Goal: Task Accomplishment & Management: Use online tool/utility

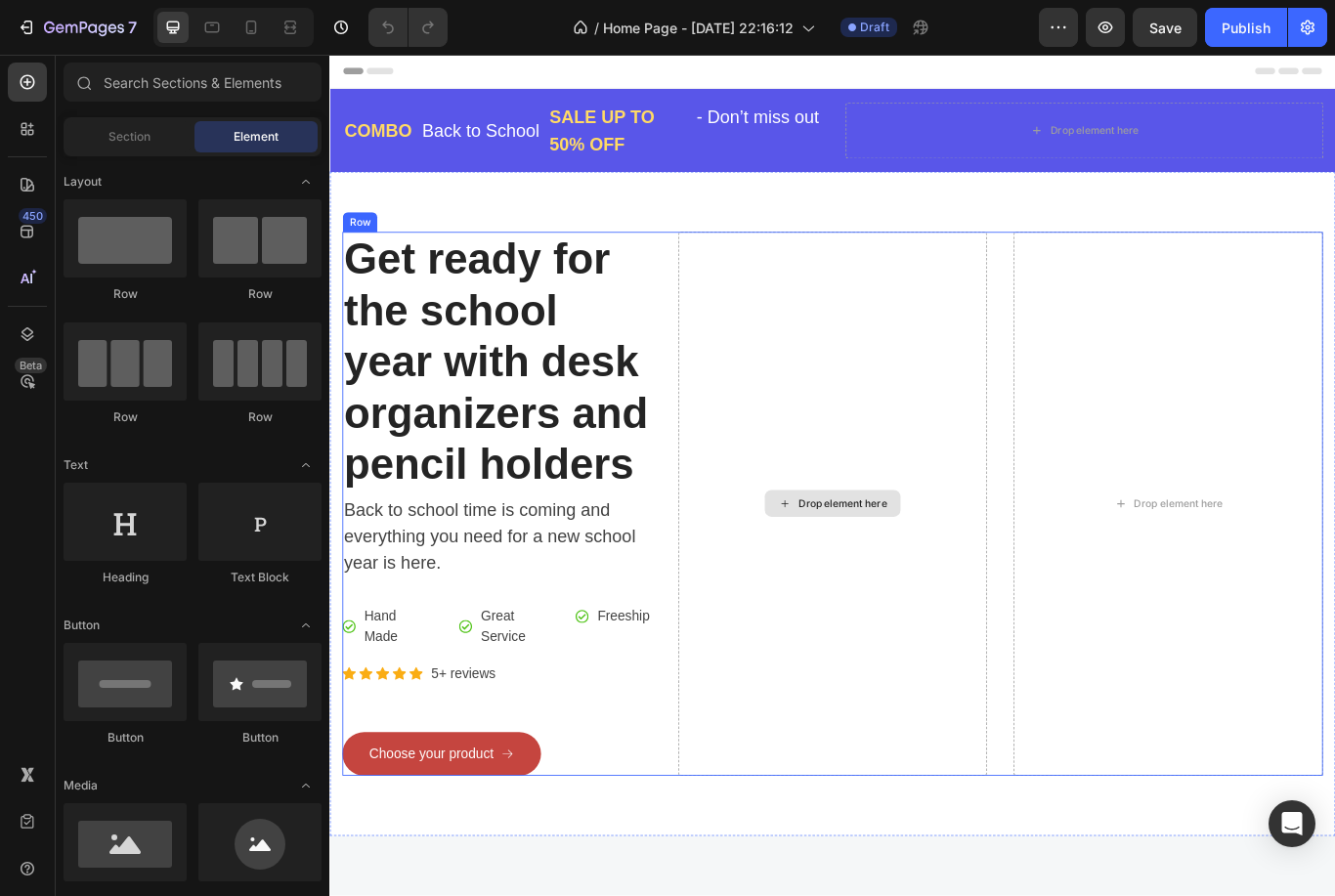
click at [881, 579] on div "Drop element here" at bounding box center [928, 579] width 104 height 16
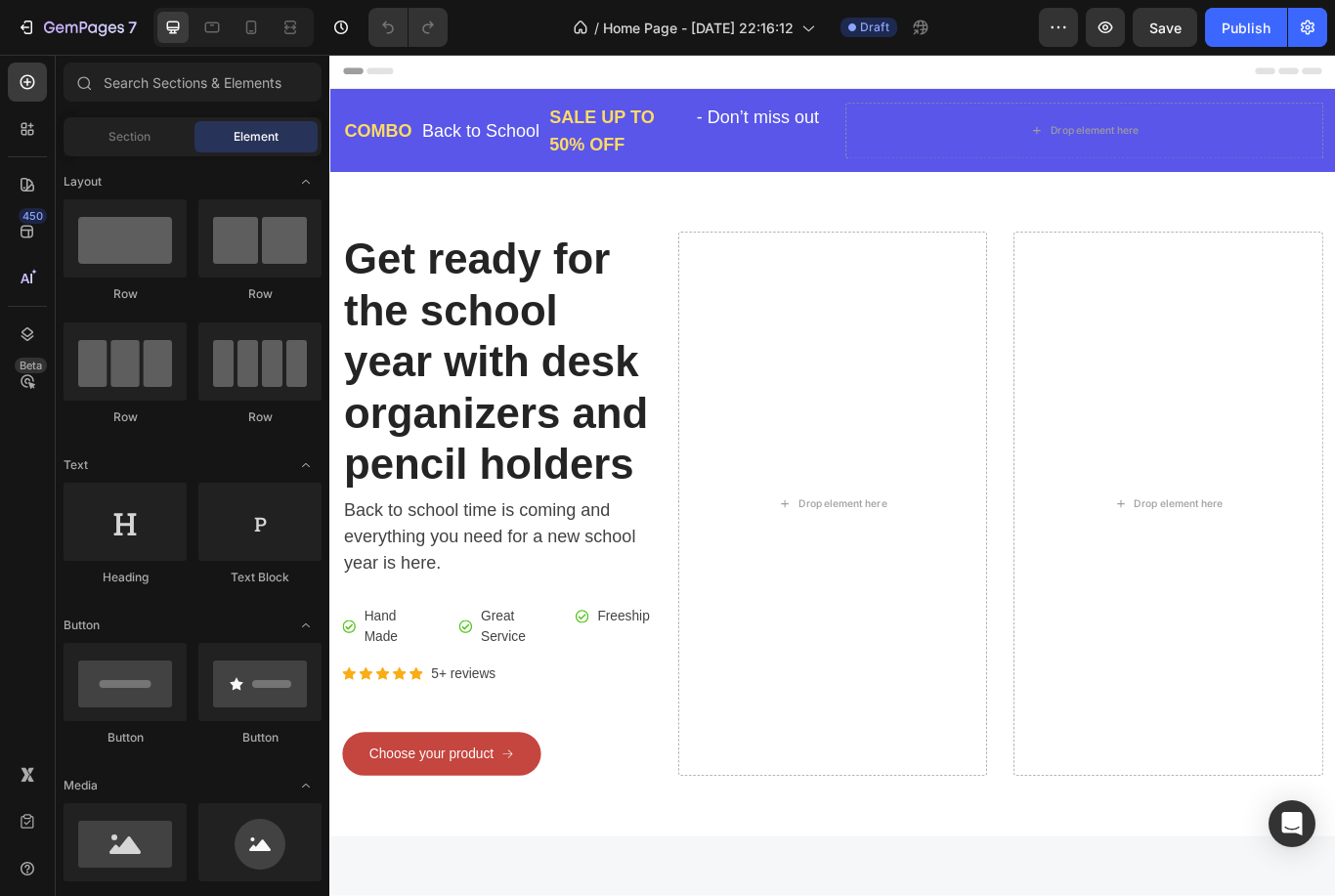
click at [119, 668] on div at bounding box center [125, 682] width 123 height 78
click at [118, 659] on div at bounding box center [125, 682] width 123 height 78
click at [119, 669] on div at bounding box center [125, 682] width 123 height 78
click at [119, 669] on div at bounding box center [125, 682] width 123 height 78
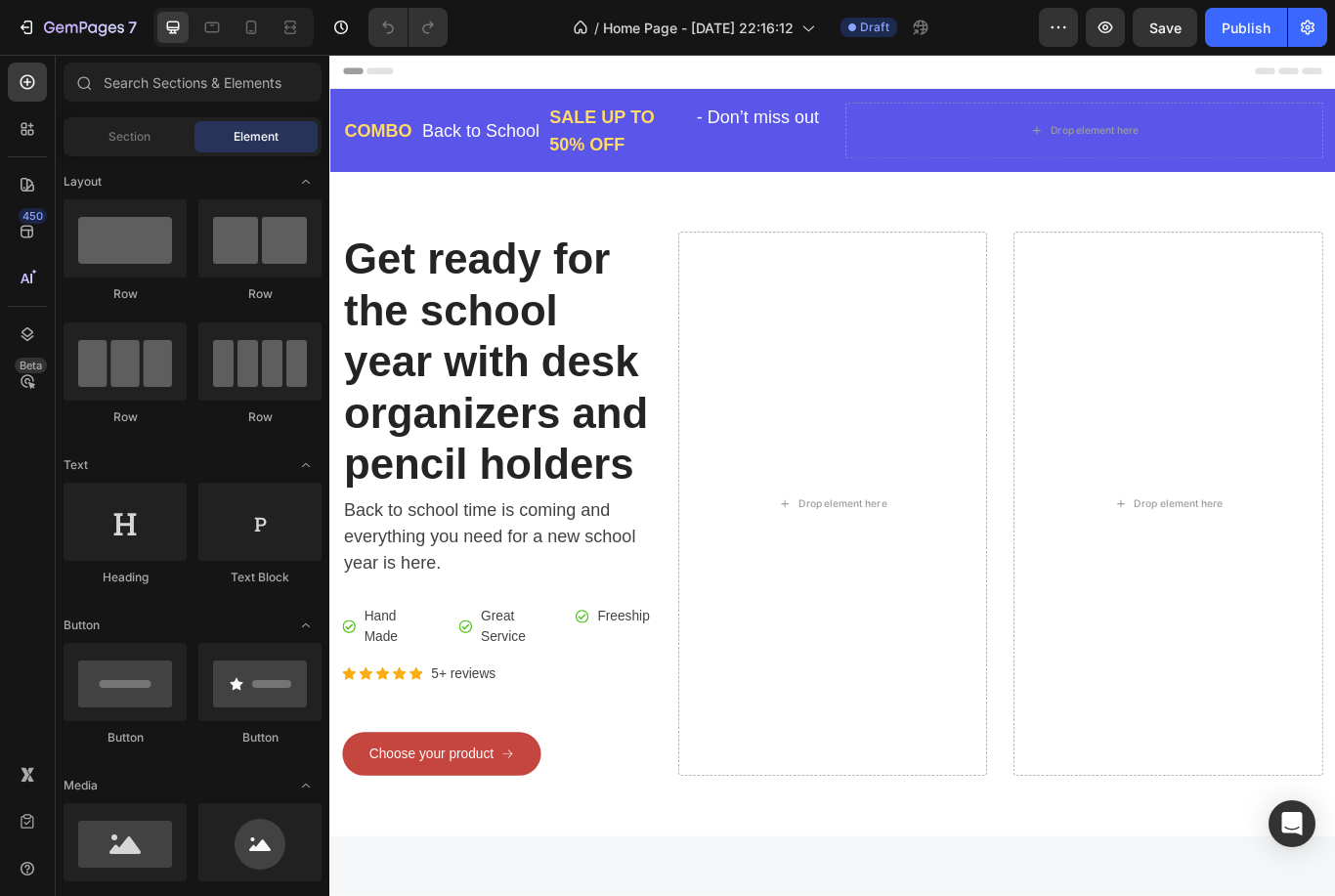
click at [114, 698] on div at bounding box center [125, 682] width 123 height 78
click at [114, 697] on div at bounding box center [125, 682] width 123 height 78
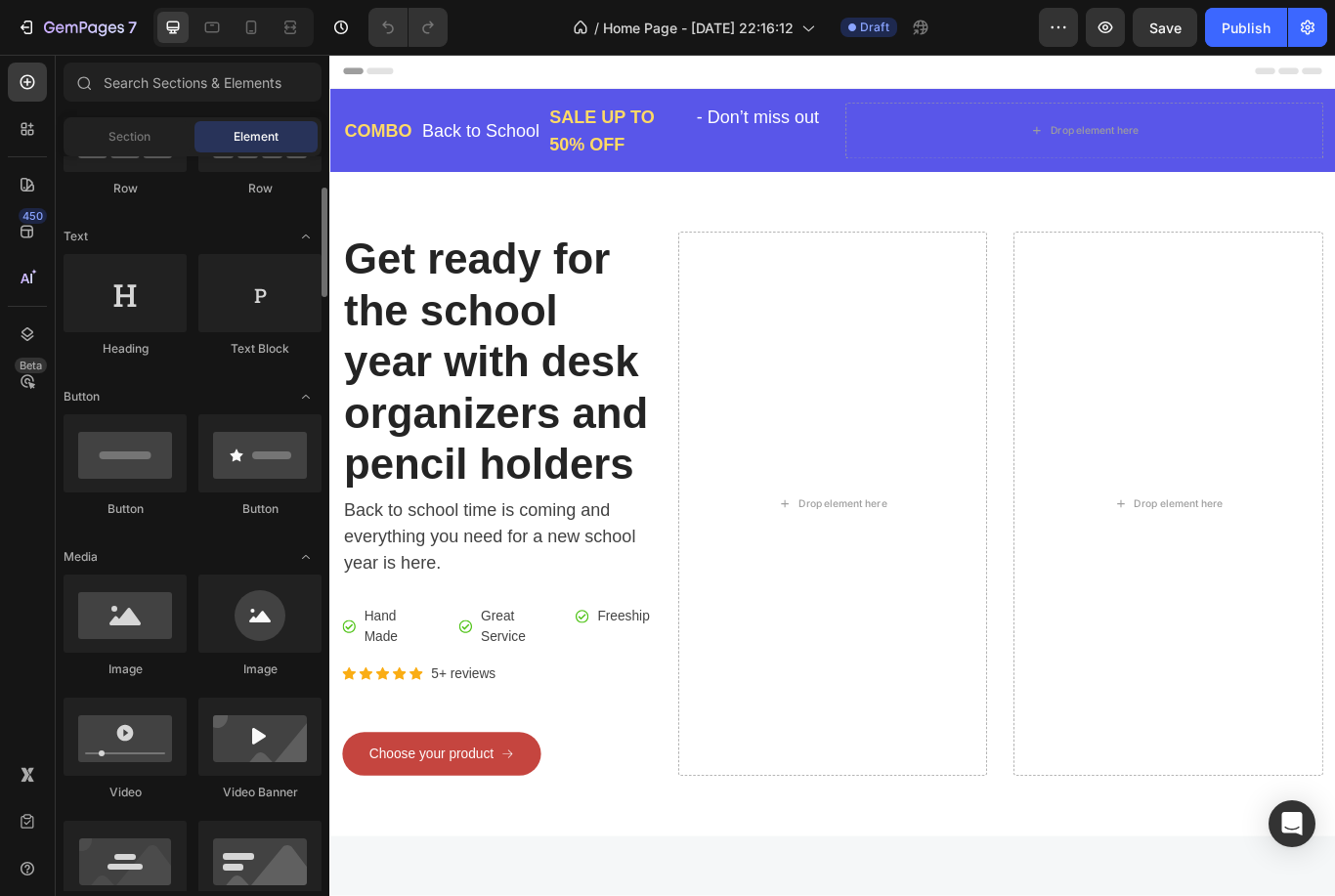
scroll to position [242, 0]
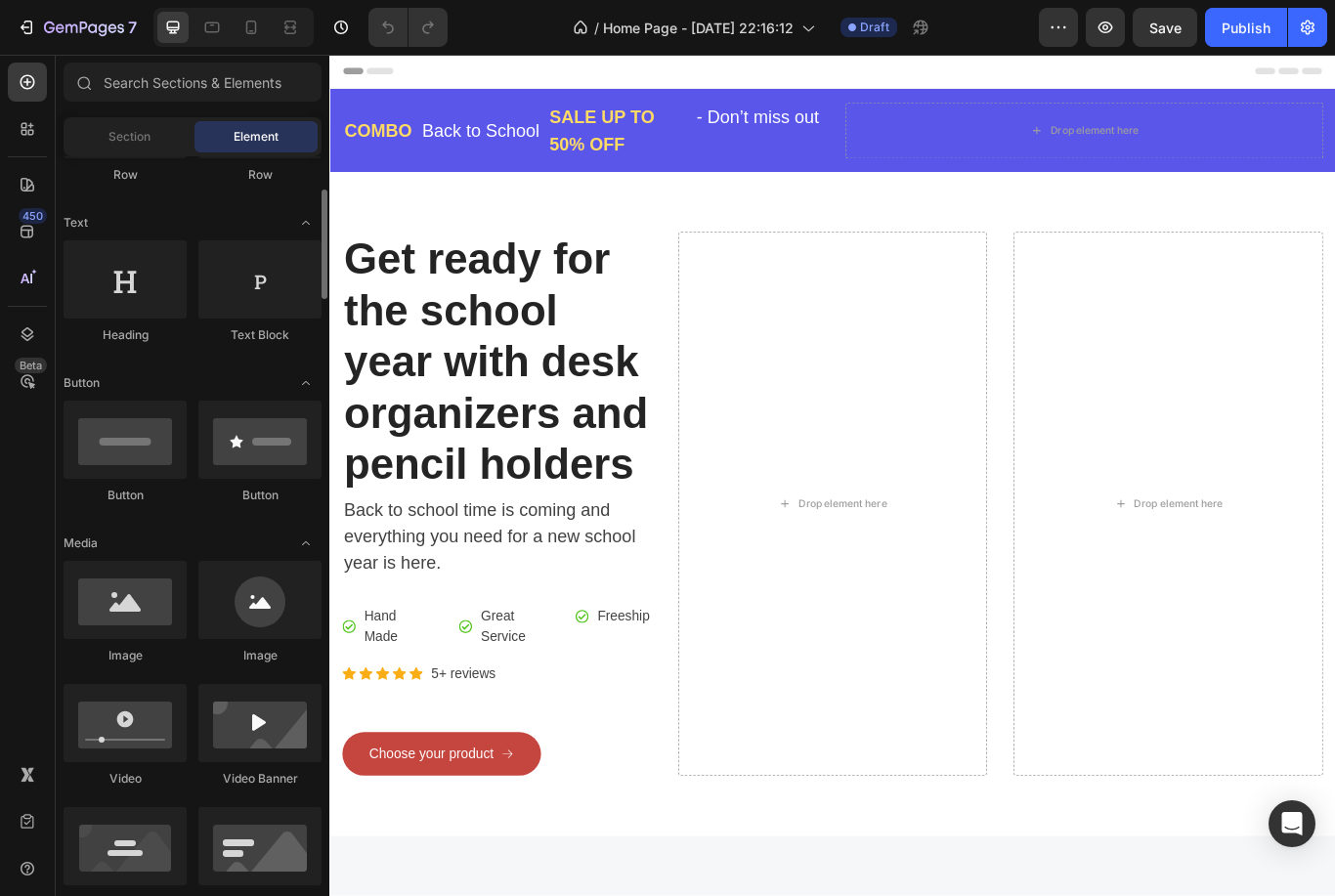
click at [242, 637] on div at bounding box center [261, 600] width 123 height 78
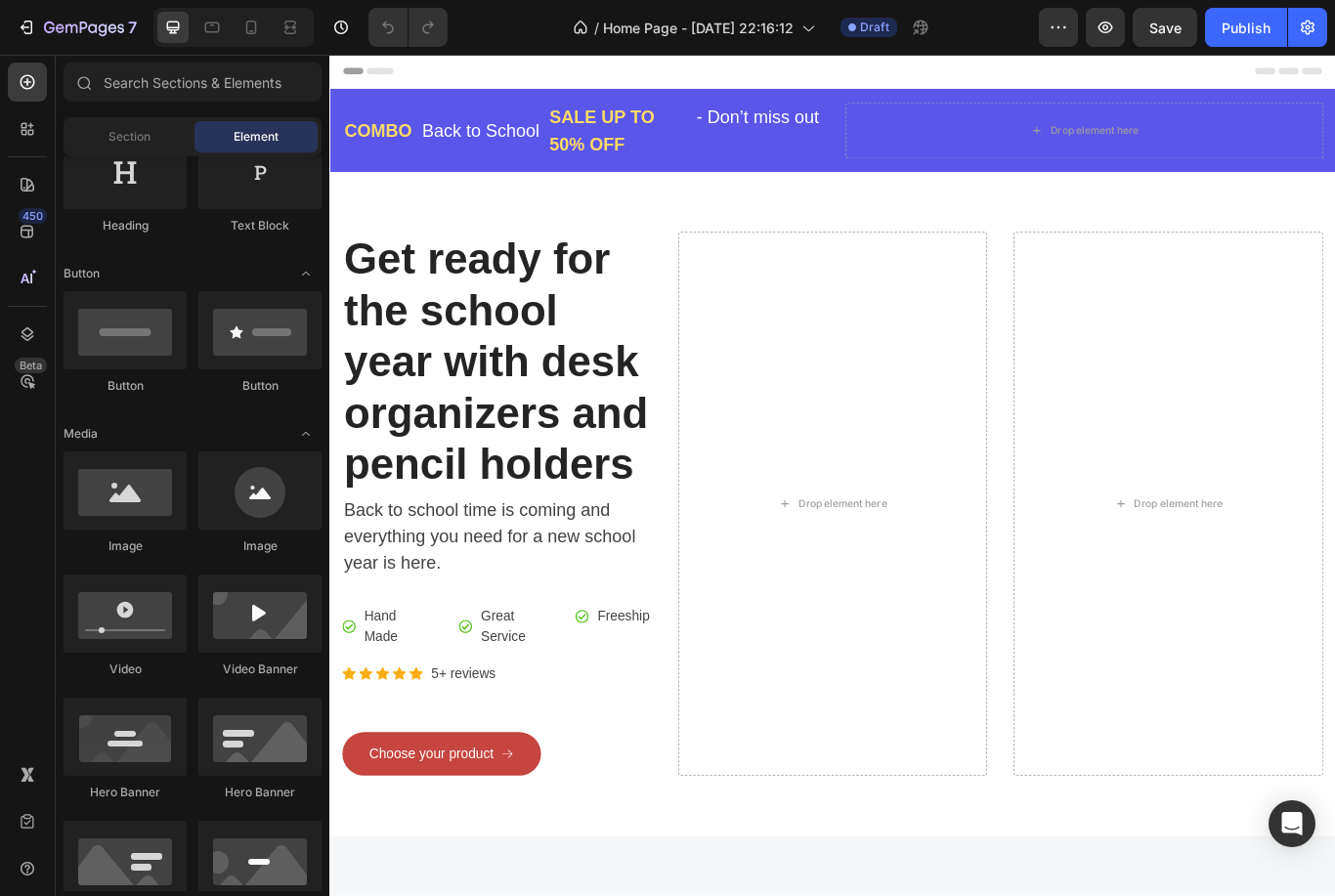
scroll to position [350, 0]
click at [265, 505] on div at bounding box center [261, 493] width 123 height 78
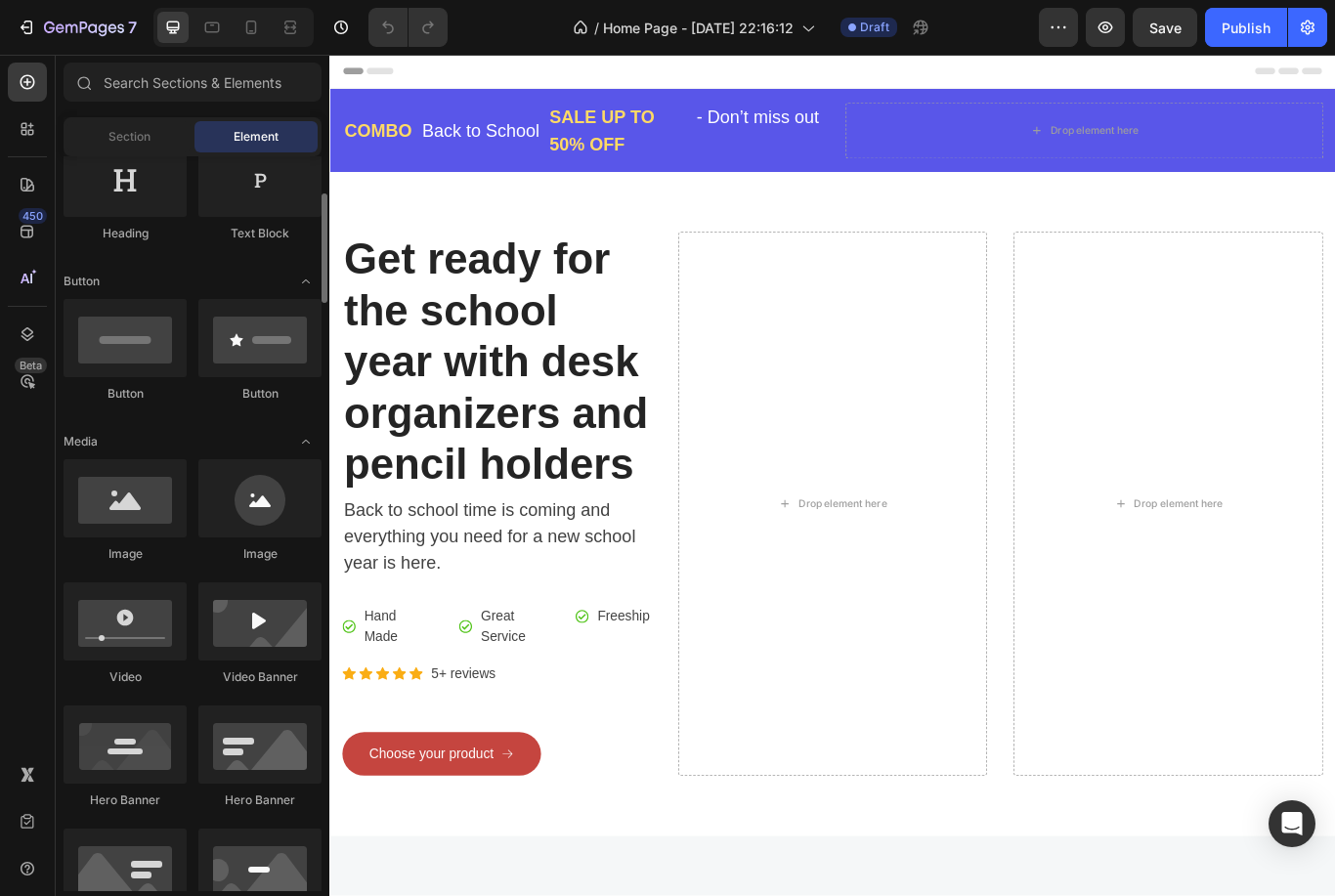
scroll to position [335, 0]
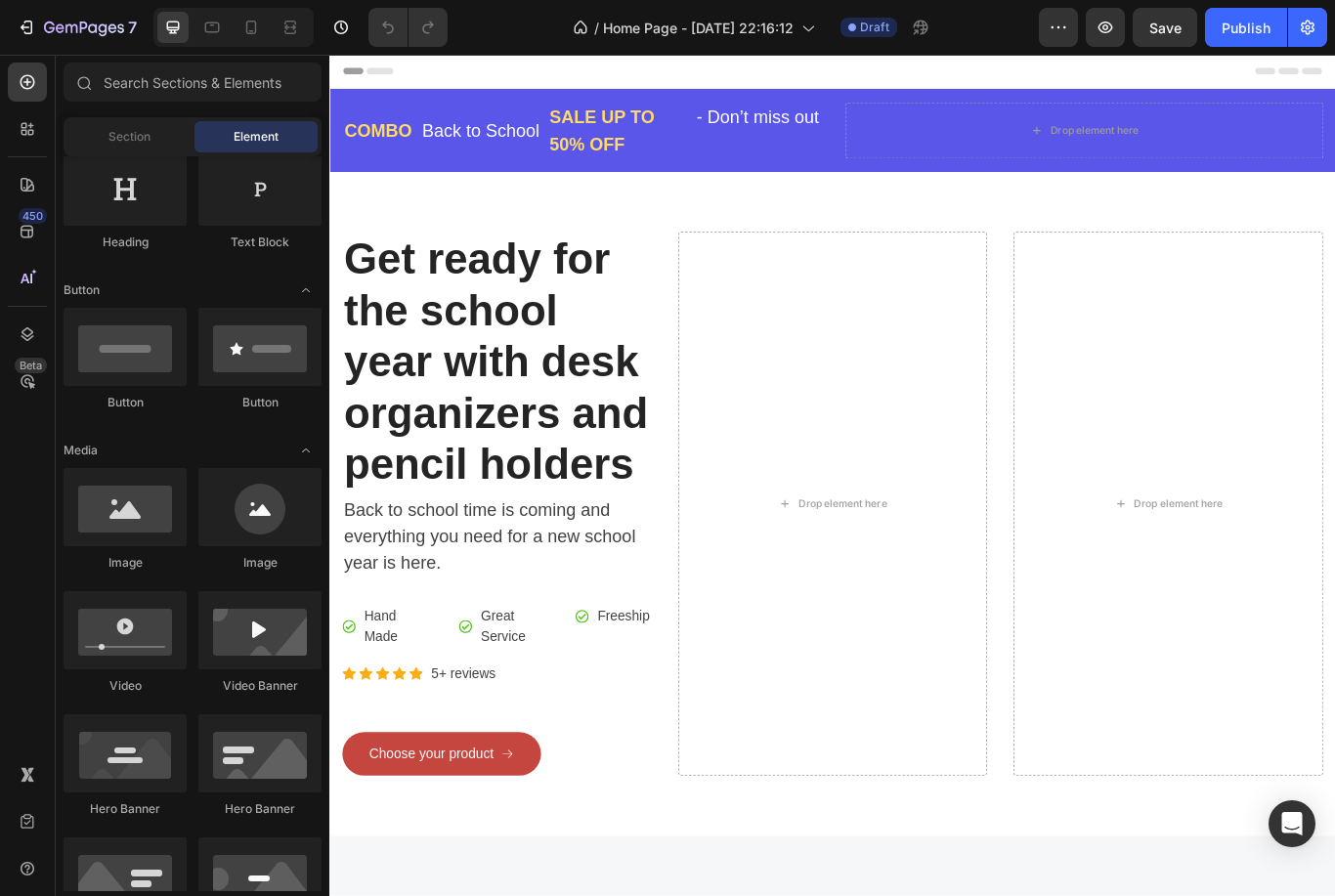
click at [259, 509] on div at bounding box center [261, 507] width 123 height 78
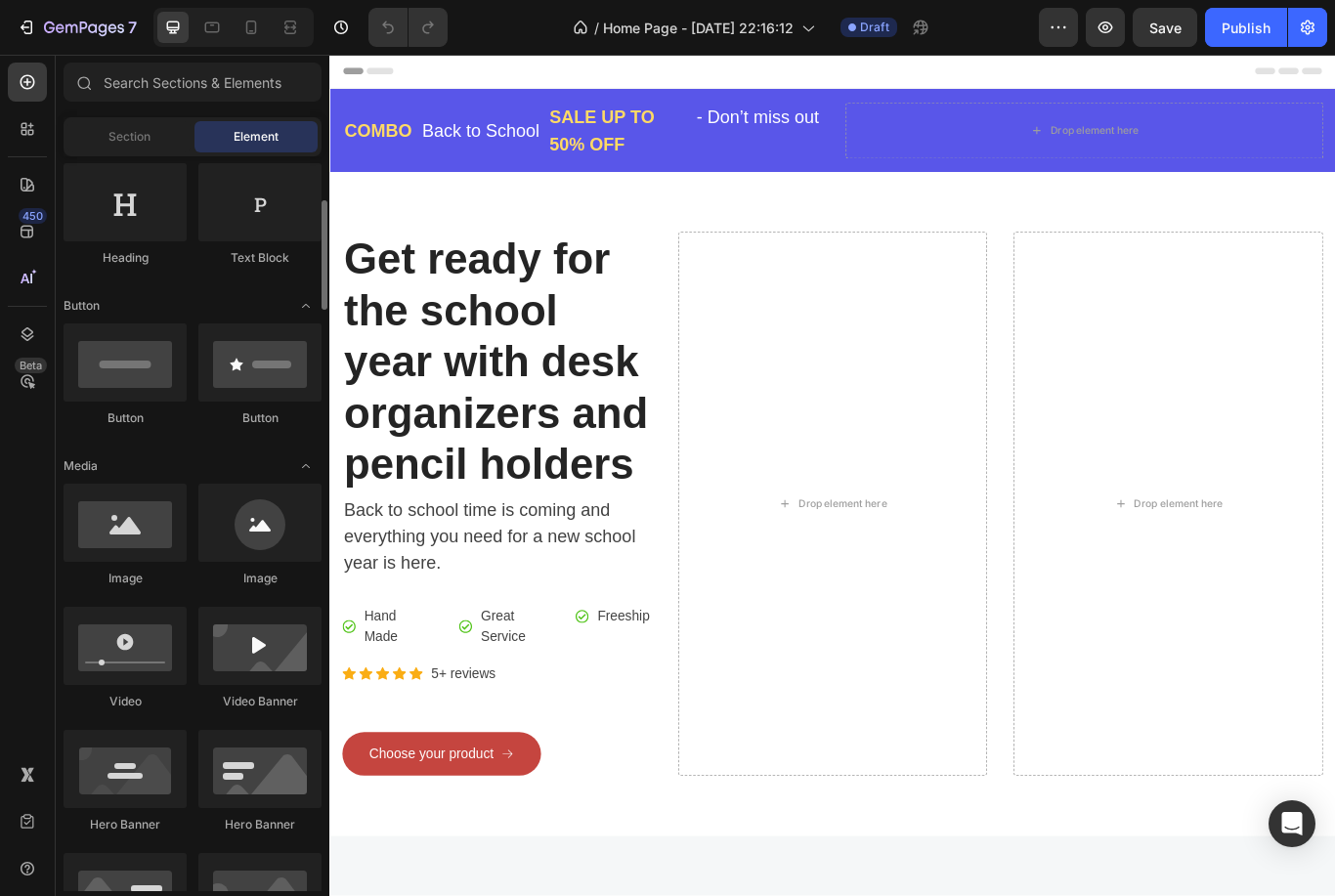
scroll to position [279, 0]
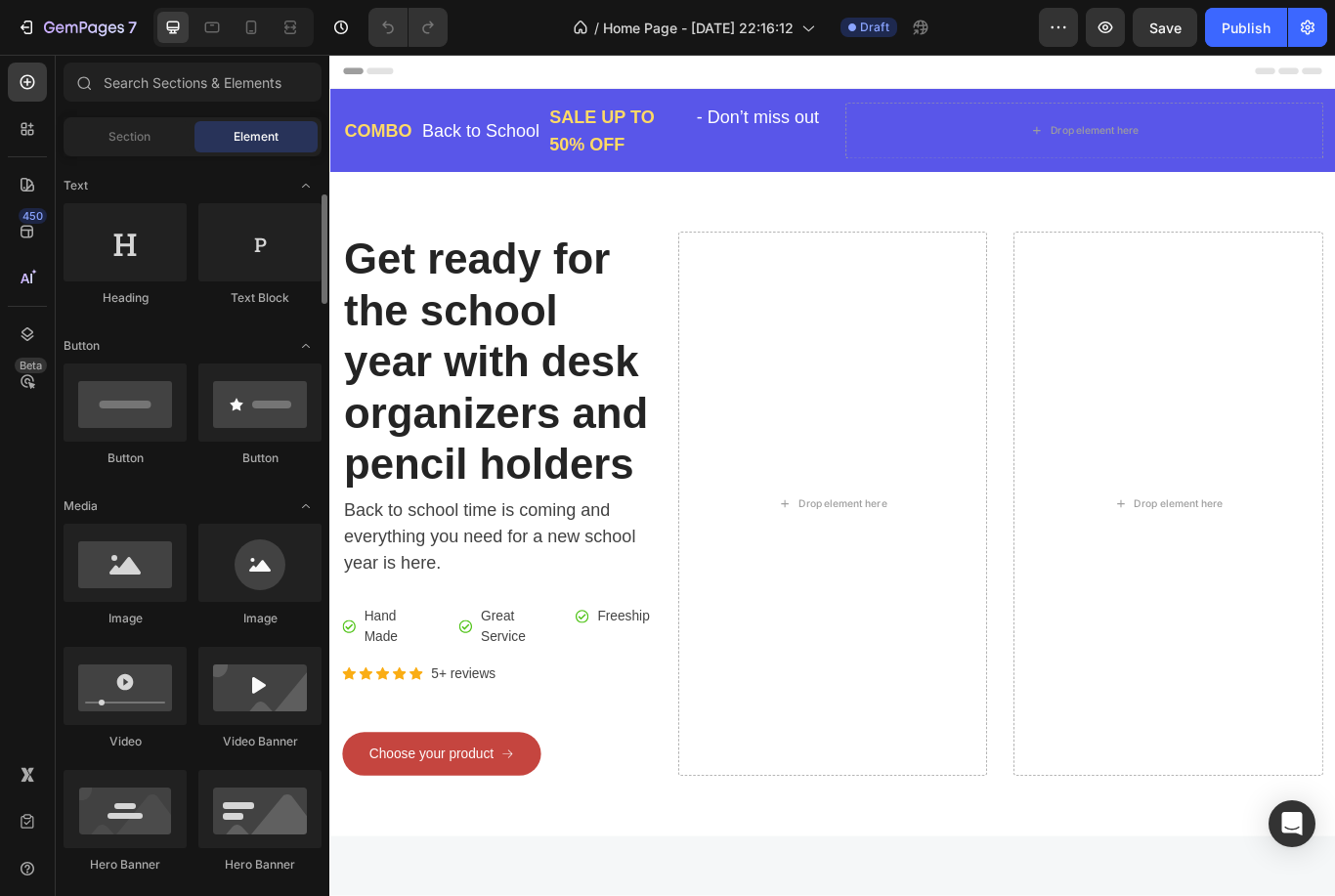
click at [274, 556] on div at bounding box center [261, 563] width 123 height 78
click at [267, 564] on div at bounding box center [261, 563] width 123 height 78
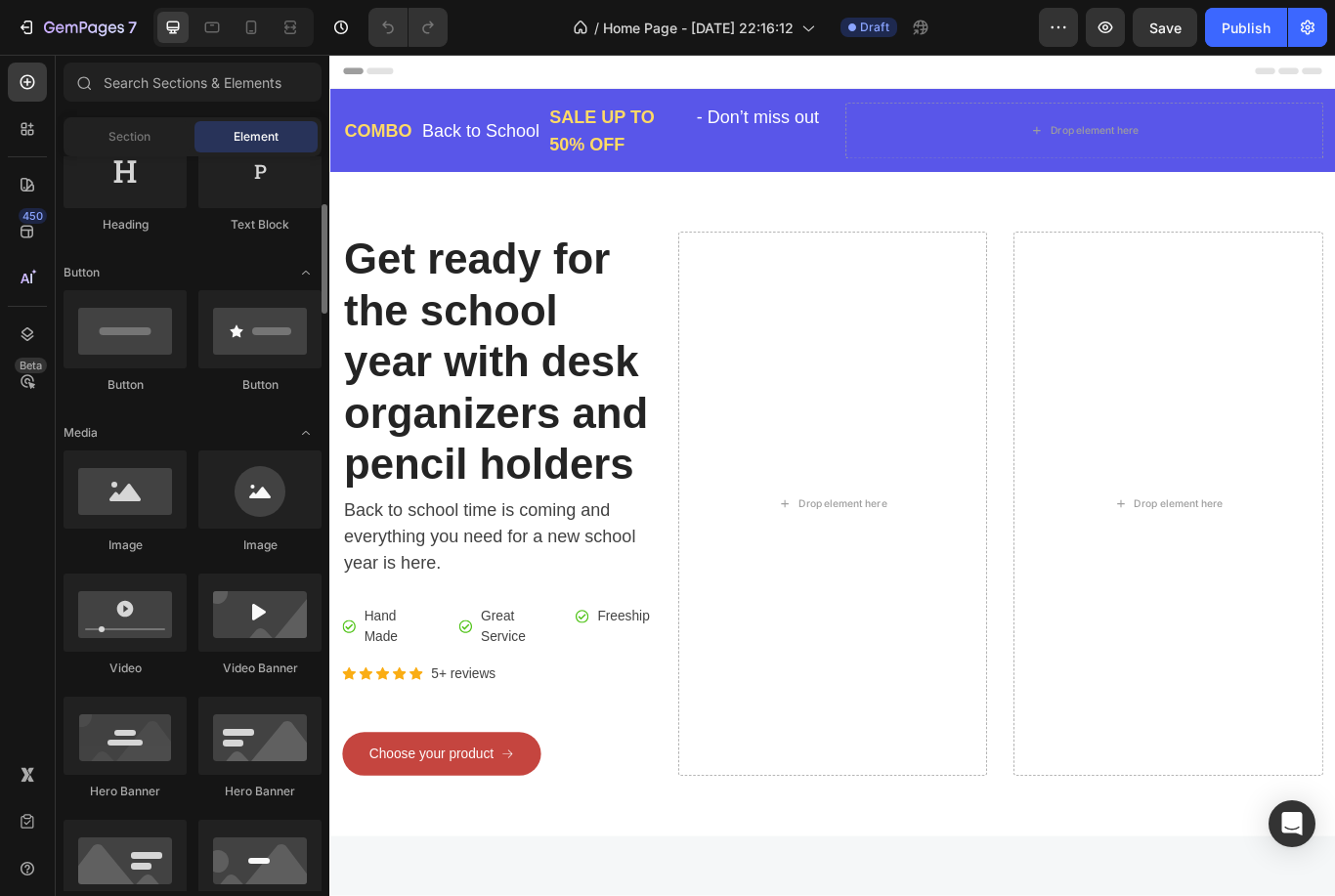
scroll to position [359, 0]
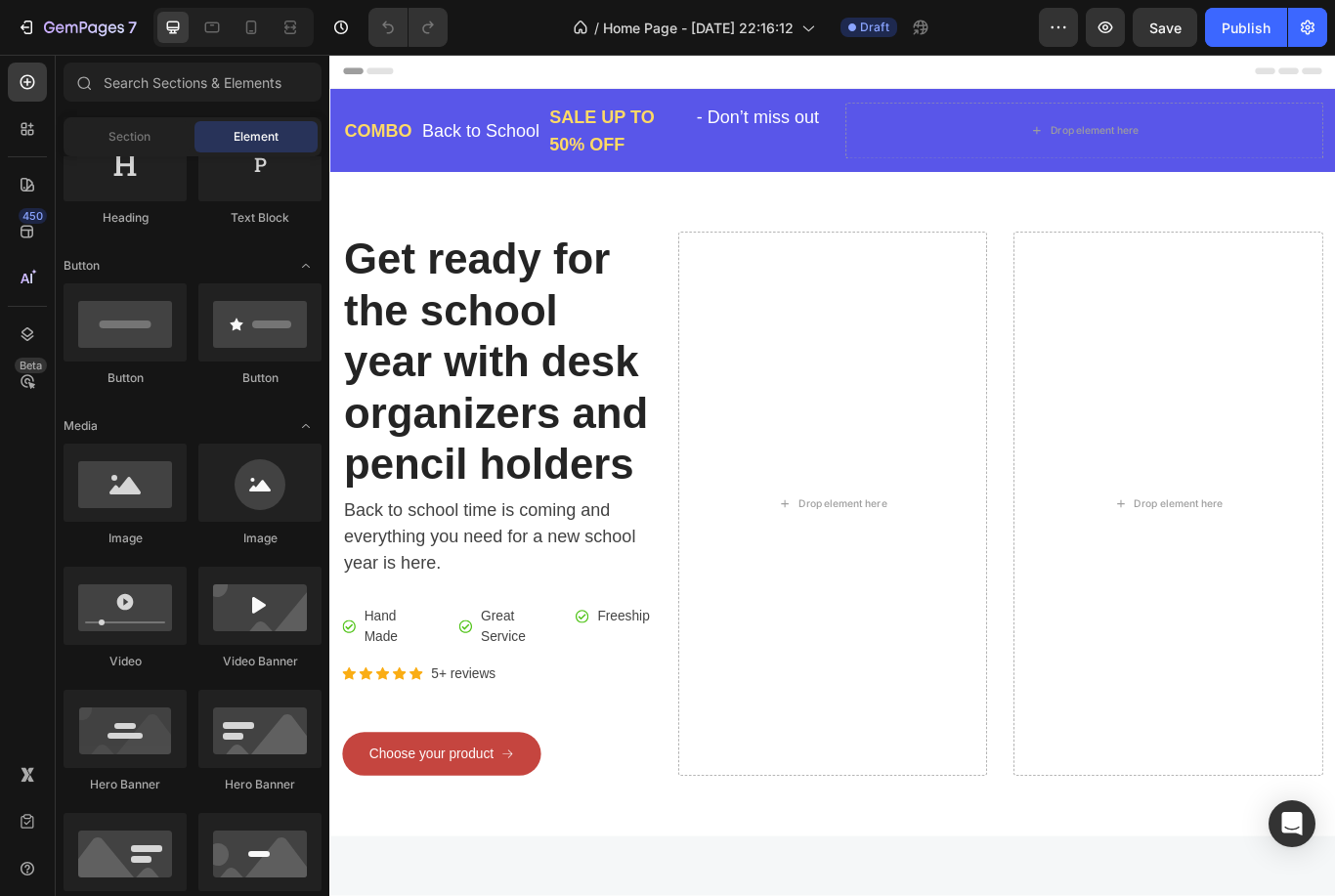
click at [258, 492] on div at bounding box center [261, 483] width 123 height 78
click at [270, 489] on div at bounding box center [261, 483] width 123 height 78
click at [287, 483] on div at bounding box center [261, 483] width 123 height 78
click at [290, 481] on div at bounding box center [261, 483] width 123 height 78
click at [288, 485] on div at bounding box center [261, 483] width 123 height 78
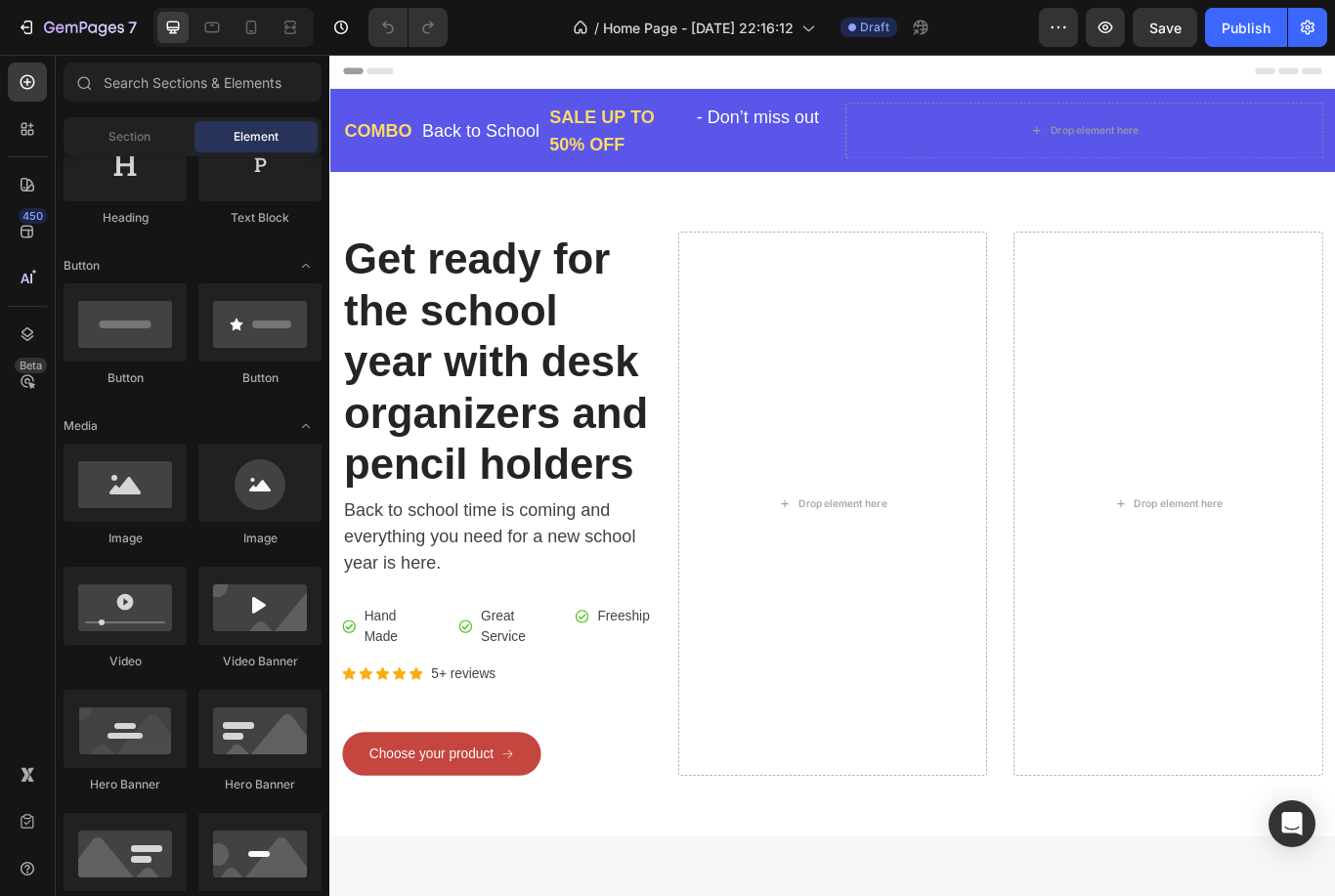
click at [288, 484] on div at bounding box center [261, 483] width 123 height 78
click at [293, 477] on div at bounding box center [261, 483] width 123 height 78
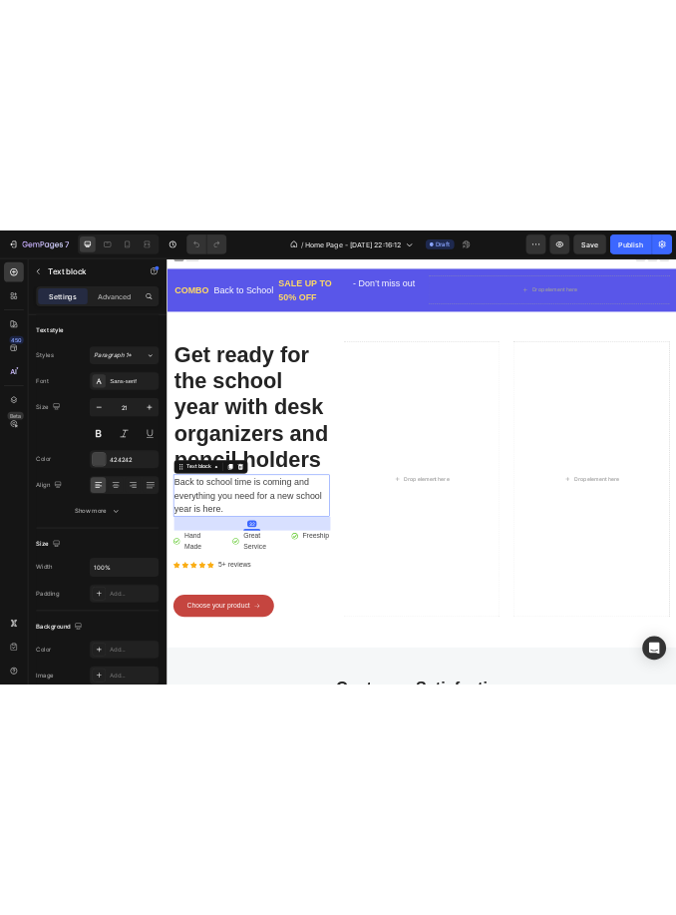
scroll to position [17, 0]
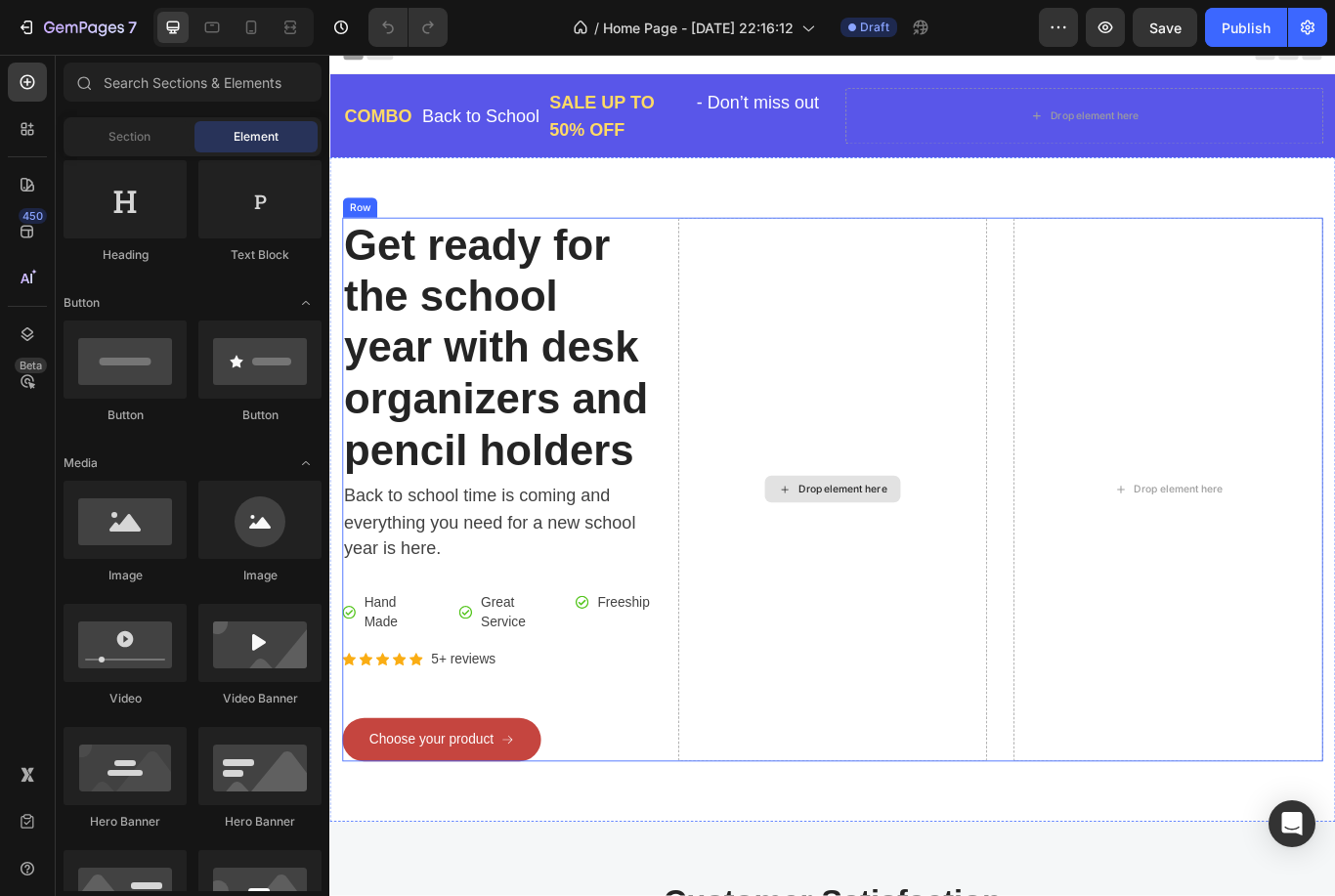
click at [901, 574] on div "Drop element here" at bounding box center [916, 562] width 159 height 31
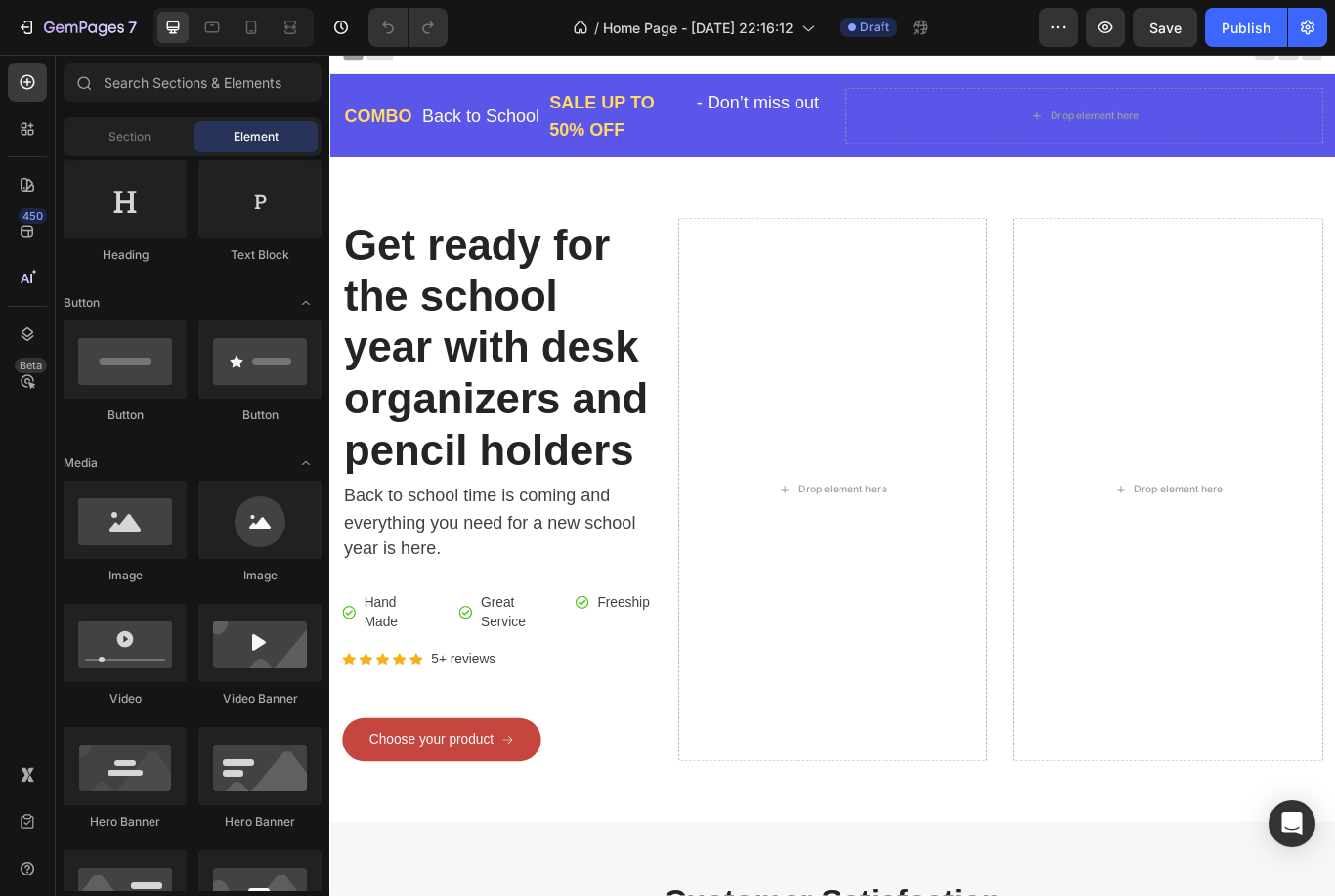
click at [265, 527] on div at bounding box center [261, 520] width 123 height 78
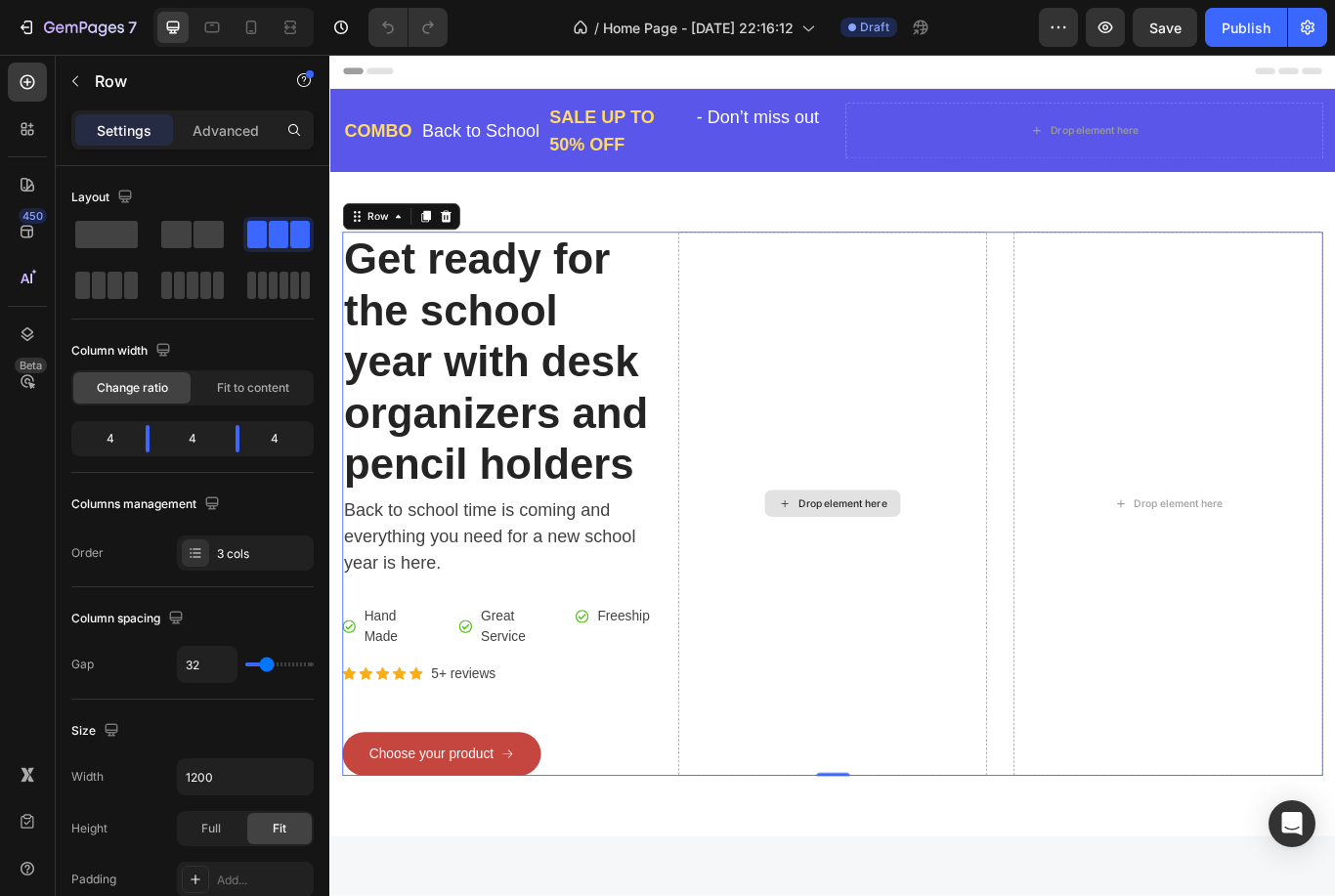
click at [1326, 7] on div "7 / Home Page - [DATE] 22:16:12 Draft Preview Save Publish" at bounding box center [667, 27] width 1335 height 56
click at [1325, 27] on button "button" at bounding box center [1308, 27] width 39 height 39
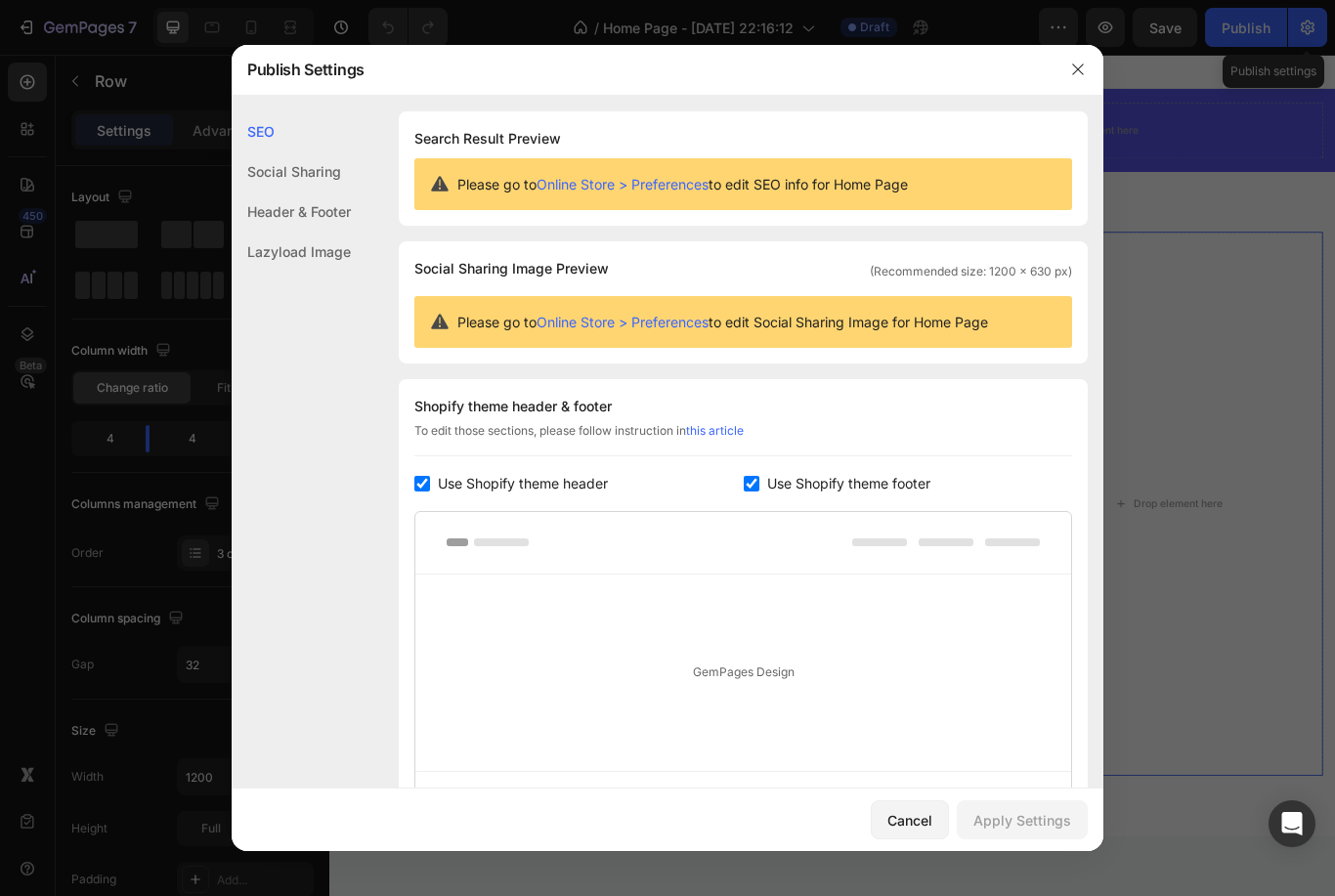
scroll to position [-2, 0]
click at [1073, 76] on icon "button" at bounding box center [1077, 70] width 16 height 16
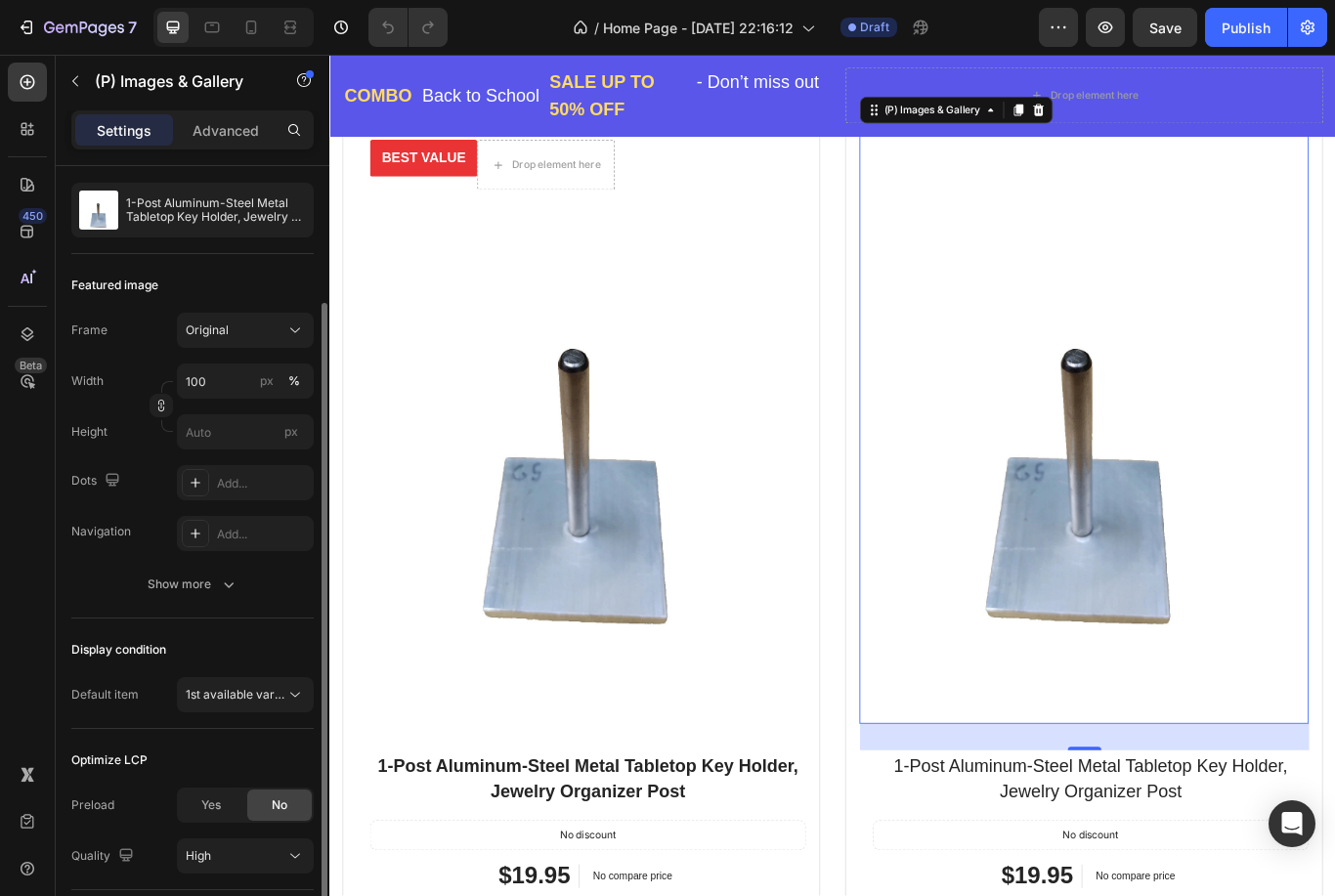
scroll to position [177, 0]
click at [269, 697] on span "1st available variant" at bounding box center [241, 692] width 110 height 15
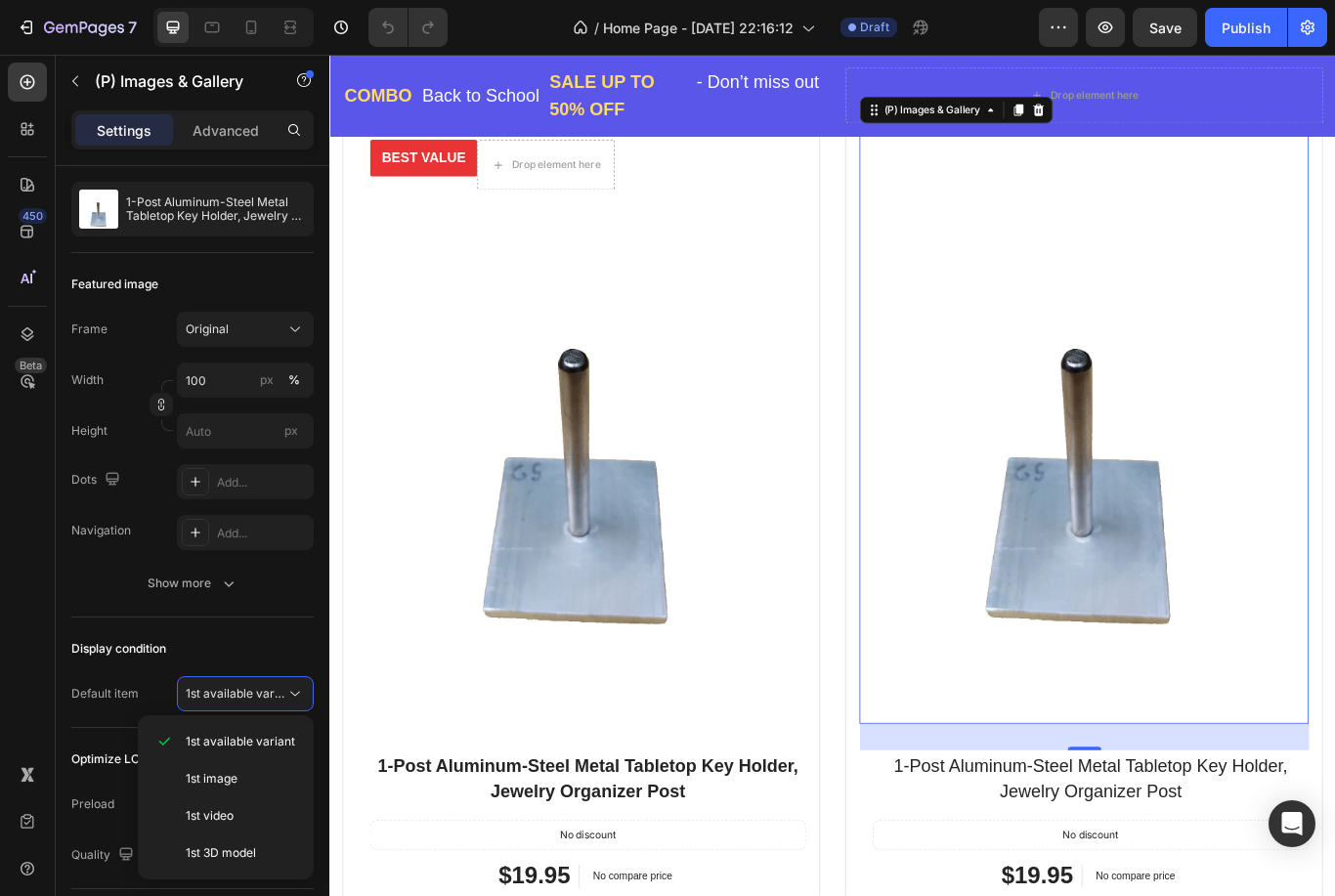
click at [299, 682] on button "1st available variant" at bounding box center [246, 693] width 137 height 35
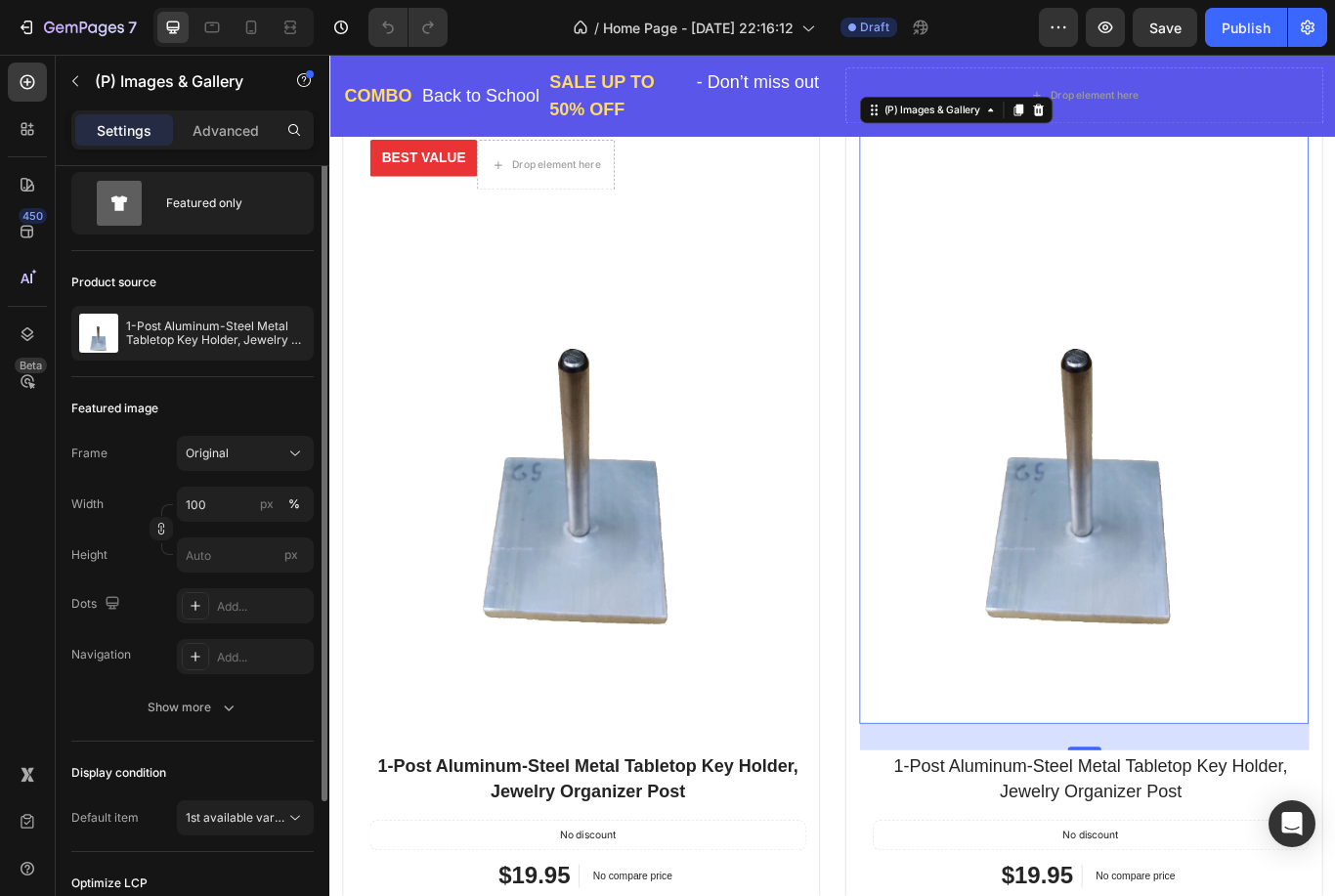
scroll to position [9, 0]
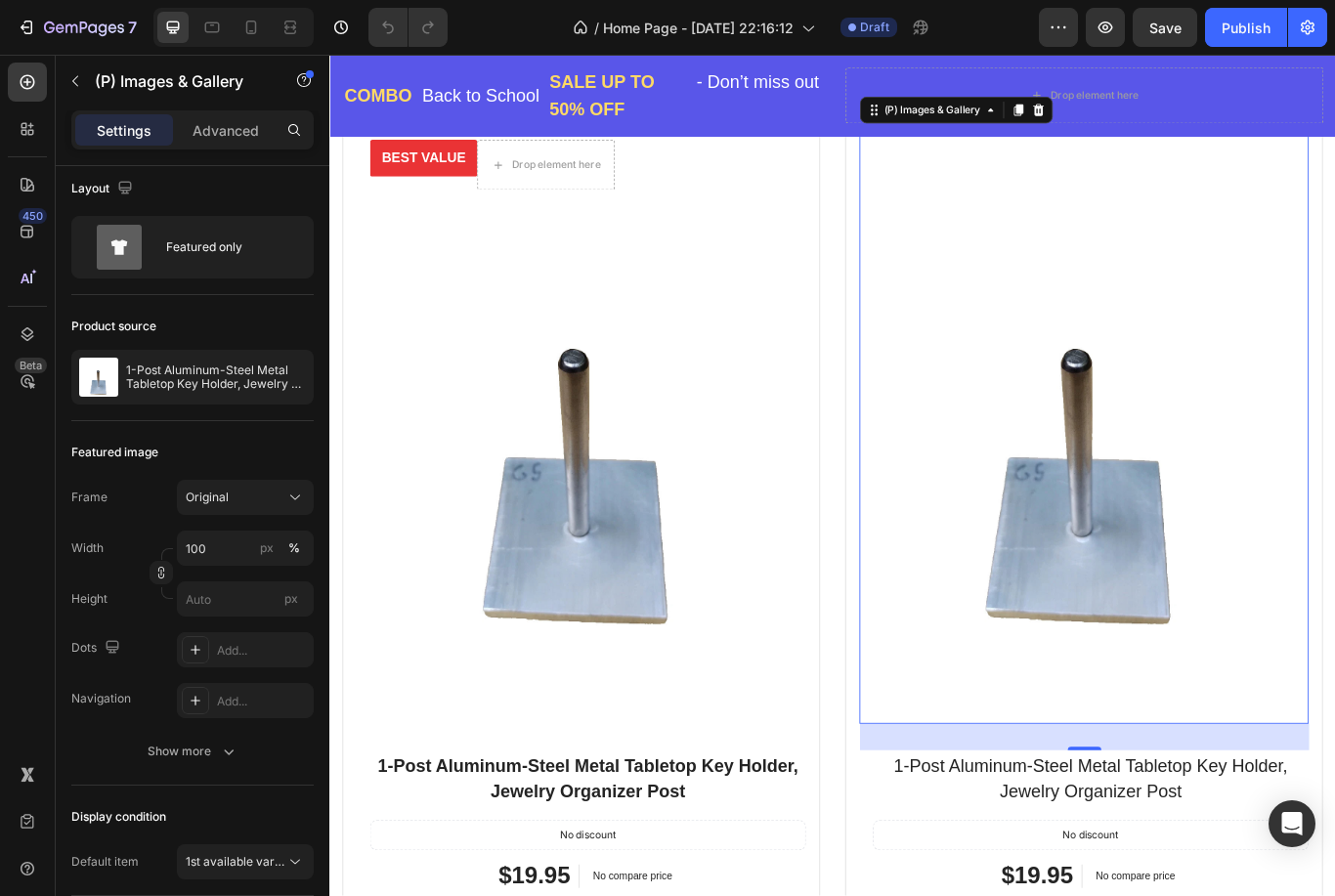
click at [1065, 124] on div "(P) Images & Gallery" at bounding box center [1031, 120] width 120 height 18
click at [1067, 115] on div "(P) Images & Gallery" at bounding box center [1031, 120] width 120 height 18
click at [960, 109] on div "(P) Images & Gallery" at bounding box center [1031, 120] width 160 height 24
click at [1041, 112] on div "(P) Images & Gallery" at bounding box center [1031, 120] width 120 height 18
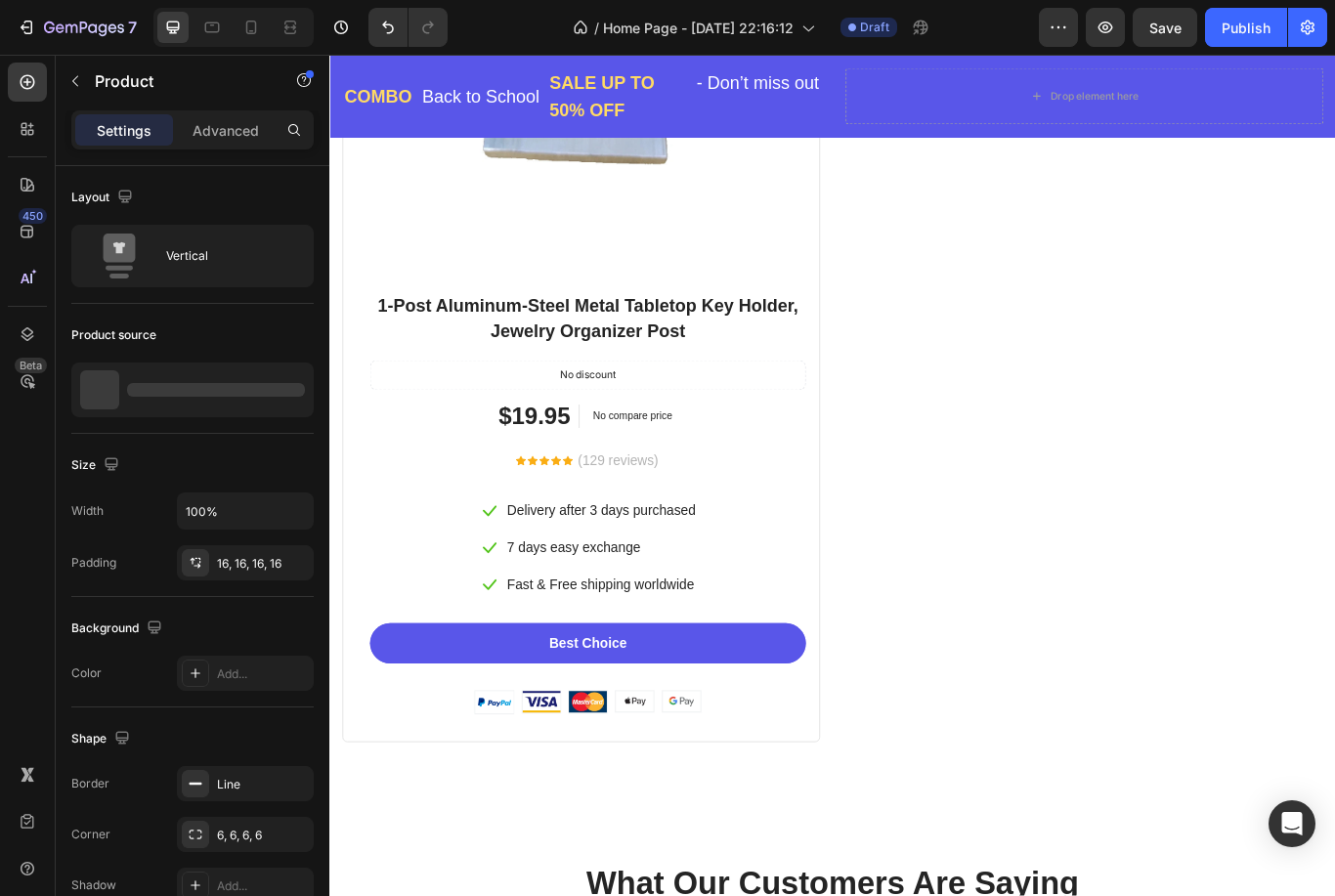
scroll to position [3385, 0]
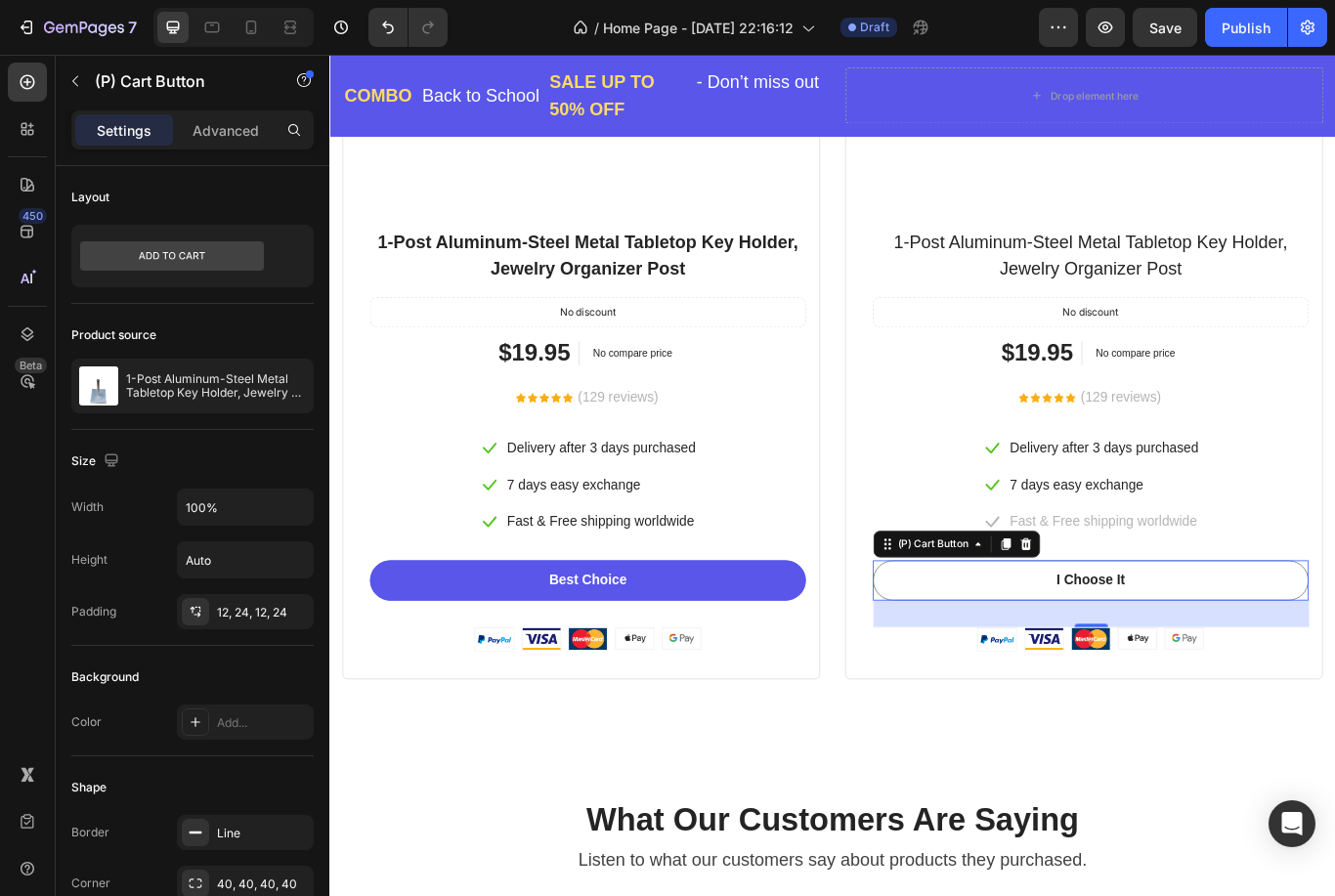
click at [223, 343] on div "Product source" at bounding box center [192, 335] width 242 height 31
click at [0, 0] on button "button" at bounding box center [0, 0] width 0 height 0
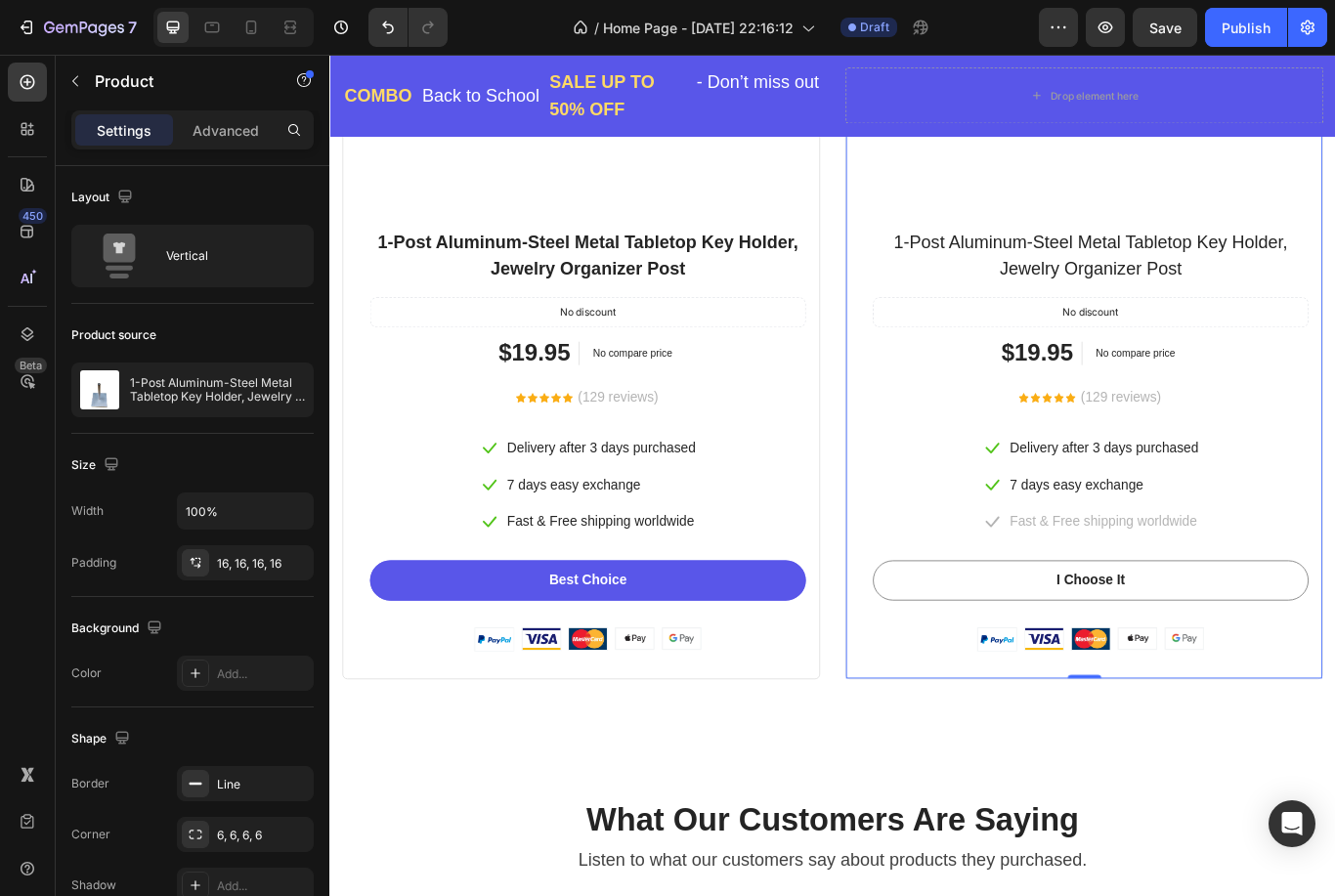
click at [0, 0] on icon "button" at bounding box center [0, 0] width 0 height 0
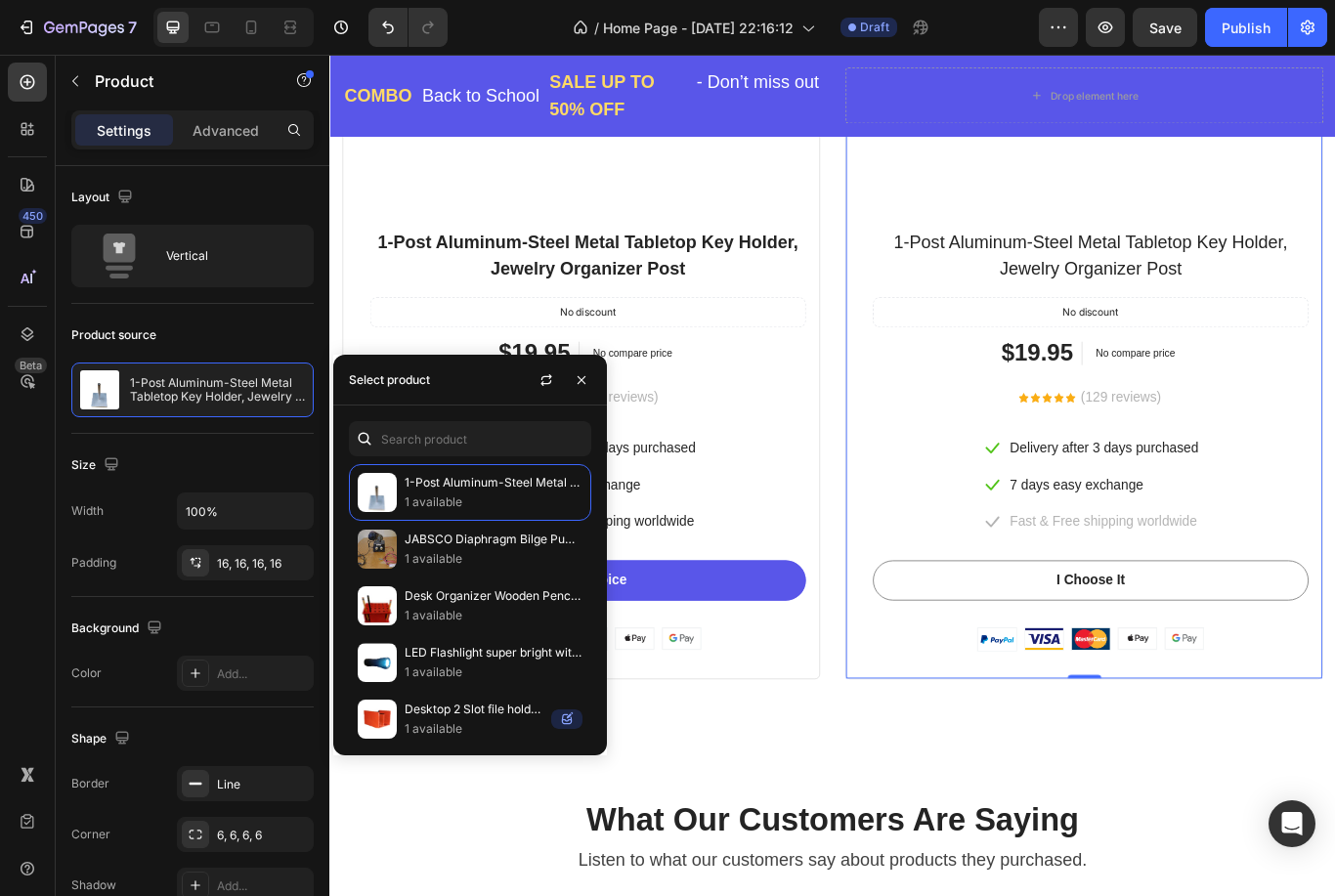
click at [527, 600] on p "Desk Organizer Wooden Pencil Holder" at bounding box center [494, 596] width 178 height 20
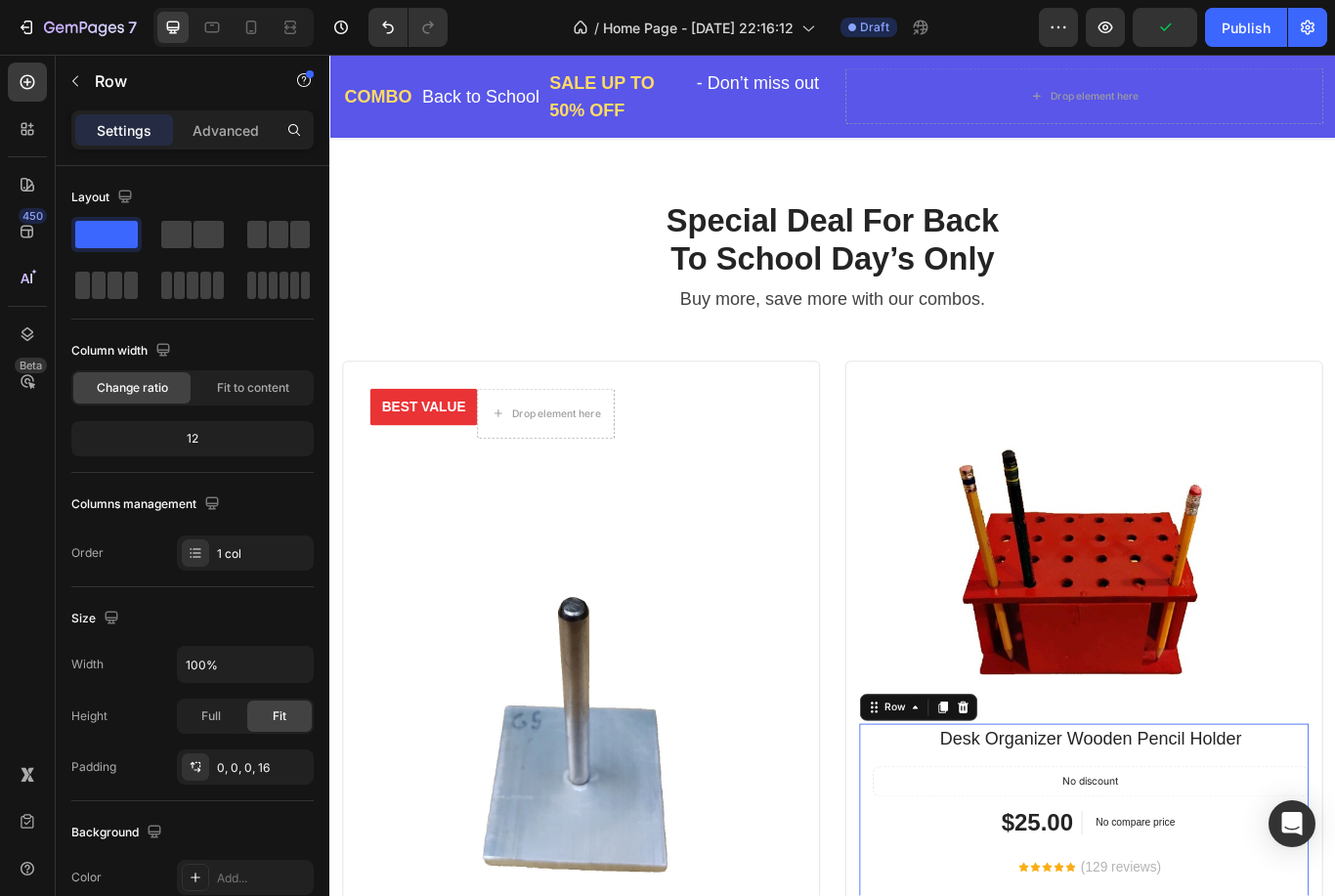
scroll to position [2487, 0]
click at [590, 473] on div "Drop element here" at bounding box center [594, 475] width 104 height 16
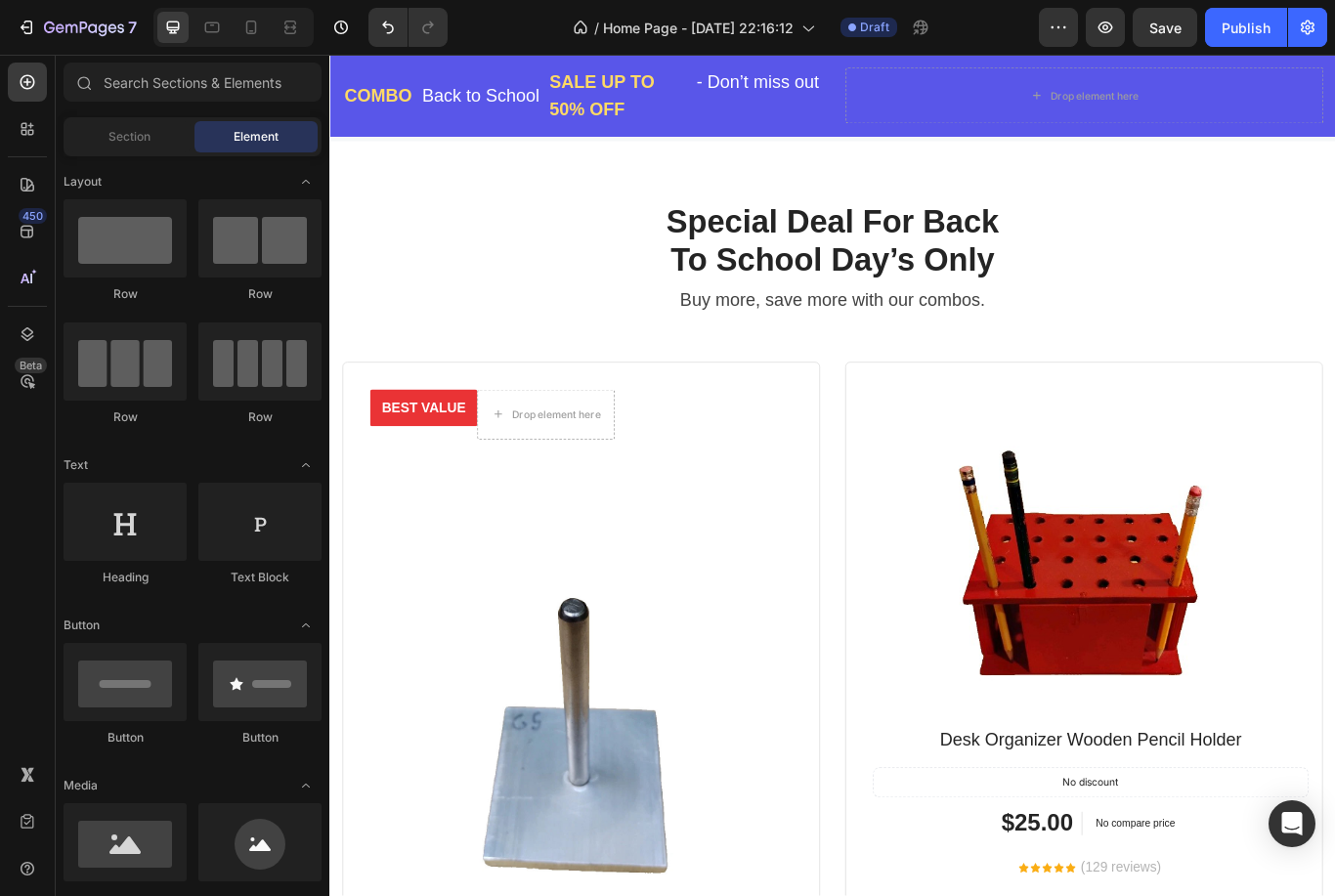
click at [272, 539] on div at bounding box center [261, 522] width 123 height 78
click at [267, 551] on div at bounding box center [261, 522] width 123 height 78
click at [245, 586] on div "Text Block" at bounding box center [261, 578] width 123 height 18
click at [253, 585] on div "Text Block" at bounding box center [261, 578] width 123 height 18
click at [584, 475] on div "Drop element here" at bounding box center [594, 475] width 104 height 16
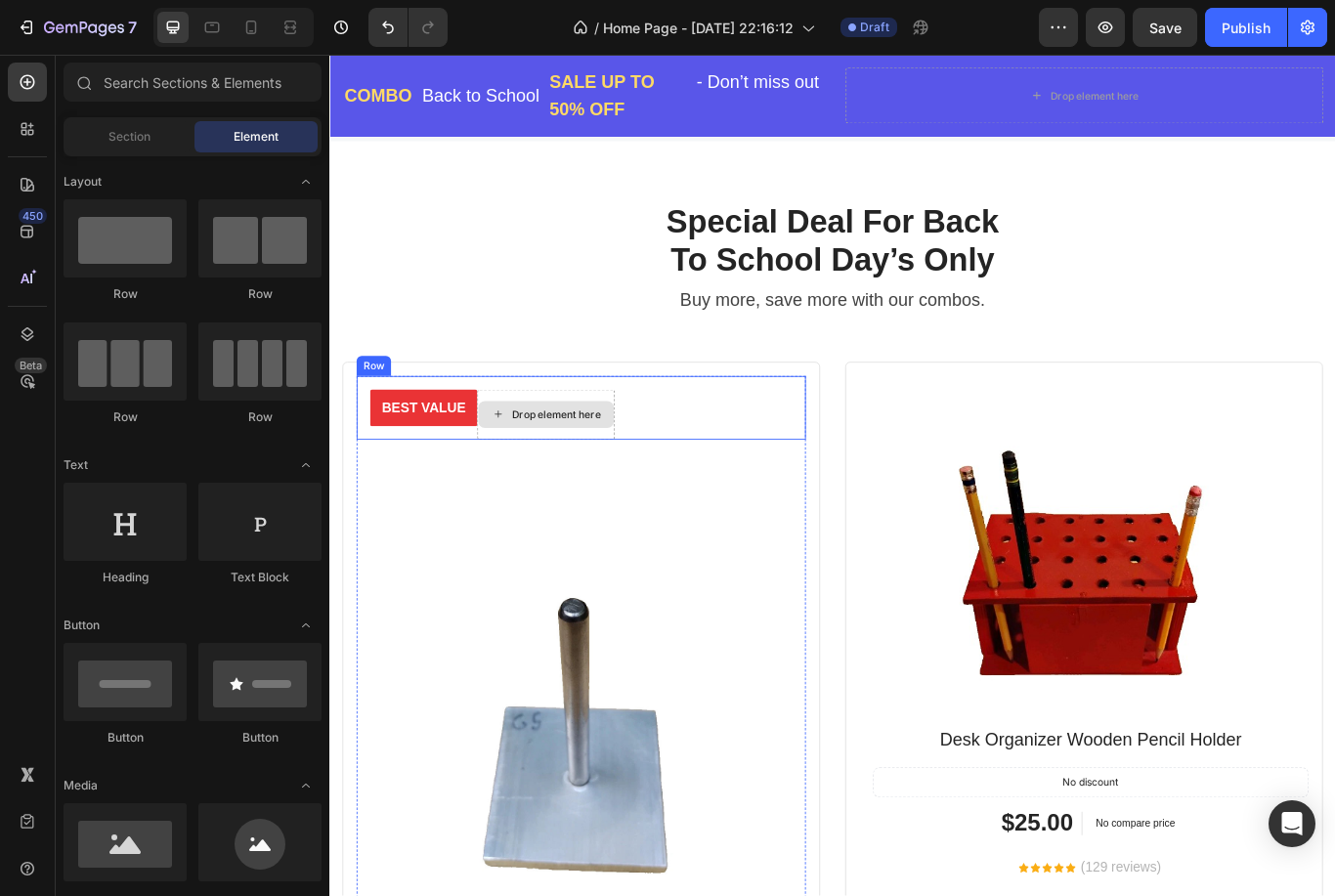
click at [593, 473] on div "Drop element here" at bounding box center [594, 475] width 104 height 16
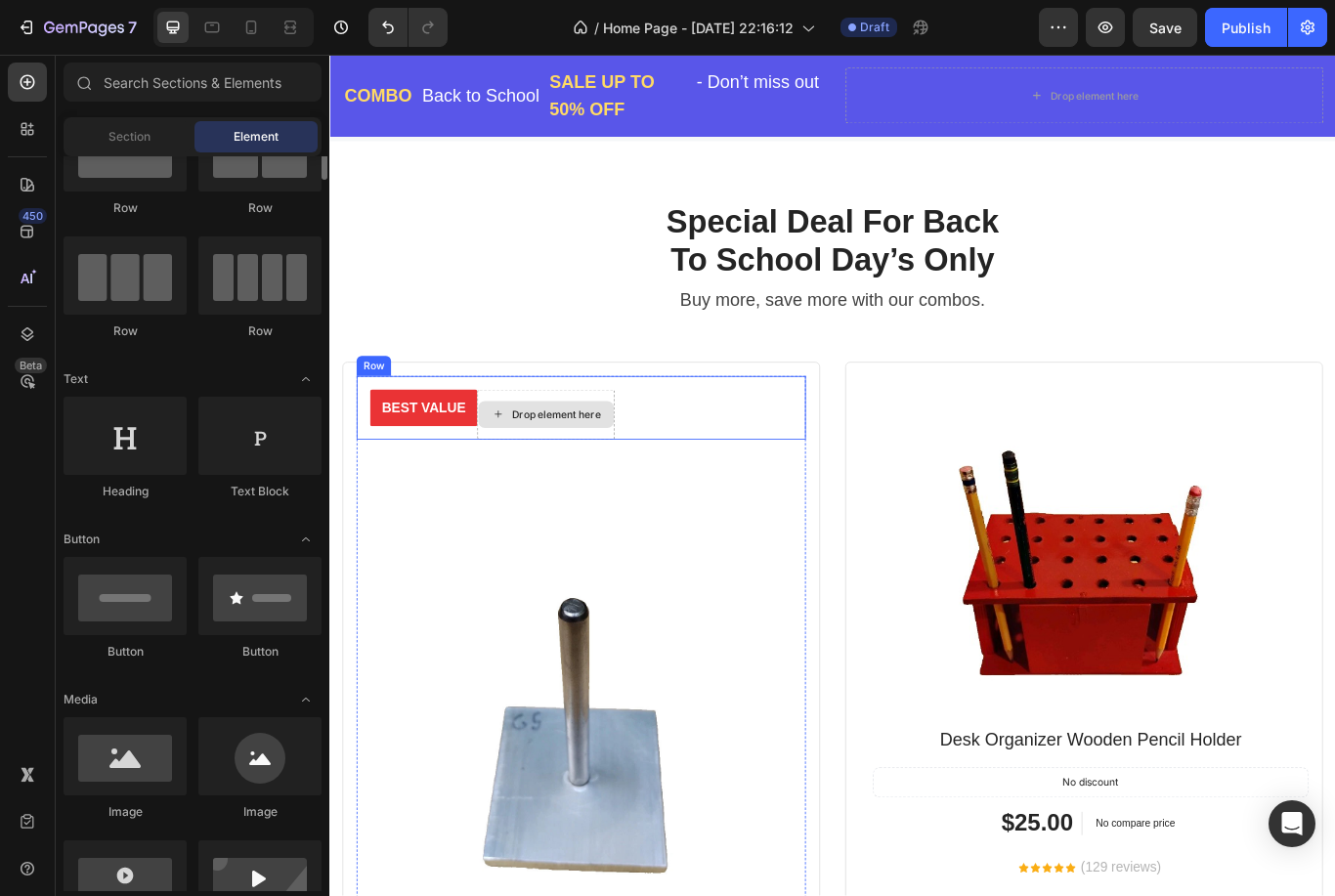
scroll to position [0, 0]
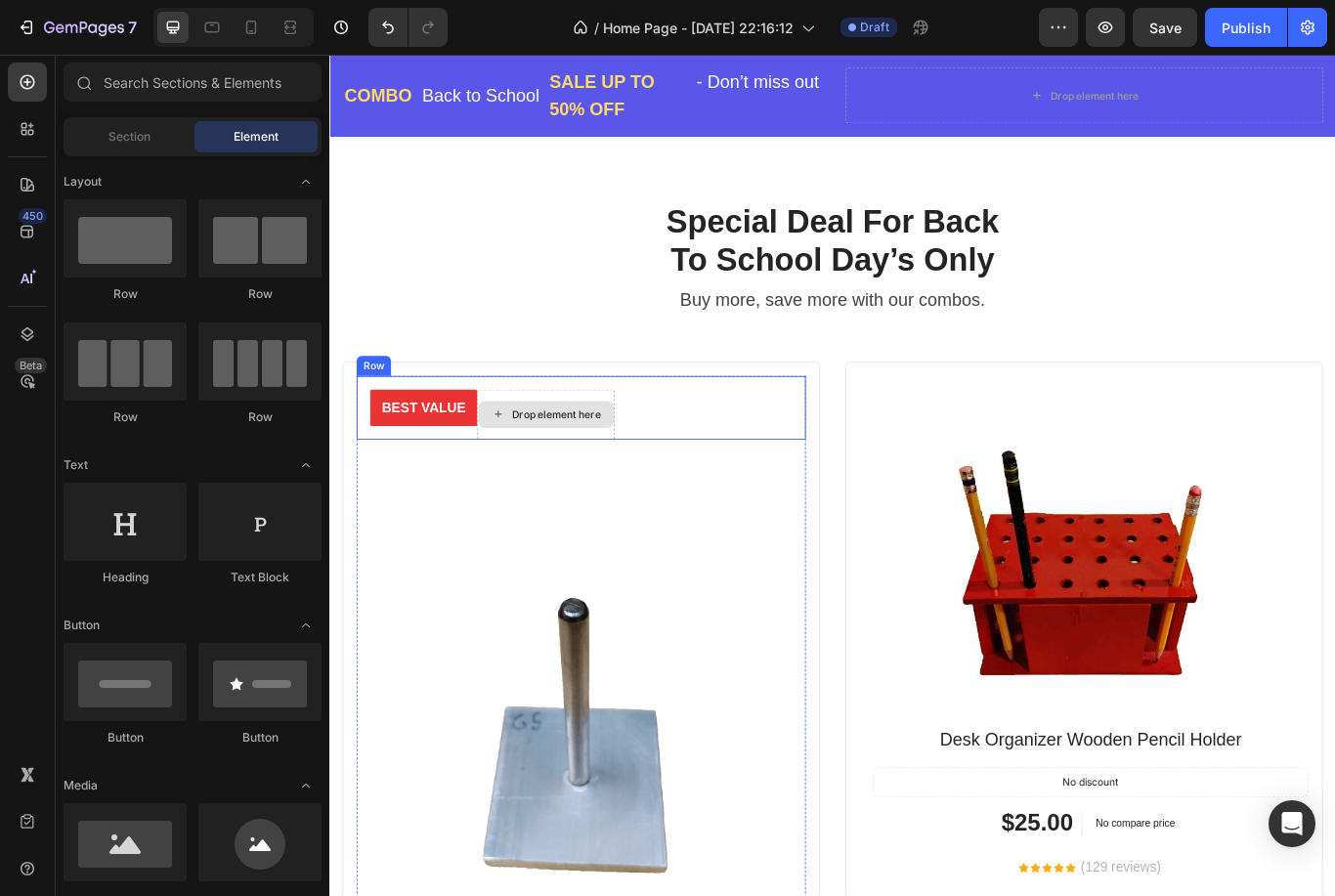
click at [265, 526] on div at bounding box center [261, 522] width 123 height 78
click at [277, 515] on div at bounding box center [261, 522] width 123 height 78
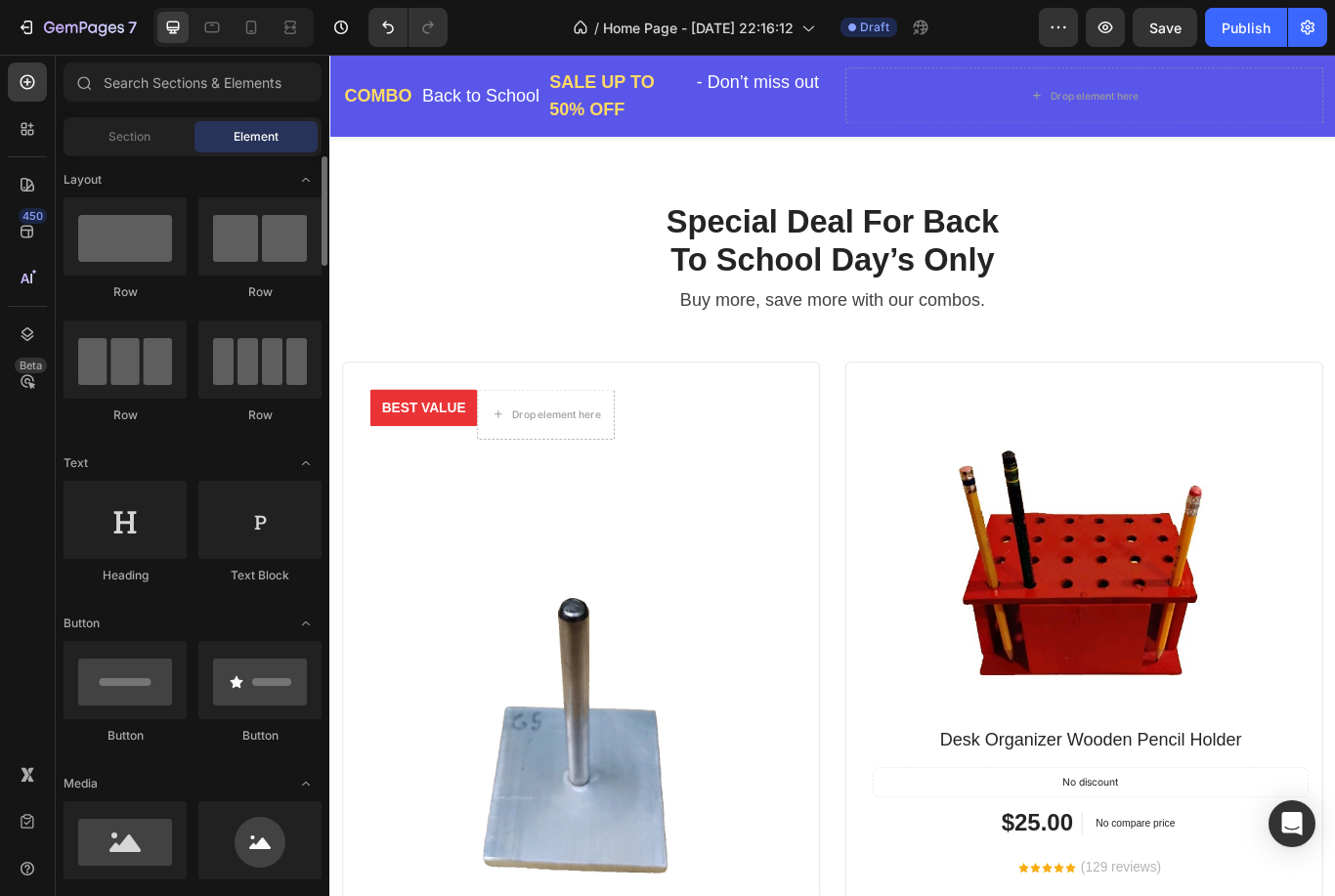
click at [284, 533] on div at bounding box center [261, 520] width 123 height 78
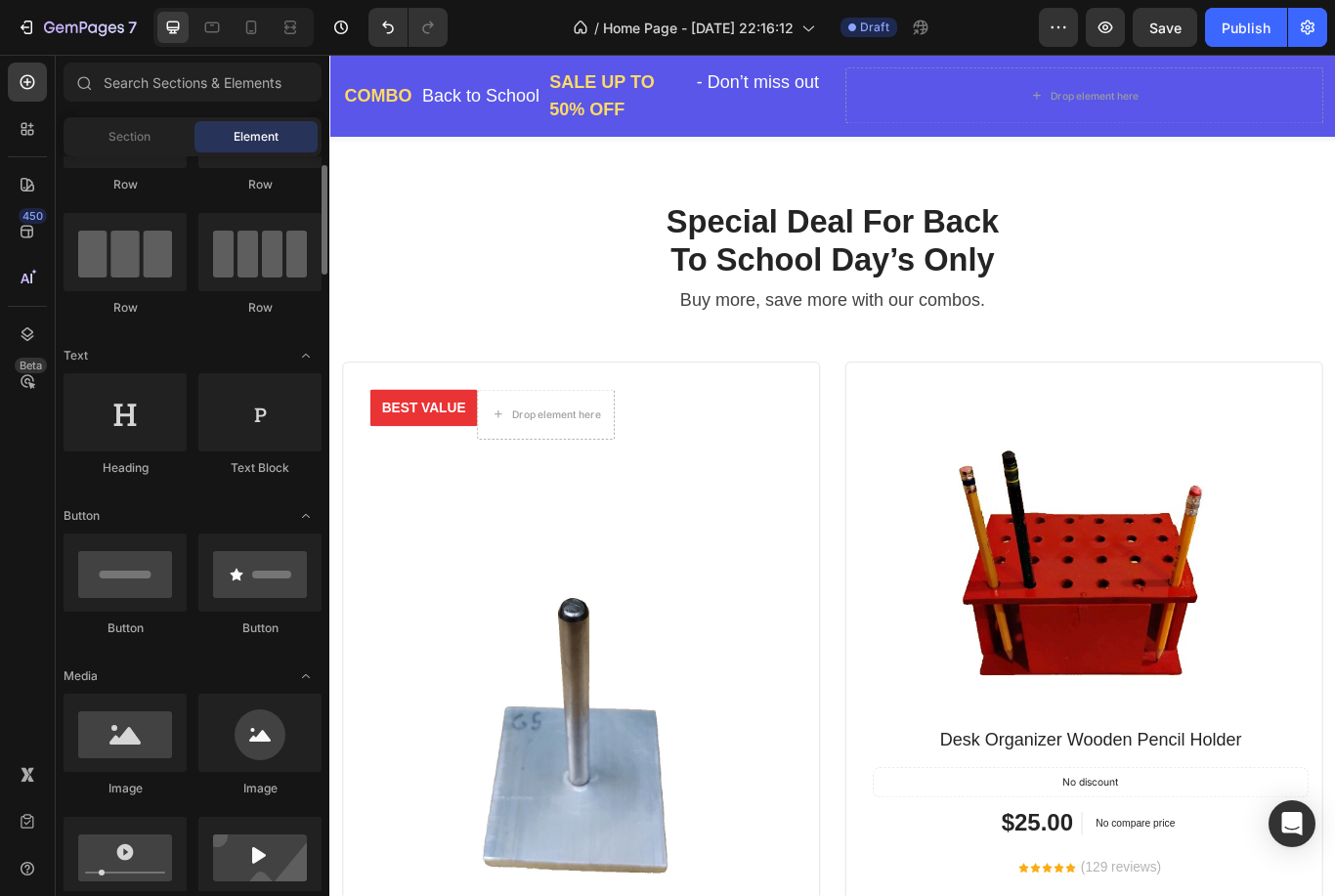
scroll to position [113, 0]
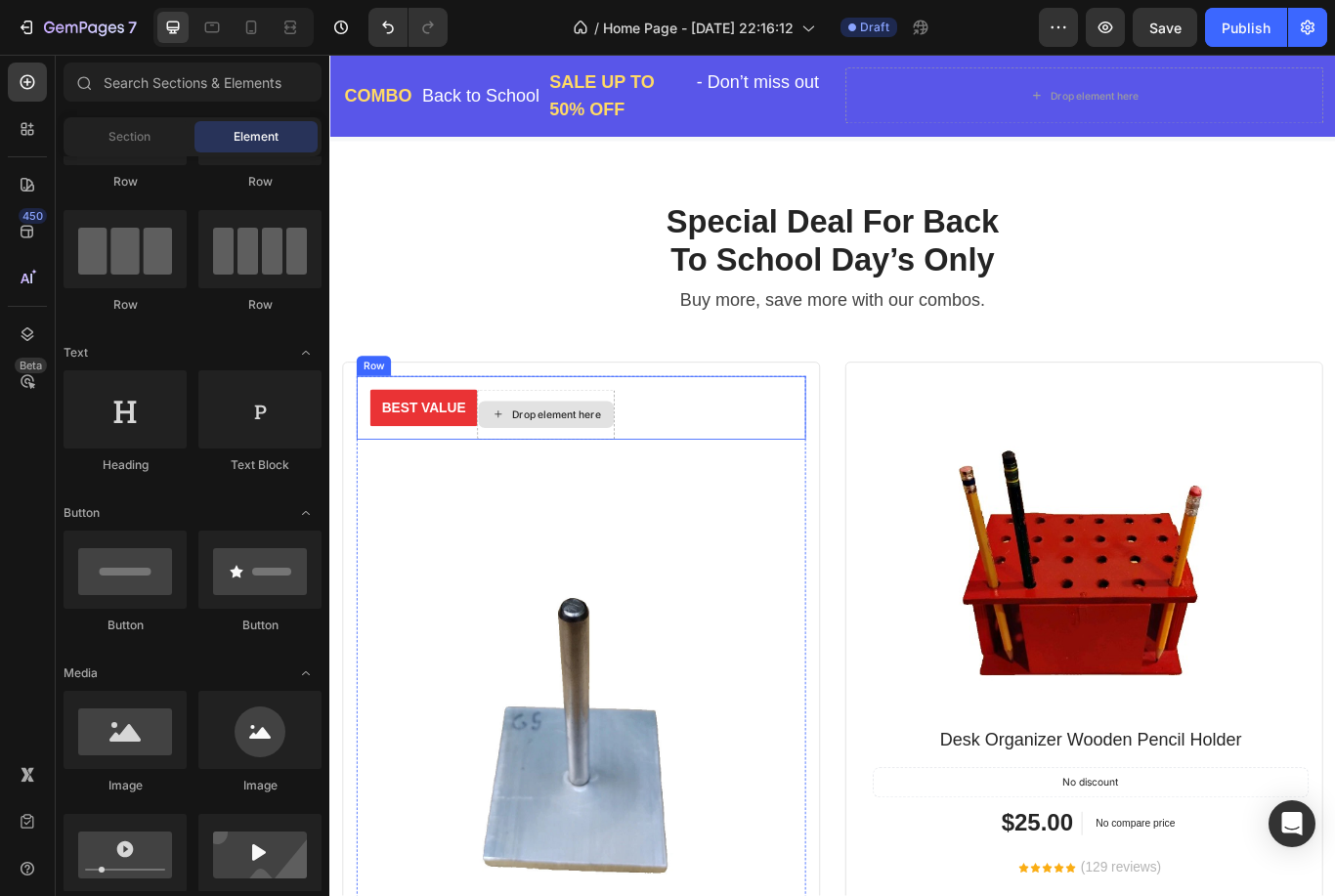
click at [623, 468] on div "Drop element here" at bounding box center [594, 475] width 104 height 16
click at [618, 467] on div "Drop element here" at bounding box center [594, 475] width 104 height 16
click at [617, 469] on div "Drop element here" at bounding box center [594, 475] width 104 height 16
click at [623, 471] on div "Drop element here" at bounding box center [594, 475] width 104 height 16
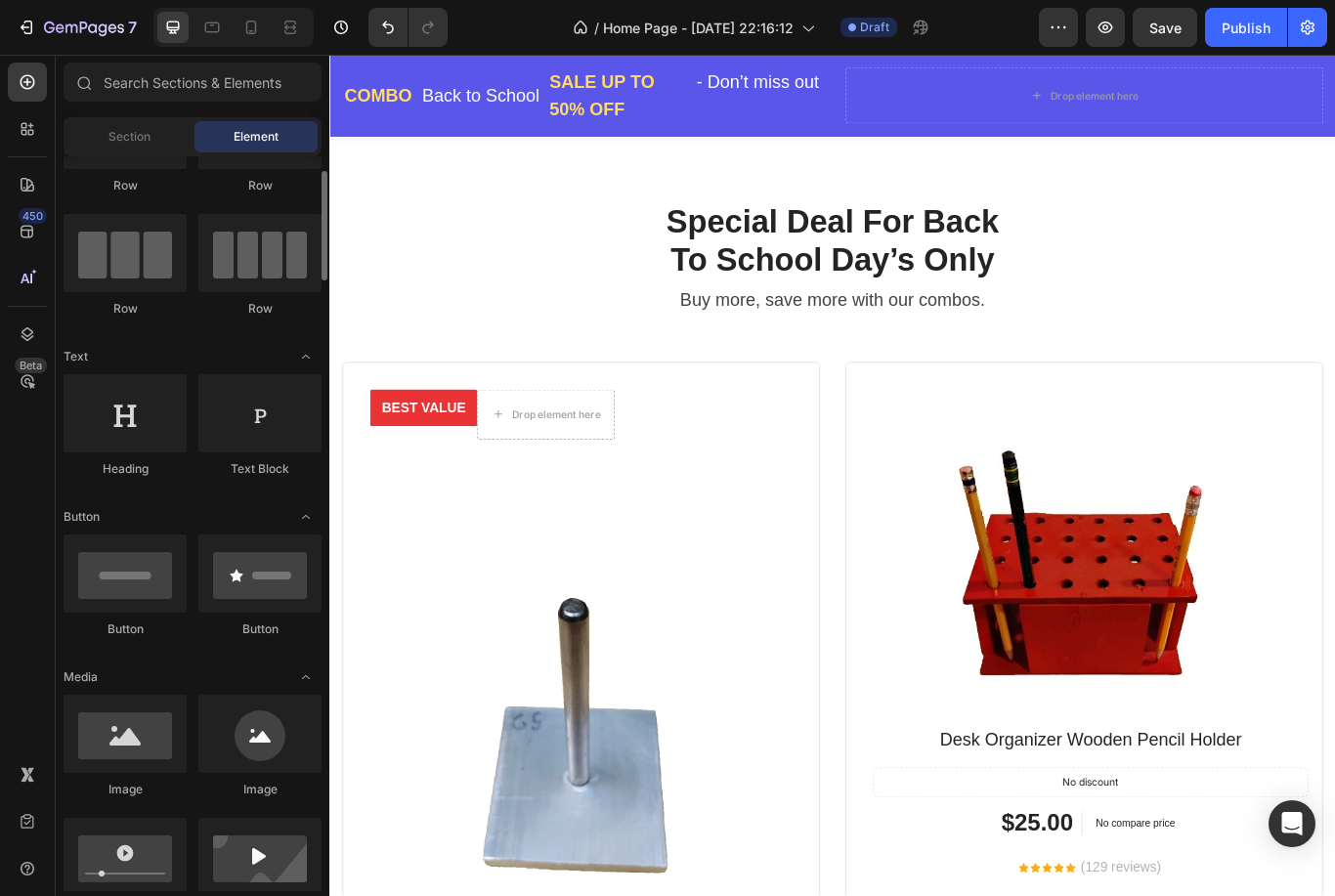
click at [237, 448] on div at bounding box center [261, 413] width 123 height 78
click at [617, 476] on div "Drop element here" at bounding box center [594, 475] width 104 height 16
click at [588, 475] on div "Drop element here" at bounding box center [594, 475] width 104 height 16
click at [274, 424] on div at bounding box center [261, 413] width 123 height 78
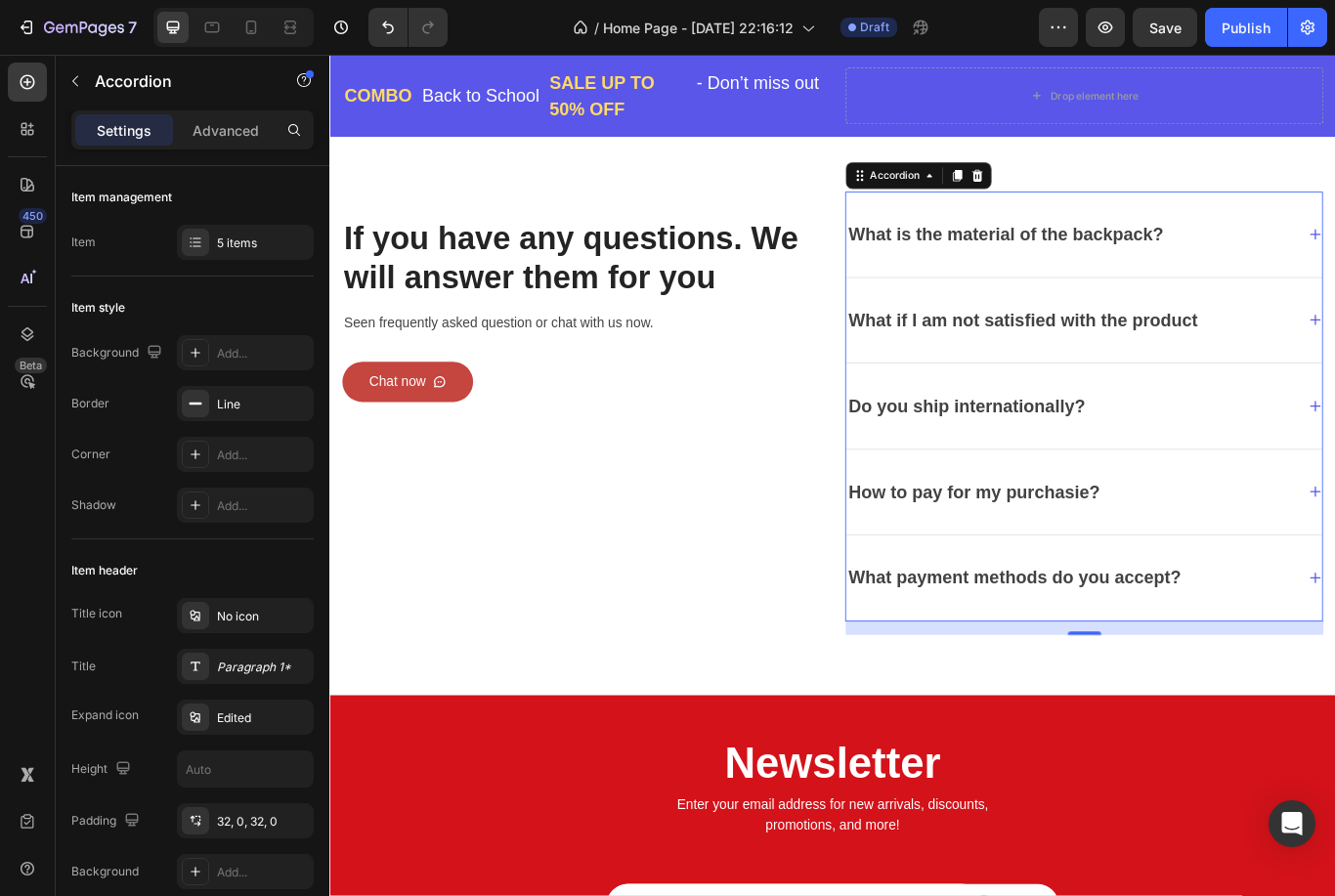
scroll to position [4723, 0]
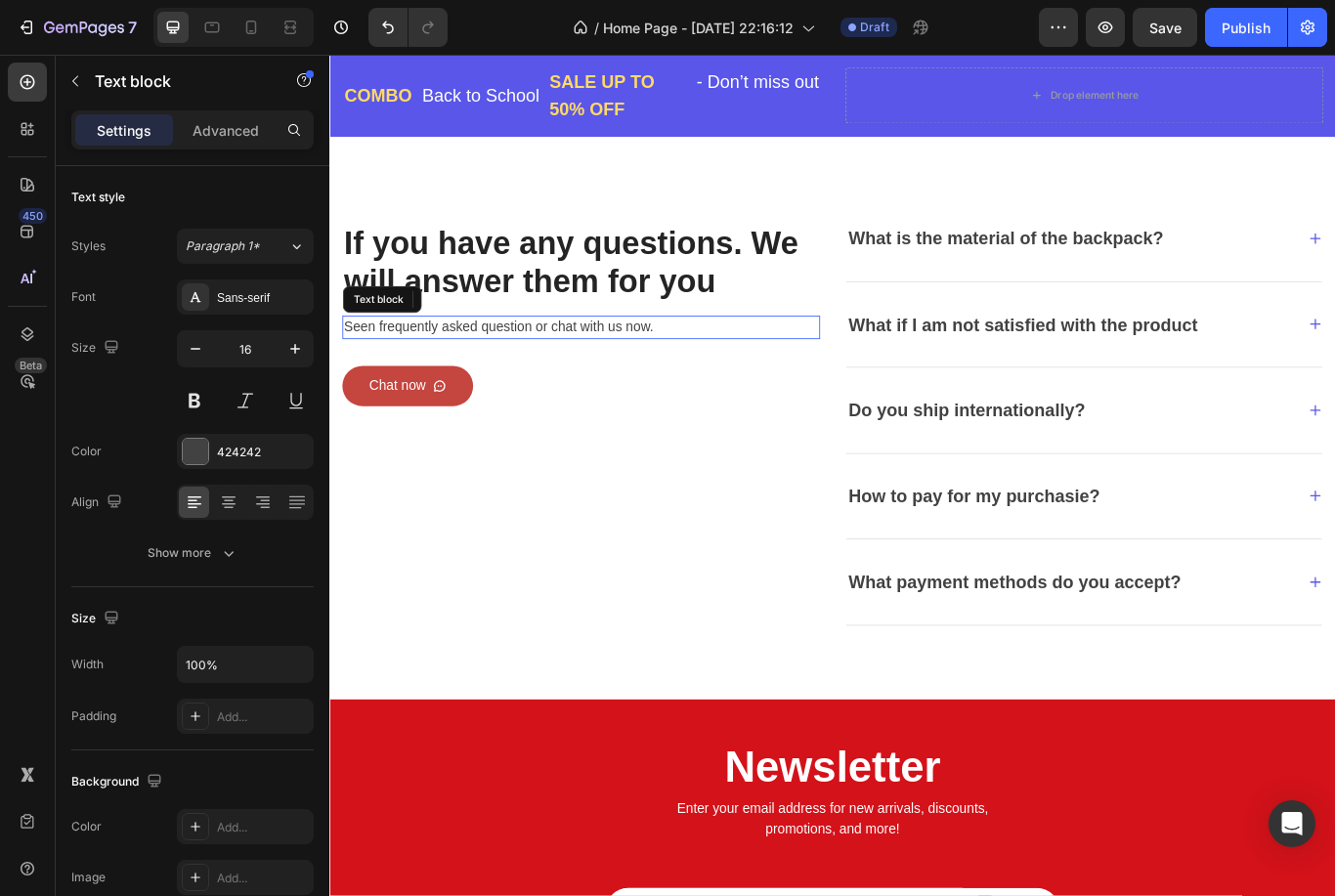
click at [372, 385] on p "Seen frequently asked question or chat with us now." at bounding box center [622, 373] width 553 height 24
click at [413, 384] on p "Seen frequently asked question or chat with us now." at bounding box center [622, 373] width 553 height 24
click at [390, 385] on p "Seen frequently asked question or chat with us now." at bounding box center [622, 373] width 553 height 24
click at [555, 383] on p "See frequently asked question or chat with us now." at bounding box center [622, 373] width 553 height 24
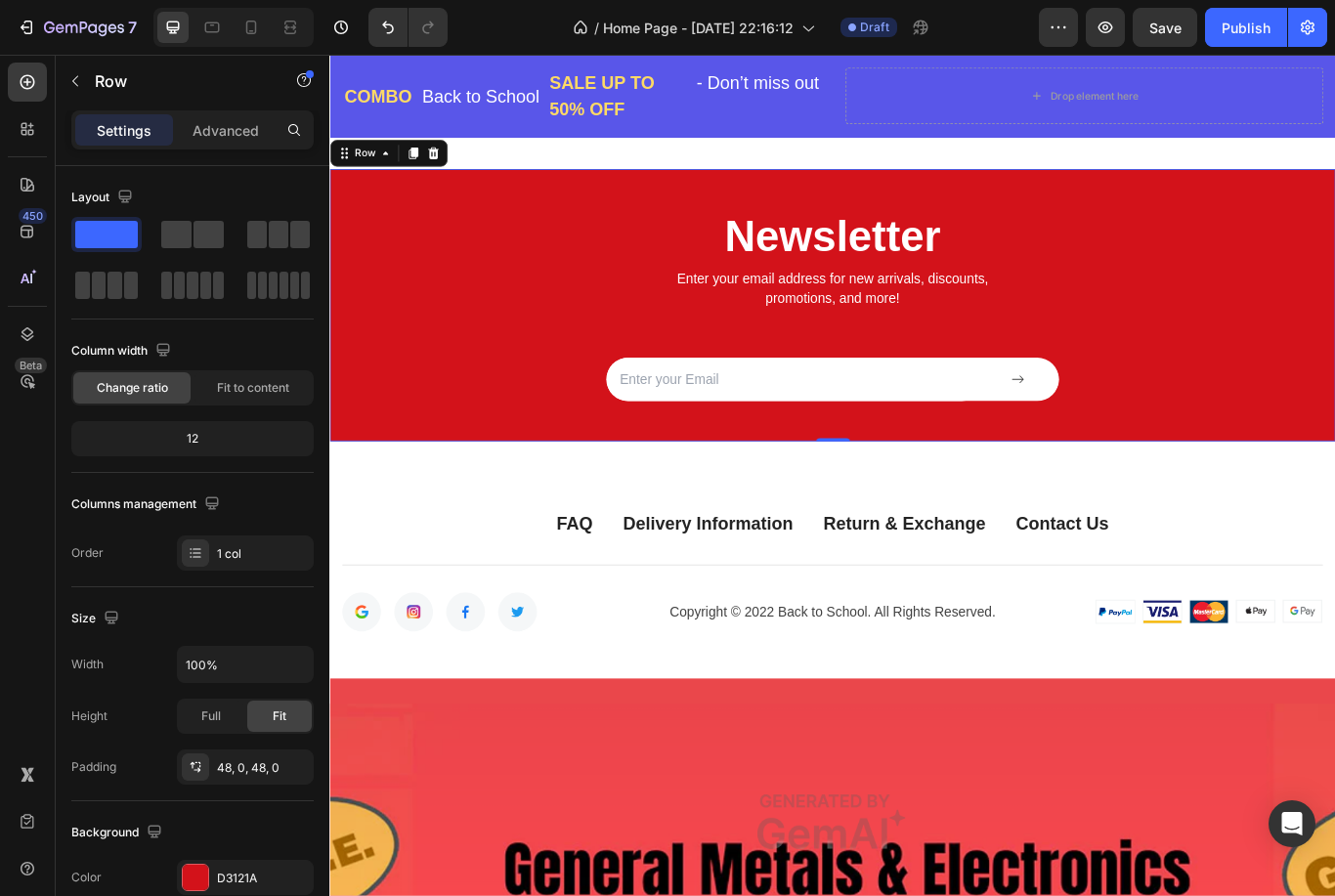
scroll to position [5349, 0]
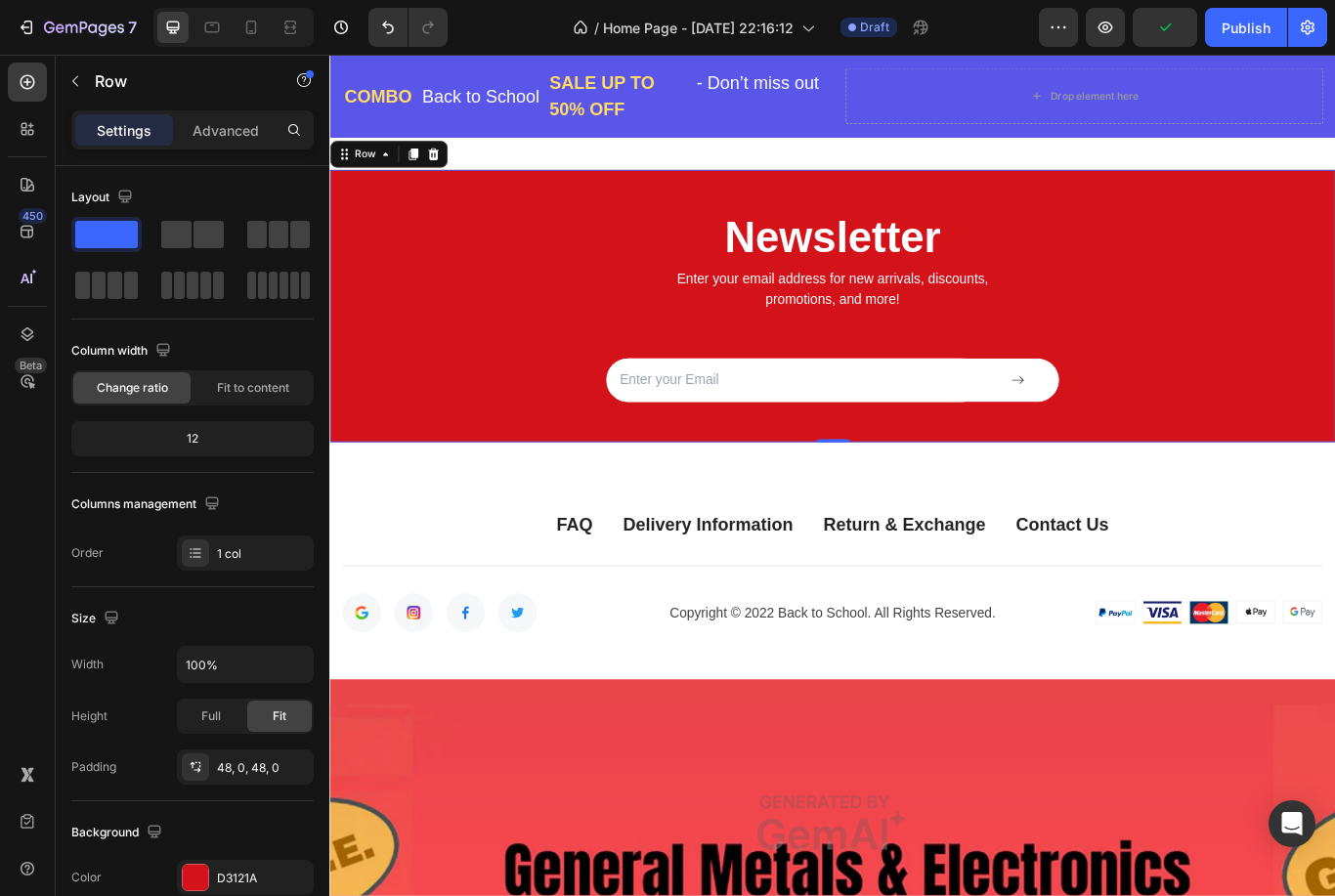
click at [1334, 338] on div "Newsletter Heading Enter your email address for new arrivals, discounts, promot…" at bounding box center [915, 348] width 1172 height 223
click at [501, 418] on div "Newsletter Heading Enter your email address for new arrivals, discounts, promot…" at bounding box center [915, 348] width 1172 height 223
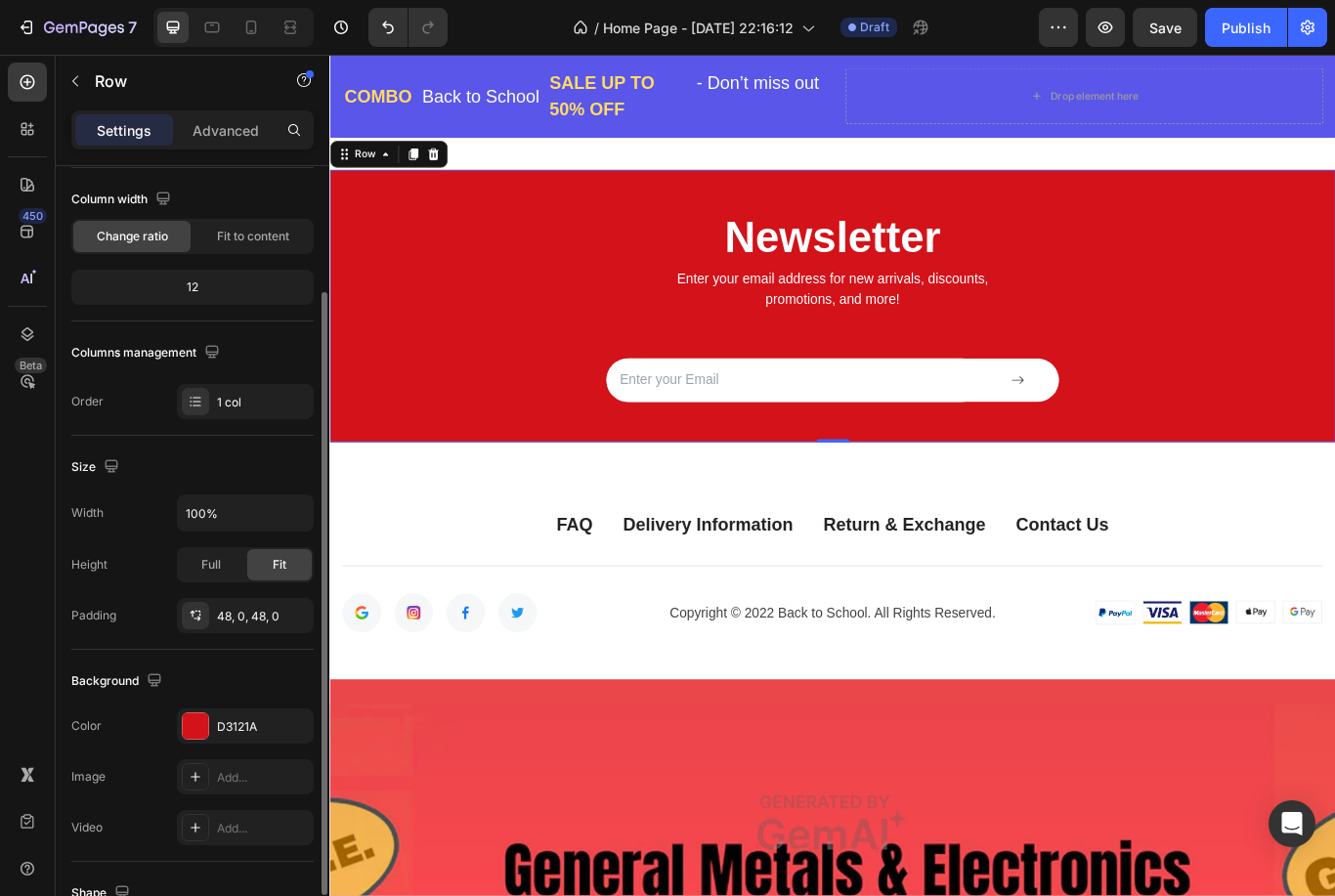
scroll to position [163, 0]
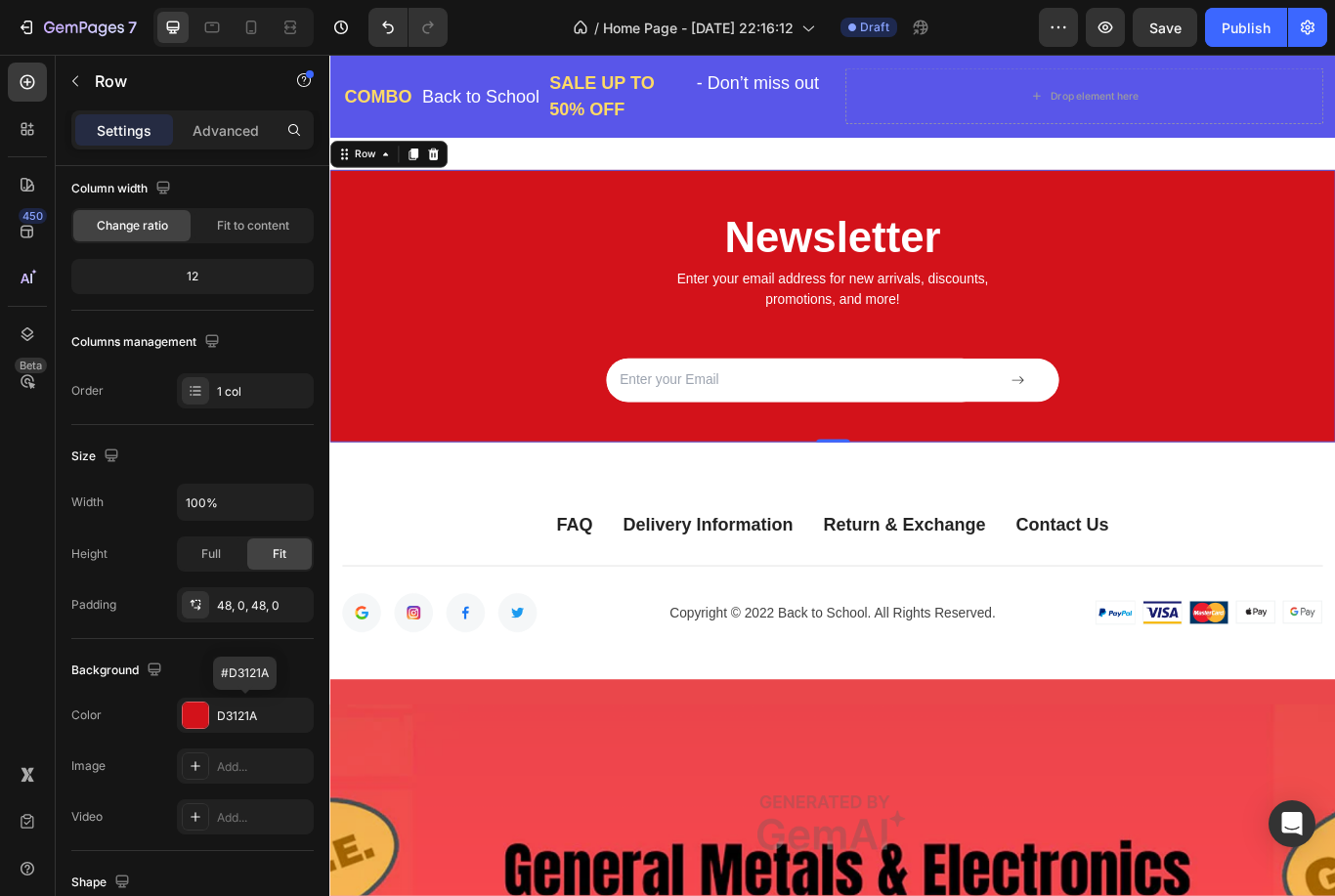
click at [206, 712] on div at bounding box center [196, 715] width 25 height 25
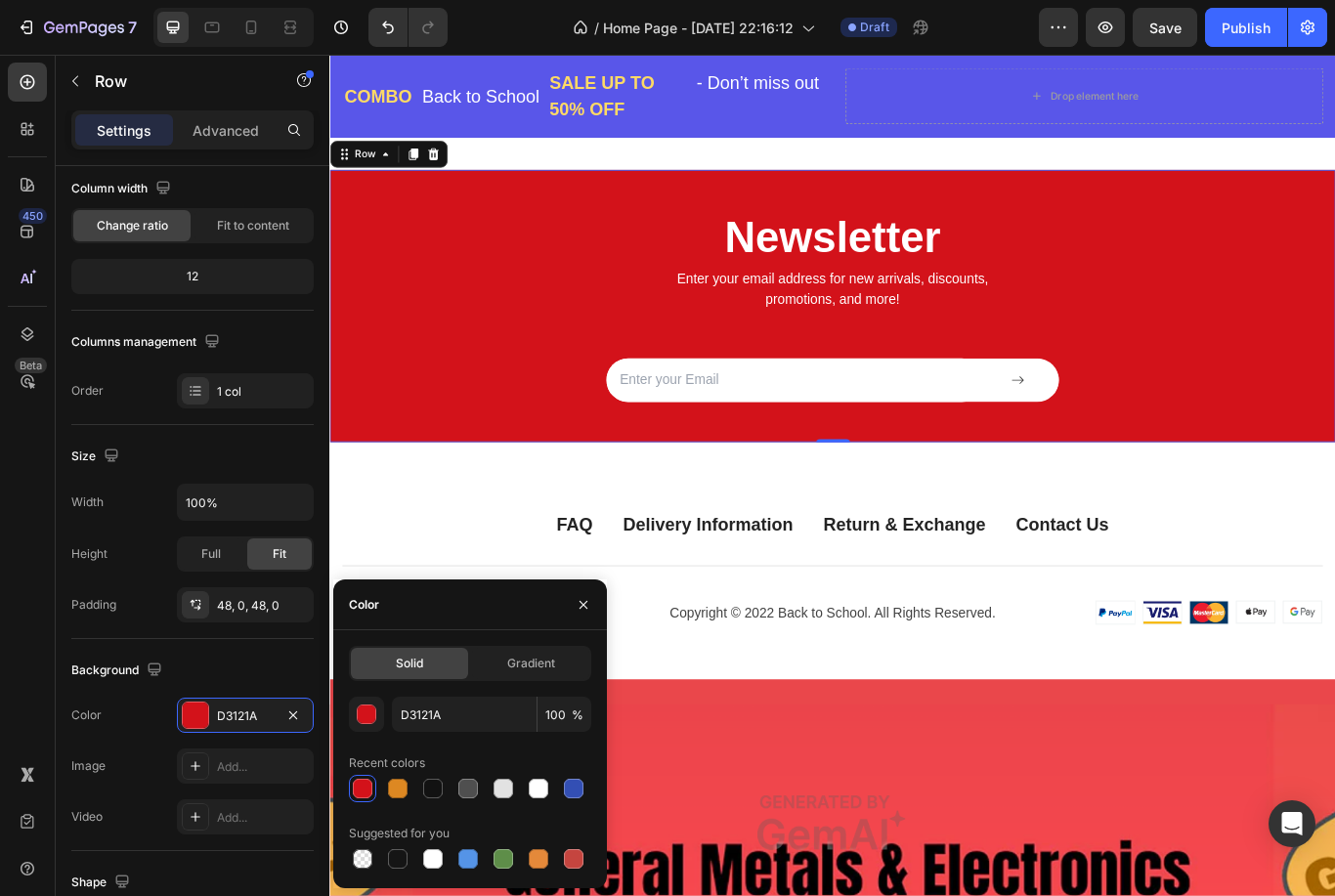
click at [569, 859] on div at bounding box center [574, 859] width 20 height 20
type input "C5453F"
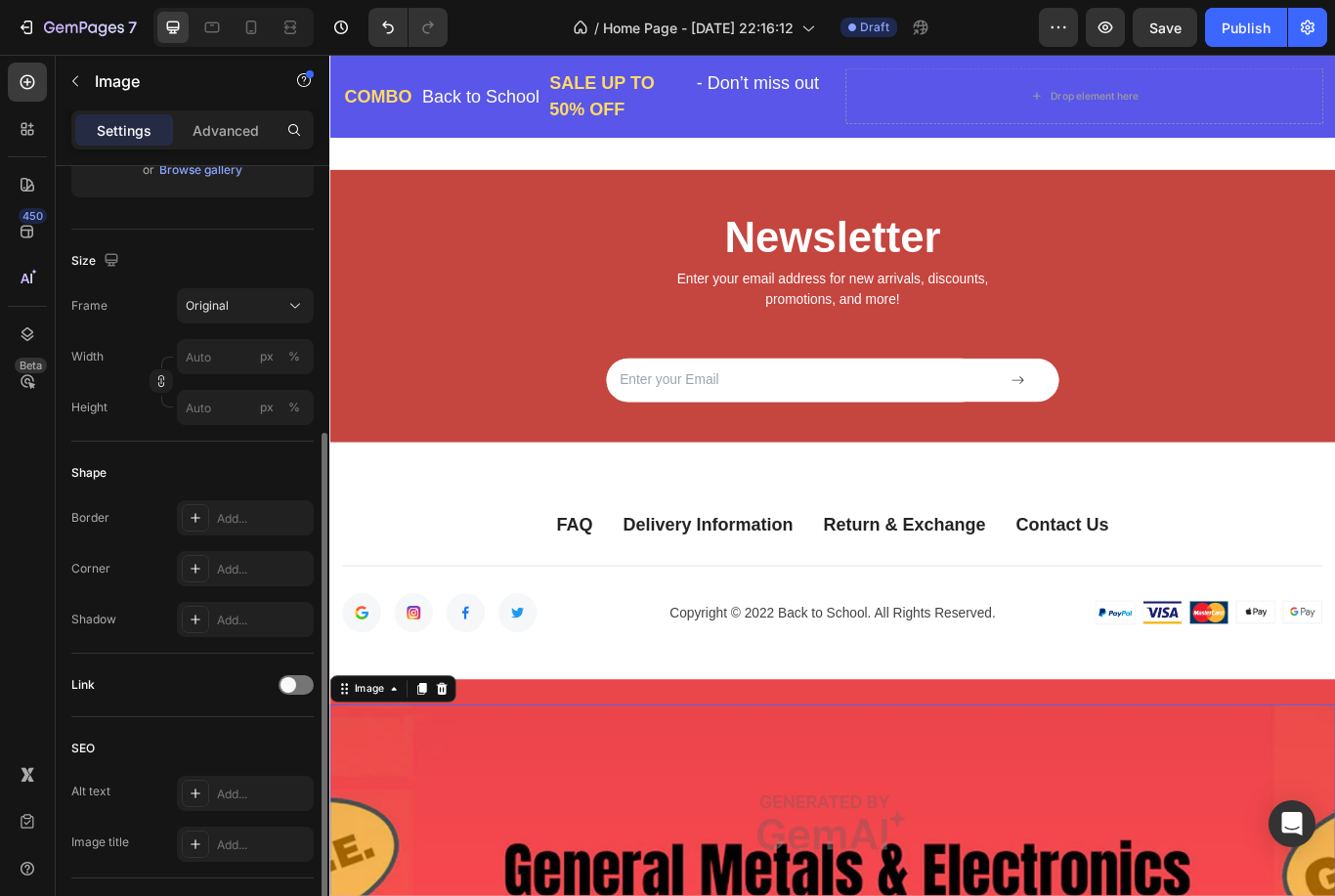
scroll to position [431, 0]
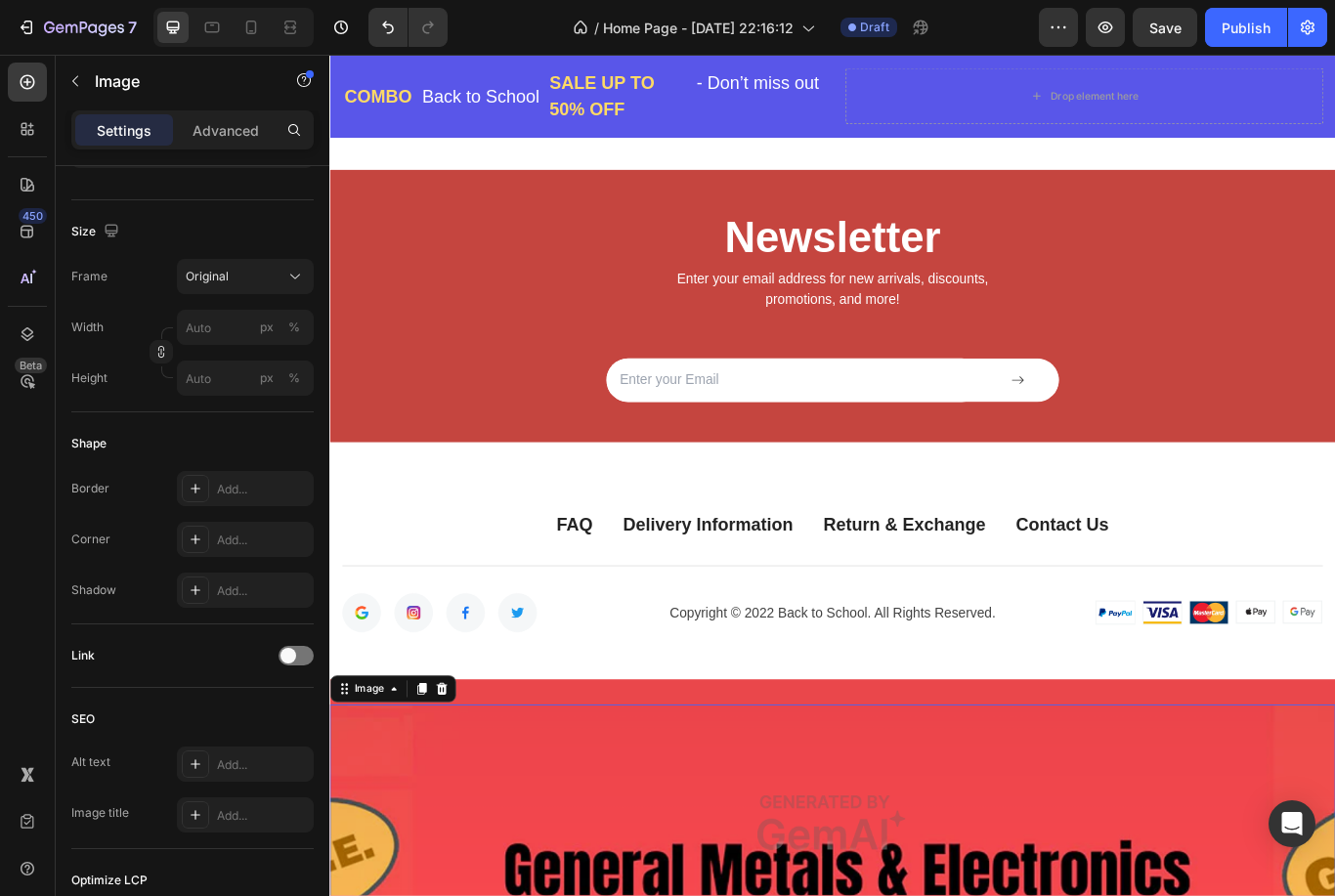
click at [409, 788] on icon at bounding box center [404, 794] width 16 height 16
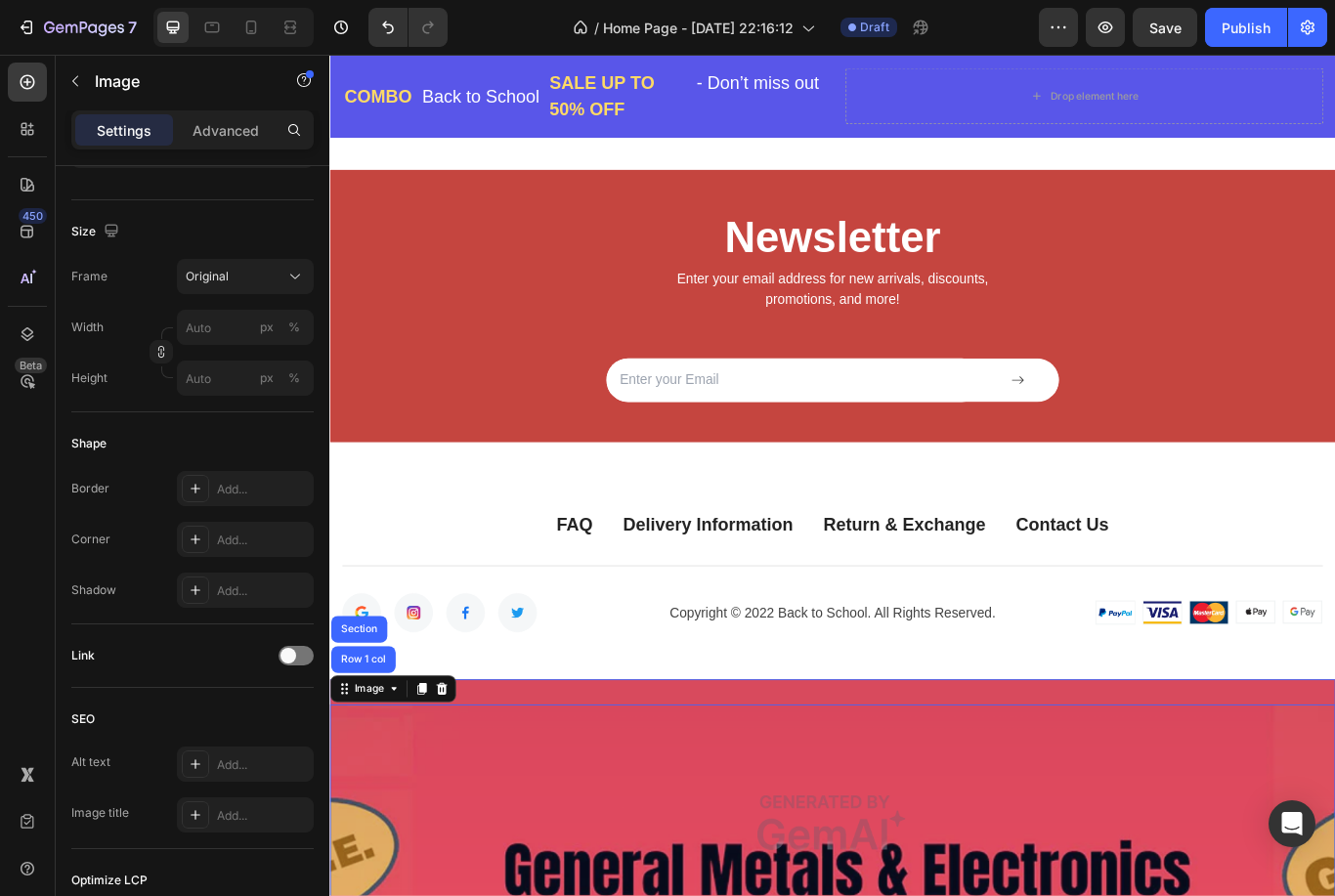
click at [366, 726] on div "Section" at bounding box center [362, 725] width 50 height 12
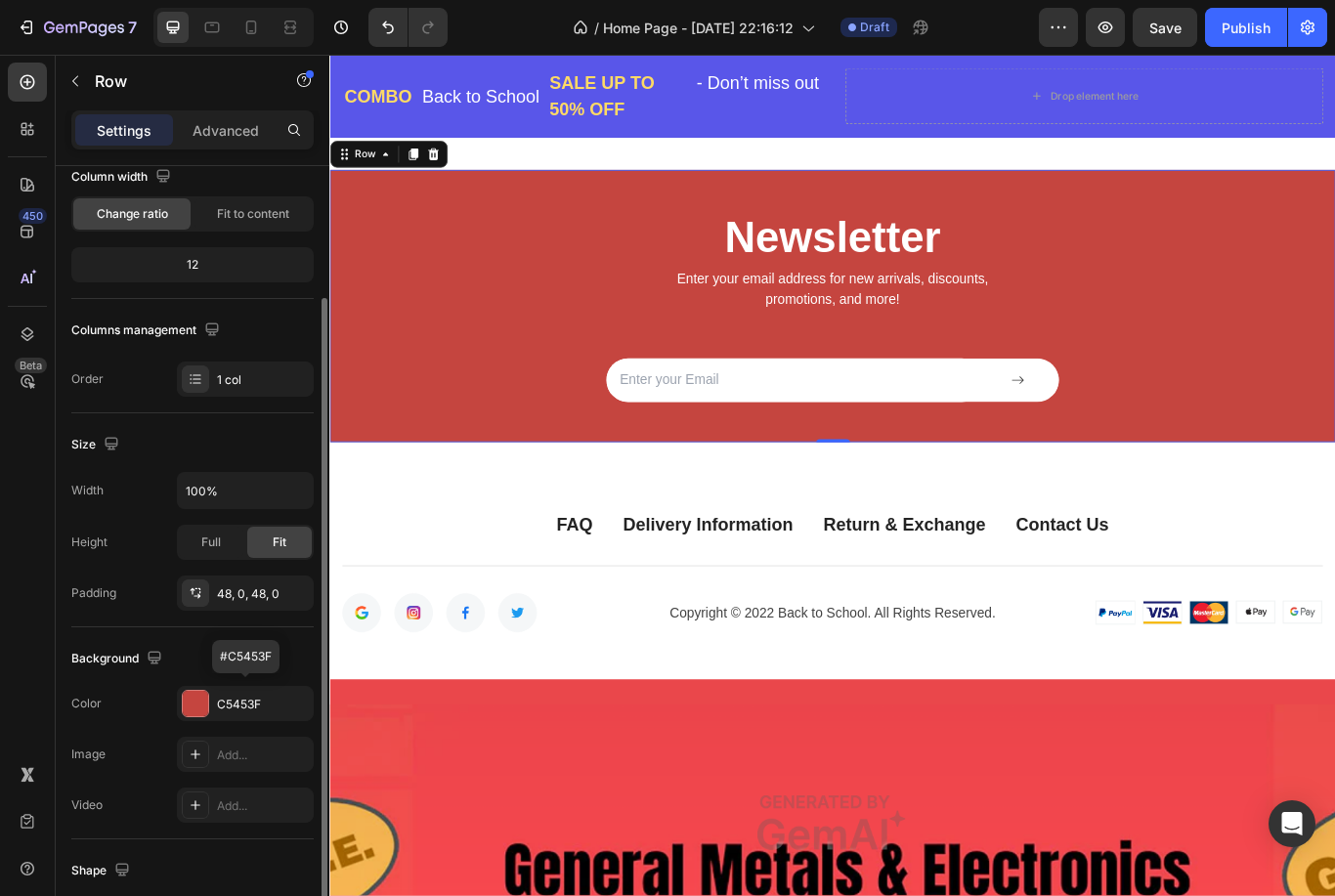
scroll to position [208, 0]
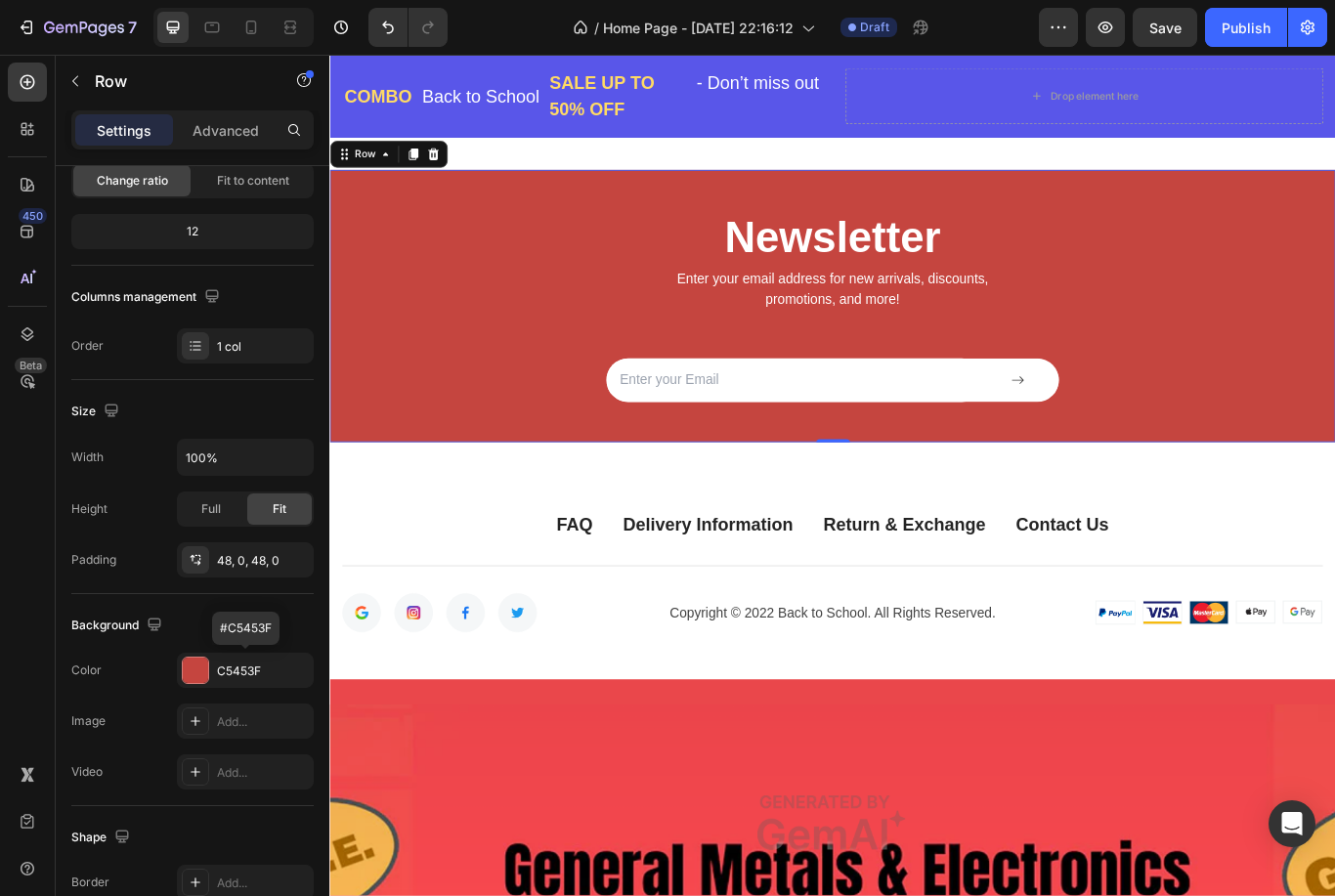
click at [201, 667] on div at bounding box center [196, 670] width 25 height 25
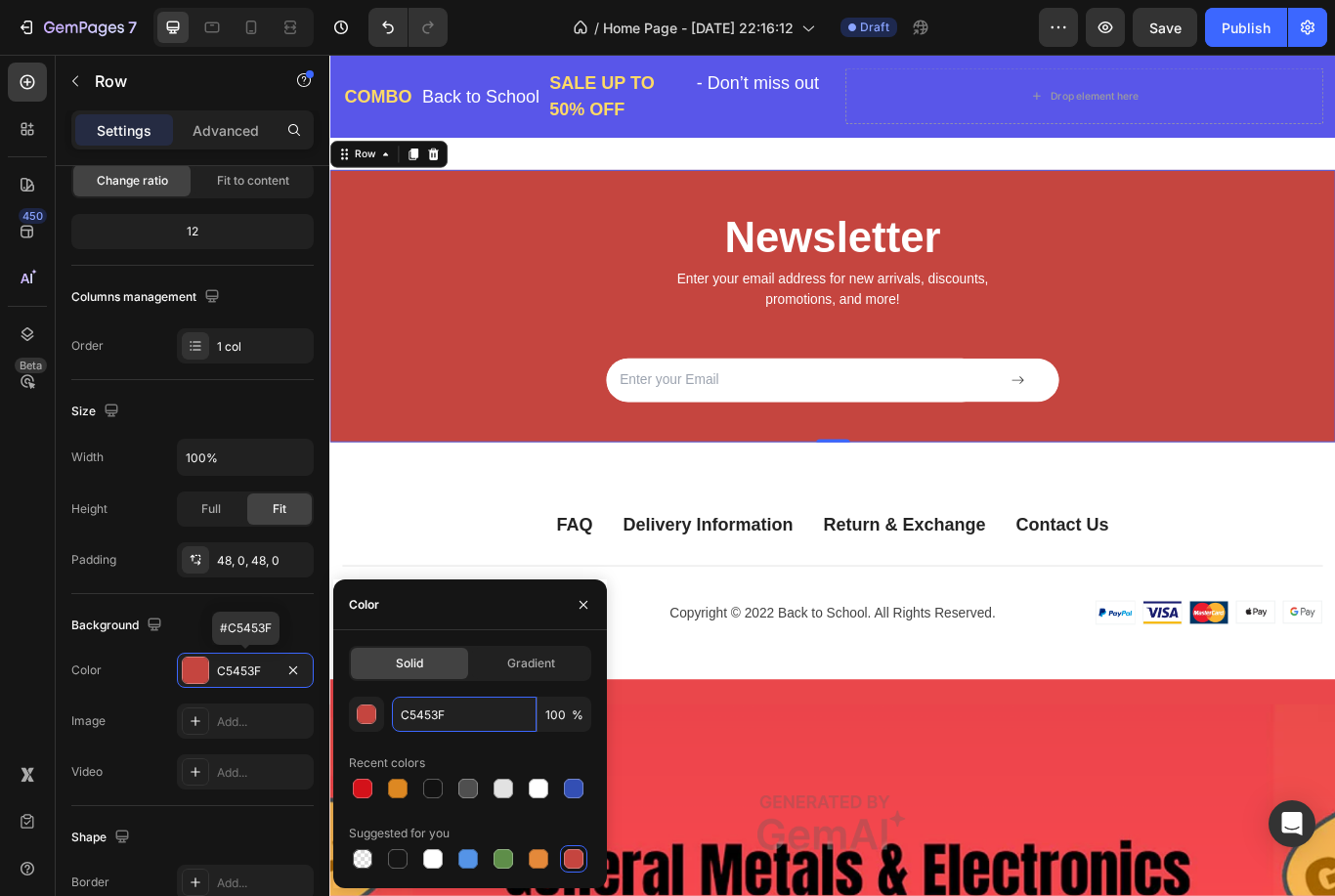
click at [510, 720] on input "C5453F" at bounding box center [464, 714] width 145 height 35
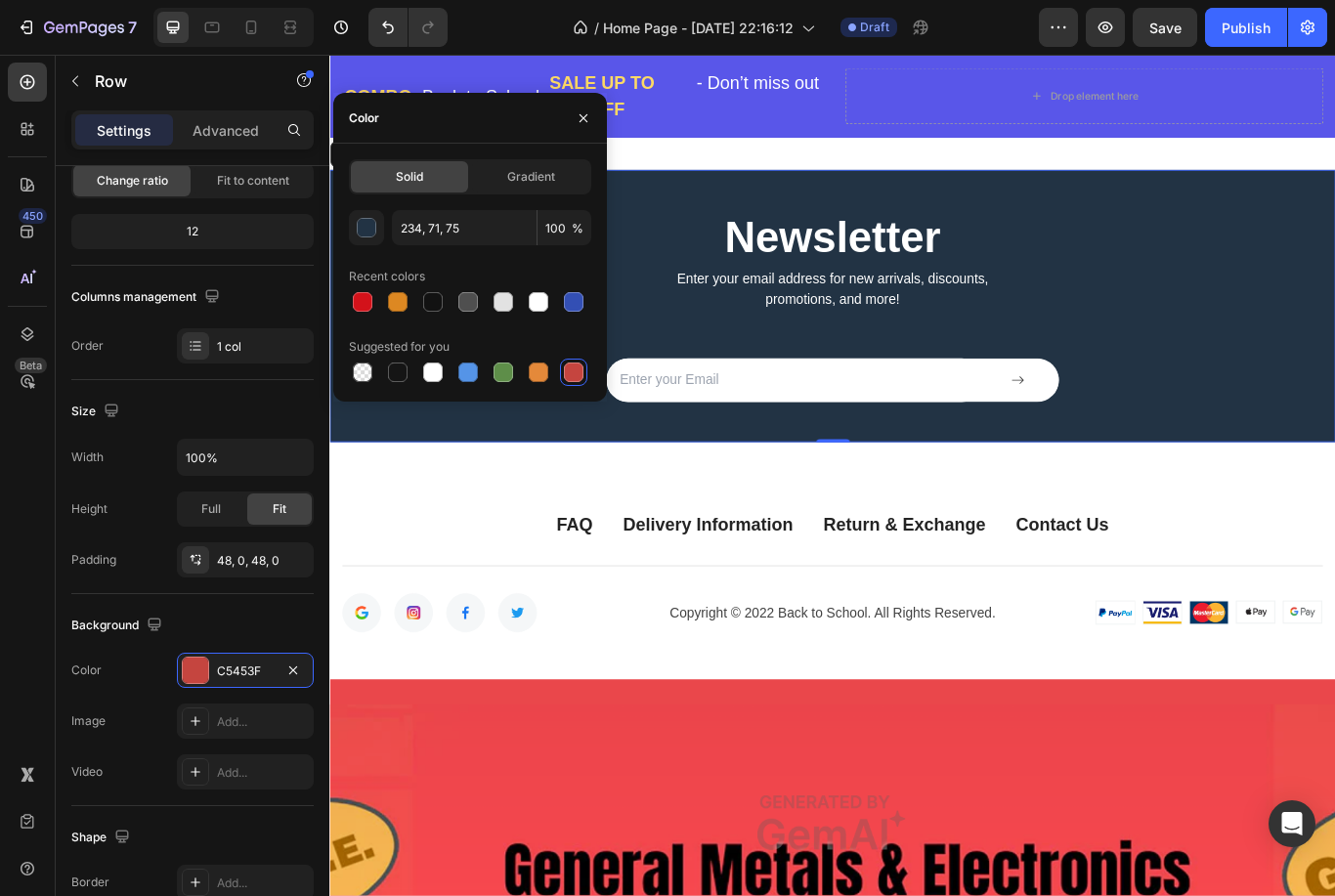
type input "223344"
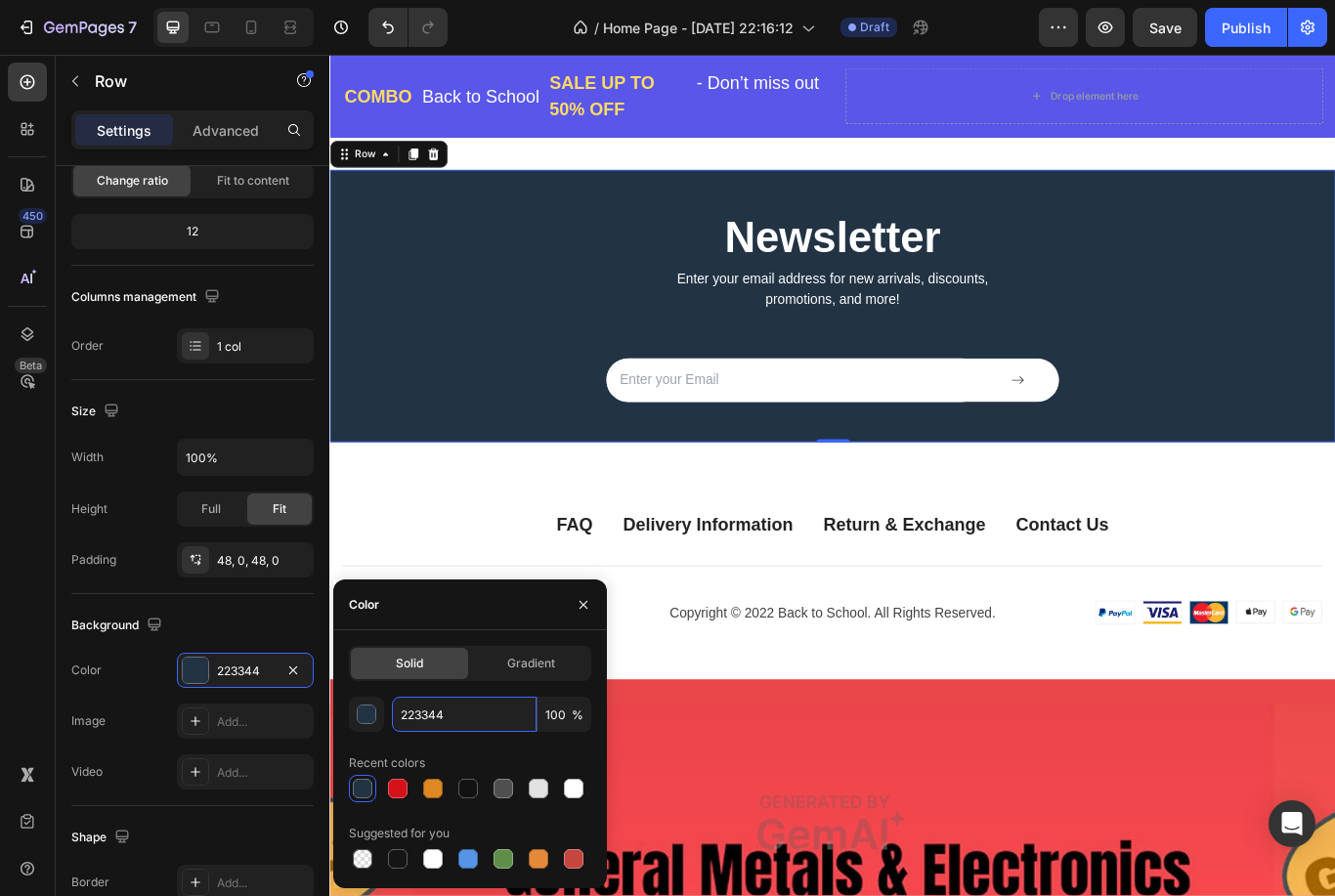
click at [508, 708] on input "223344" at bounding box center [464, 714] width 145 height 35
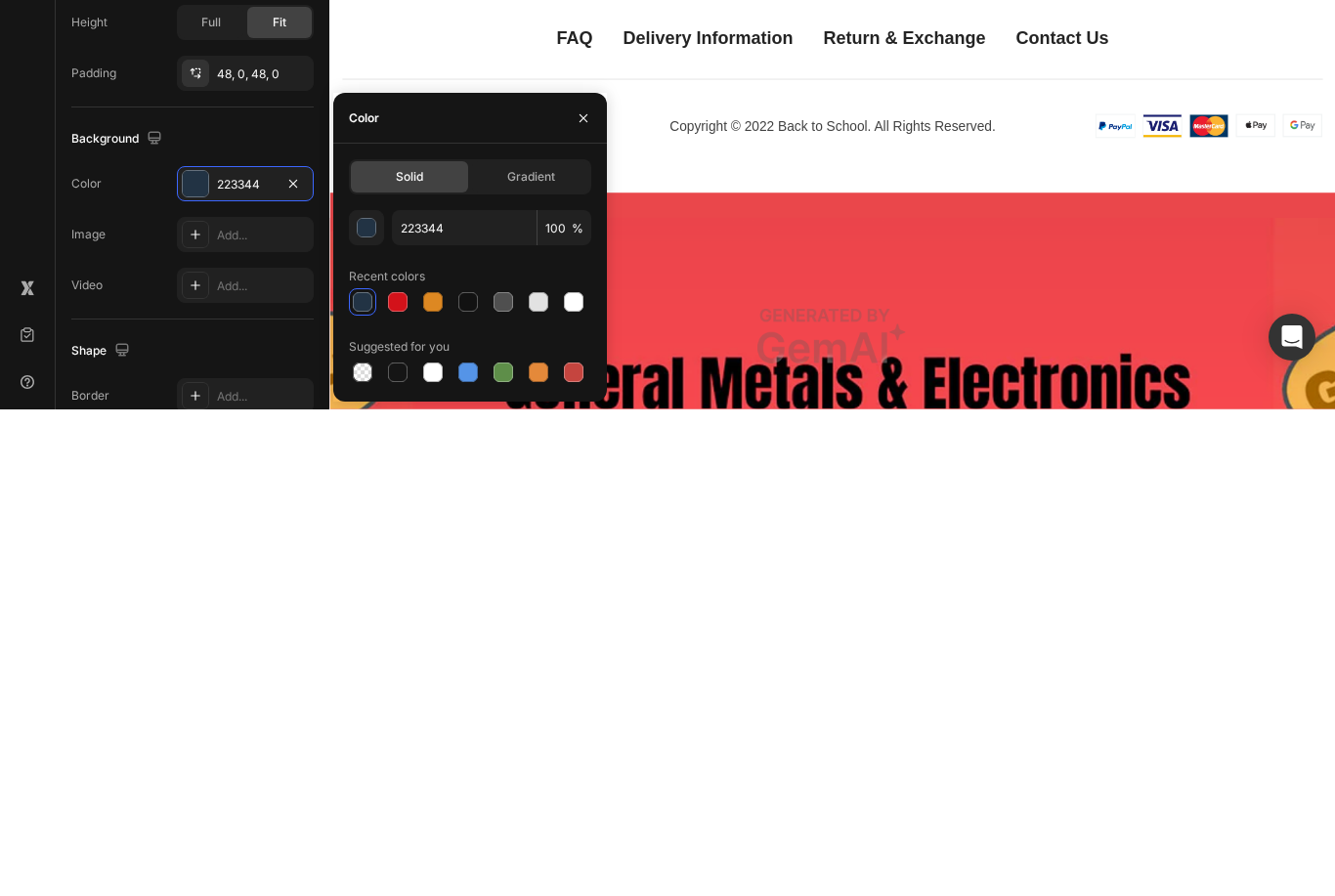
click at [538, 647] on div "Gradient" at bounding box center [531, 663] width 118 height 31
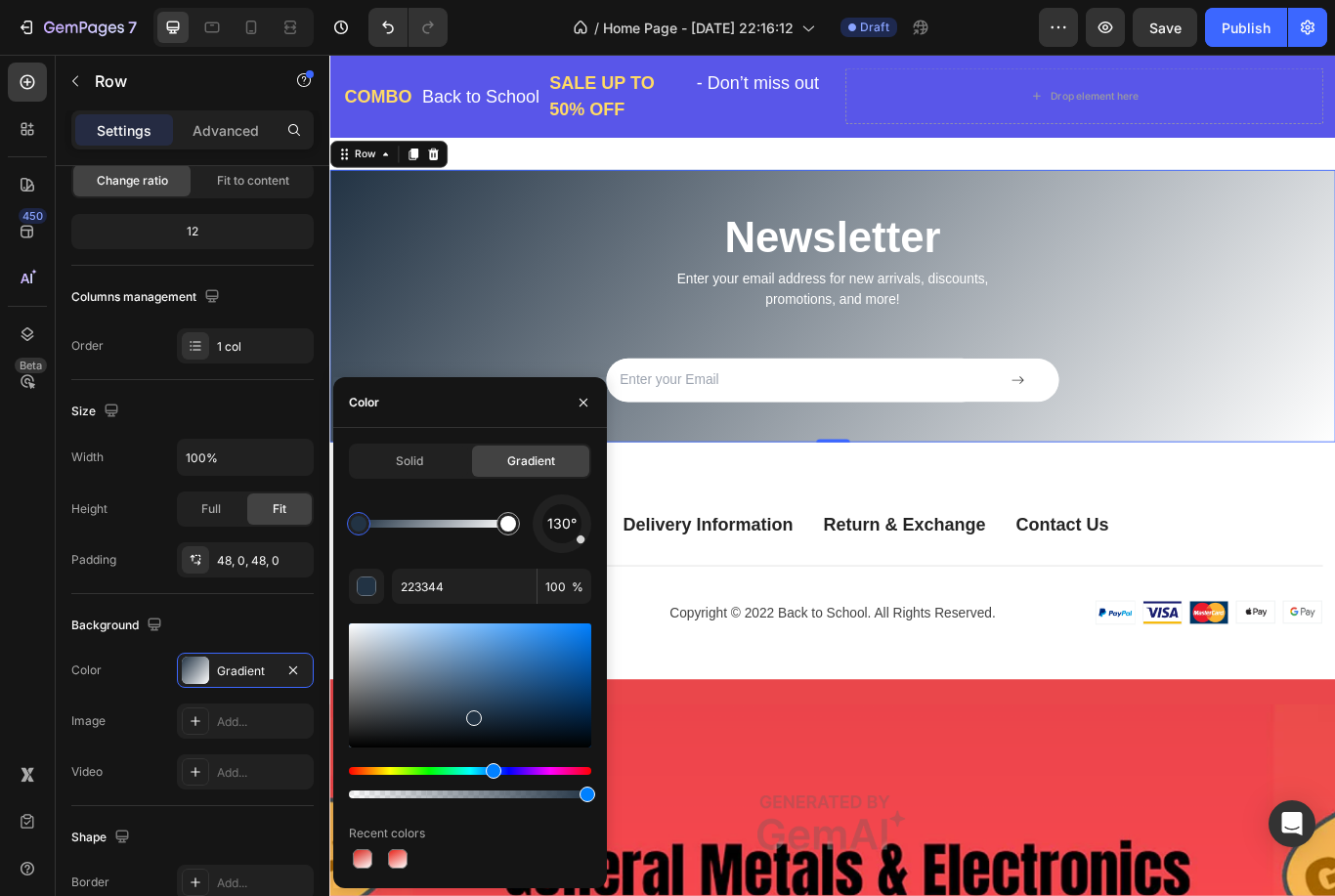
click at [414, 466] on span "Solid" at bounding box center [409, 461] width 27 height 18
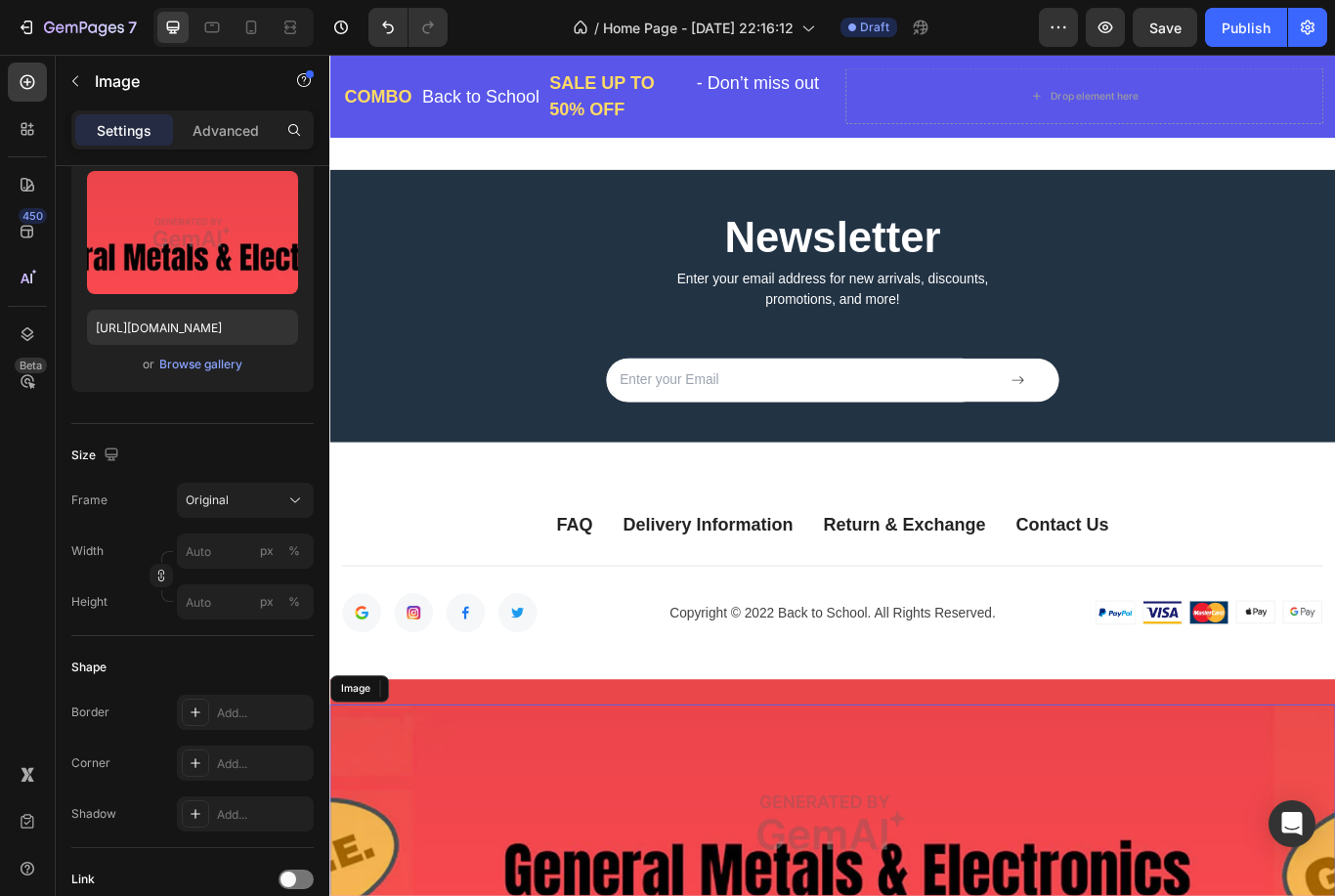
scroll to position [0, 0]
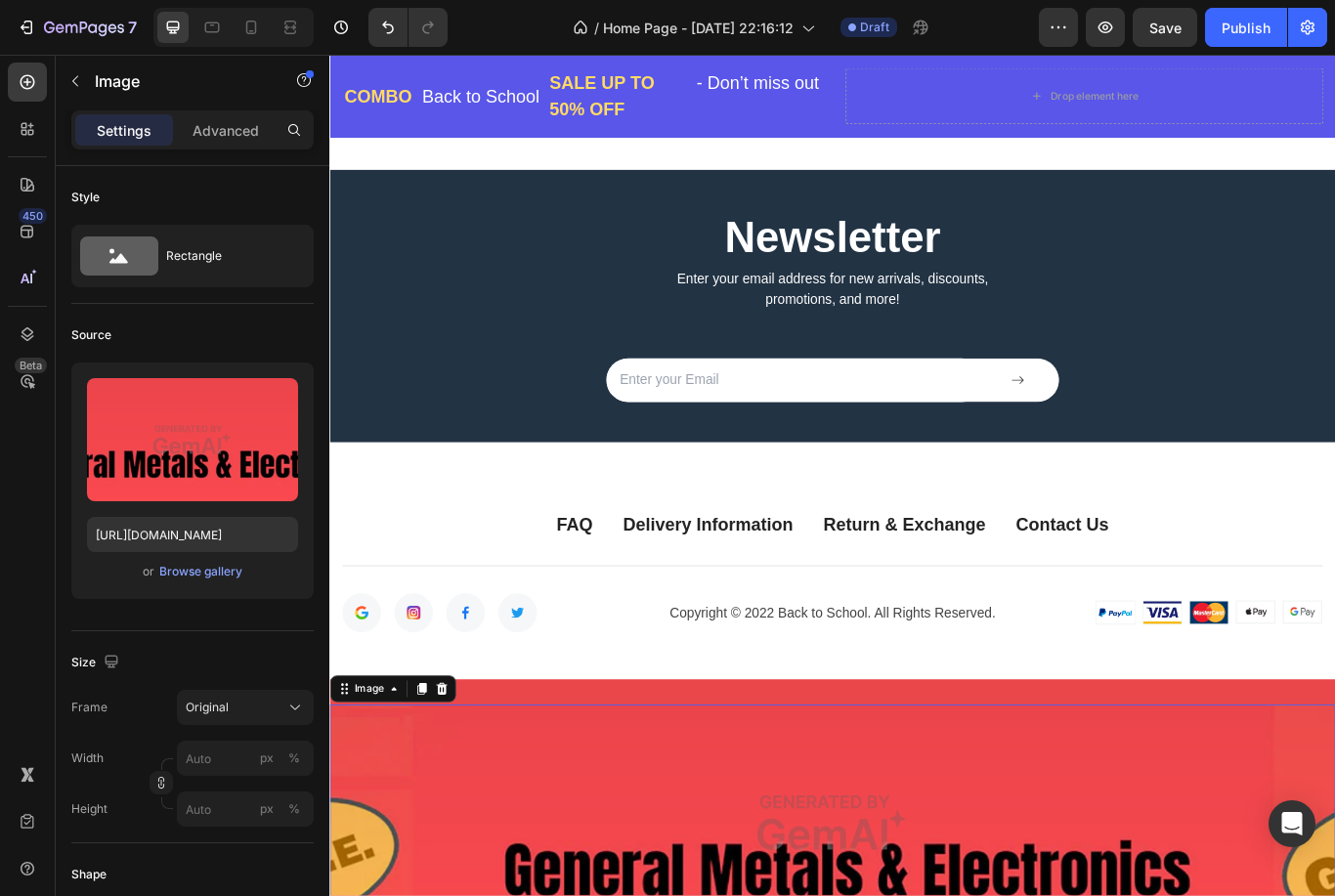
click at [404, 793] on icon at bounding box center [404, 794] width 16 height 16
click at [372, 766] on div "Row 1 col" at bounding box center [367, 760] width 75 height 31
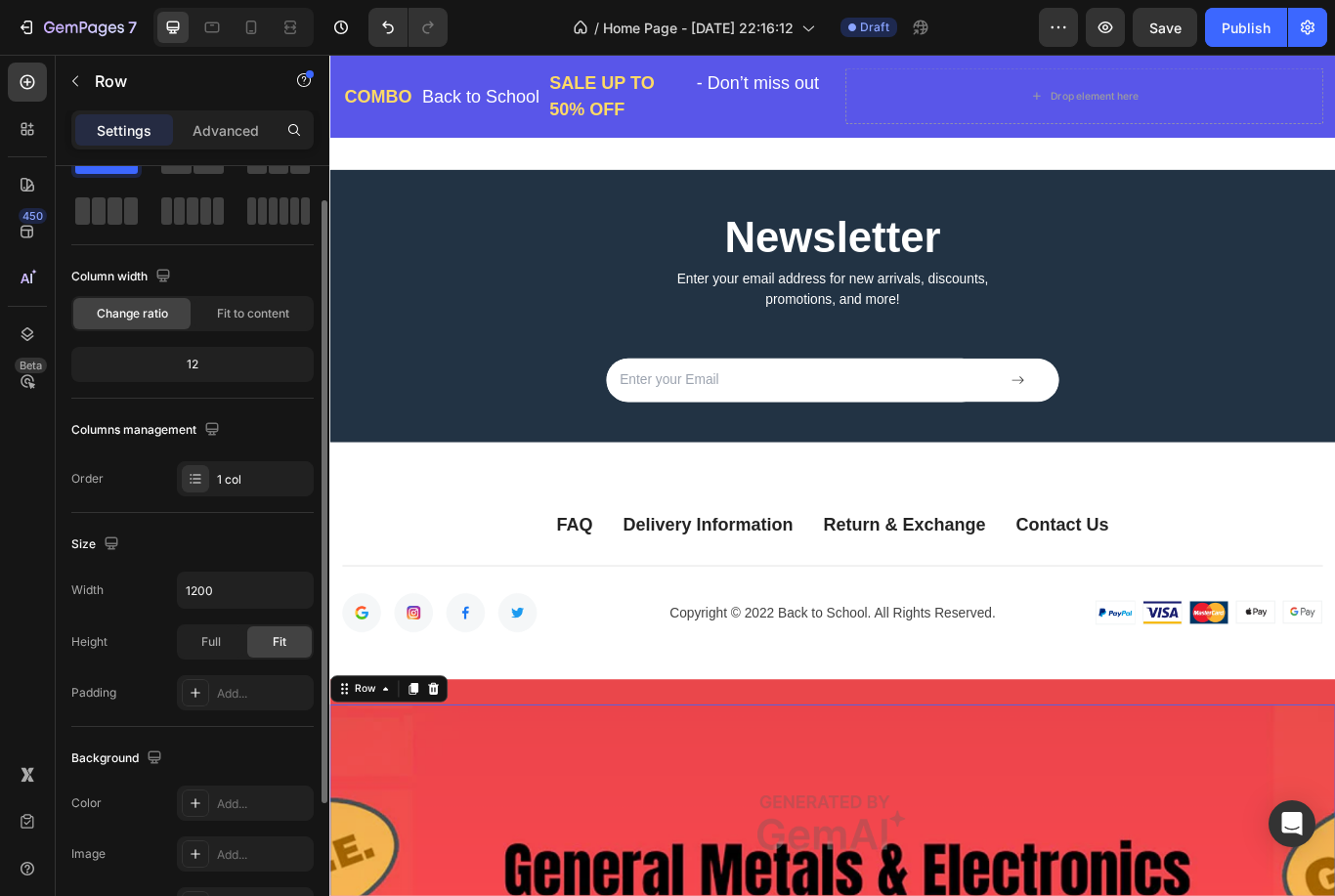
scroll to position [64, 0]
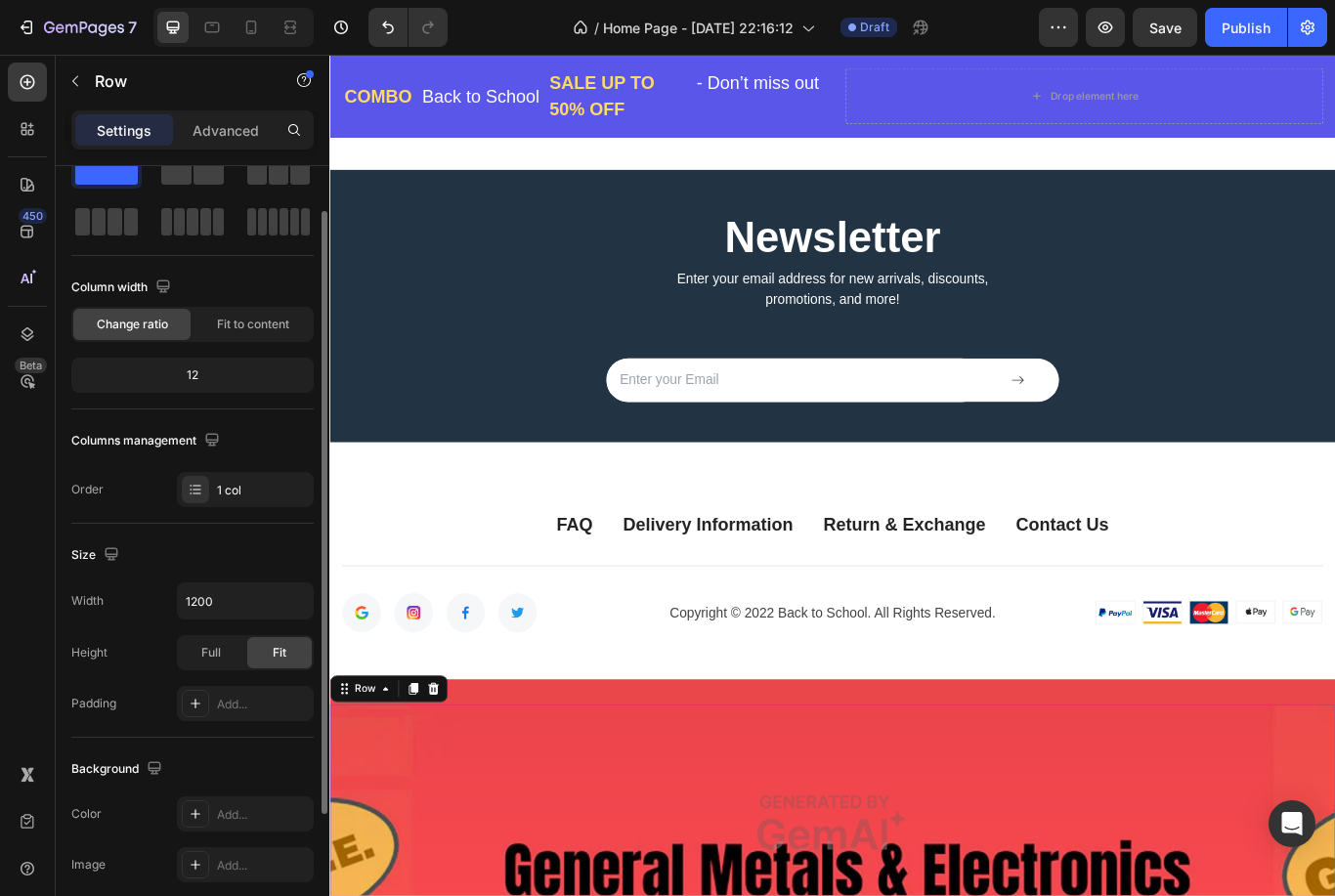
click at [396, 786] on icon at bounding box center [394, 794] width 16 height 16
click at [372, 761] on div "Section" at bounding box center [362, 760] width 50 height 12
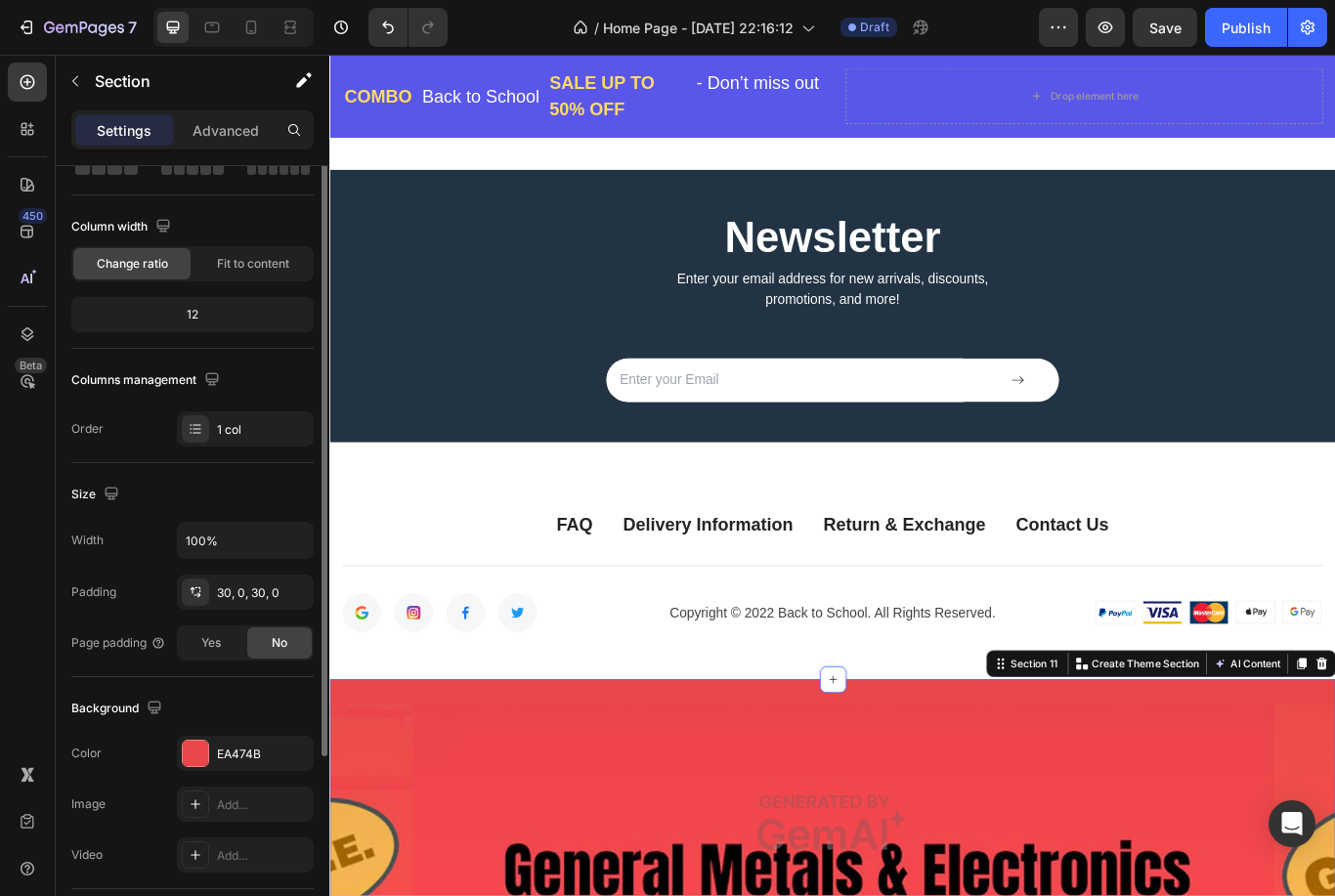
scroll to position [0, 0]
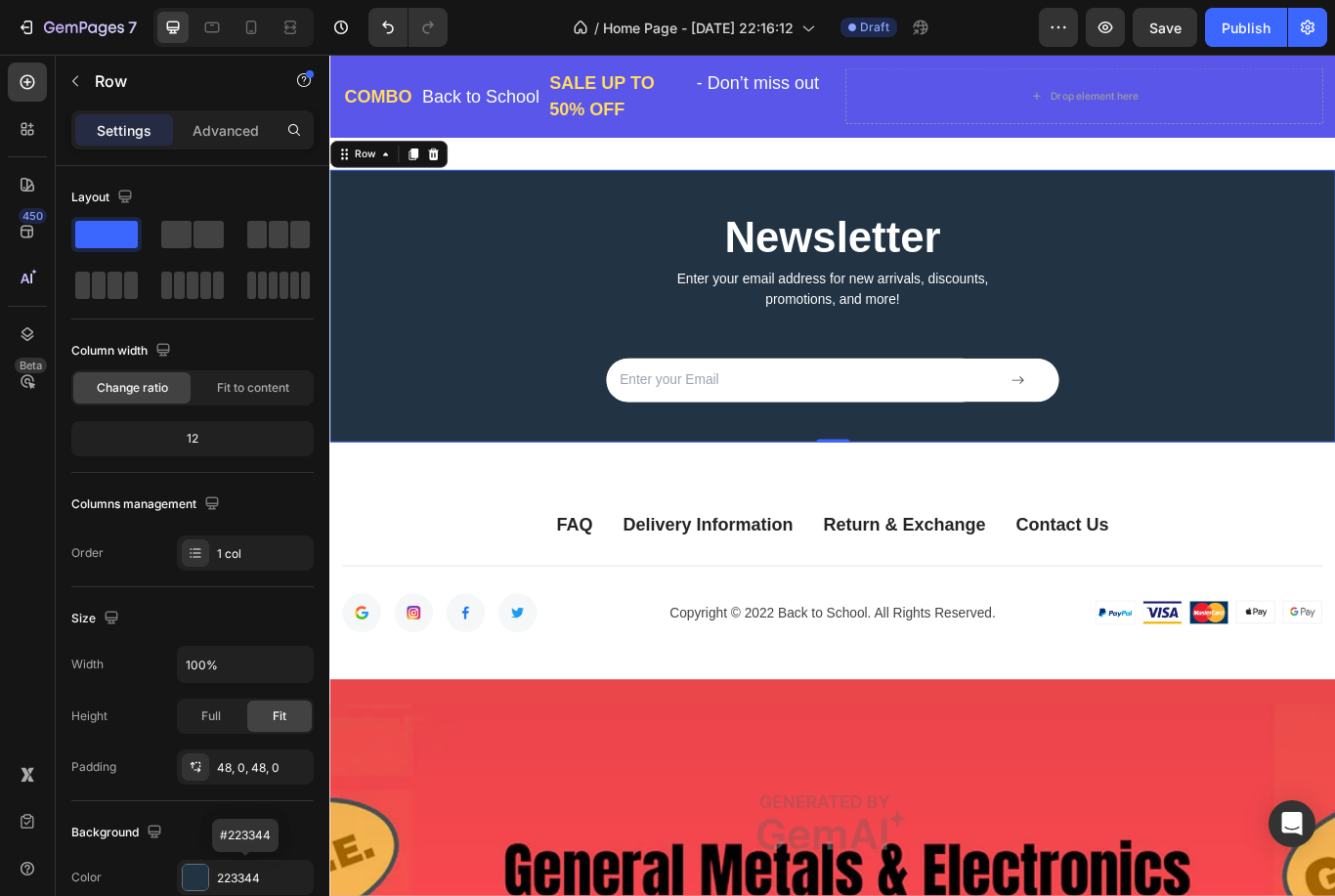
click at [225, 874] on div "223344" at bounding box center [262, 878] width 92 height 18
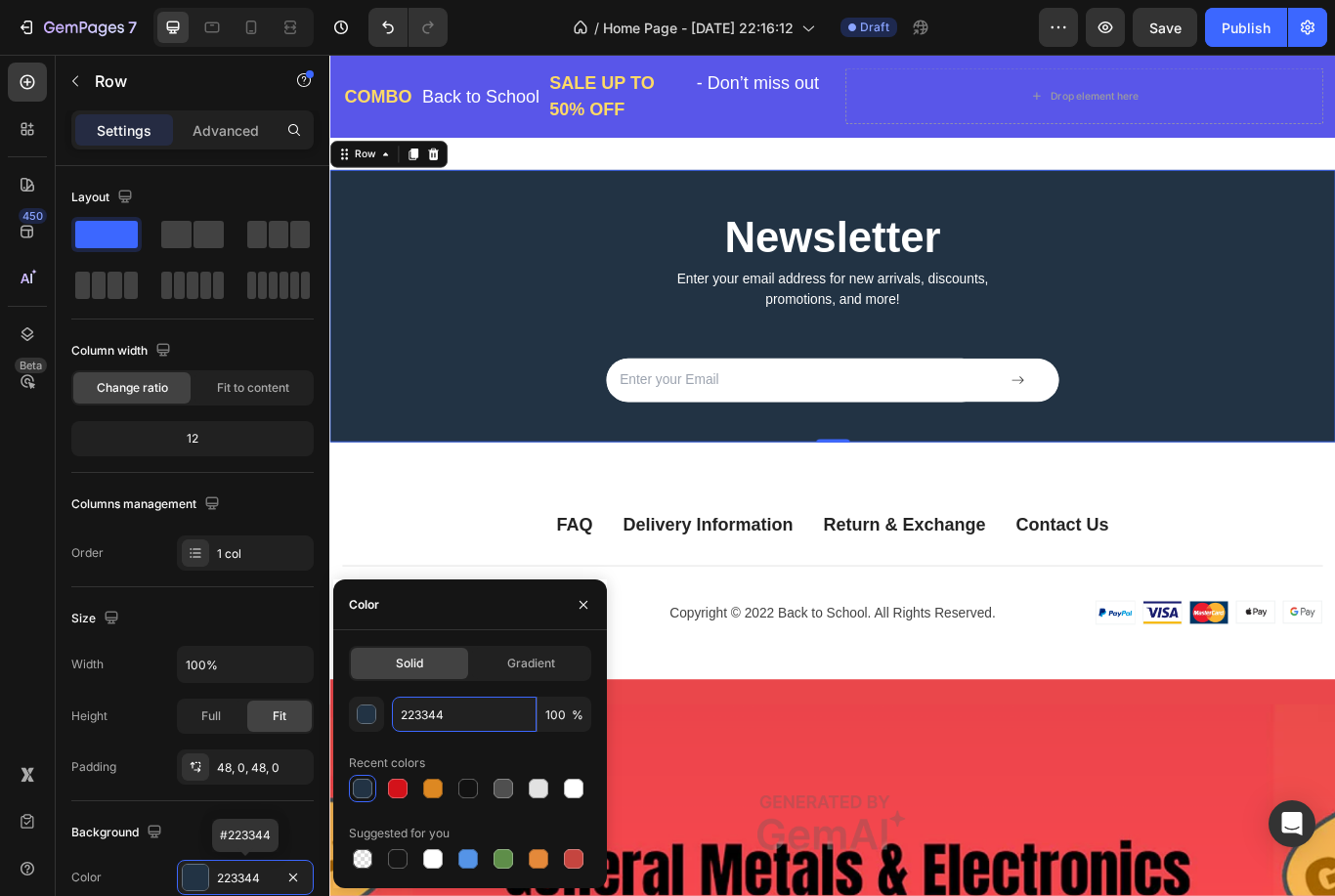
click at [462, 720] on input "223344" at bounding box center [464, 714] width 145 height 35
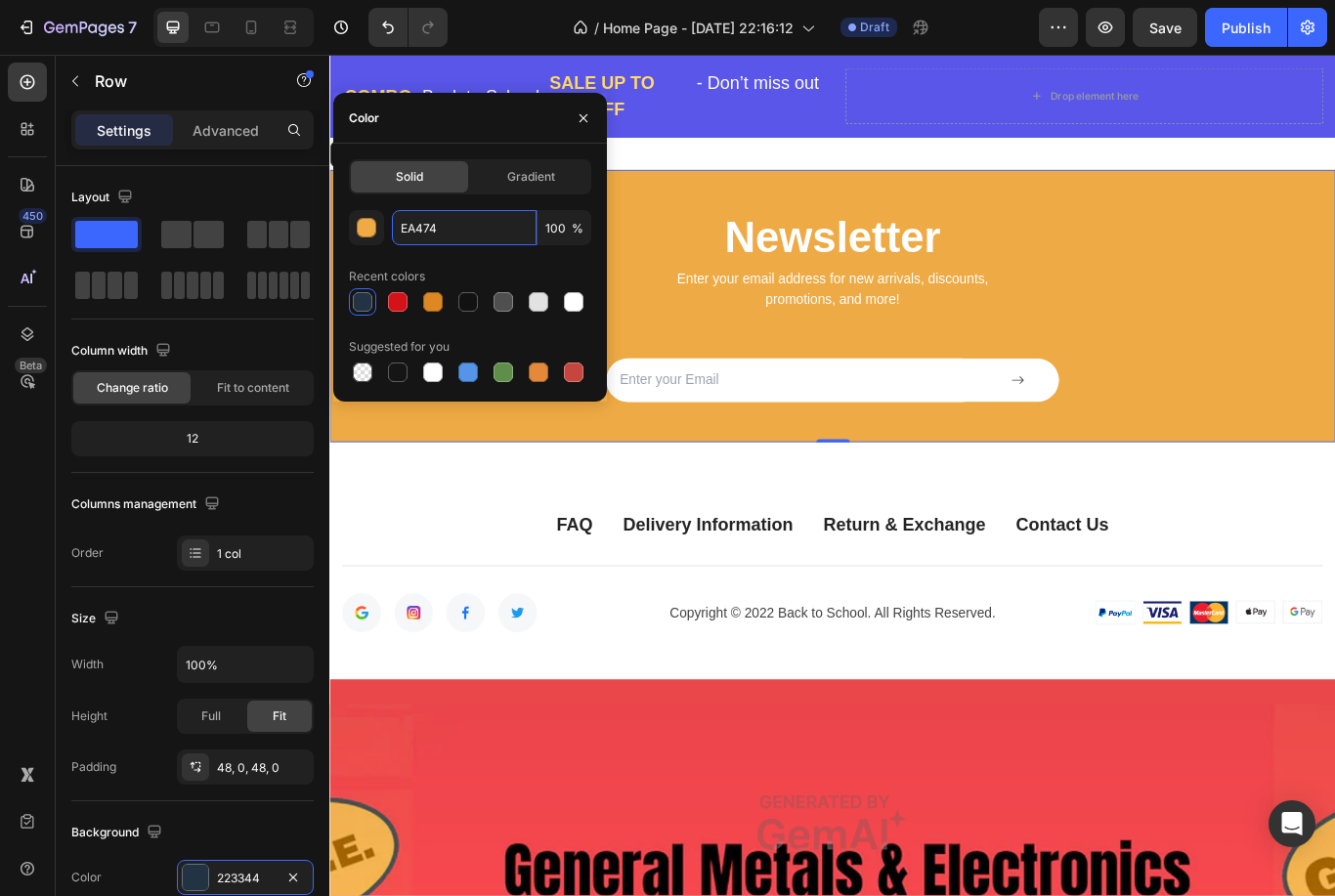
type input "EA474B"
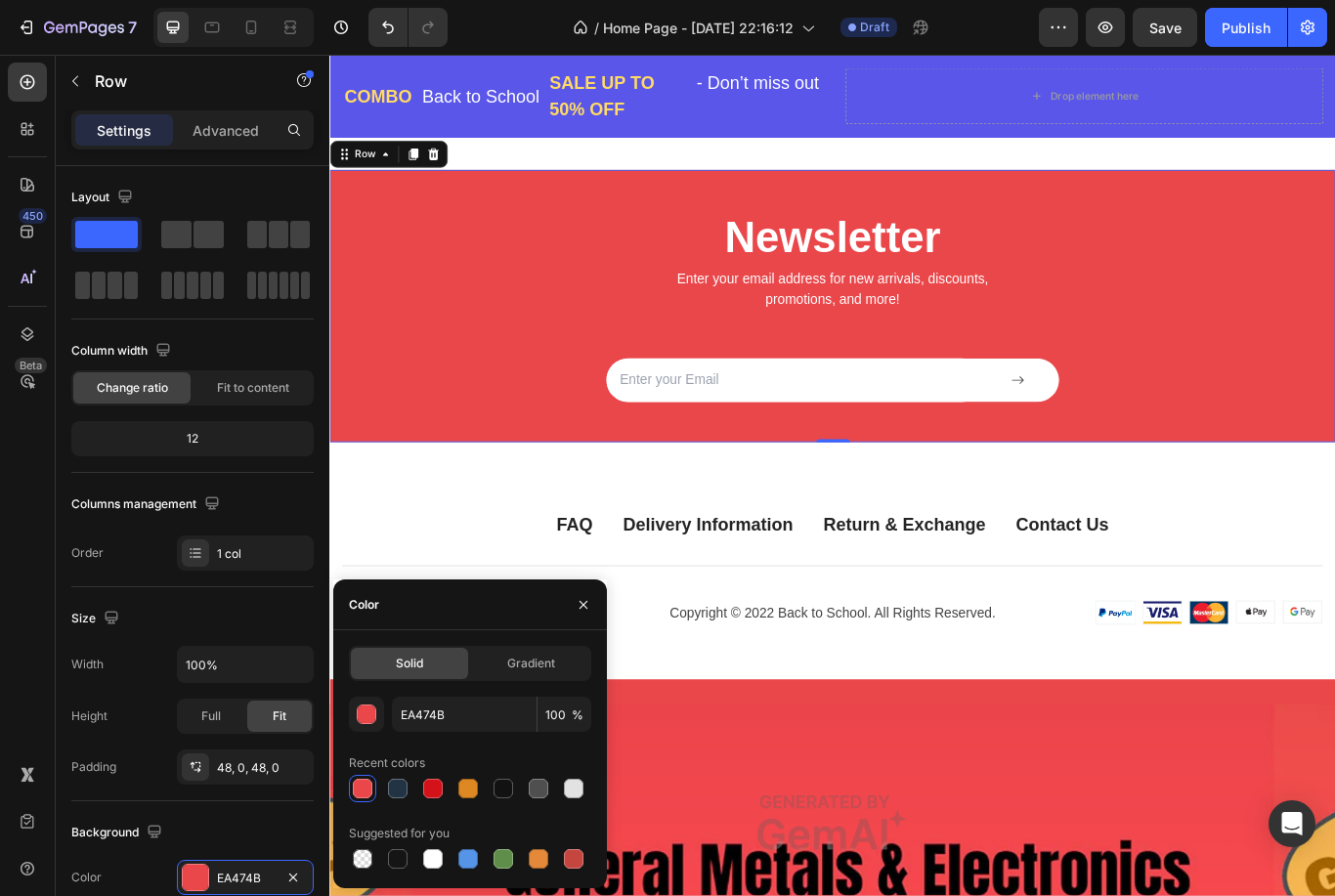
click at [583, 610] on icon "button" at bounding box center [584, 605] width 16 height 16
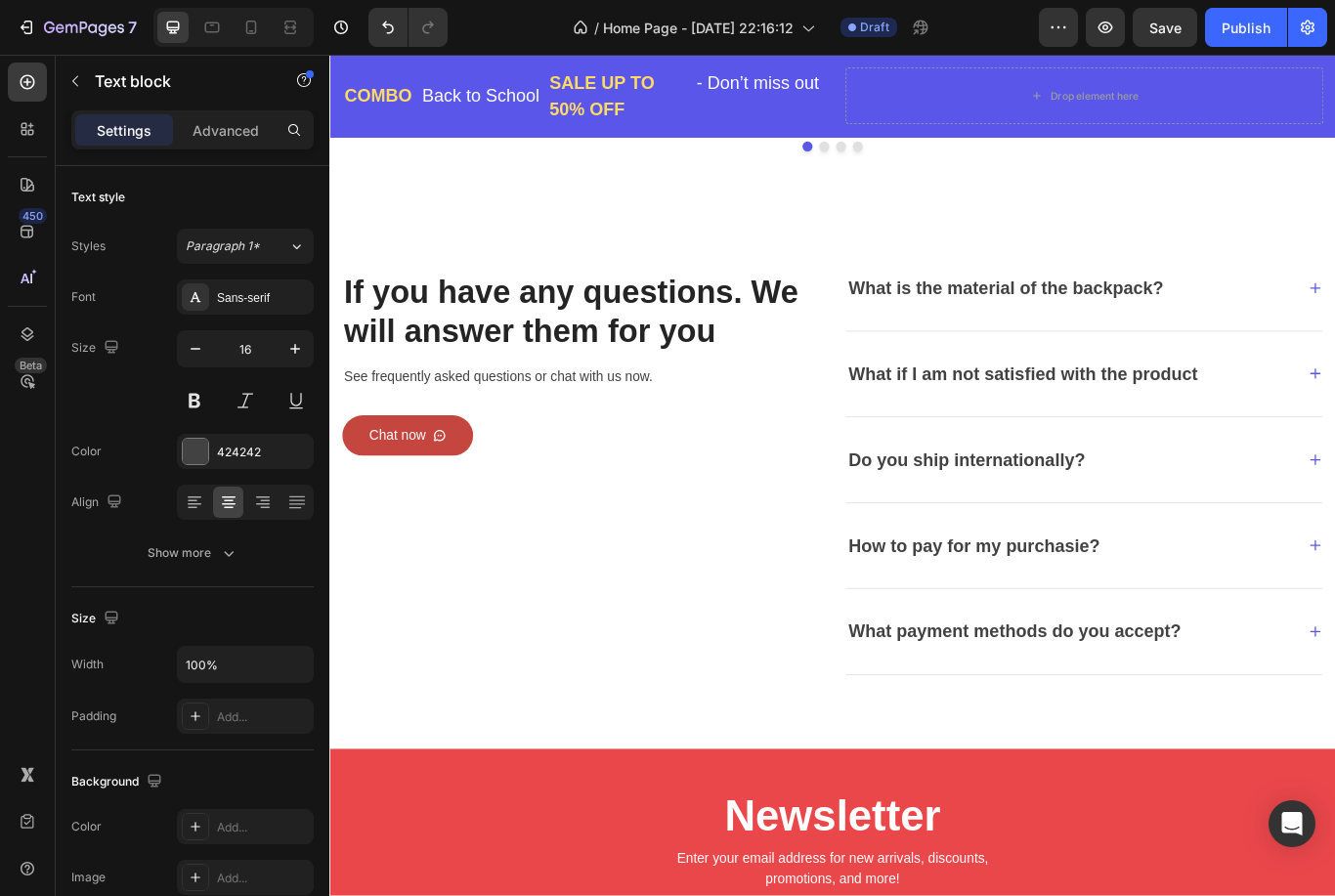
scroll to position [4658, 0]
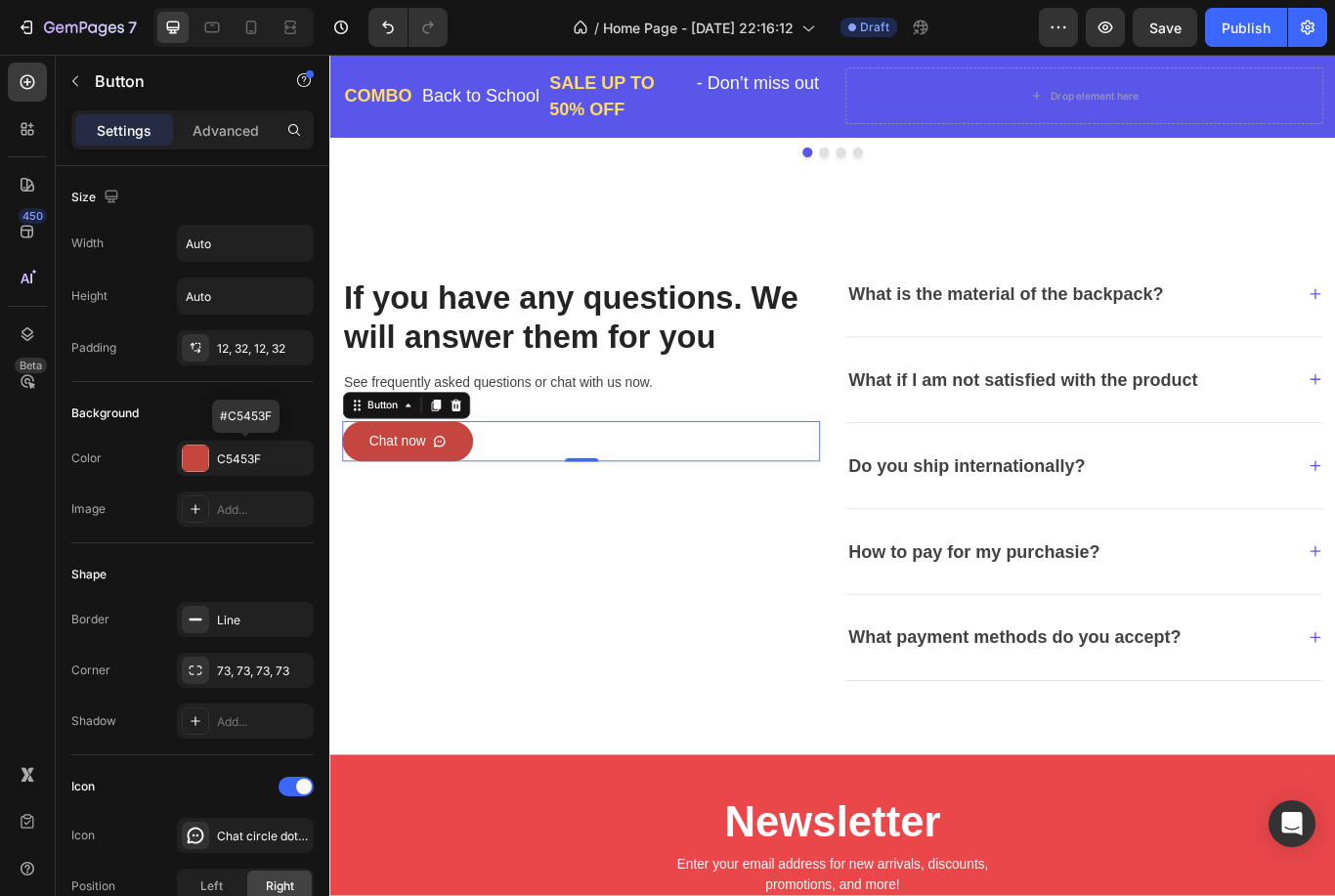
click at [203, 455] on div at bounding box center [196, 458] width 25 height 25
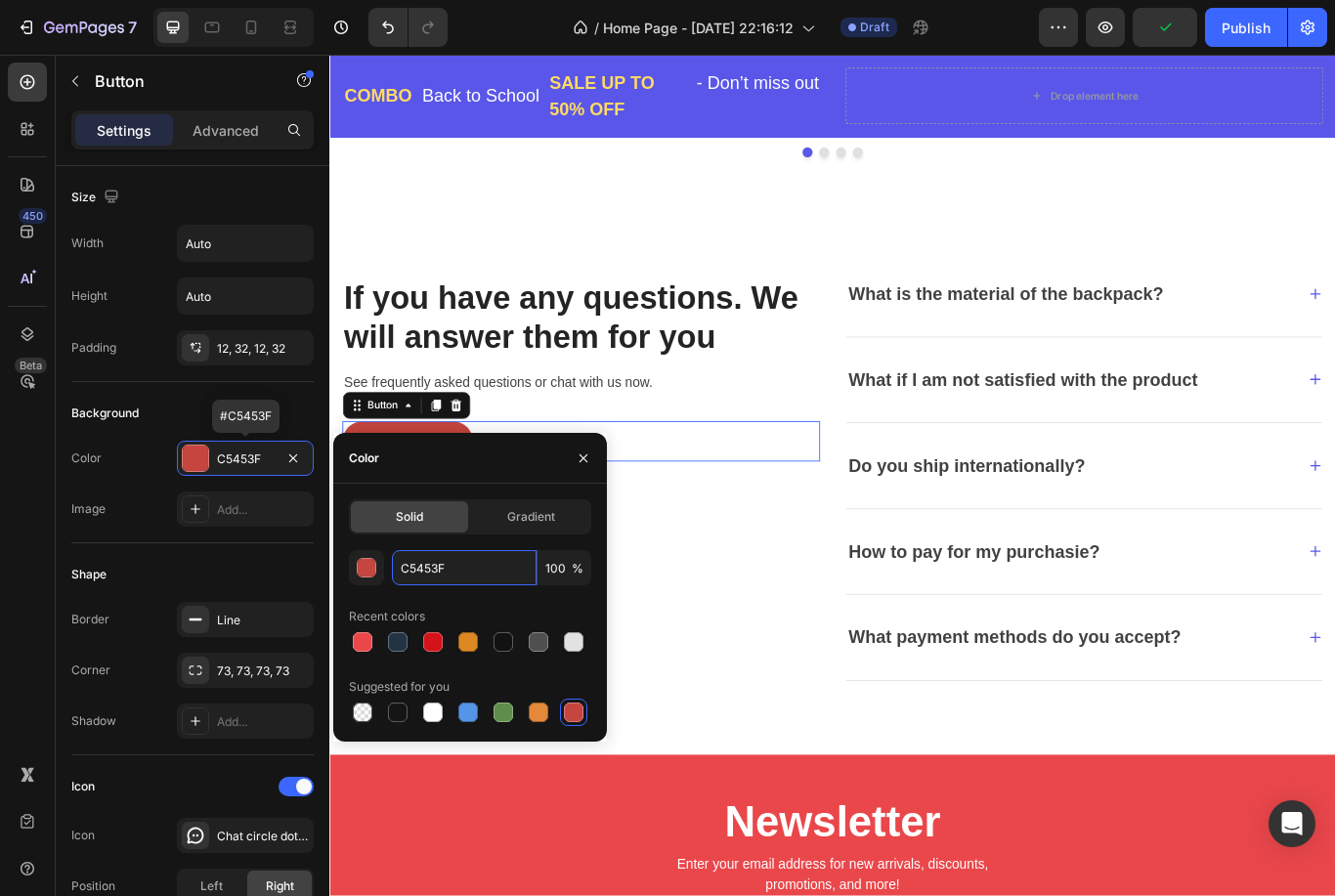
click at [433, 578] on input "C5453F" at bounding box center [464, 568] width 145 height 35
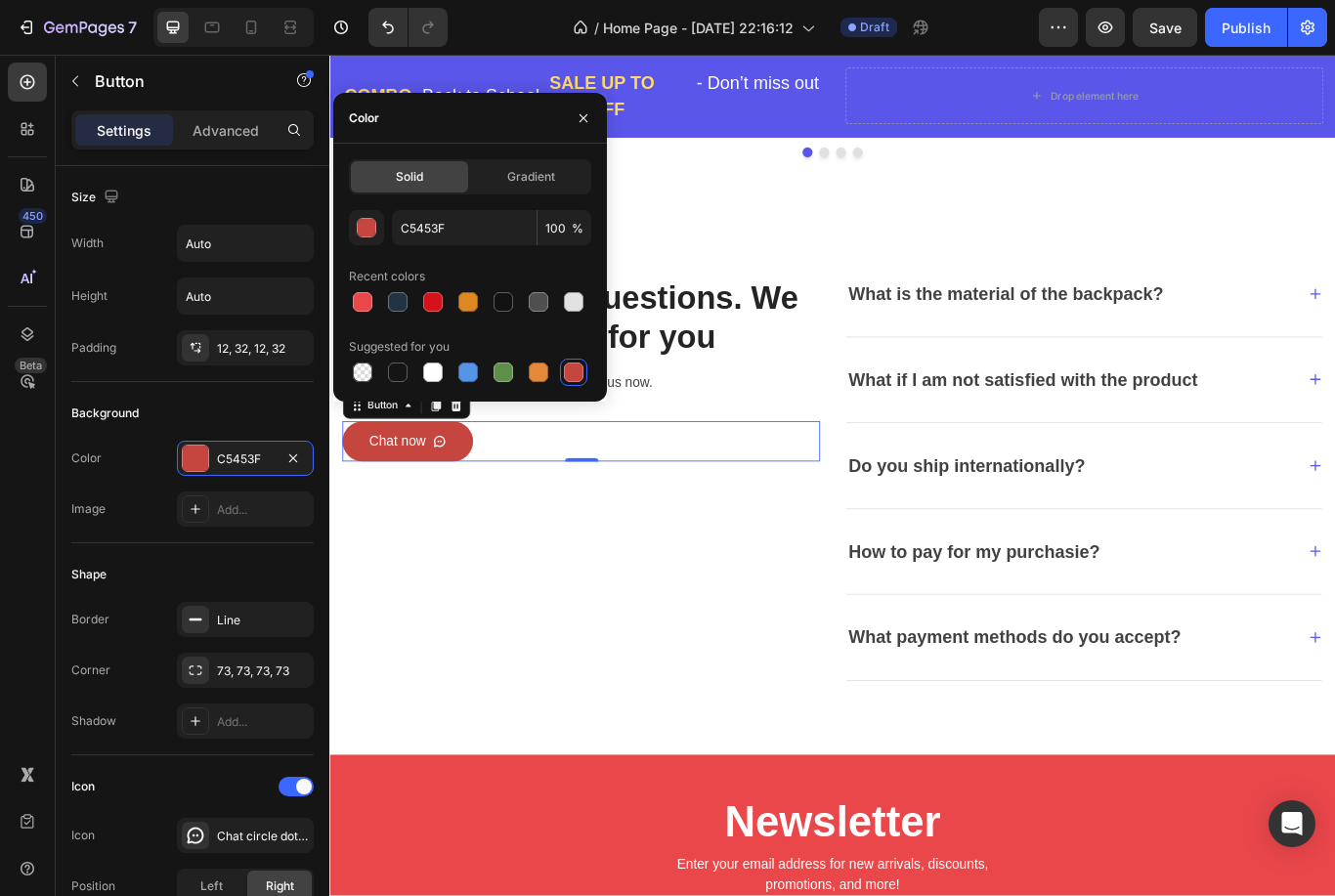
click at [362, 307] on div at bounding box center [362, 302] width 20 height 20
type input "EA474B"
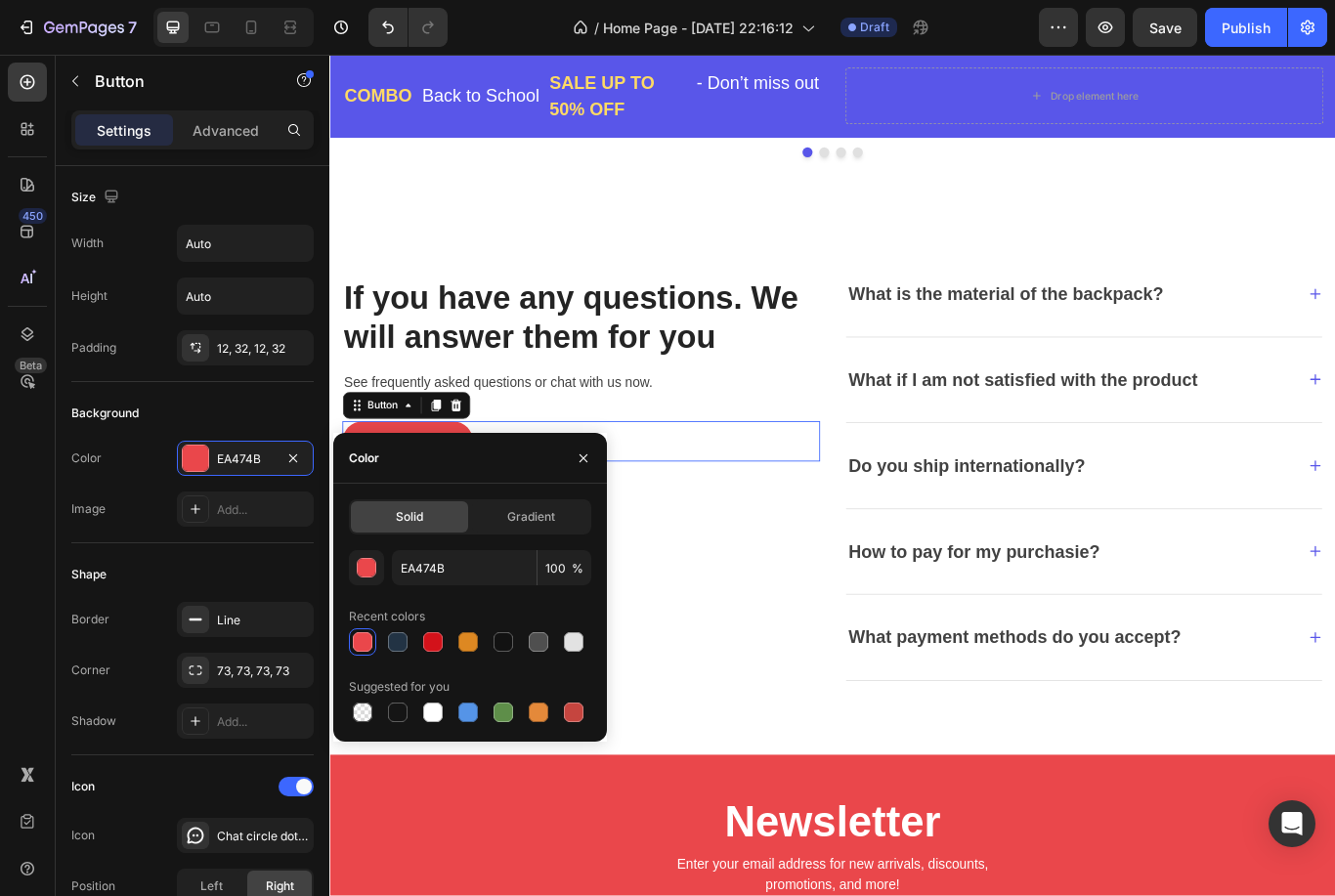
click at [578, 443] on button "button" at bounding box center [584, 458] width 31 height 31
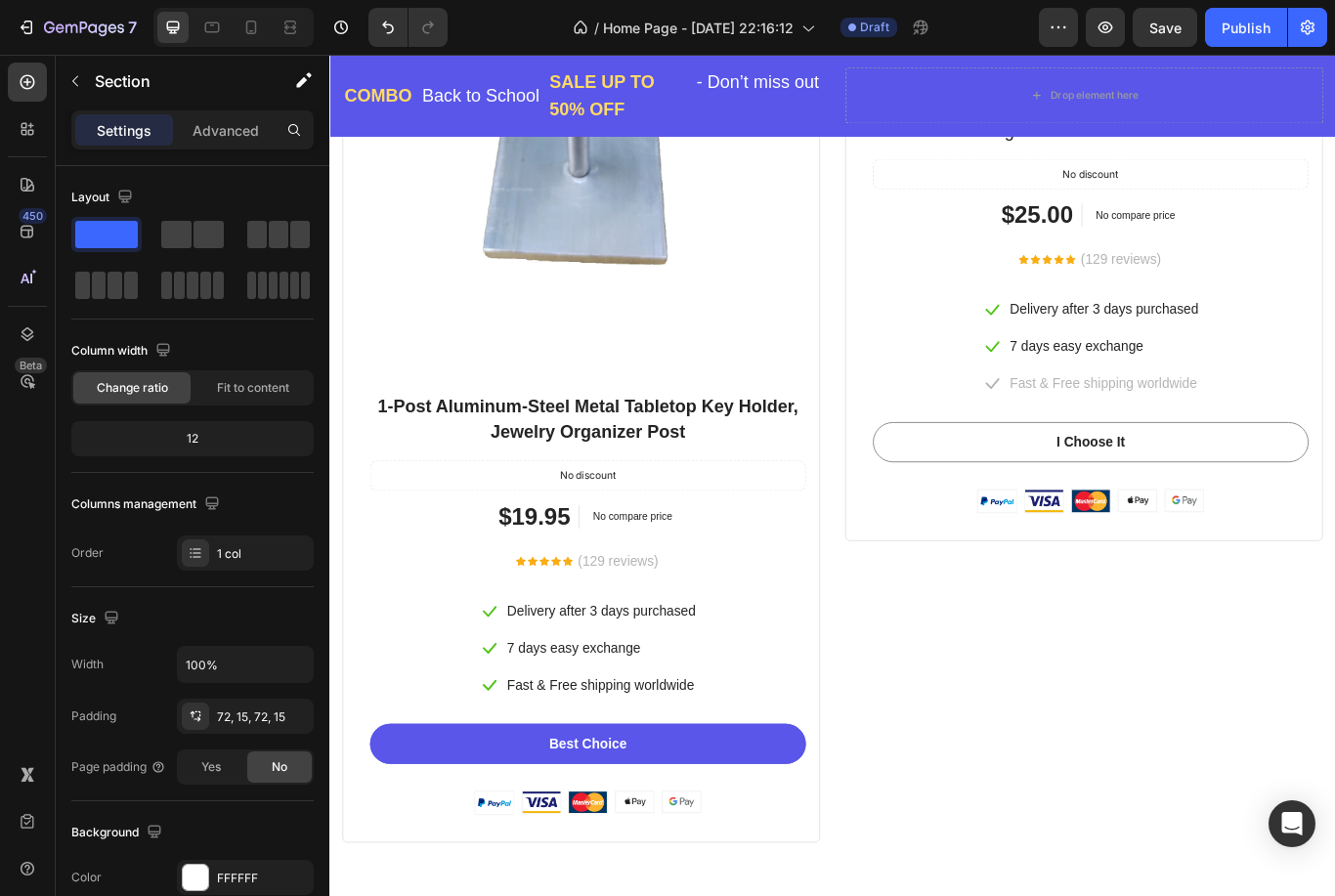
scroll to position [3192, 0]
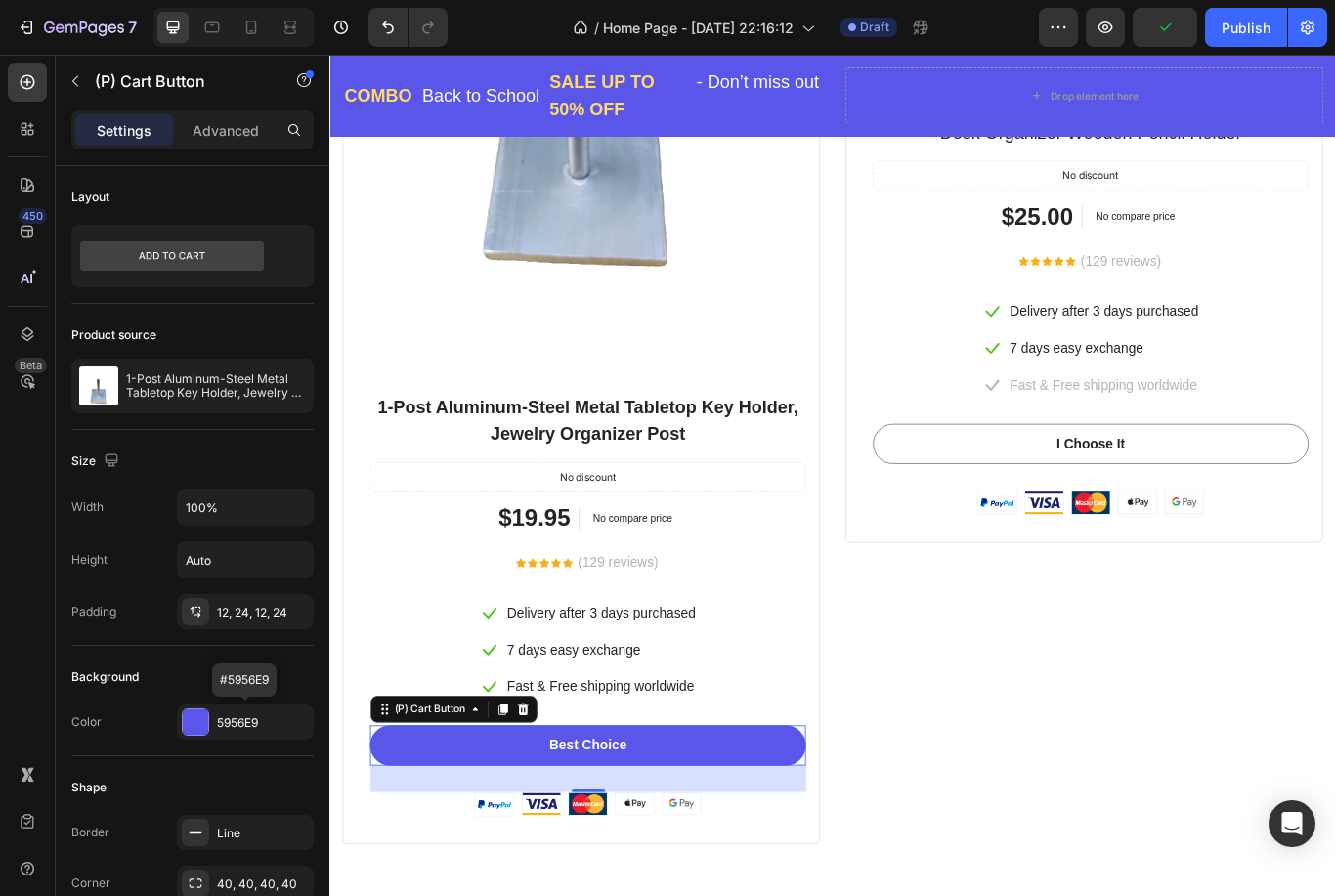
click at [197, 727] on div at bounding box center [196, 722] width 25 height 25
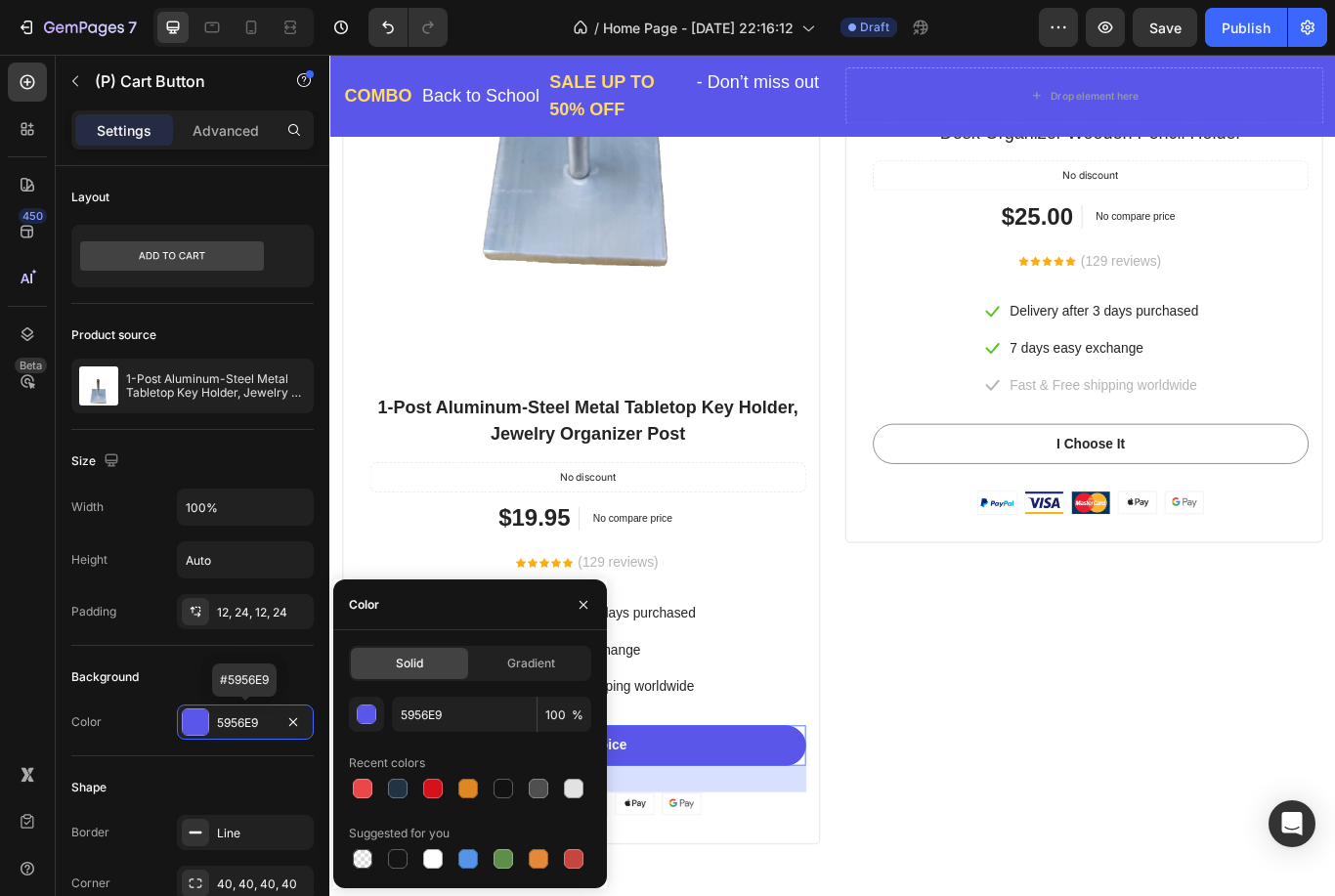
click at [360, 785] on div at bounding box center [362, 788] width 20 height 20
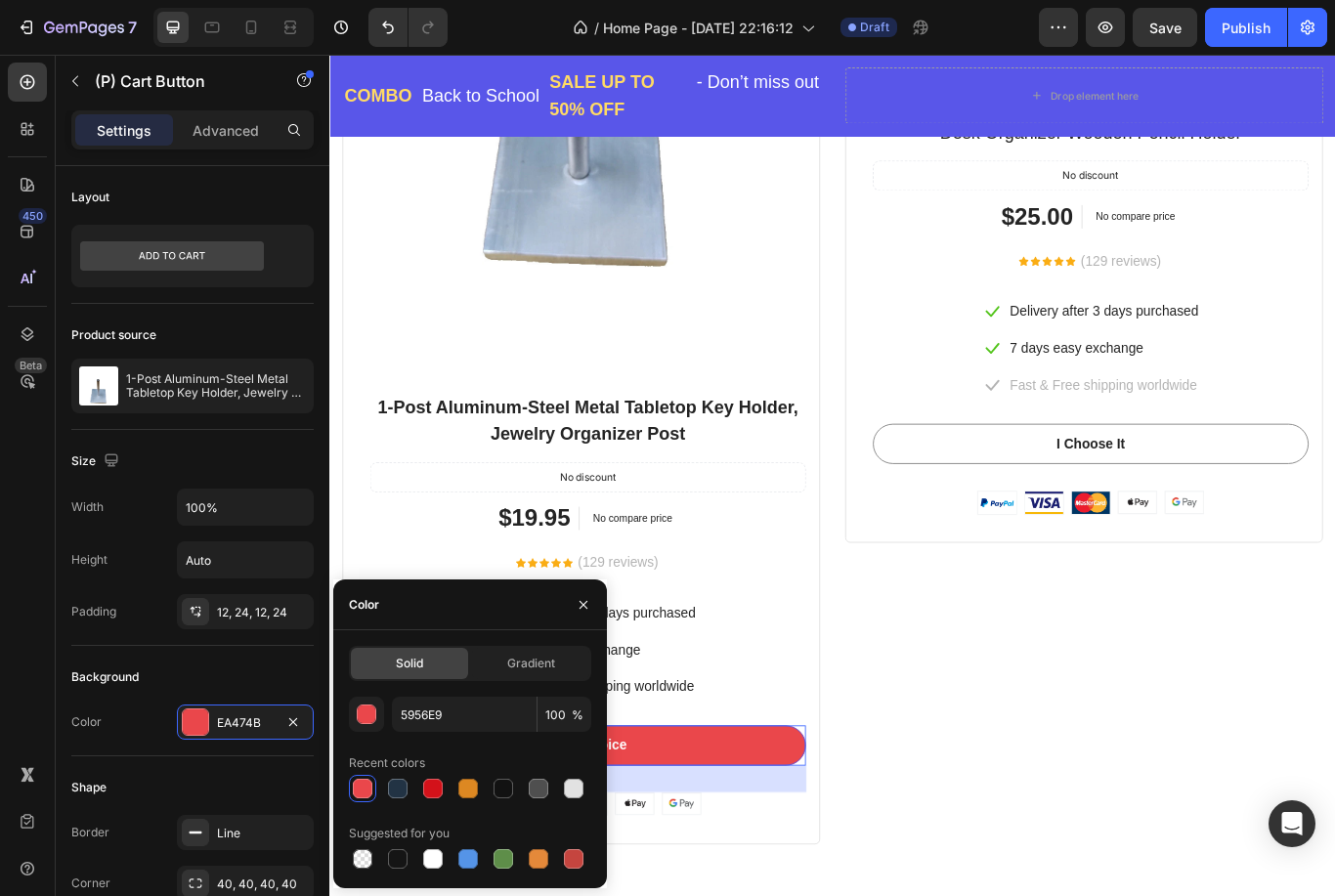
type input "EA474B"
click at [581, 608] on icon "button" at bounding box center [584, 604] width 8 height 8
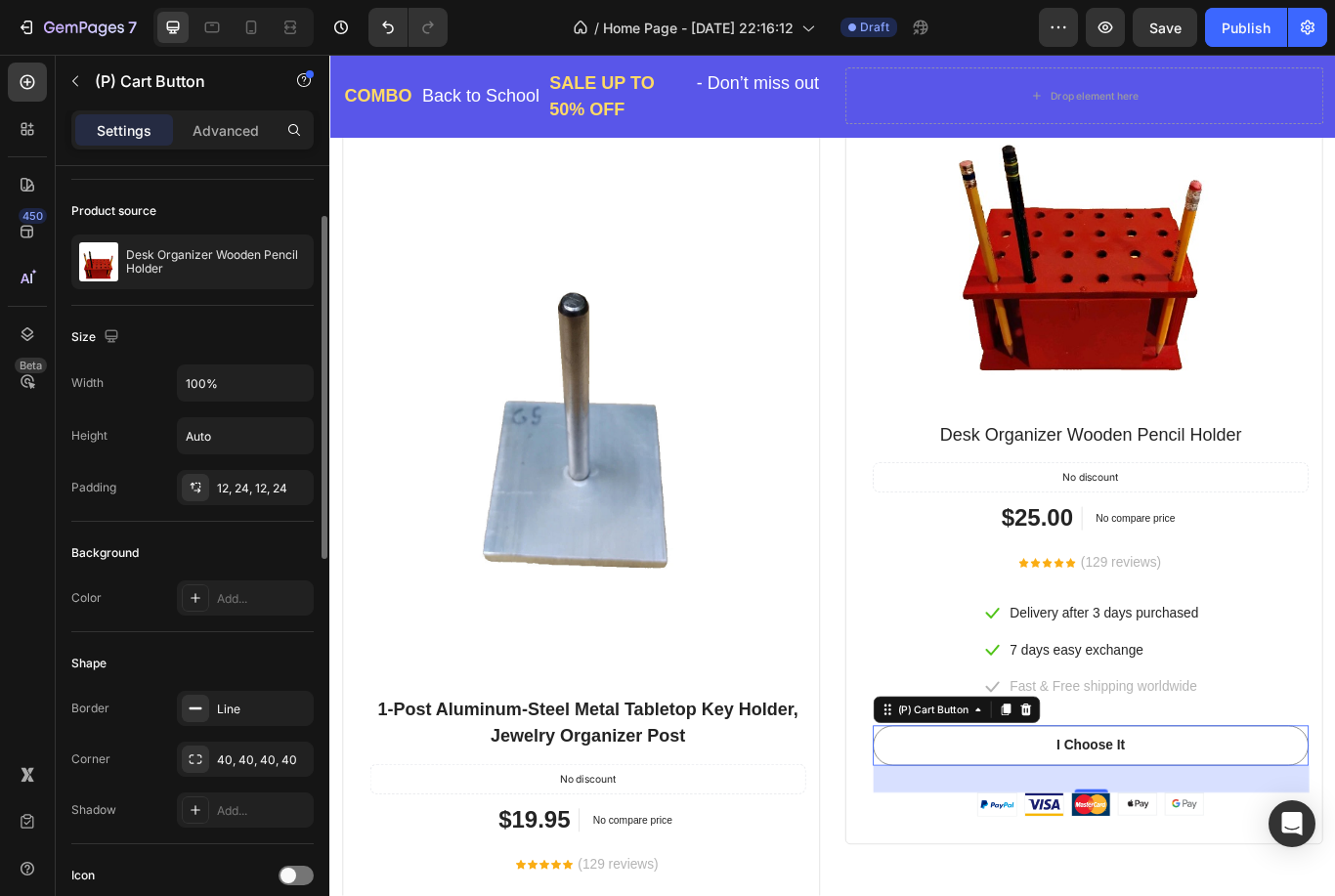
scroll to position [153, 0]
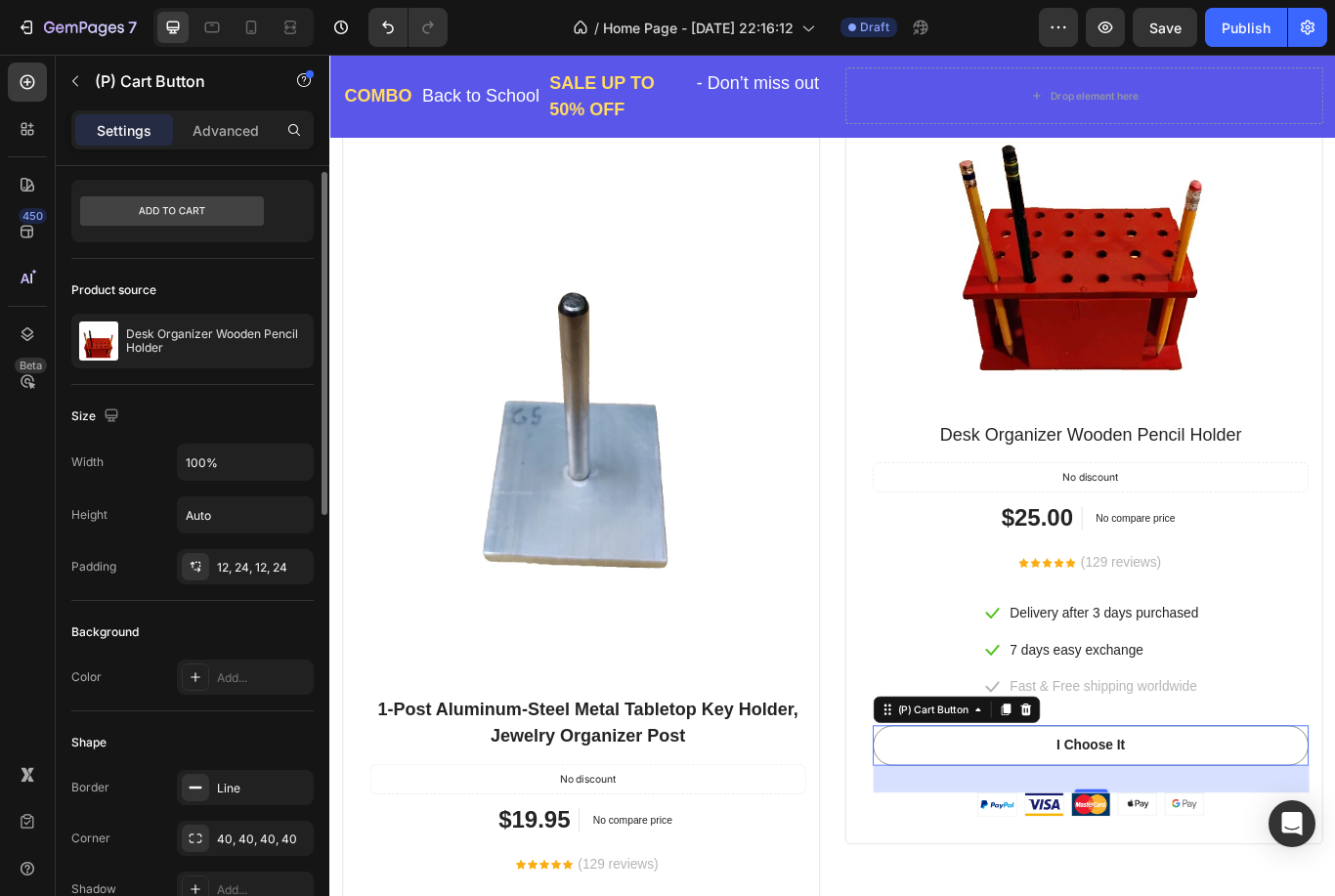
scroll to position [32, 0]
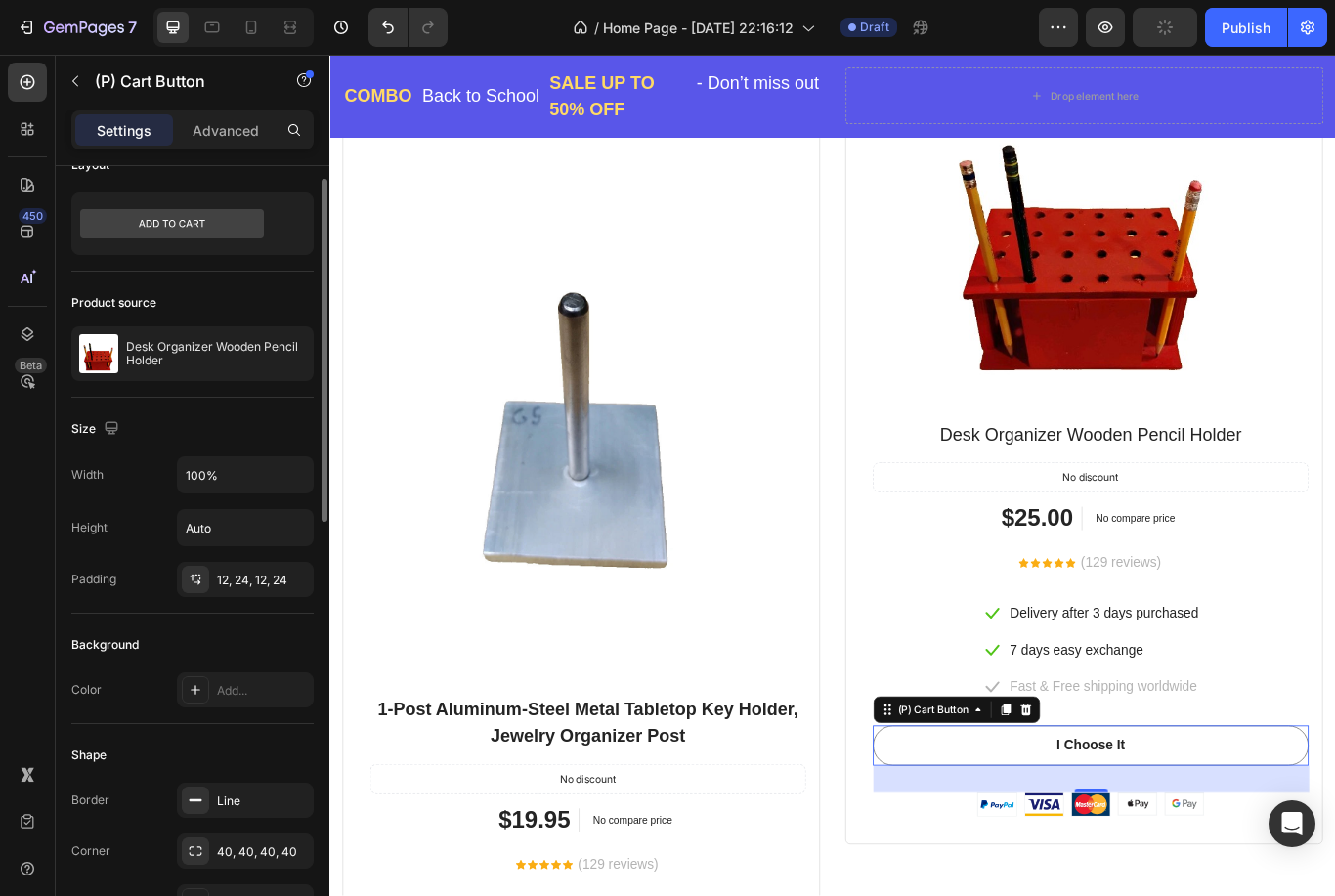
click at [203, 690] on icon at bounding box center [196, 689] width 16 height 16
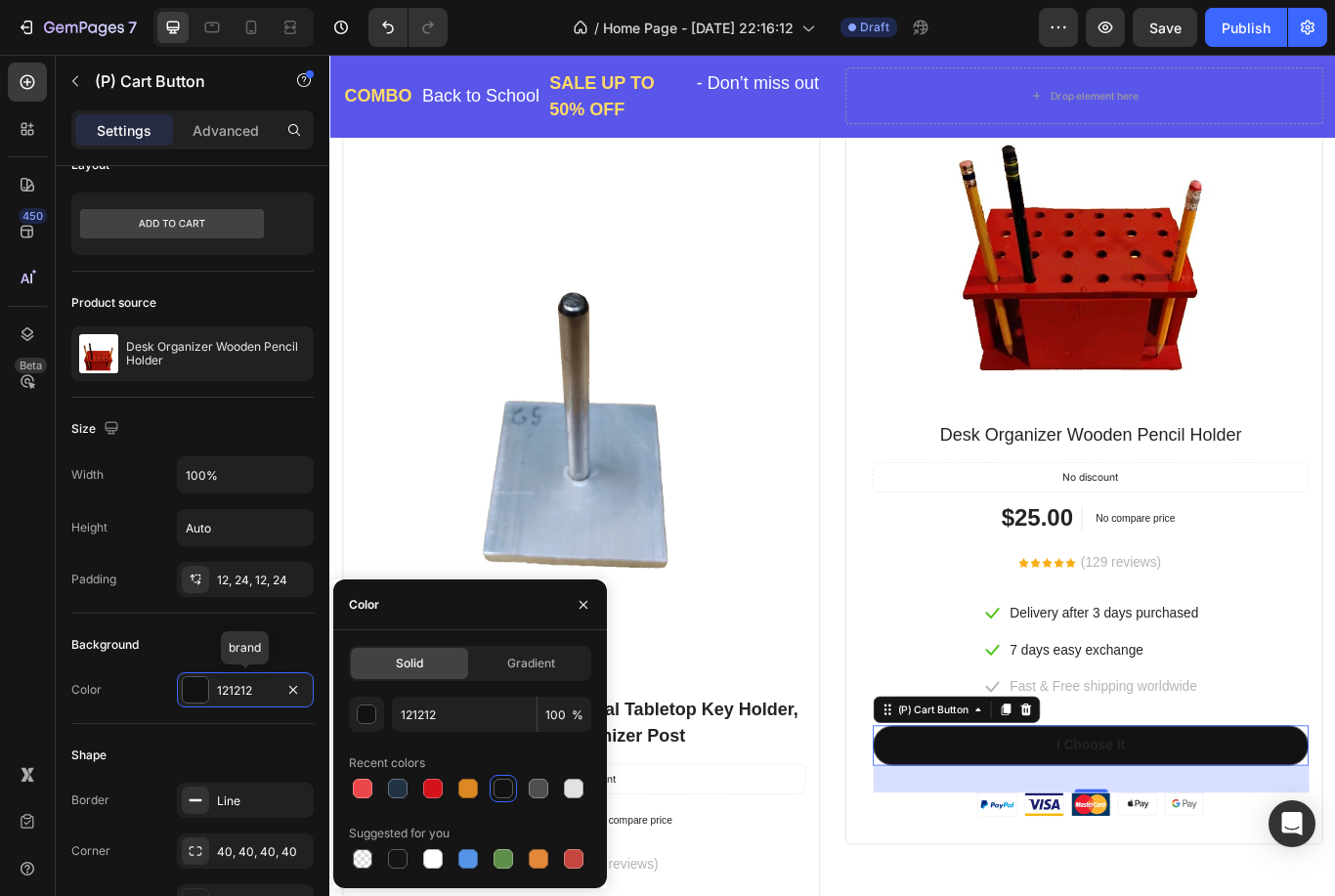
click at [361, 790] on div at bounding box center [362, 788] width 20 height 20
type input "EA474B"
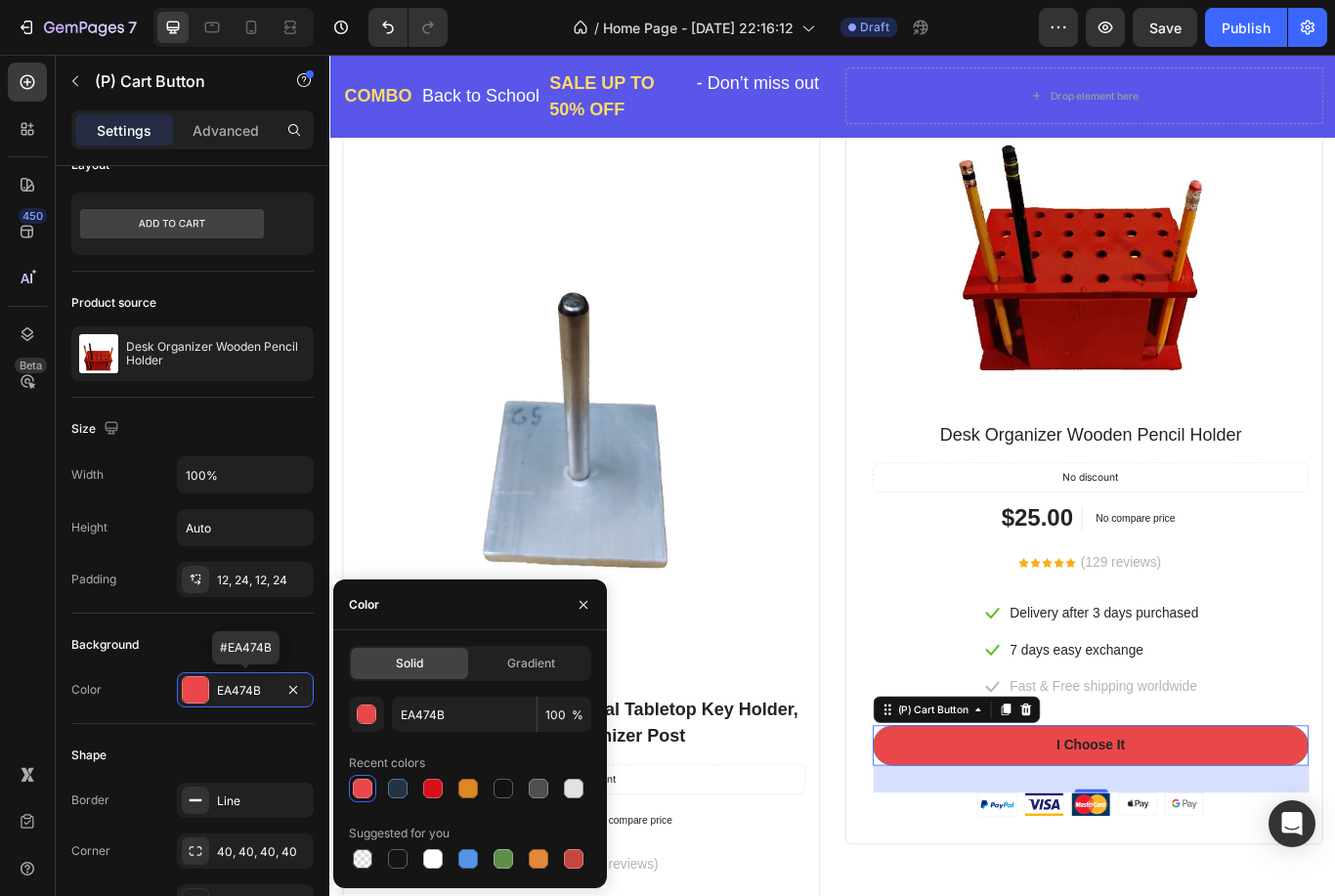
click at [571, 612] on button "button" at bounding box center [584, 605] width 31 height 31
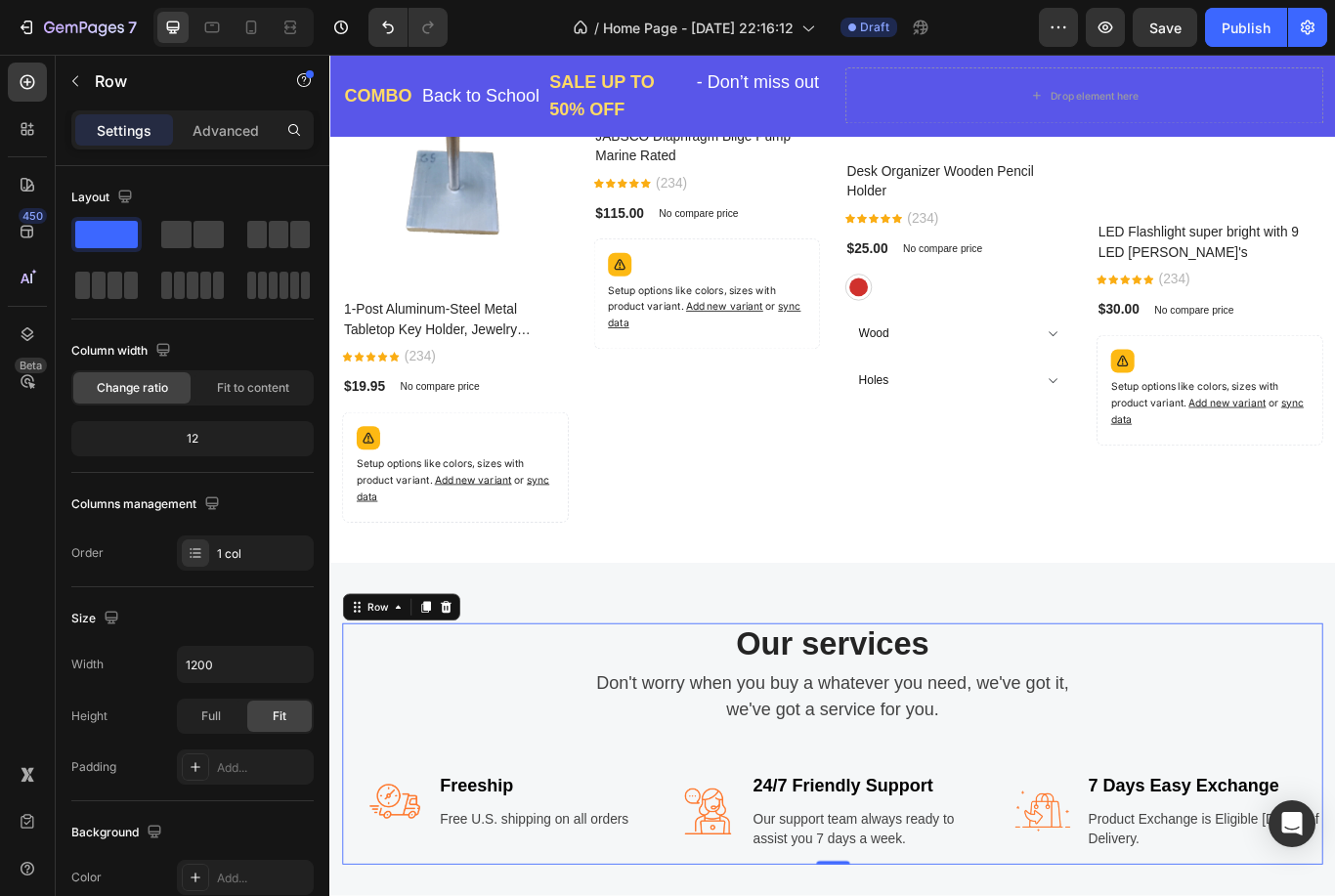
scroll to position [1595, 0]
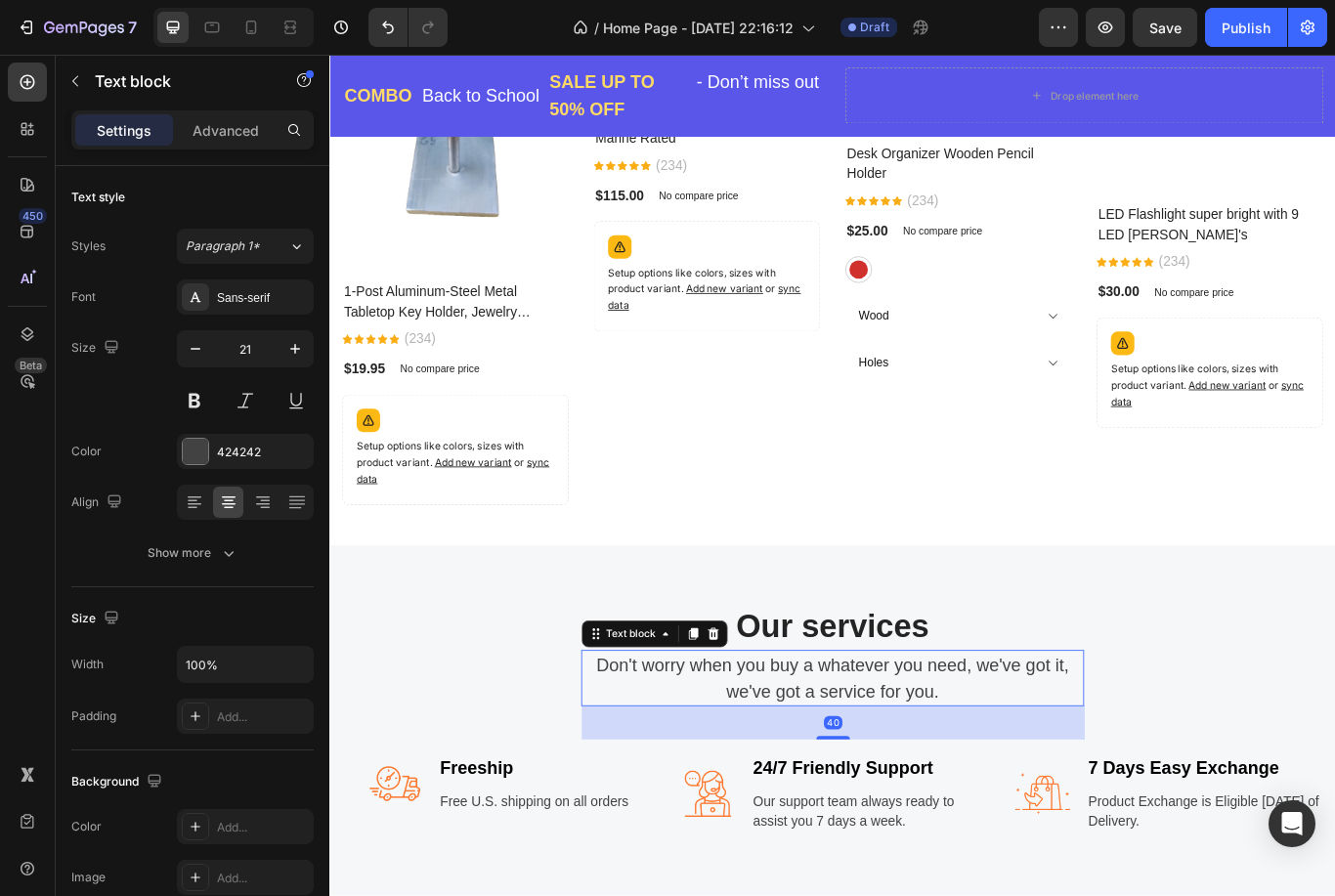
click at [946, 768] on p "Don't worry when you buy a whatever you need, we've got it, we've got a service…" at bounding box center [916, 781] width 583 height 62
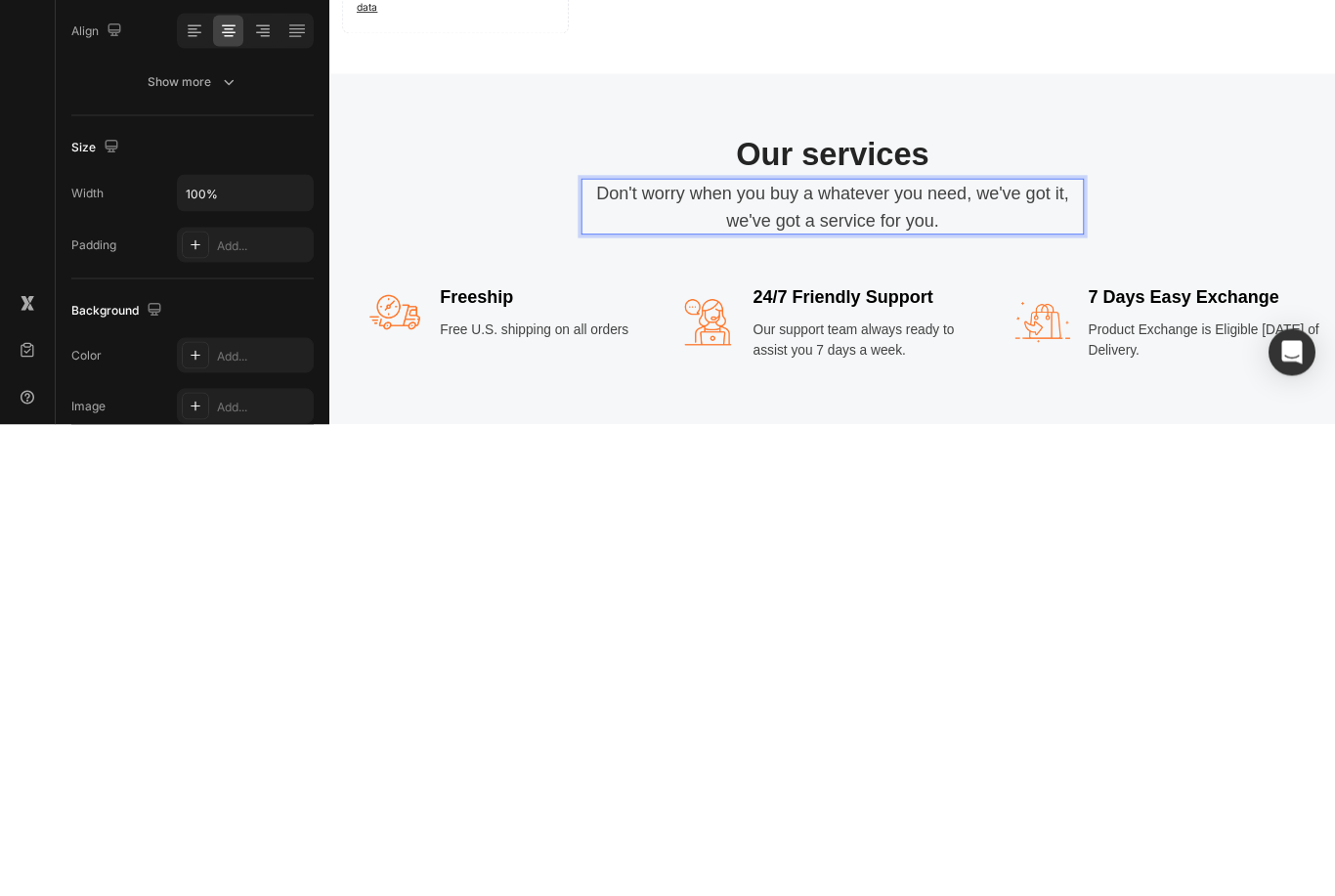
click at [1073, 295] on p "Don't worry when you buy a whatever you need, we've got it, we've got a service…" at bounding box center [916, 310] width 583 height 62
click at [1064, 305] on p "Don't worry when you buy a whatever you need, we've got it, we've got a service…" at bounding box center [916, 310] width 583 height 62
click at [995, 299] on p "Don't worry when you buy a whatever you need, we've got it, we've got a service…" at bounding box center [916, 310] width 583 height 62
click at [1116, 303] on p "When you buy what you need, we've got it, we've got a service for you." at bounding box center [916, 310] width 583 height 62
click at [1025, 323] on p "When you buy what you need, we've got it, we've got a service for you." at bounding box center [916, 310] width 583 height 62
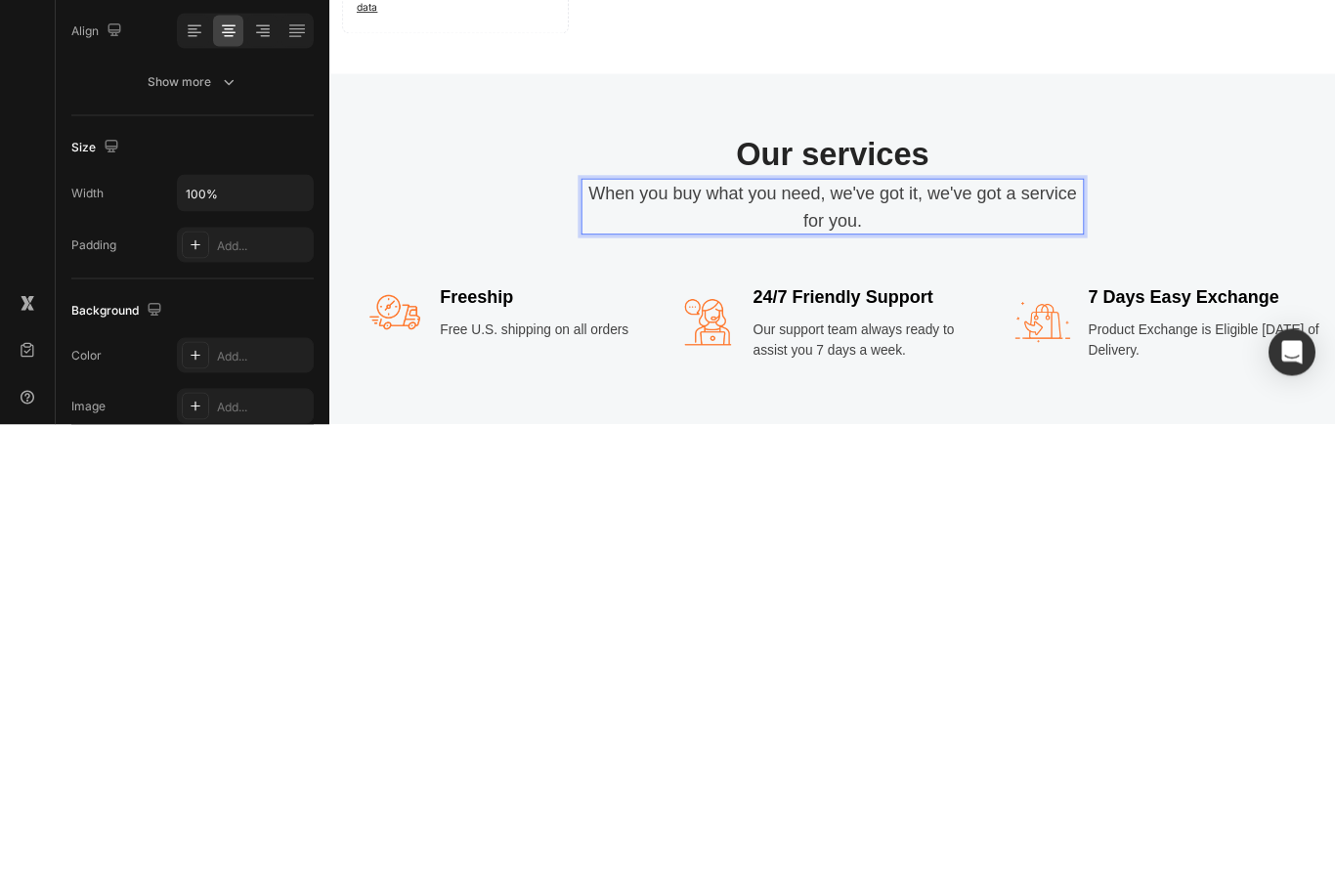
click at [1171, 299] on p "When you buy what you need, we've got it, we've got a service for you." at bounding box center [916, 310] width 583 height 62
click at [1147, 297] on p "When you buy what you need, we've got it, we've got a service for you." at bounding box center [916, 310] width 583 height 62
click at [752, 291] on p "When you buy what you need, we've got it, we've got service for you." at bounding box center [916, 310] width 583 height 62
click at [1038, 299] on p "When you buy what you need, we've got it, we've got service for you." at bounding box center [916, 310] width 583 height 62
click at [1031, 307] on p "When you buy what you need, we've got it, we've got service for you." at bounding box center [916, 310] width 583 height 62
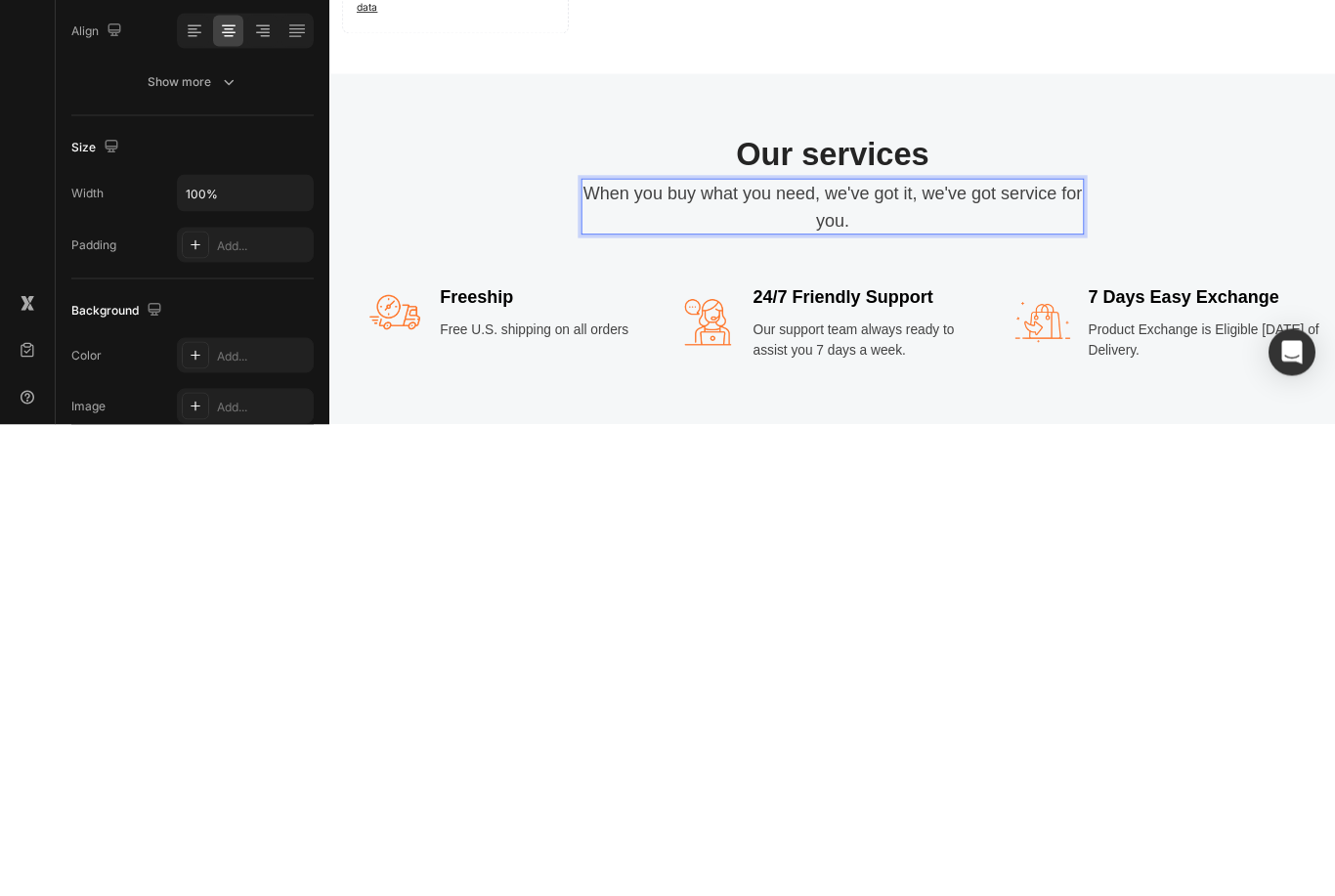
click at [1011, 308] on p "When you buy what you need, we've got it, we've got service for you." at bounding box center [916, 310] width 583 height 62
click at [1023, 304] on p "When you buy what you need, we've got it, we've got service for you." at bounding box center [916, 310] width 583 height 62
click at [928, 324] on p "When you buy what you need, we've got it, we've got service for you." at bounding box center [916, 310] width 583 height 62
click at [927, 324] on p "When you buy what you need, we've got it, we've got service for you." at bounding box center [916, 310] width 583 height 62
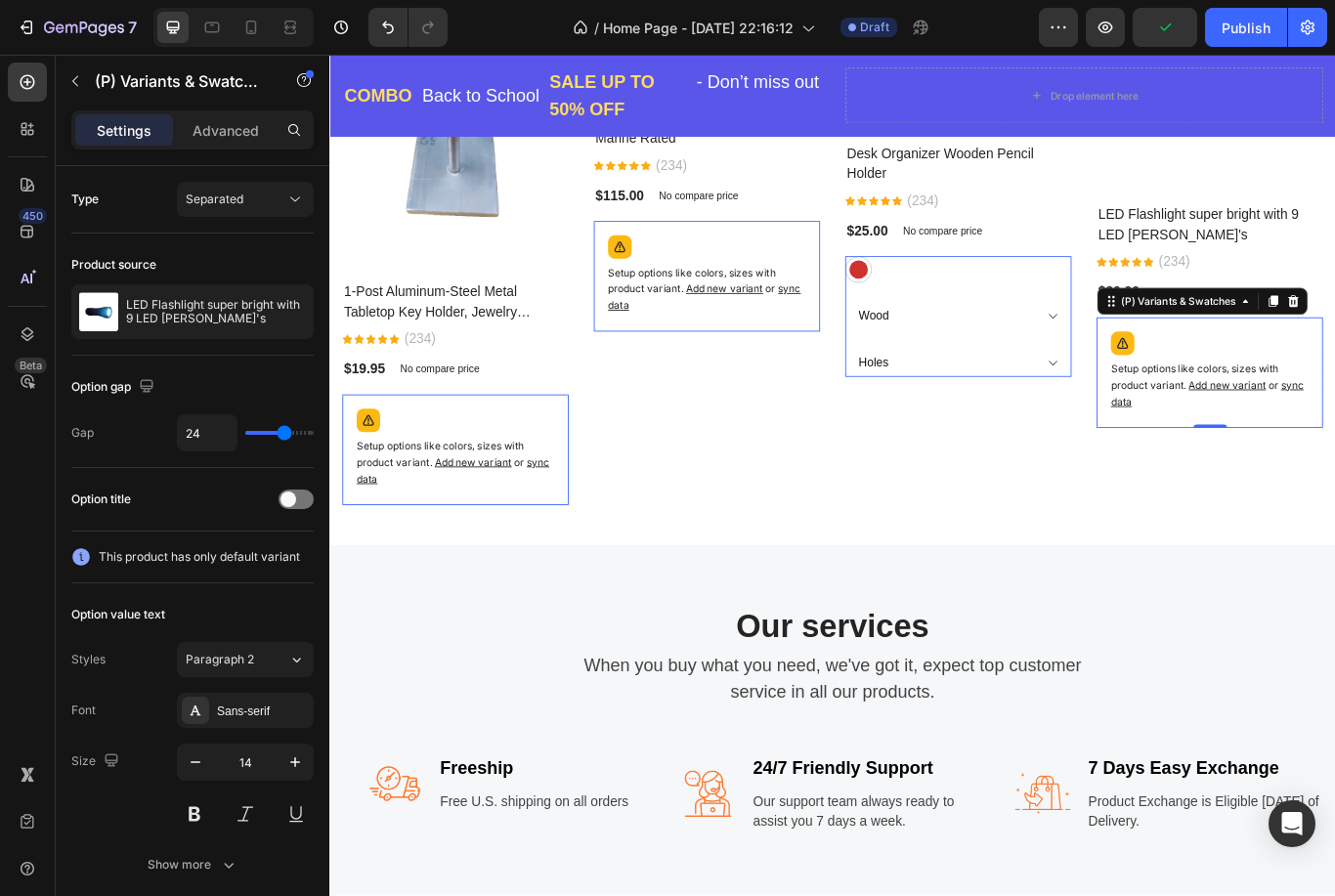
click at [1334, 495] on div "0" at bounding box center [1356, 491] width 20 height 16
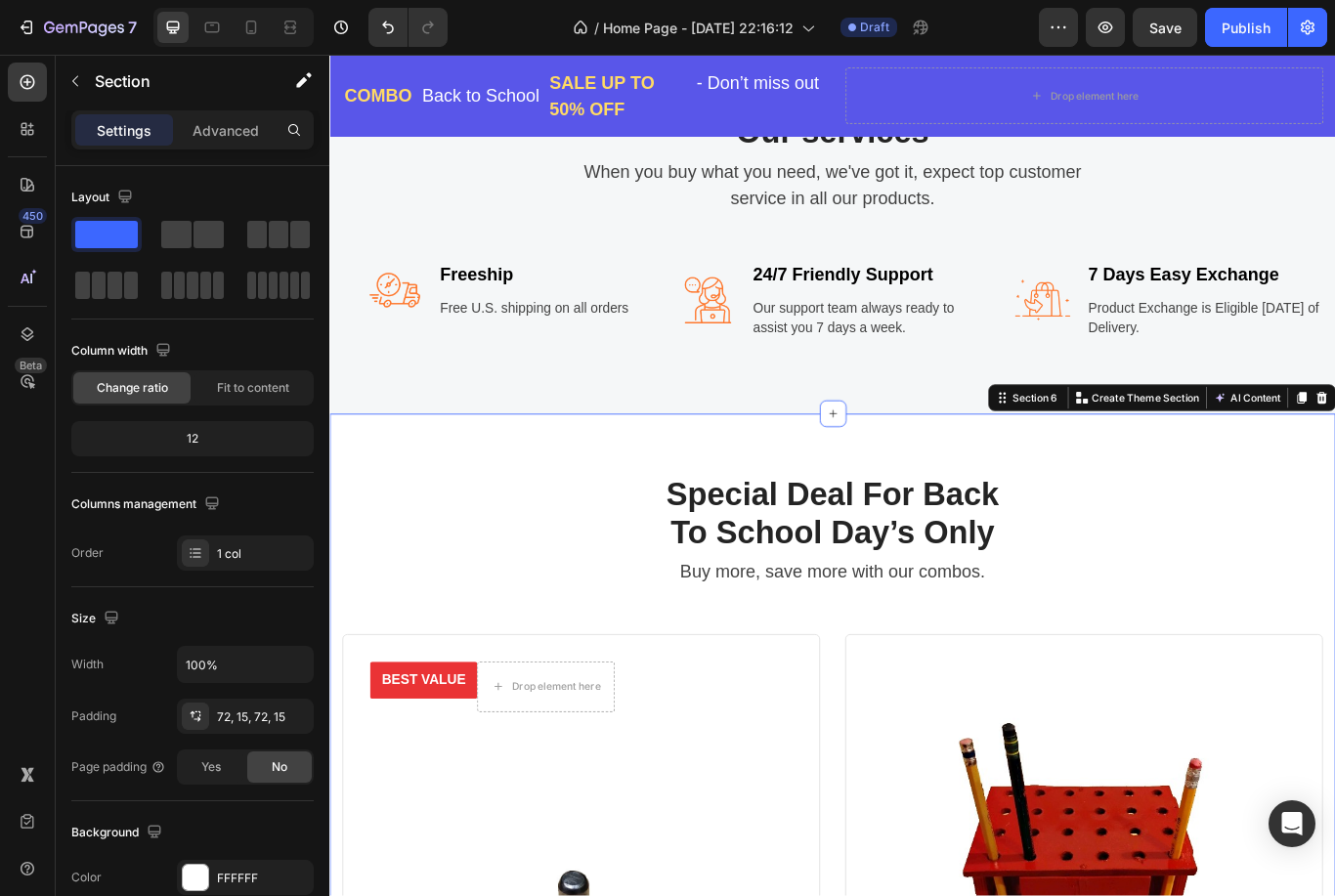
scroll to position [2017, 0]
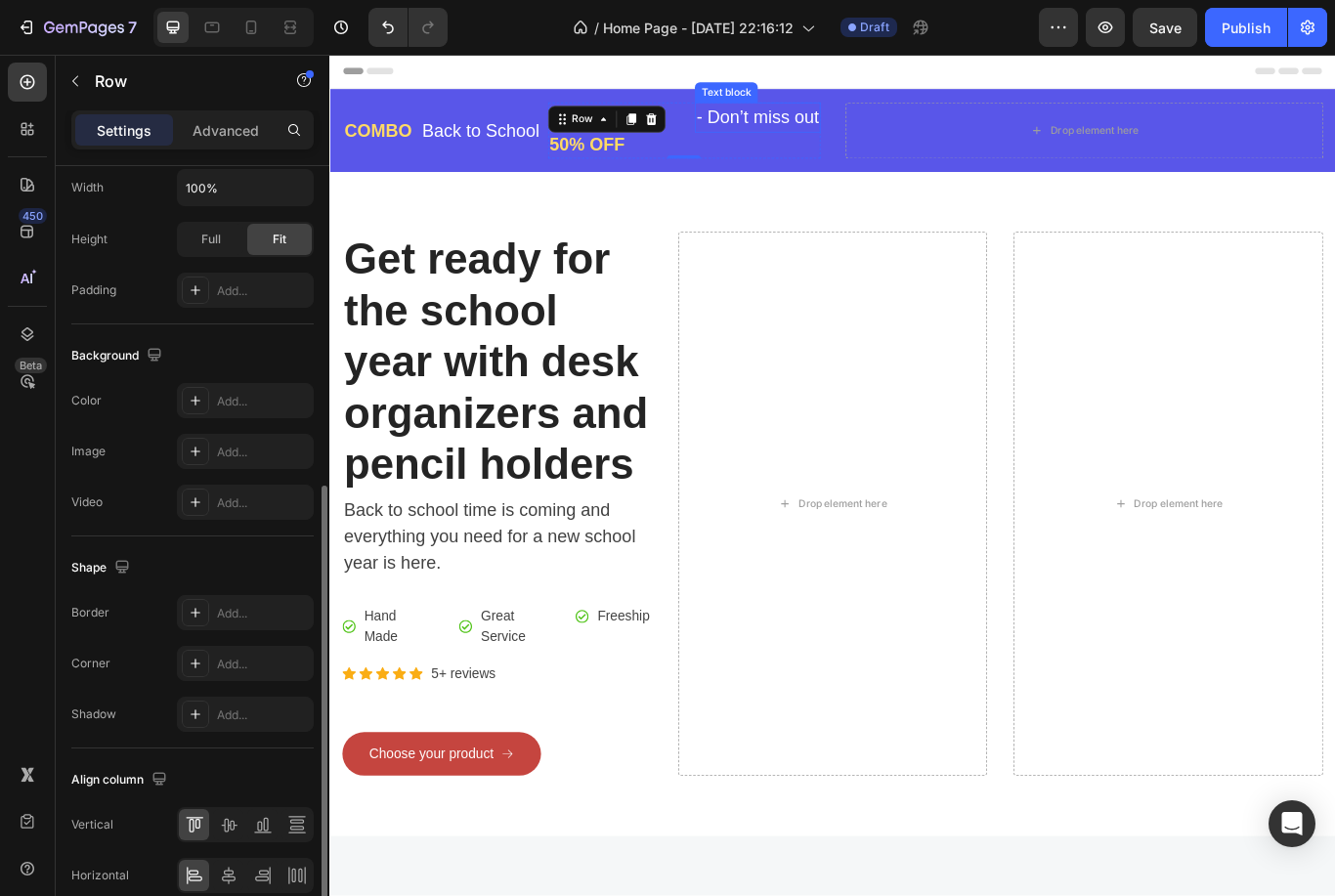
scroll to position [543, 0]
click at [212, 386] on div "Add..." at bounding box center [246, 396] width 137 height 35
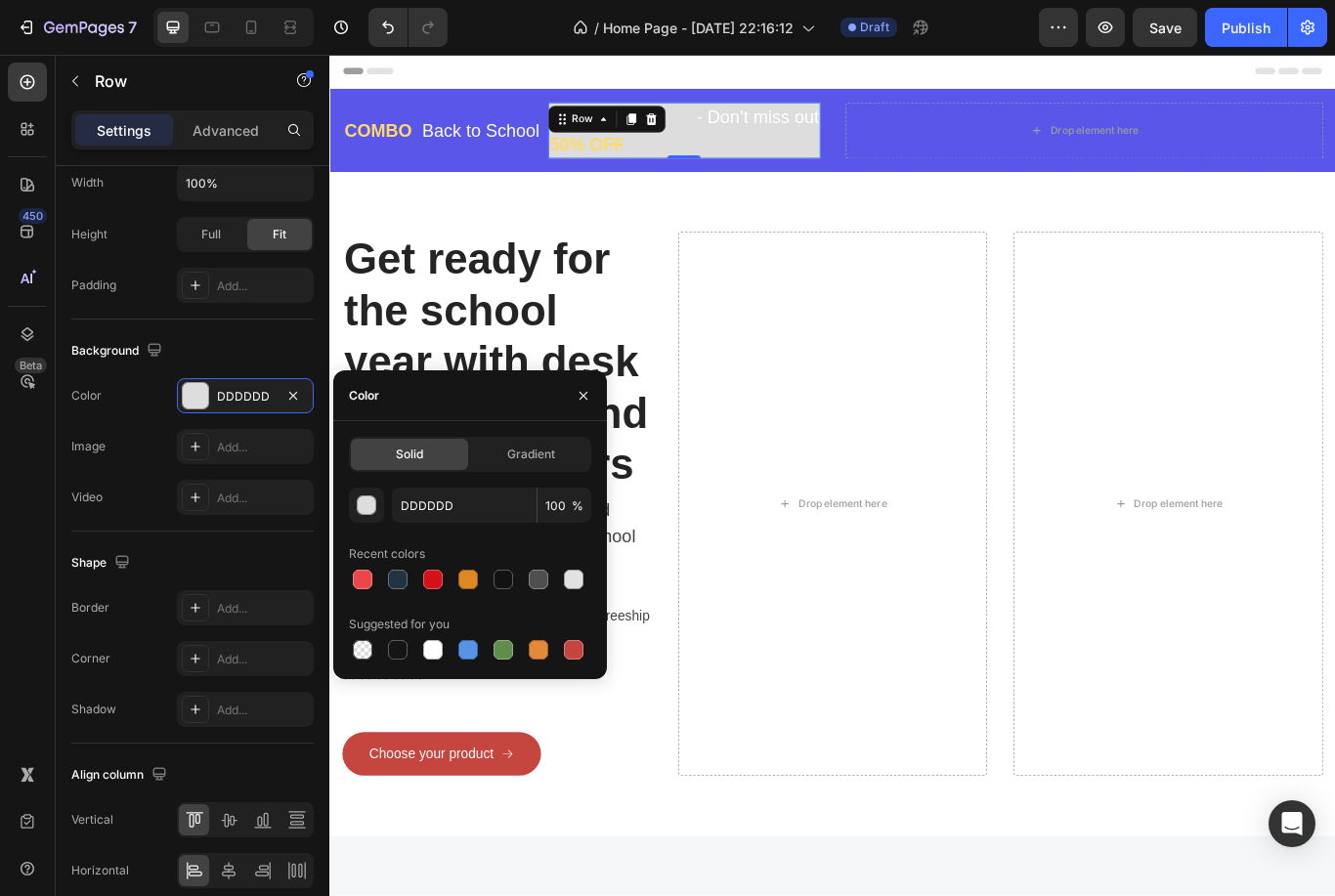
click at [369, 589] on div at bounding box center [362, 580] width 20 height 20
type input "EA474B"
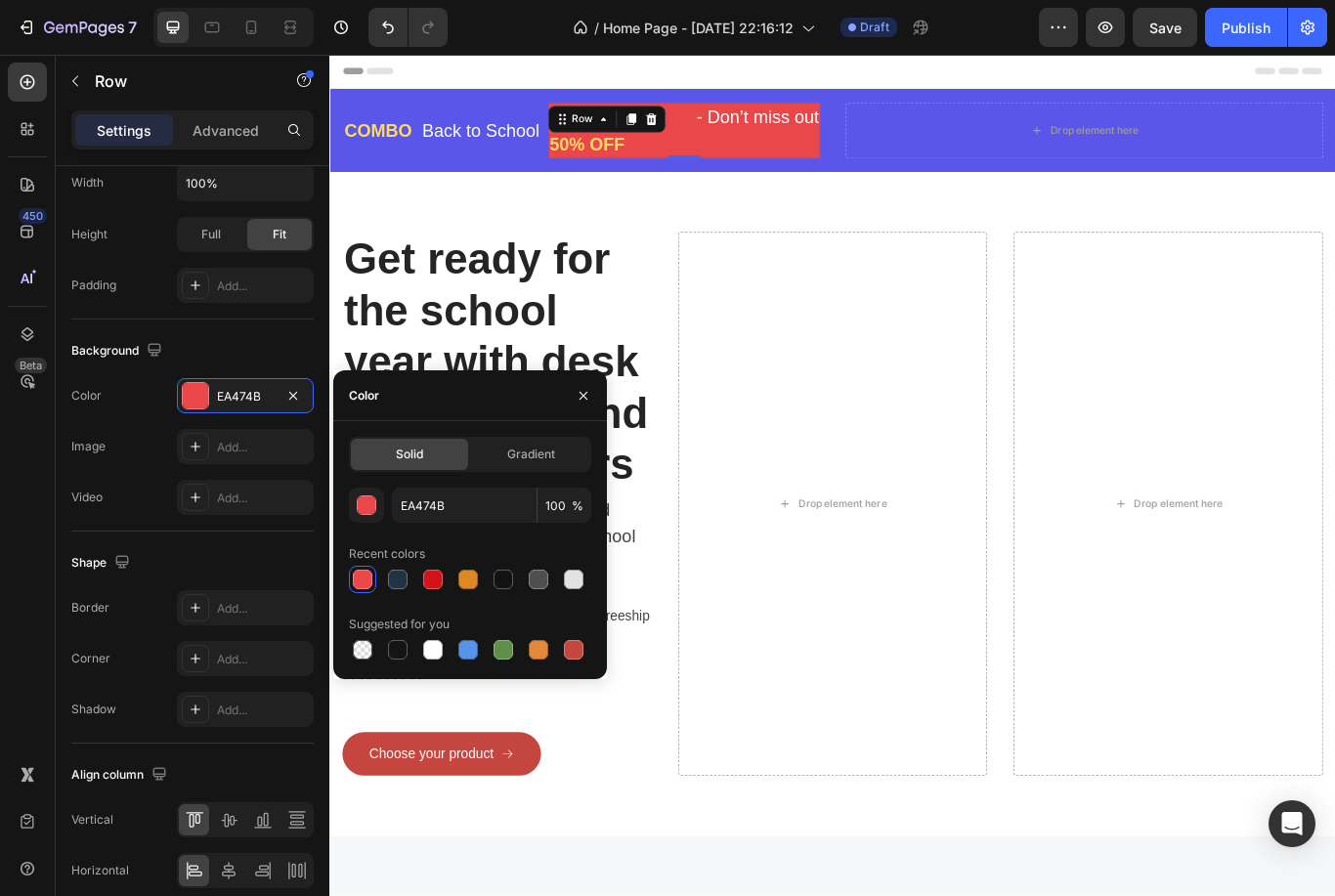
click at [578, 410] on button "button" at bounding box center [584, 396] width 31 height 31
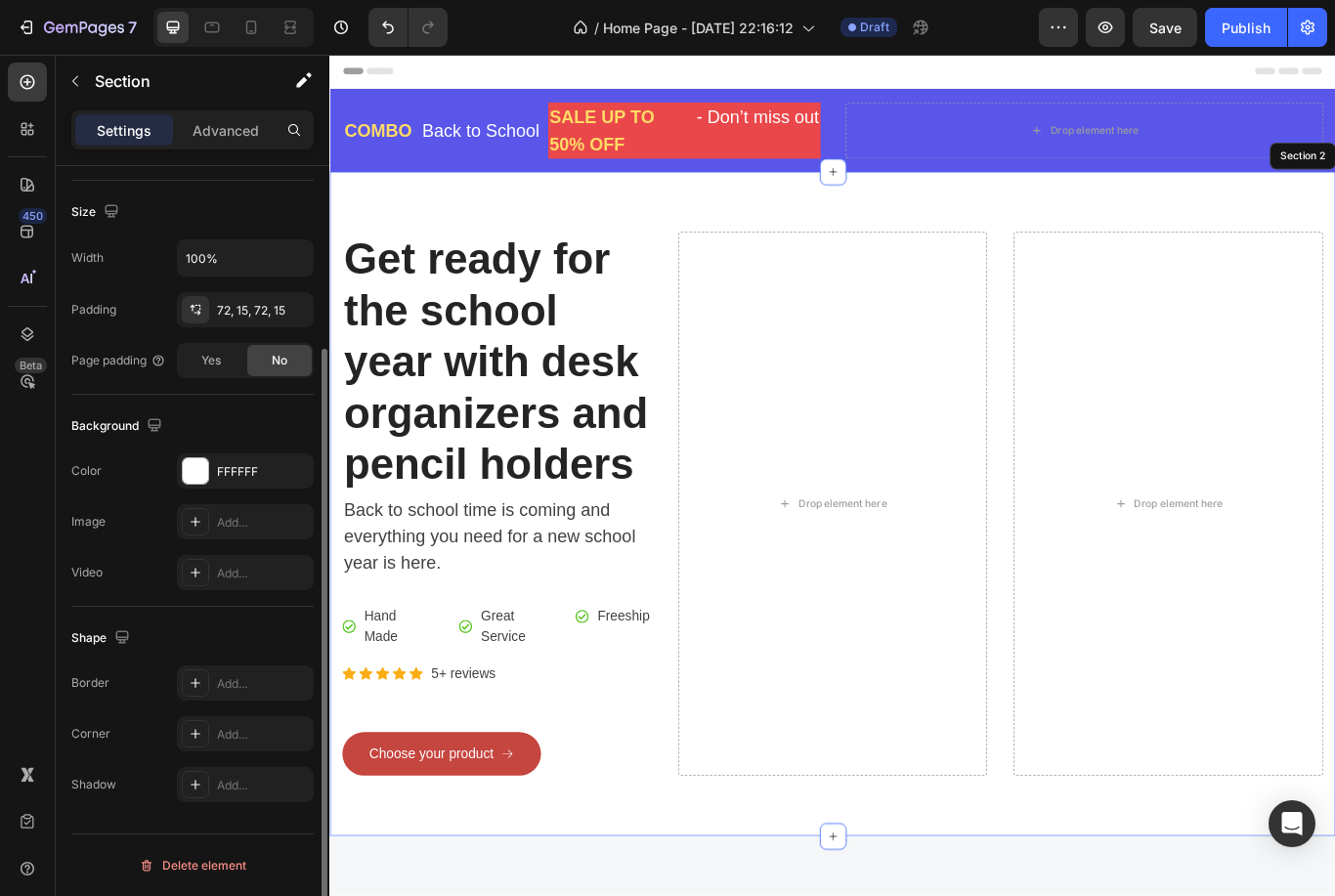
scroll to position [0, 0]
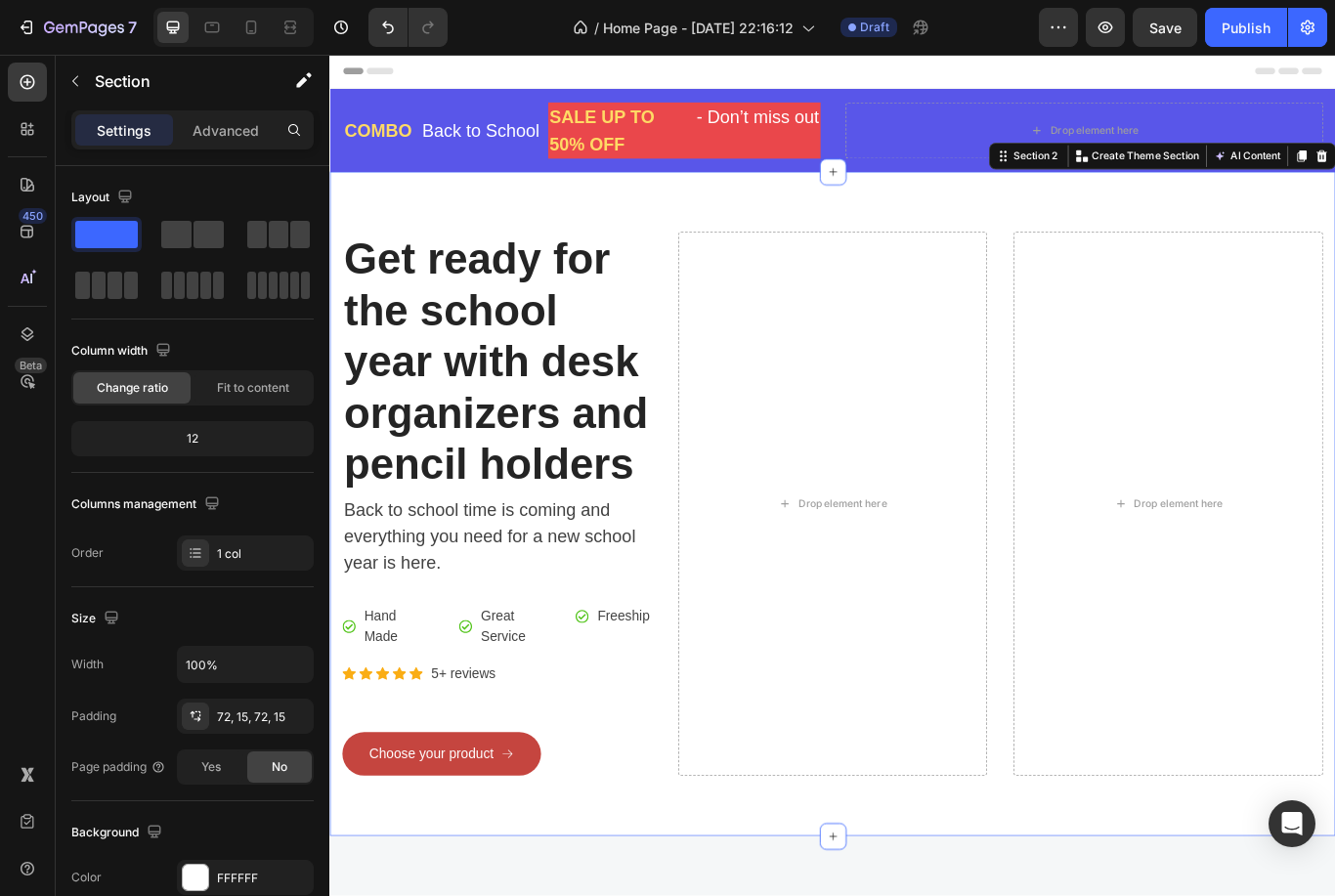
click at [692, 245] on div "Get ready for the school year with desk organizers and pencil holders Heading B…" at bounding box center [915, 579] width 1172 height 775
click at [633, 163] on p "SALE UP TO 50% OFF" at bounding box center [666, 143] width 161 height 62
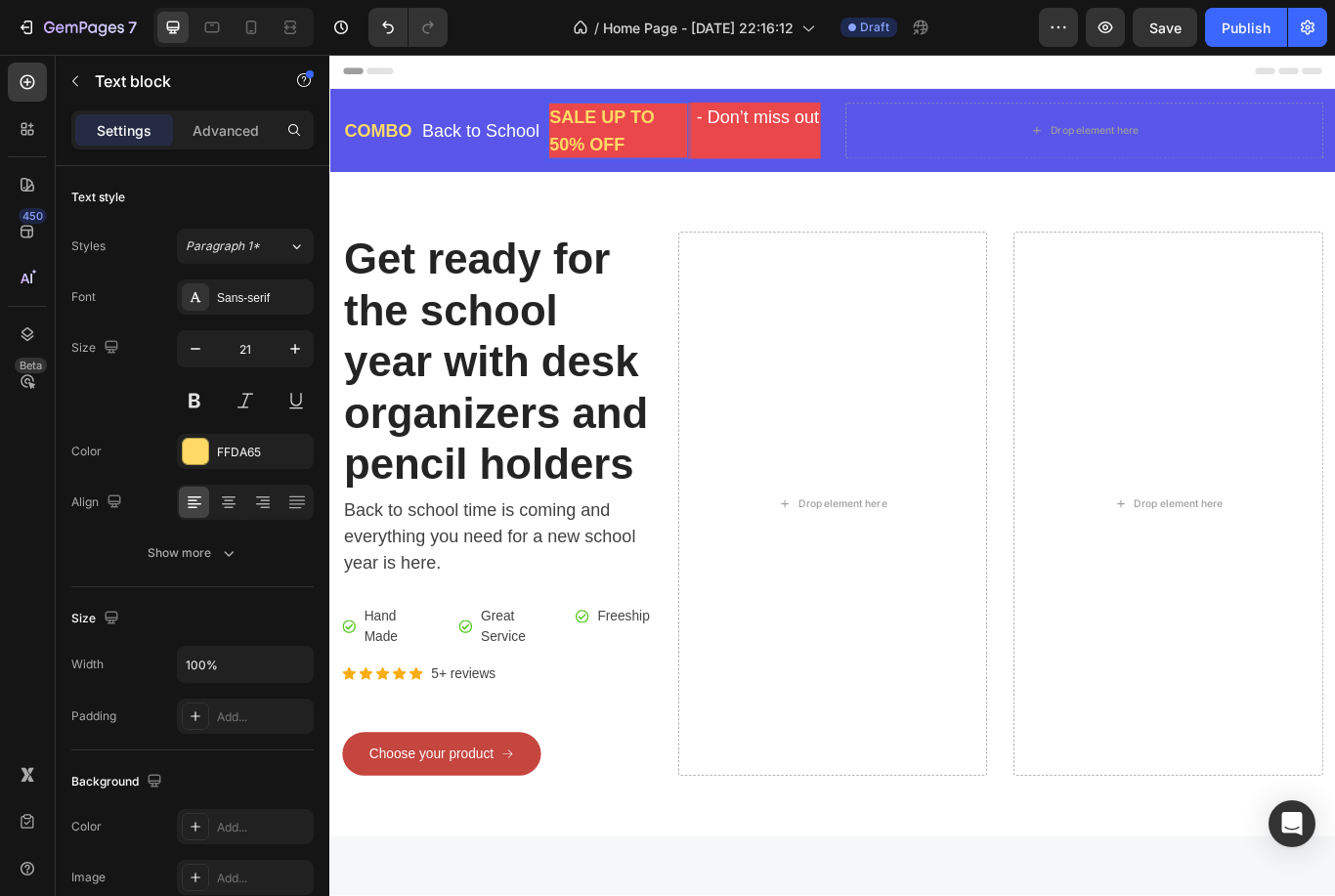
click at [599, 165] on p "SALE UP TO 50% OFF" at bounding box center [666, 143] width 161 height 62
click at [858, 129] on p "- Don’t miss out" at bounding box center [828, 128] width 143 height 31
click at [788, 128] on p "- Don’t miss out" at bounding box center [828, 128] width 143 height 31
click at [787, 126] on p "- Don’t miss out" at bounding box center [828, 128] width 143 height 31
click at [900, 118] on div "- Don’t miss" at bounding box center [844, 128] width 113 height 35
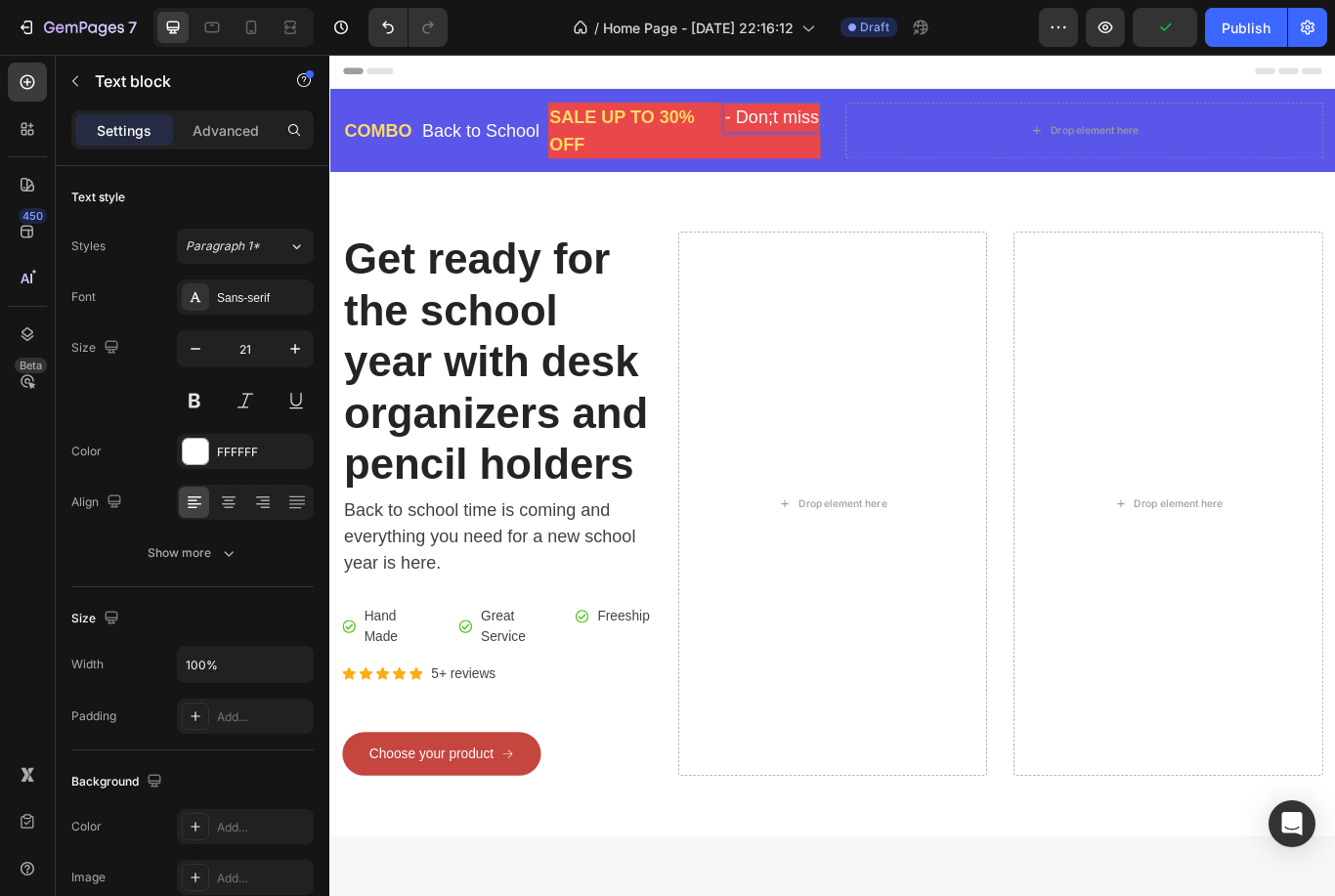
click at [844, 136] on p "- Don;t miss" at bounding box center [844, 128] width 110 height 31
click at [866, 122] on p "- Don’t miss" at bounding box center [844, 128] width 109 height 31
click at [892, 122] on p "- Don’t miss" at bounding box center [844, 128] width 109 height 31
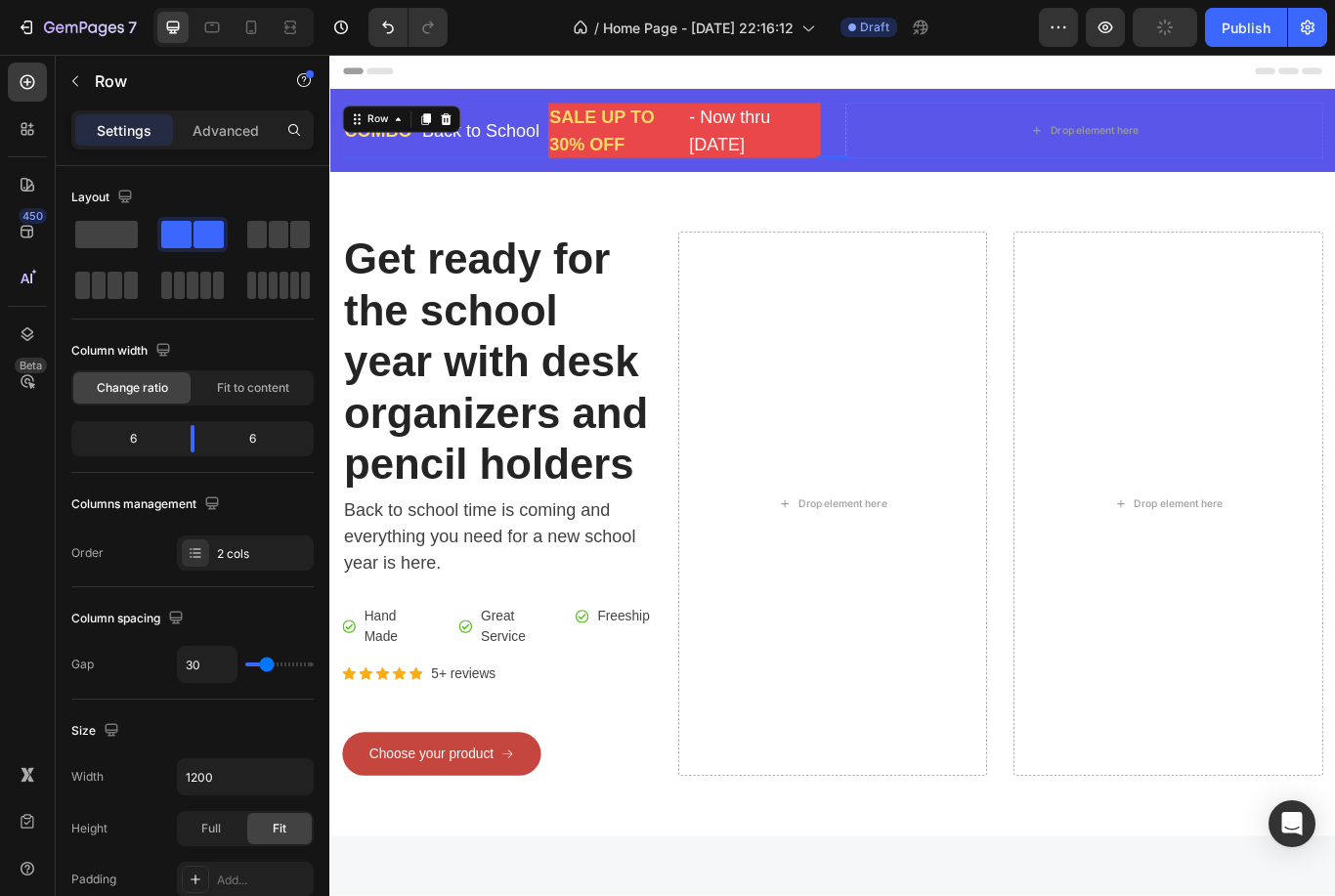
click at [461, 138] on div at bounding box center [464, 130] width 24 height 24
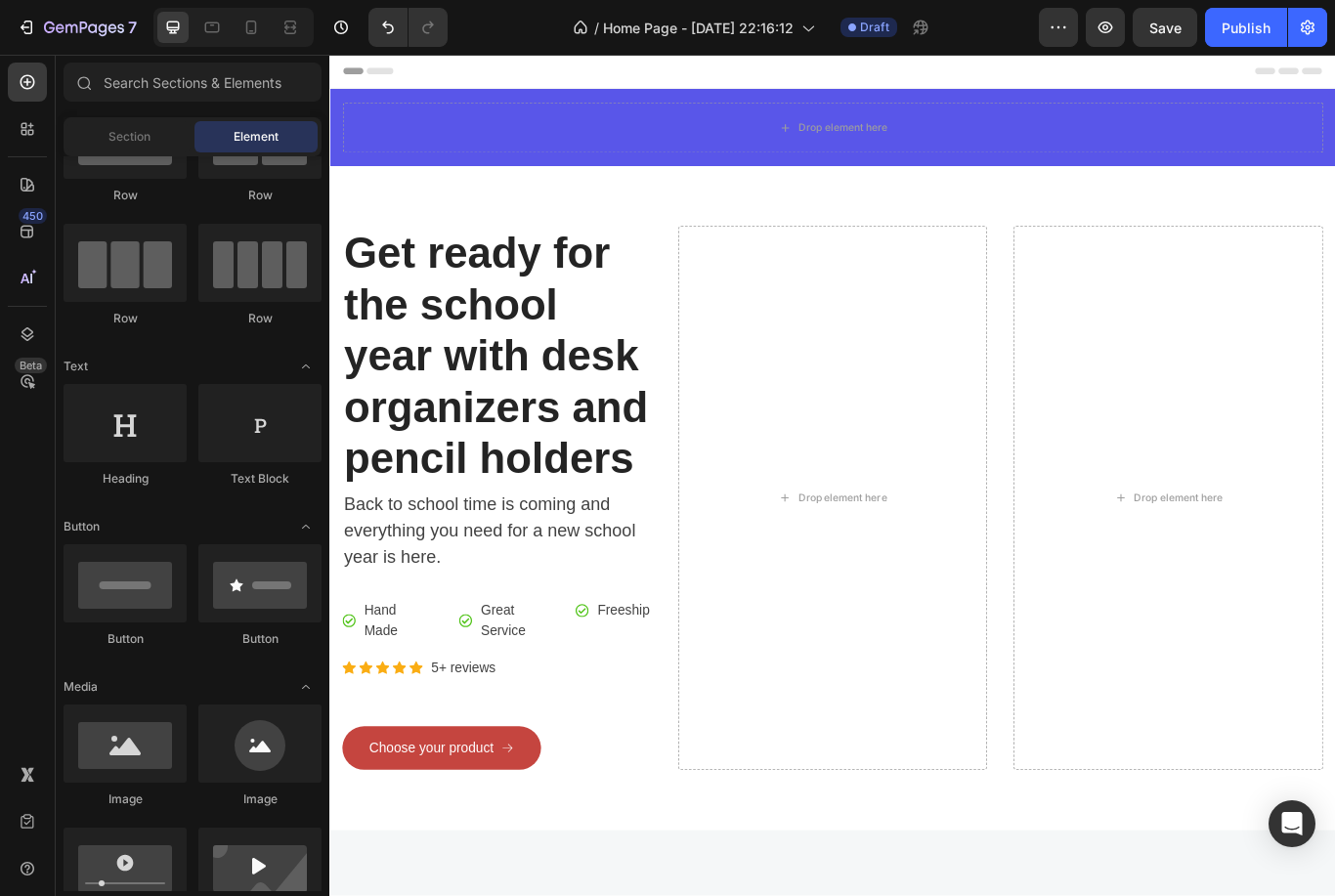
click at [374, 38] on button "Undo/Redo" at bounding box center [388, 27] width 39 height 39
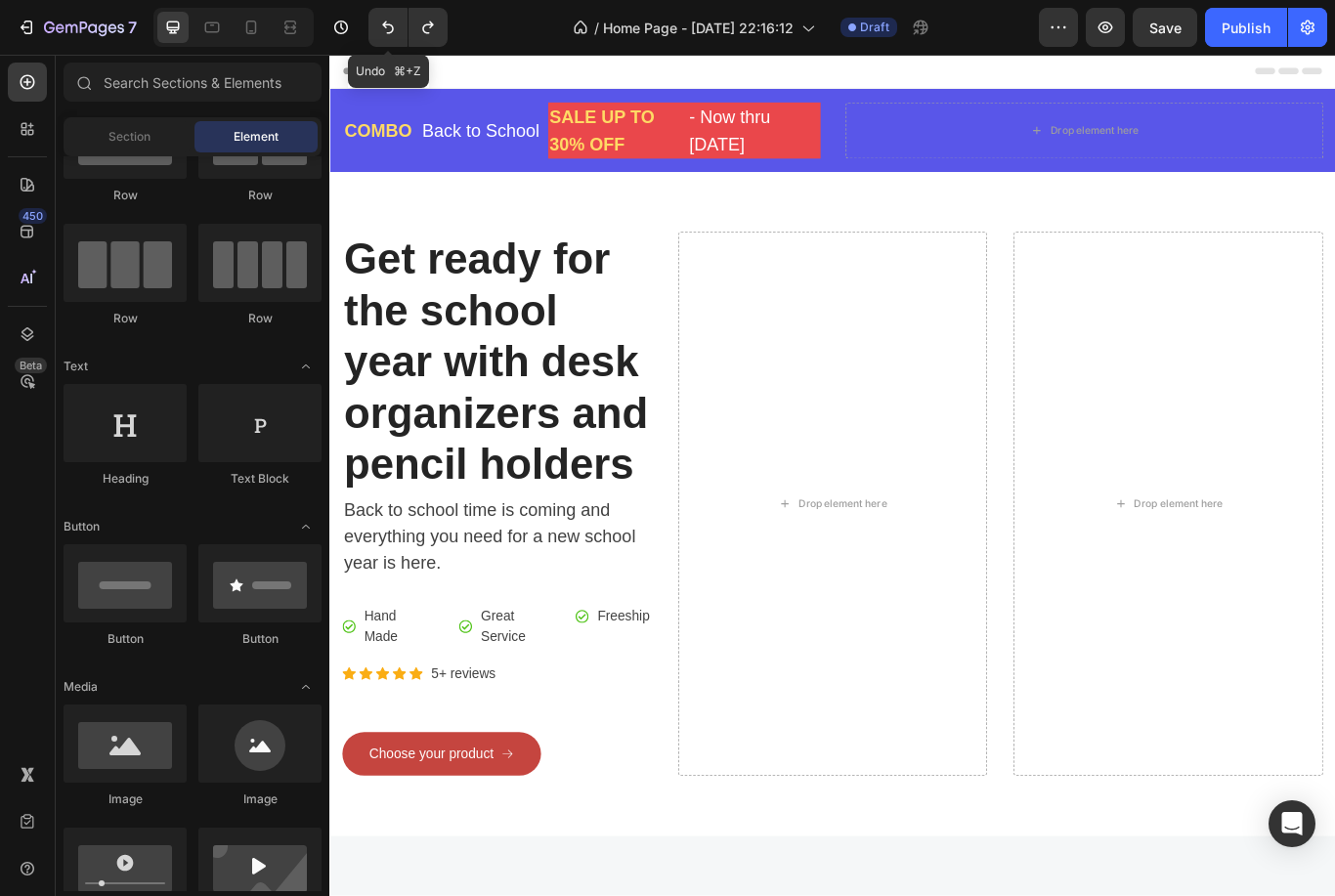
click at [1195, 150] on div "Drop element here" at bounding box center [1220, 144] width 104 height 16
click at [1216, 144] on div "Drop element here" at bounding box center [1220, 144] width 104 height 16
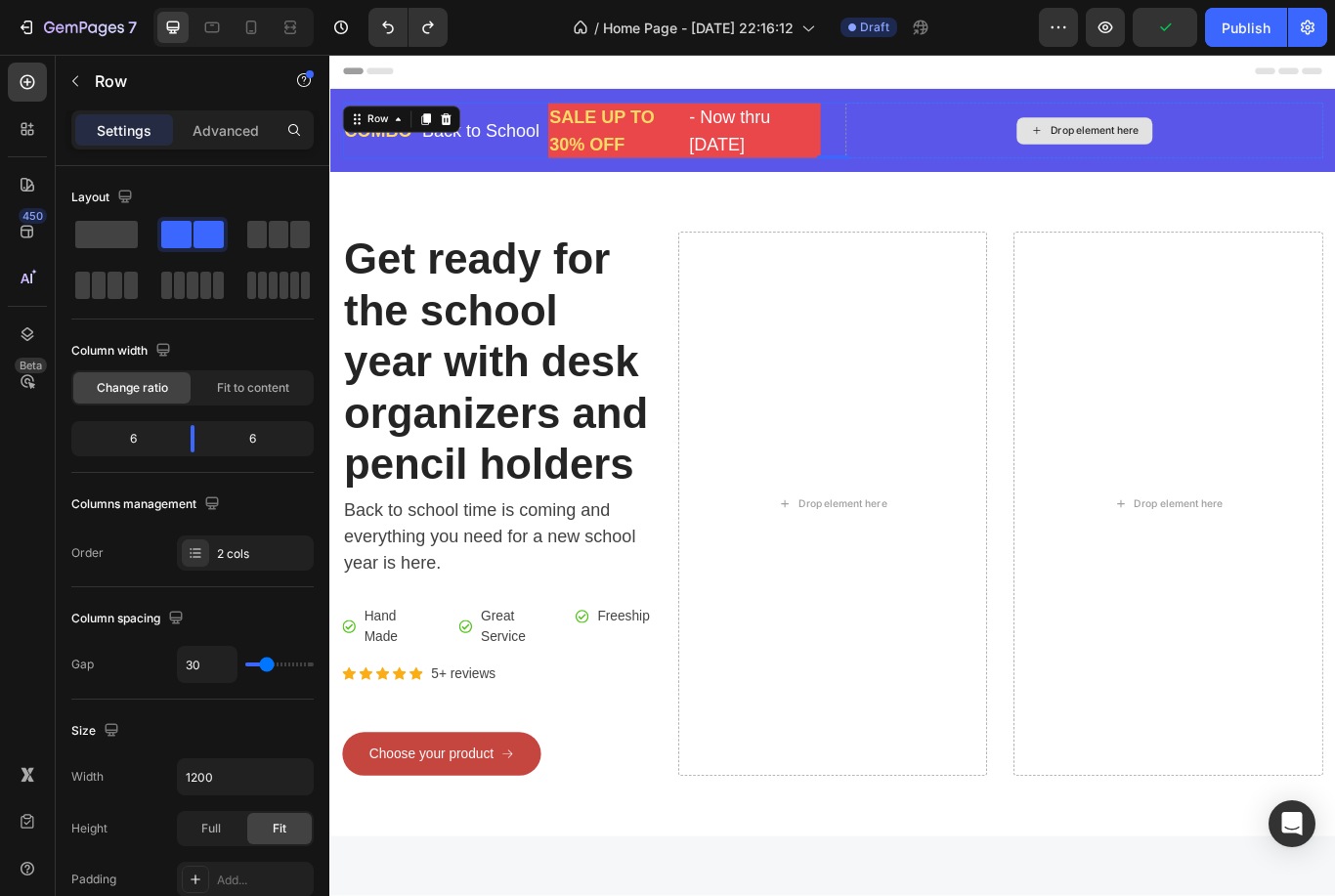
click at [1334, 160] on div "Drop element here" at bounding box center [1209, 143] width 557 height 66
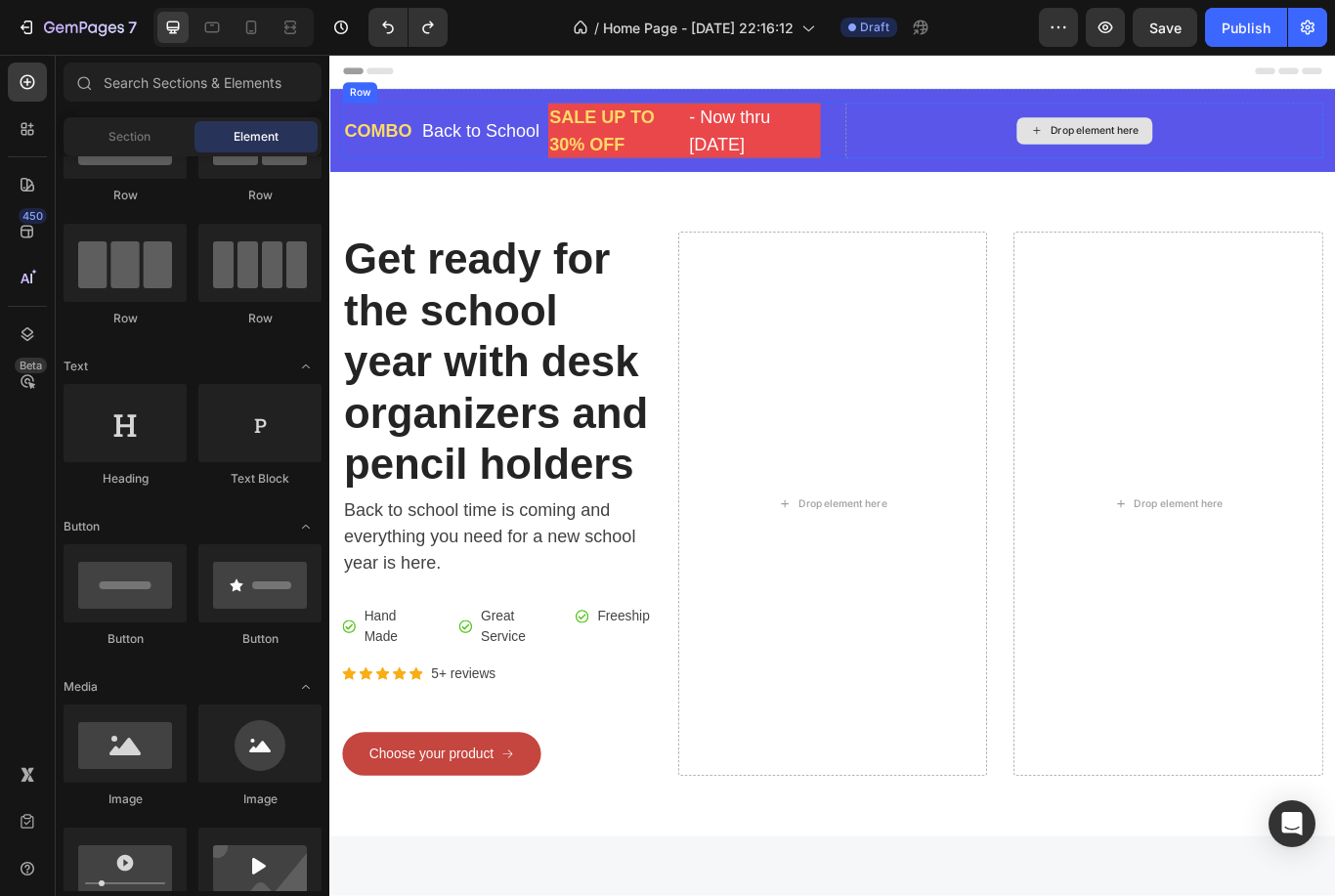
click at [1241, 145] on div "Drop element here" at bounding box center [1220, 144] width 104 height 16
click at [1241, 154] on div "Drop element here" at bounding box center [1209, 144] width 159 height 31
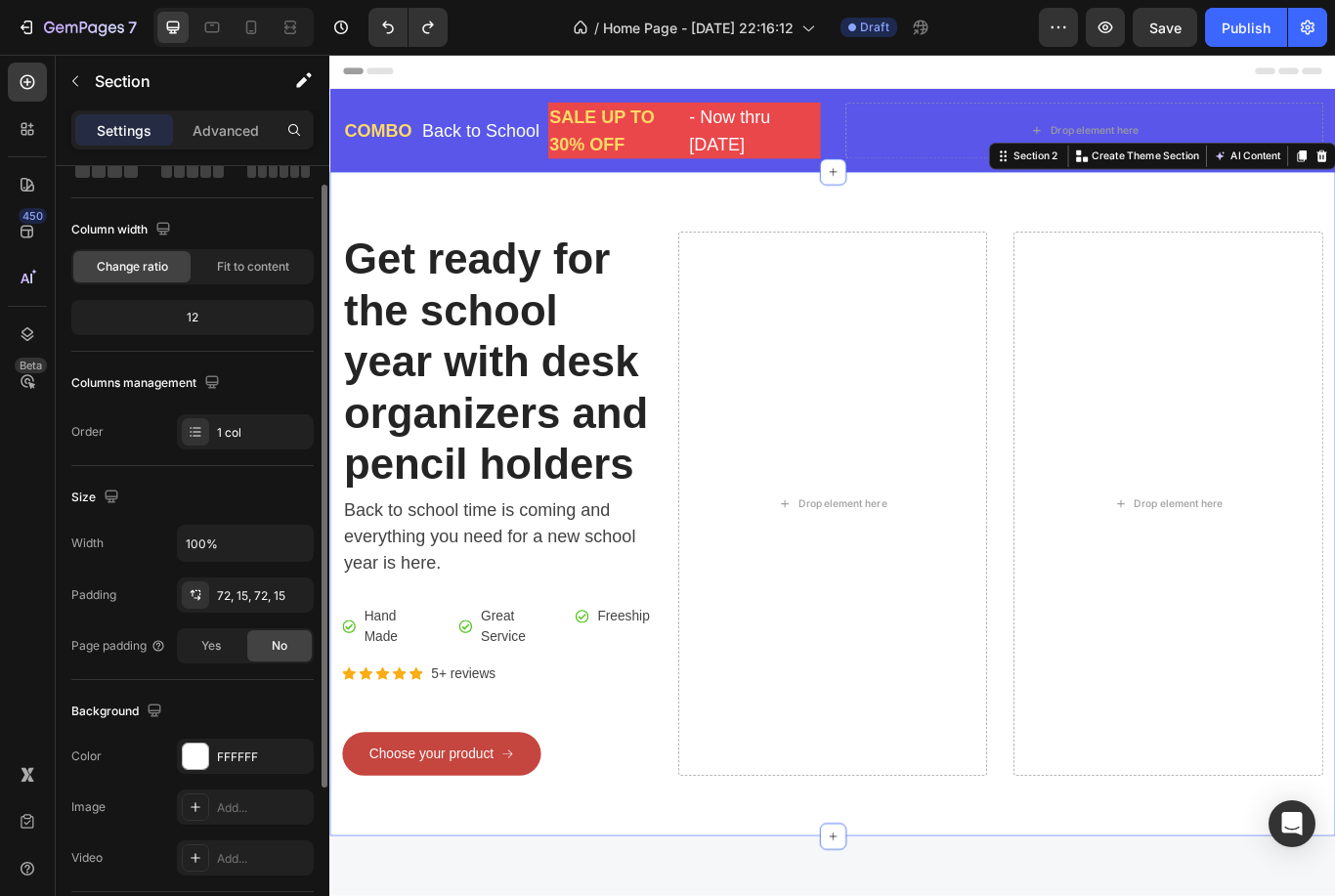
scroll to position [134, 0]
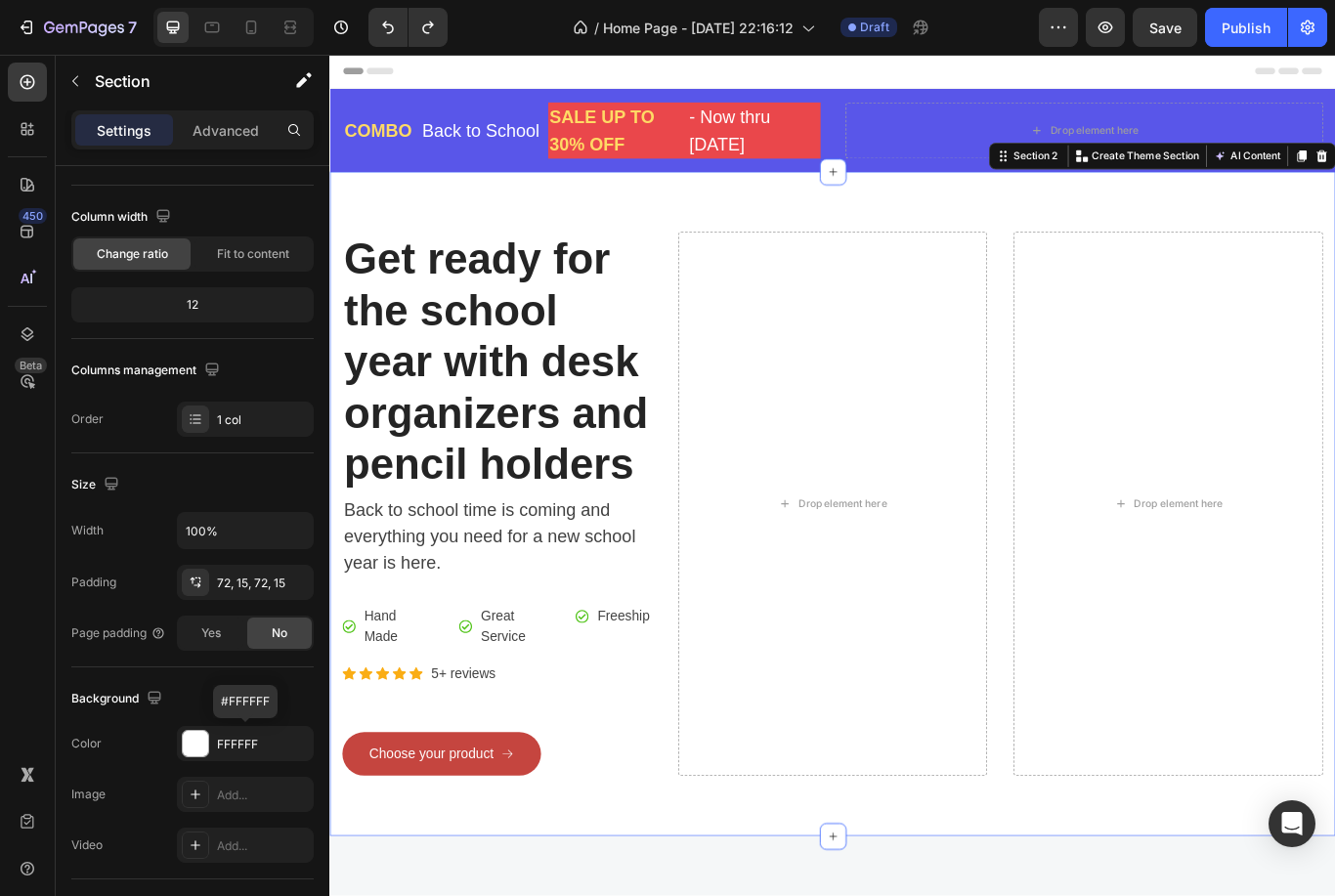
click at [210, 748] on div "FFFFFF" at bounding box center [246, 743] width 137 height 35
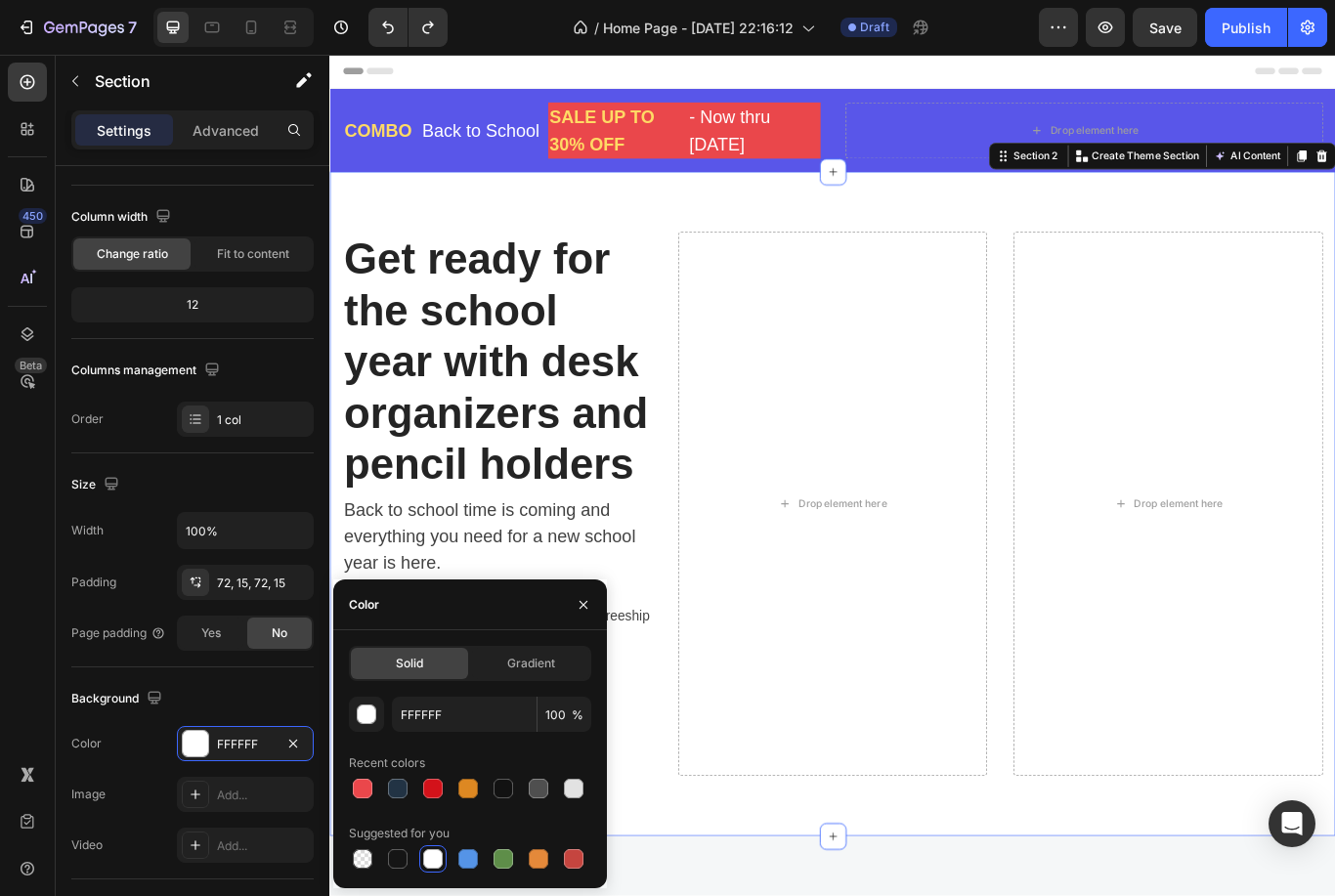
click at [367, 791] on div at bounding box center [362, 788] width 20 height 20
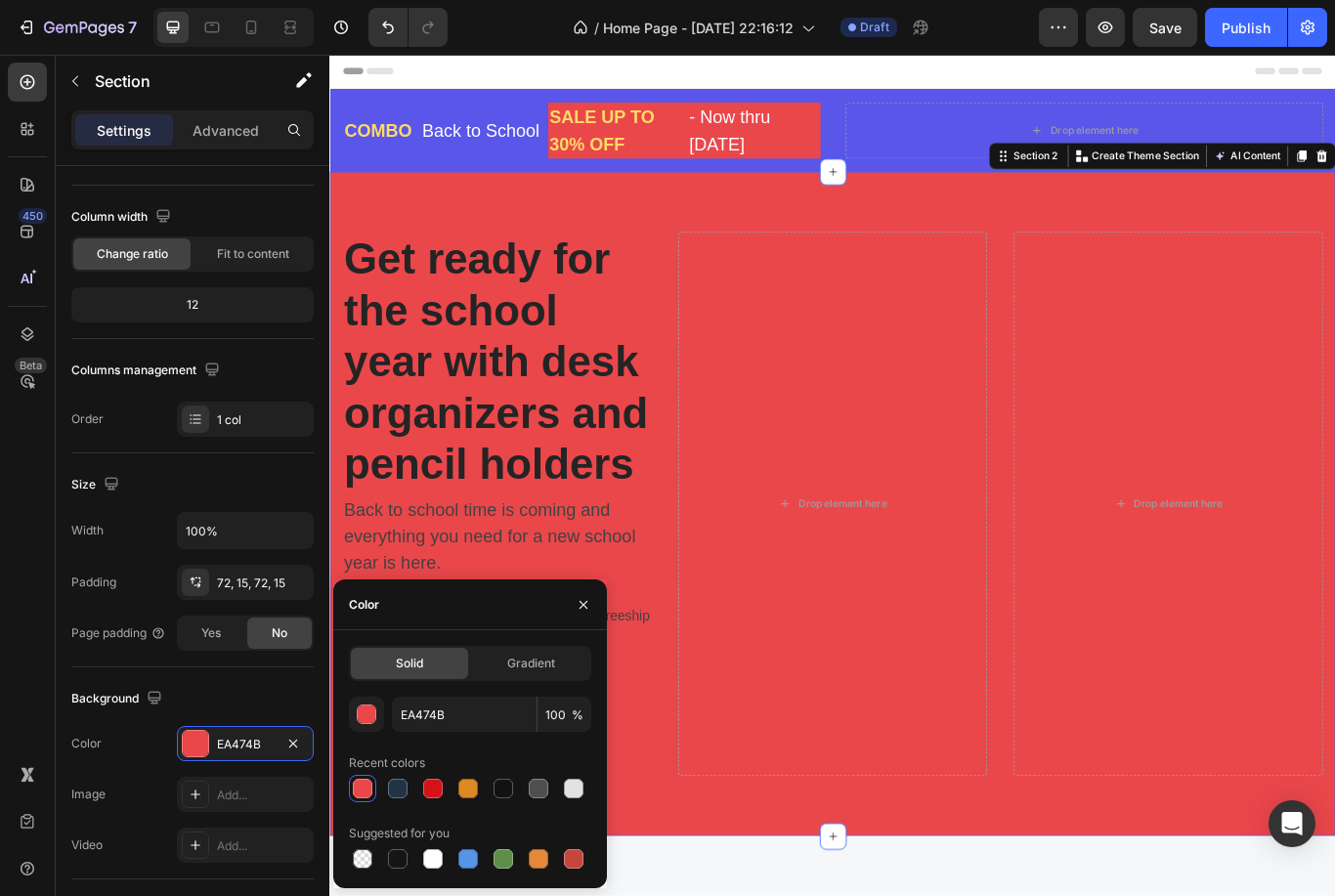
click at [367, 787] on div at bounding box center [362, 788] width 20 height 20
click at [364, 790] on div at bounding box center [362, 788] width 20 height 20
click at [363, 860] on div at bounding box center [362, 859] width 20 height 20
type input "000000"
type input "0"
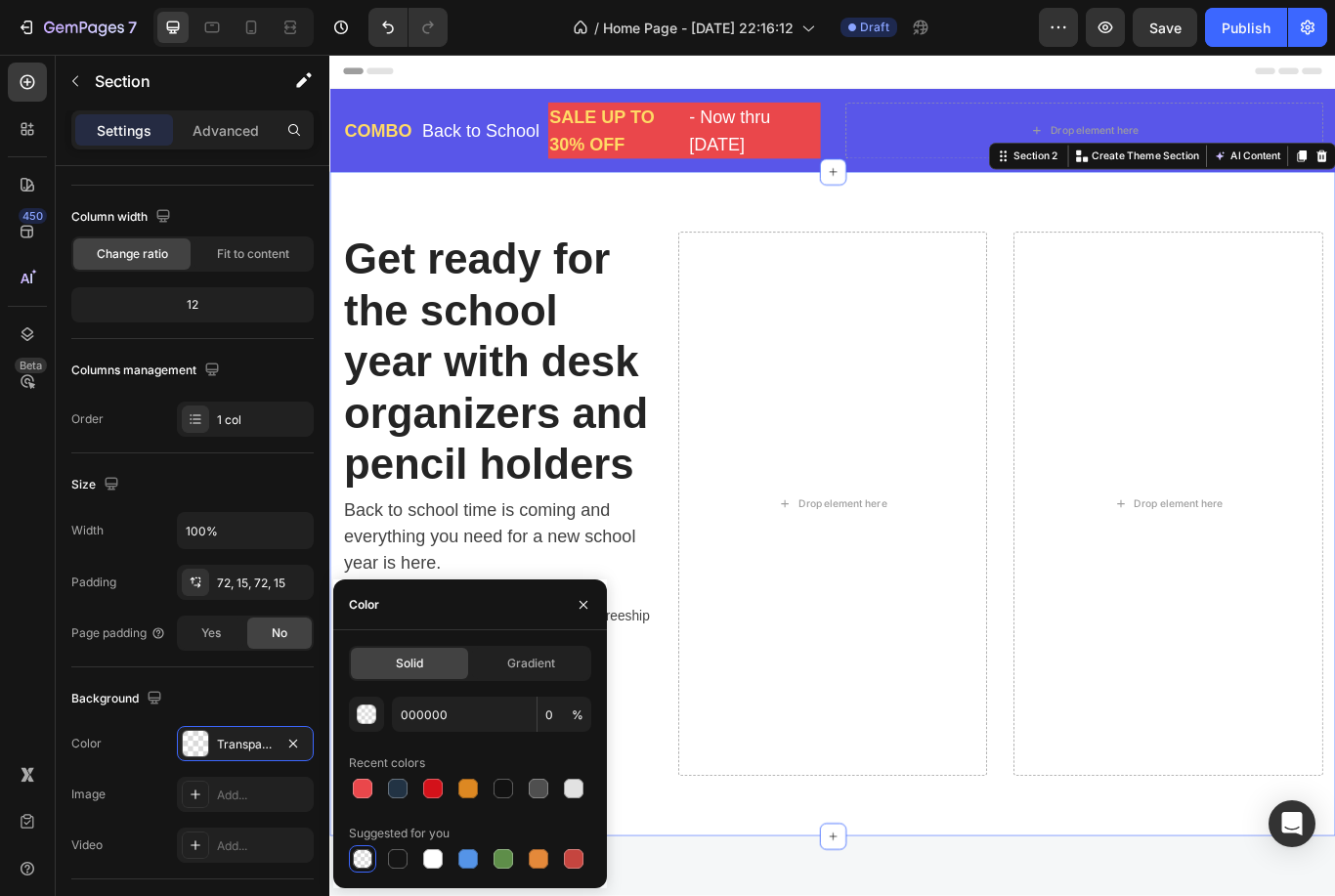
click at [596, 595] on button "button" at bounding box center [584, 605] width 31 height 31
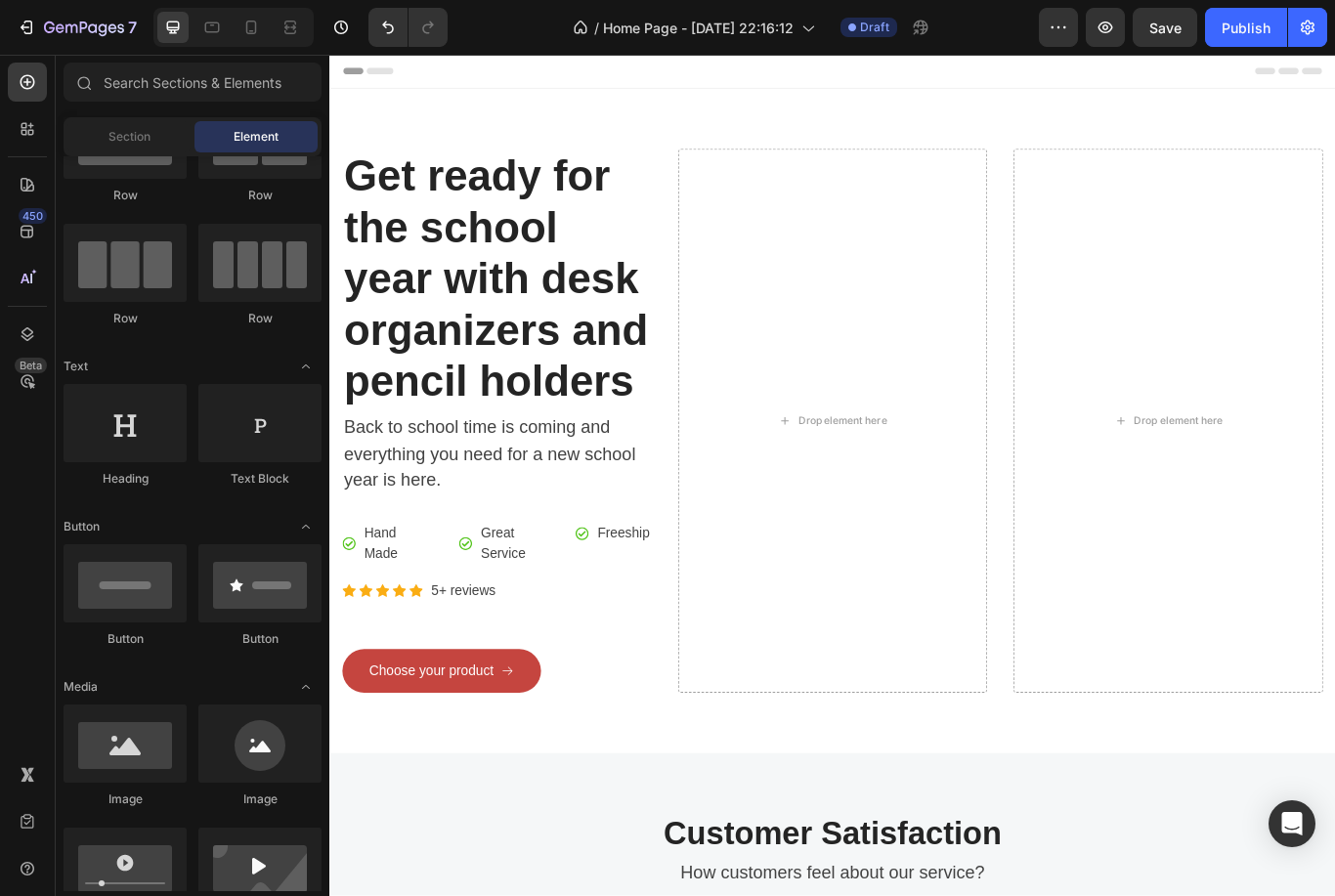
click at [385, 46] on button "Undo/Redo" at bounding box center [388, 27] width 39 height 39
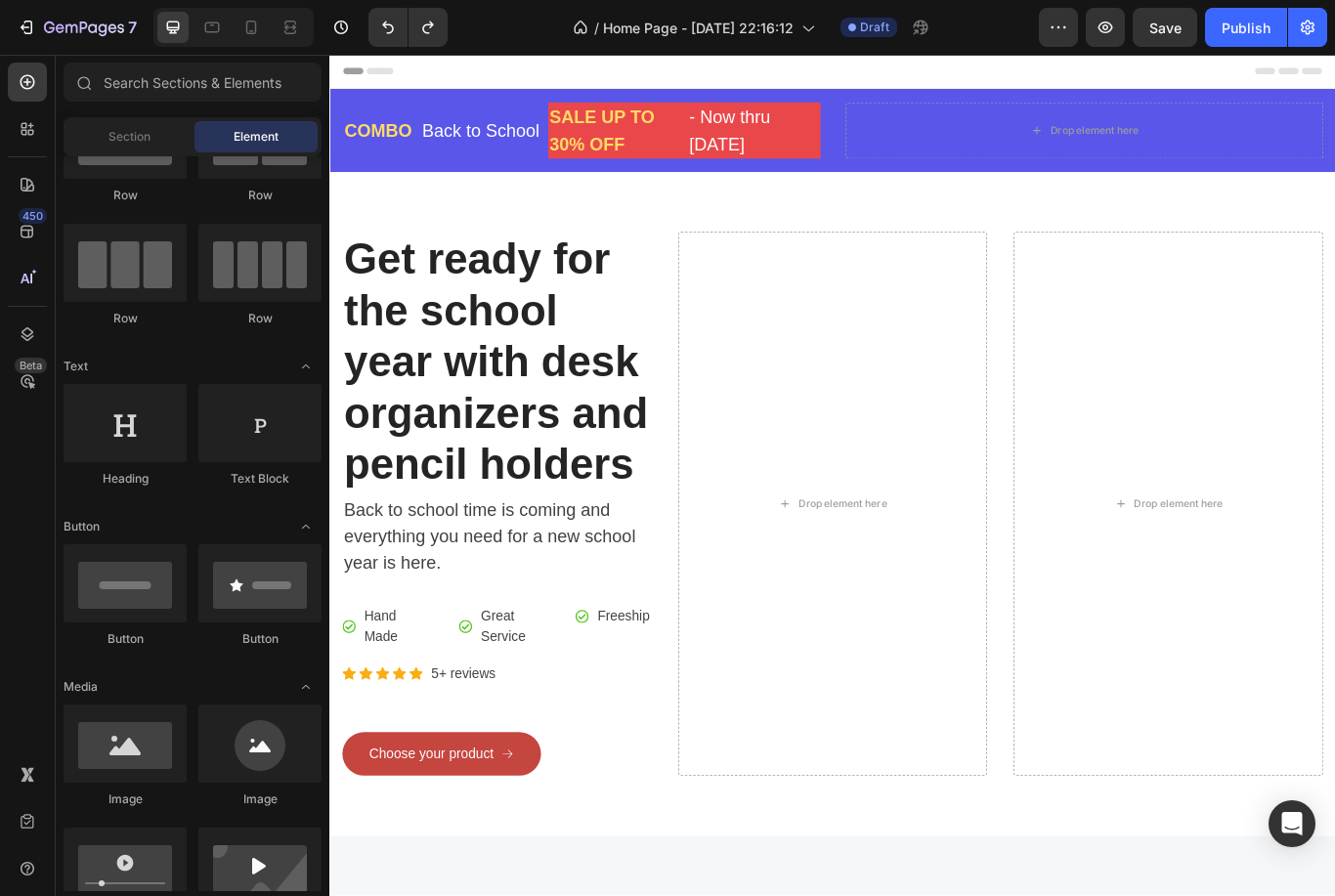
click at [1042, 76] on div "Header" at bounding box center [915, 74] width 1141 height 39
click at [970, 90] on div "Header" at bounding box center [915, 74] width 1141 height 39
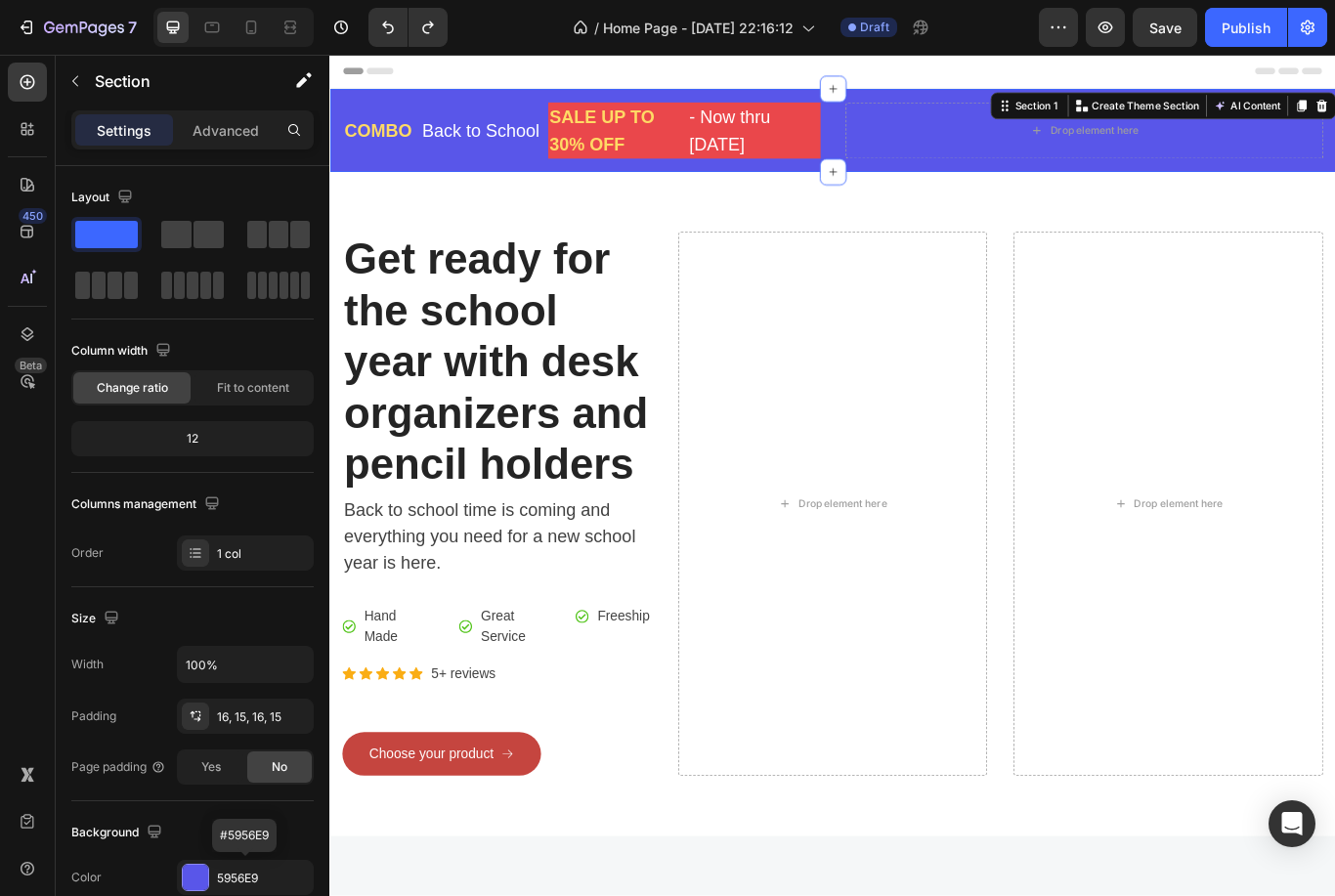
click at [207, 880] on div at bounding box center [196, 877] width 25 height 25
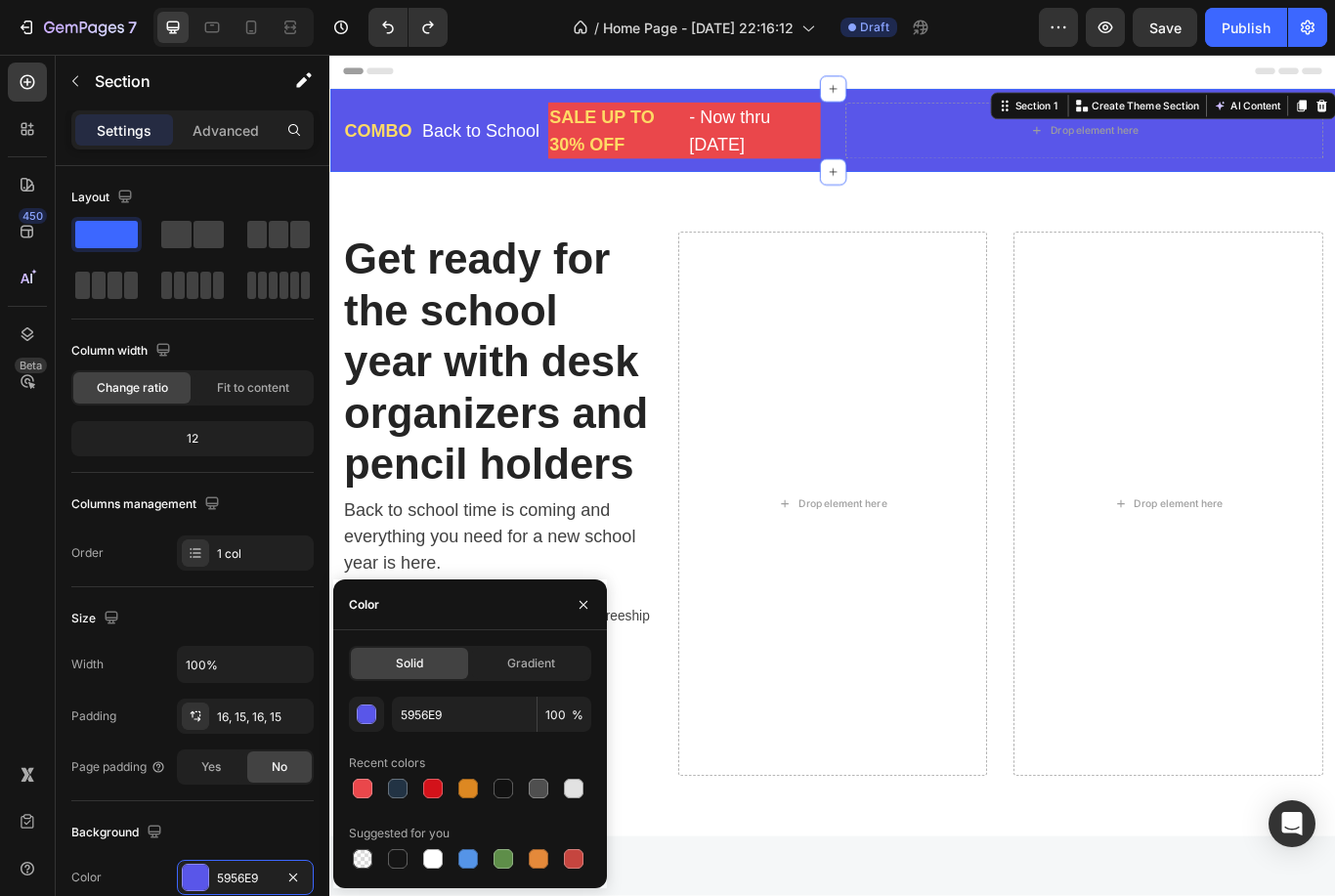
click at [369, 782] on div at bounding box center [362, 788] width 20 height 20
type input "EA474B"
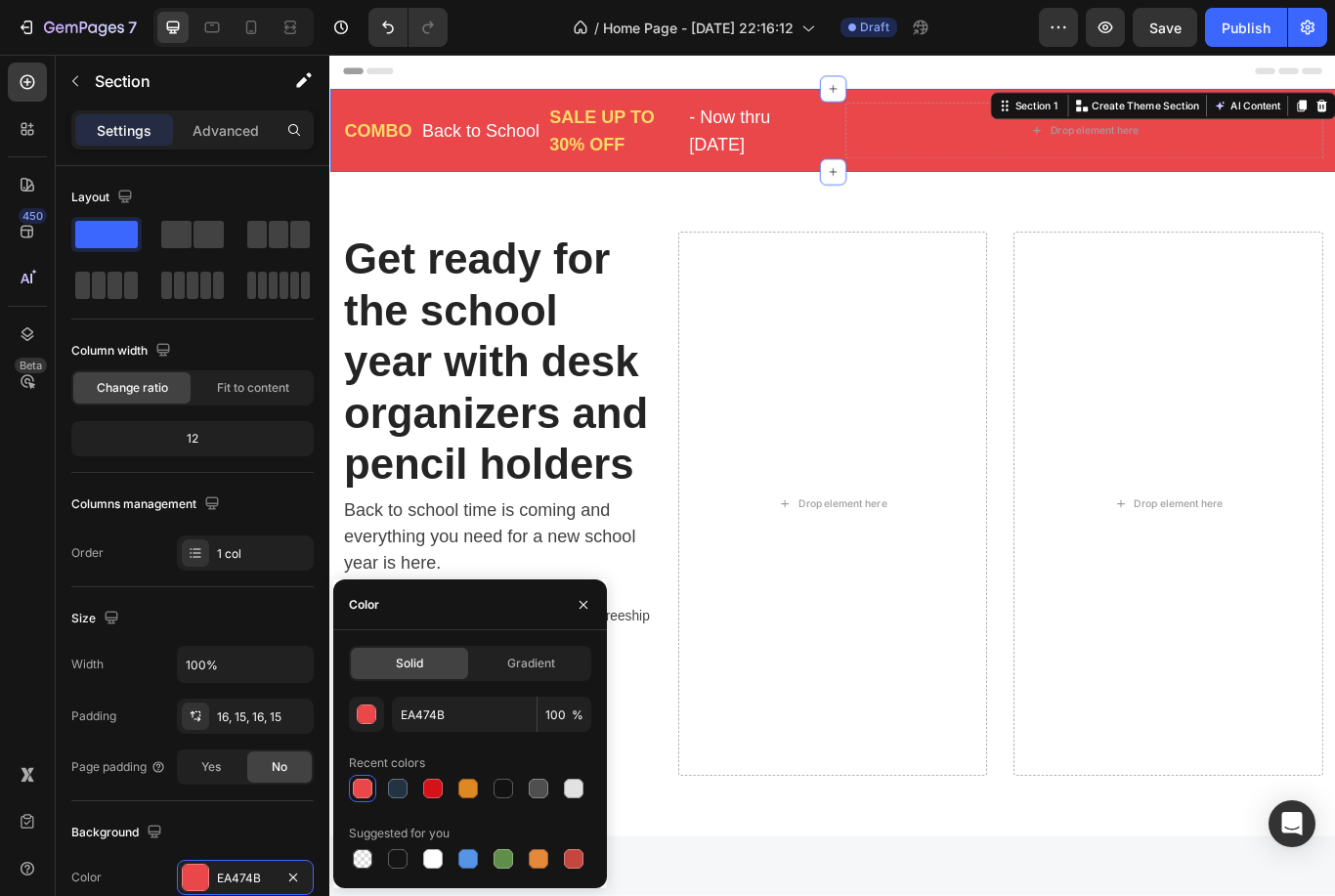
click at [592, 599] on button "button" at bounding box center [584, 605] width 31 height 31
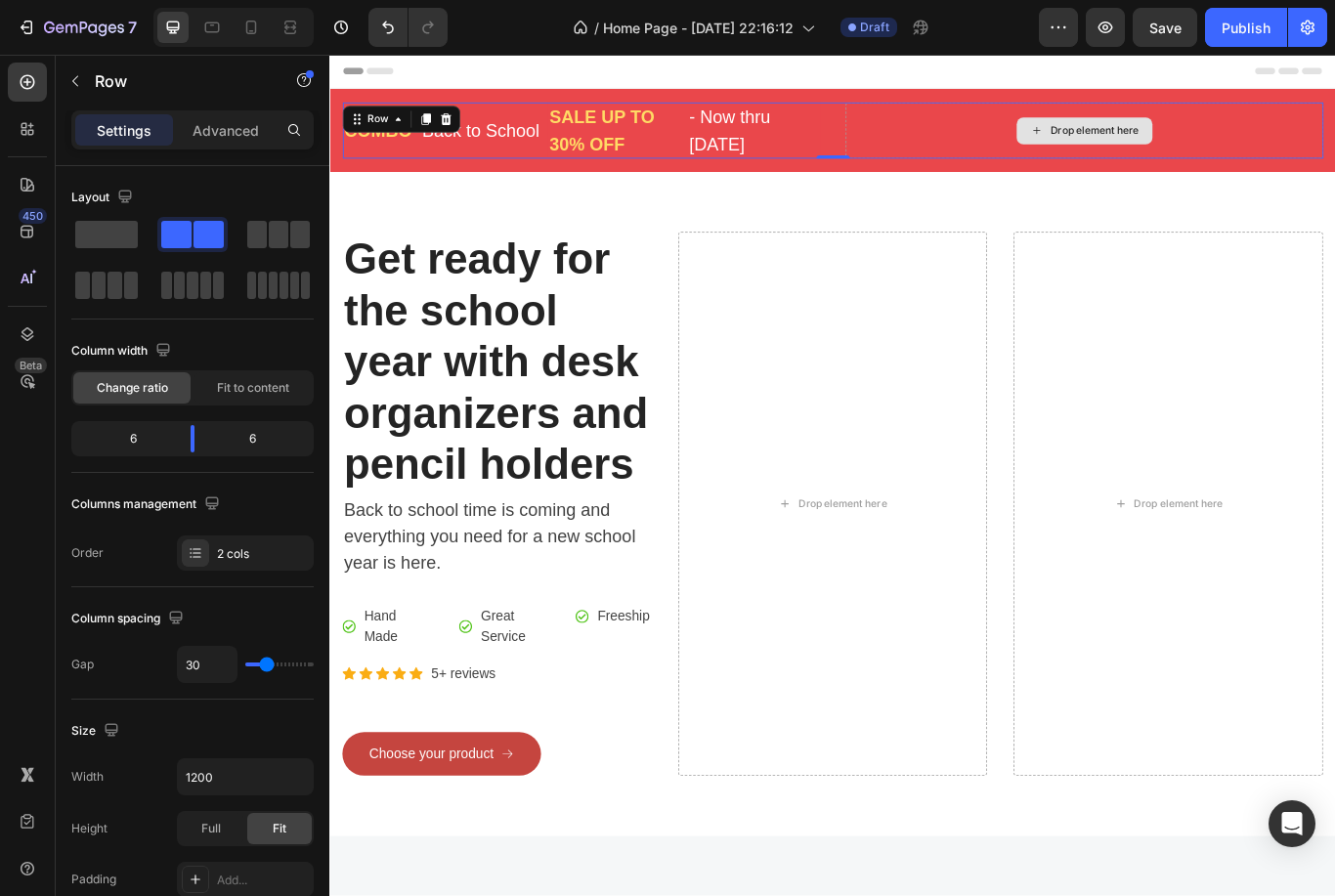
click at [1163, 24] on span "Save" at bounding box center [1165, 27] width 32 height 17
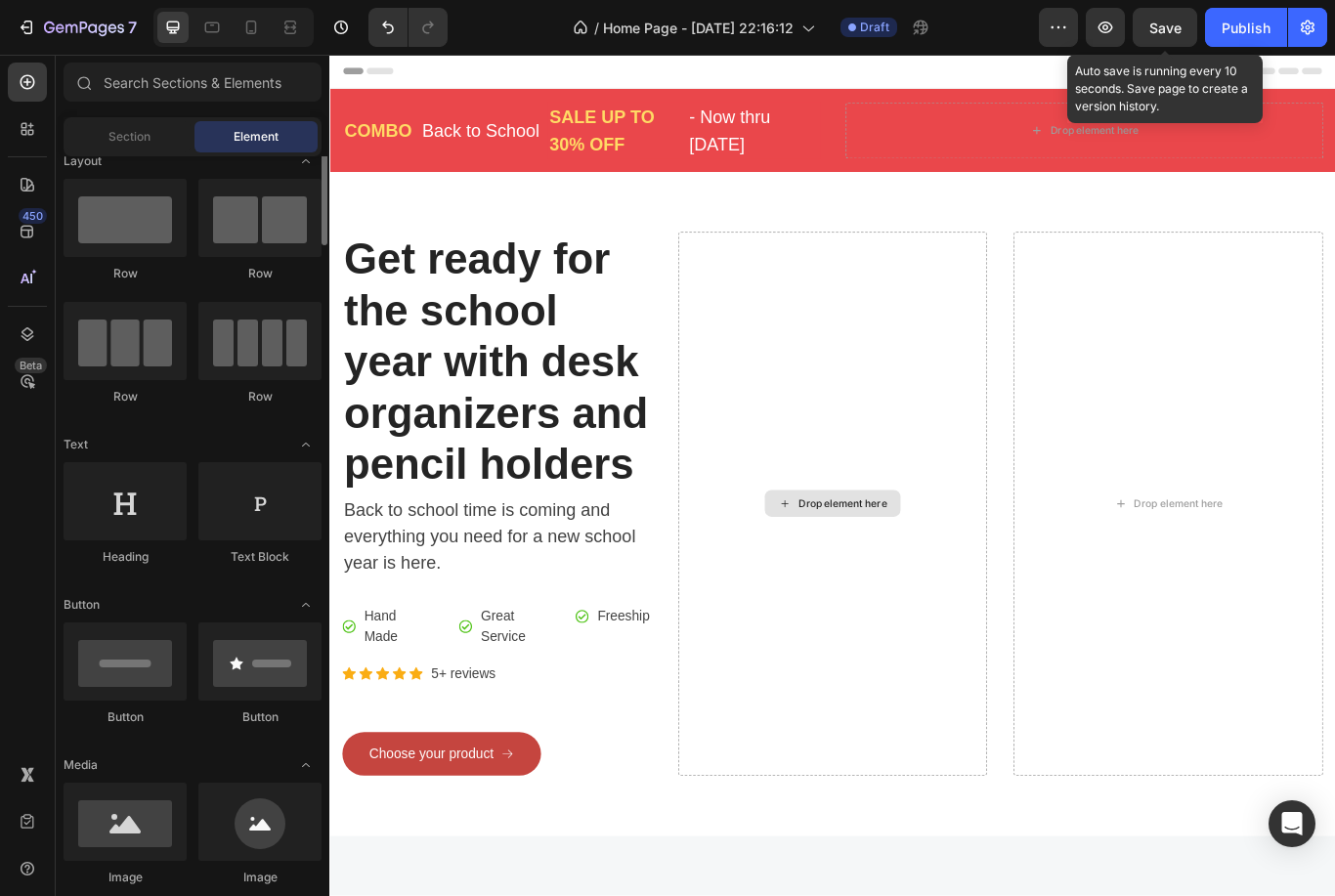
scroll to position [0, 0]
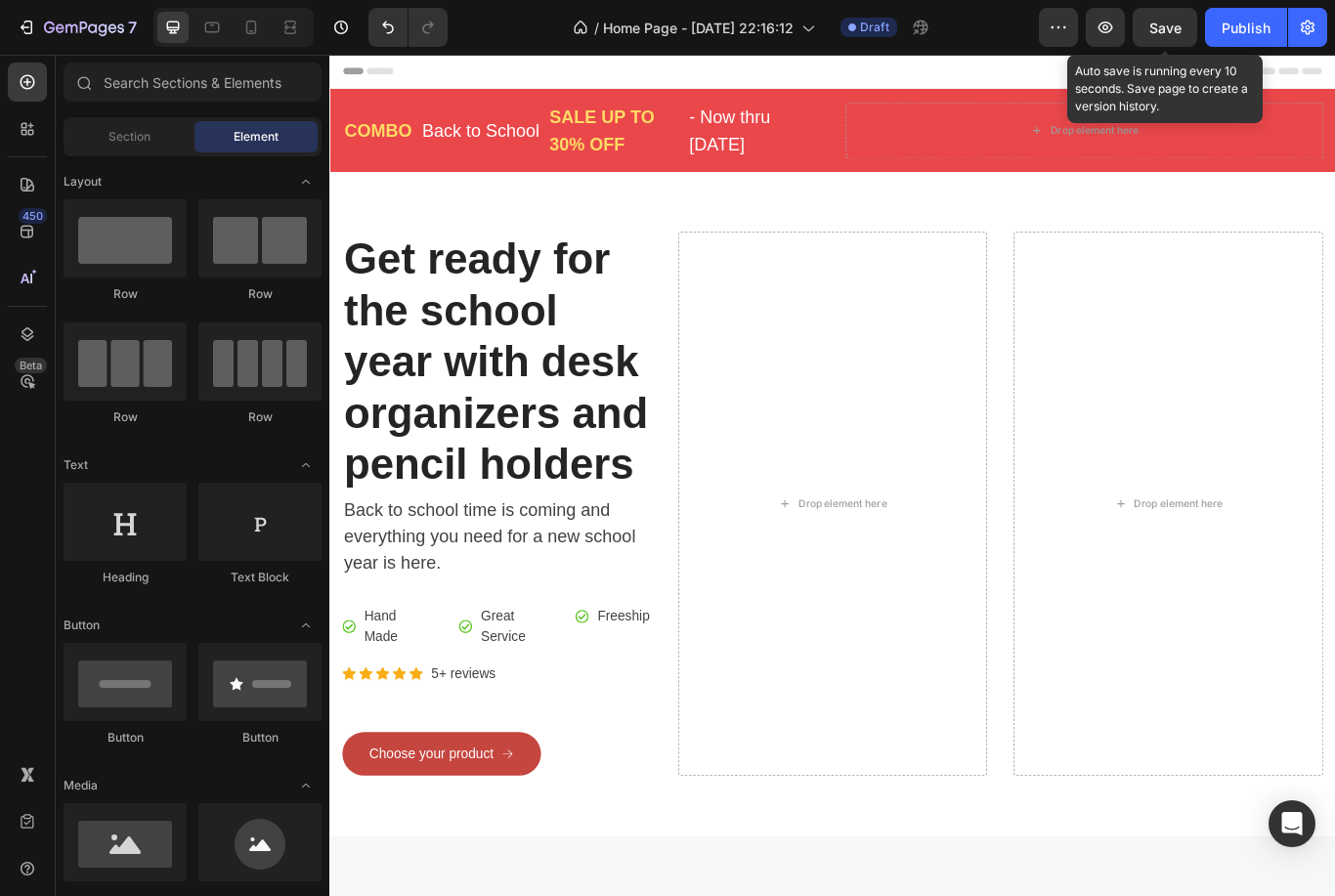
click at [144, 129] on span "Section" at bounding box center [129, 137] width 42 height 18
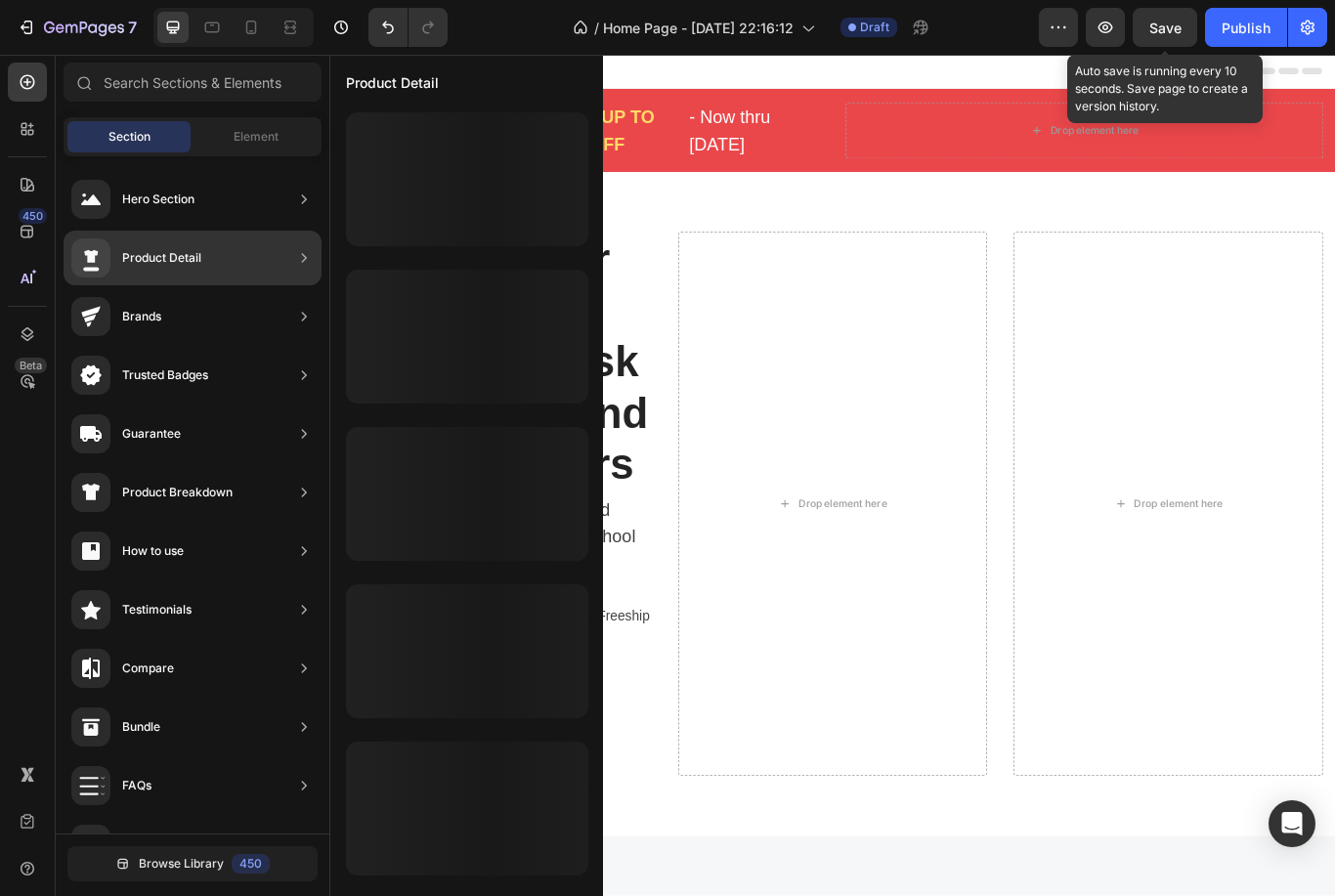
click at [225, 242] on div "Product Detail" at bounding box center [192, 258] width 258 height 55
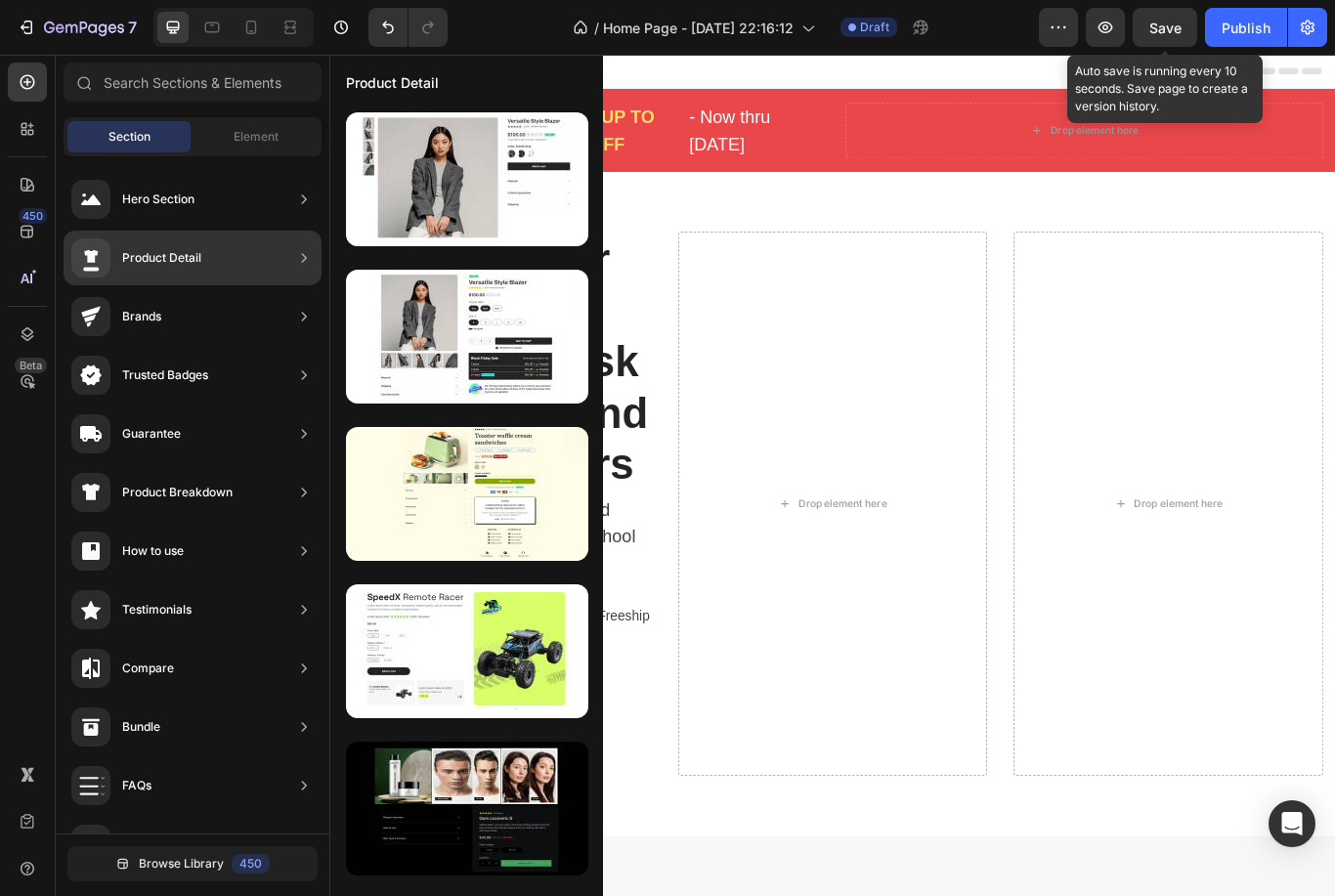
click at [255, 230] on div "Hero Section" at bounding box center [192, 258] width 258 height 55
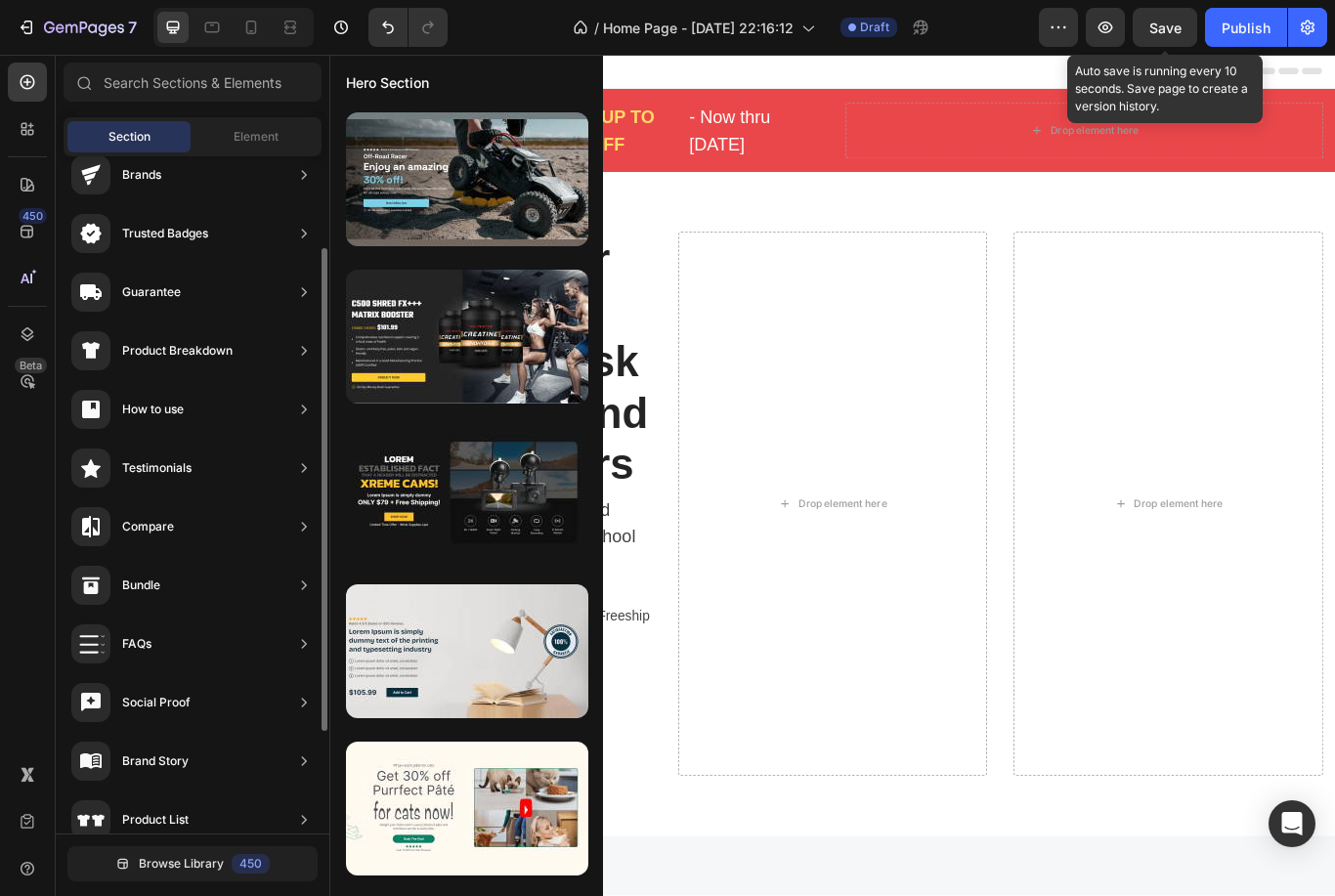
scroll to position [145, 0]
click at [261, 320] on div "Guarantee" at bounding box center [192, 348] width 258 height 55
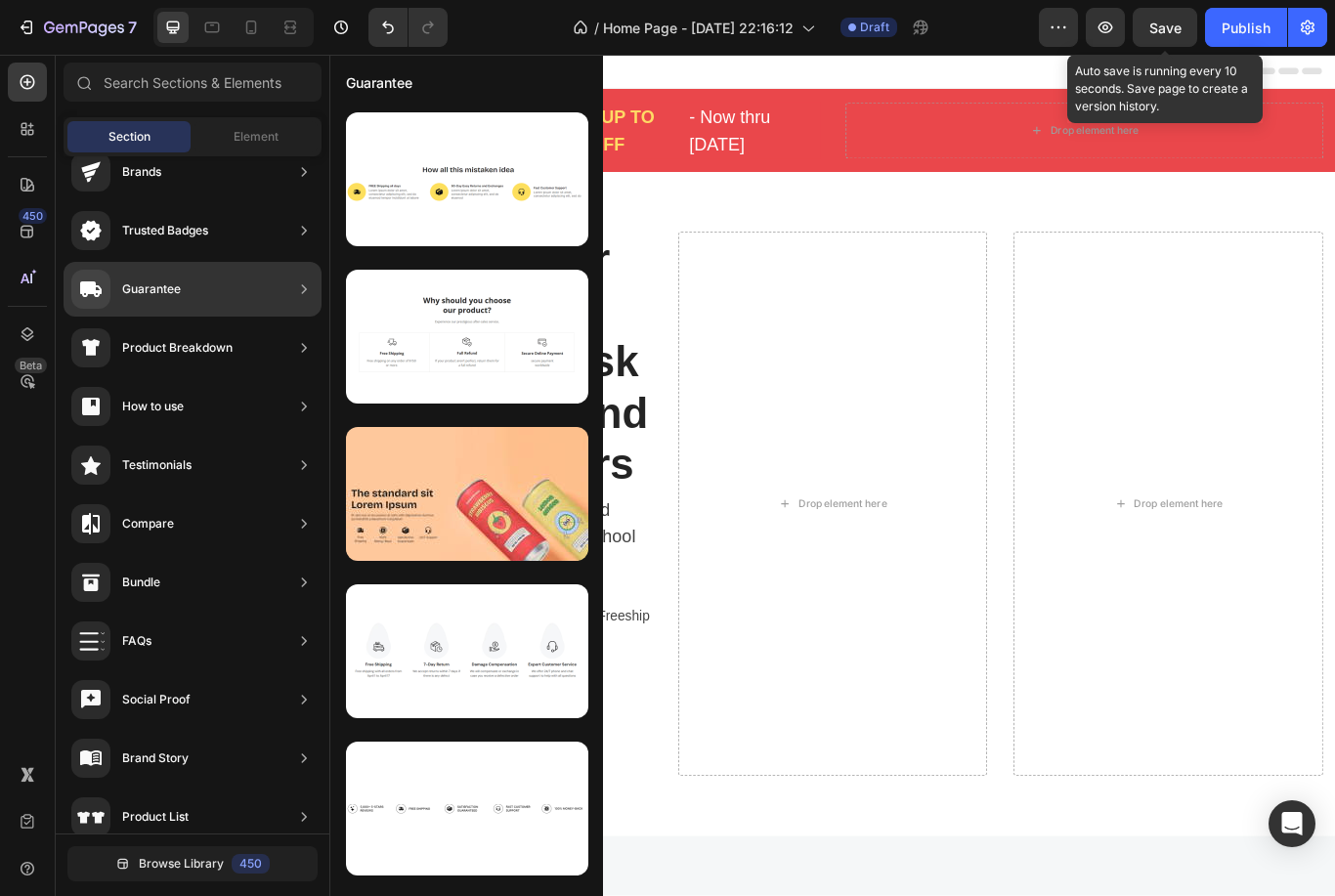
click at [241, 379] on div "Product Breakdown" at bounding box center [192, 406] width 258 height 55
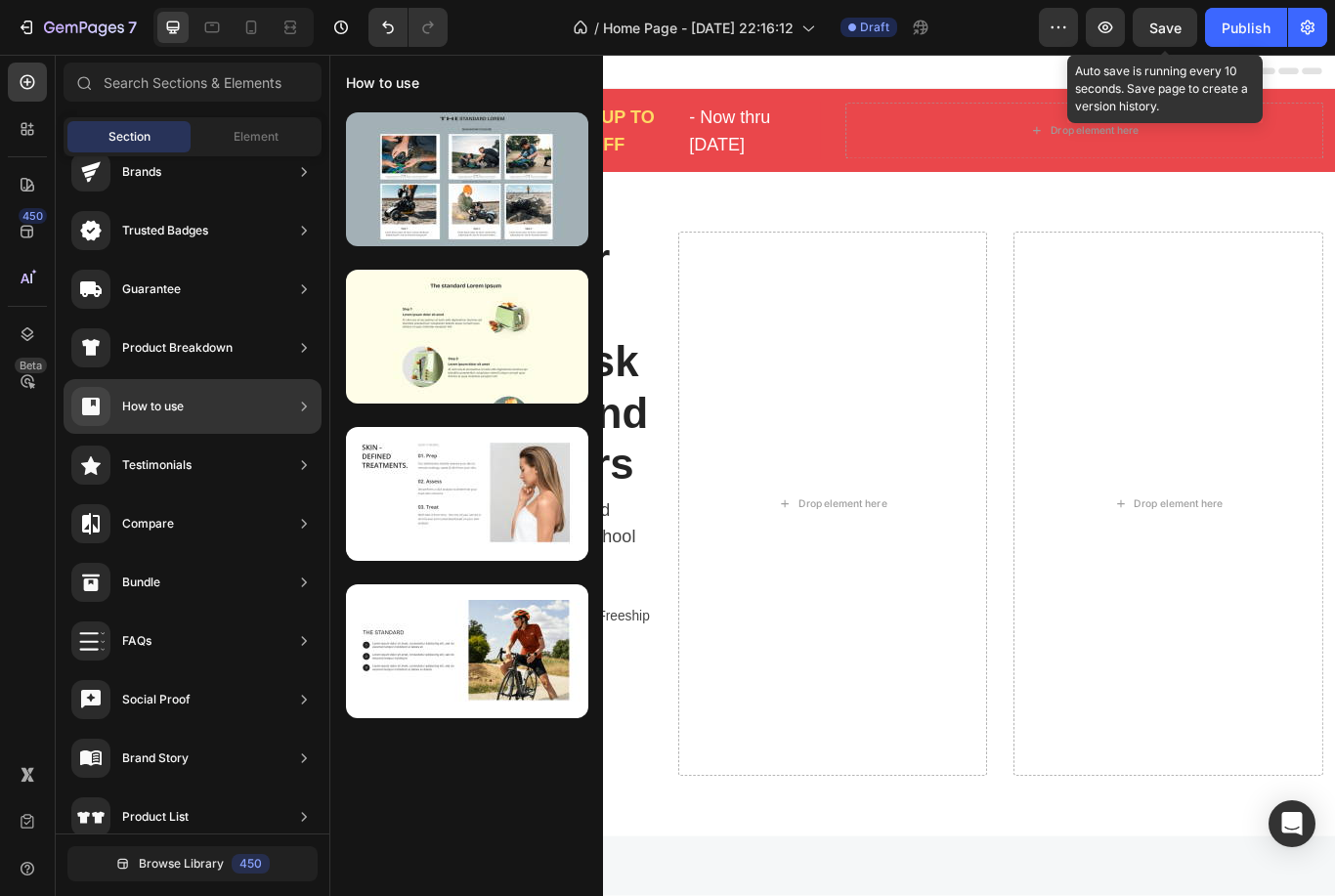
click at [240, 415] on div "How to use" at bounding box center [192, 406] width 258 height 55
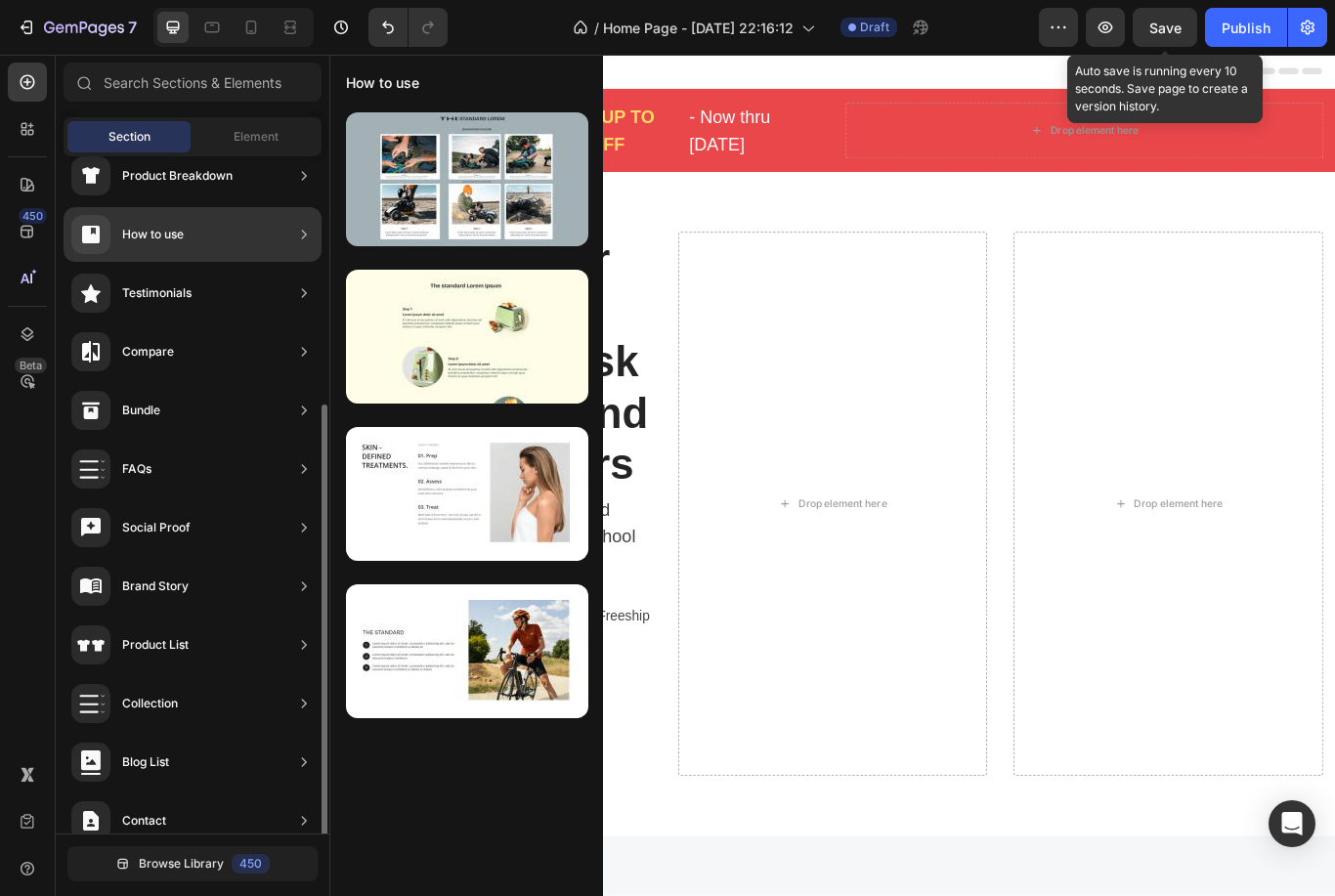
scroll to position [0, 0]
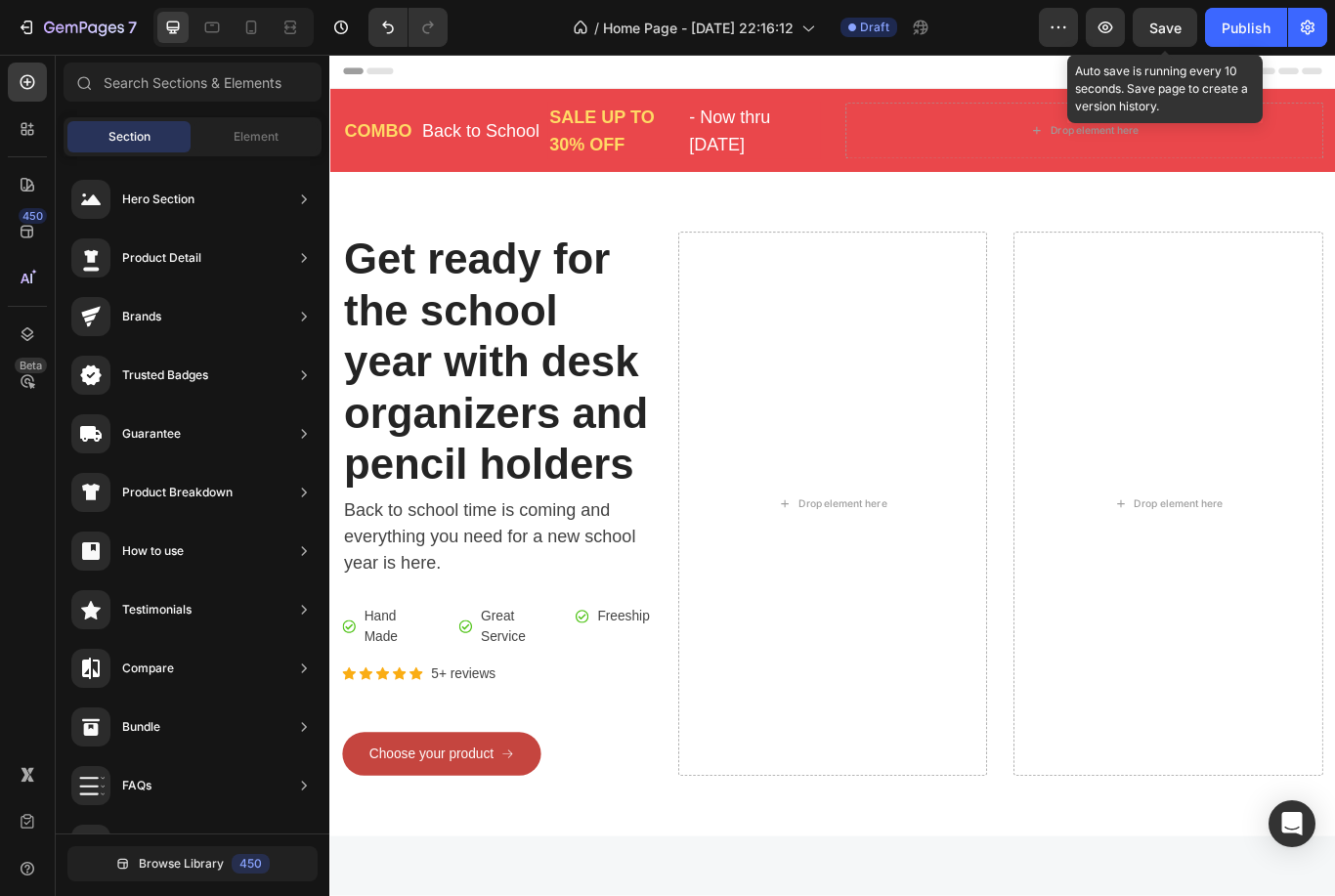
click at [267, 151] on div "Element" at bounding box center [257, 137] width 123 height 31
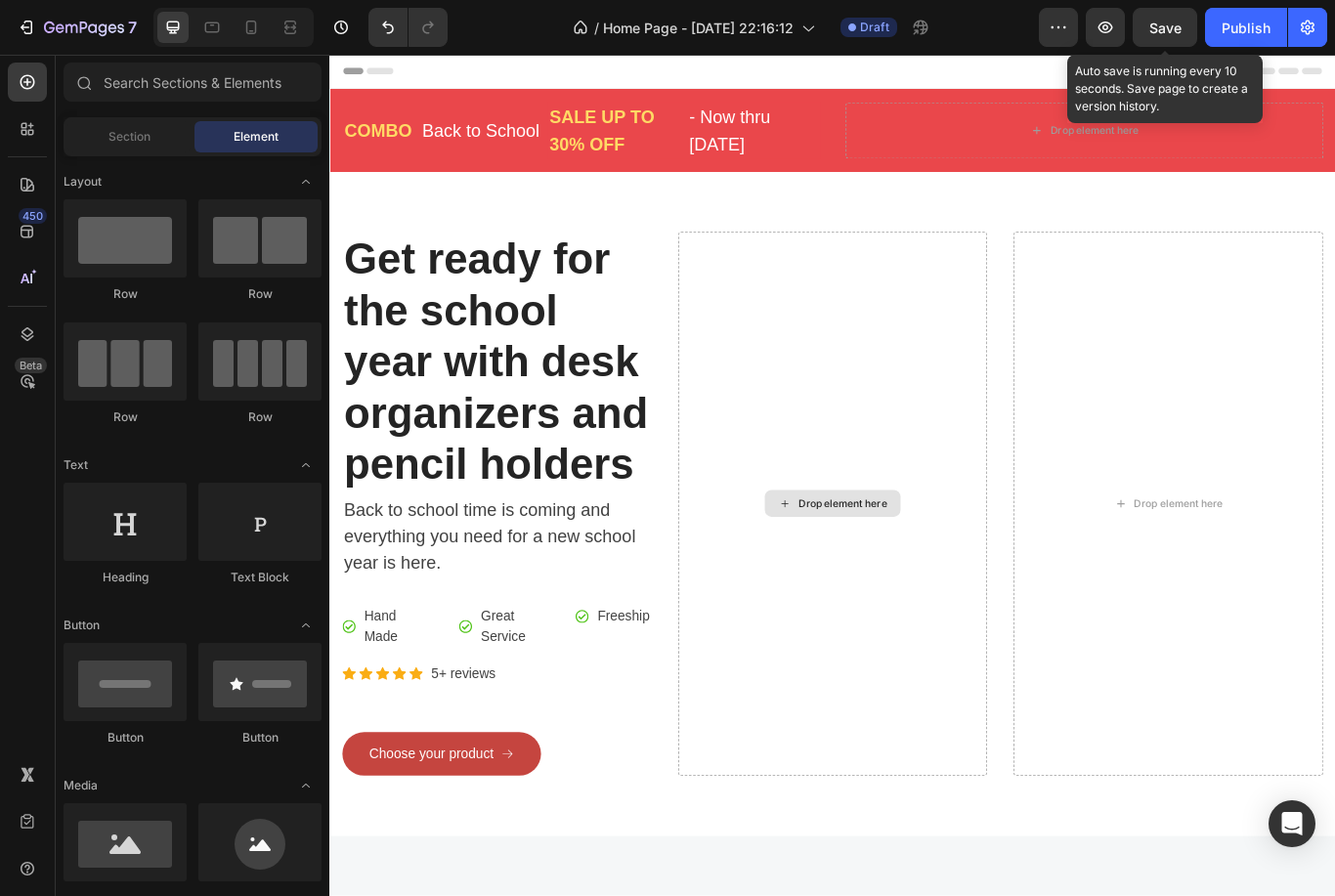
click at [927, 585] on div "Drop element here" at bounding box center [916, 579] width 159 height 31
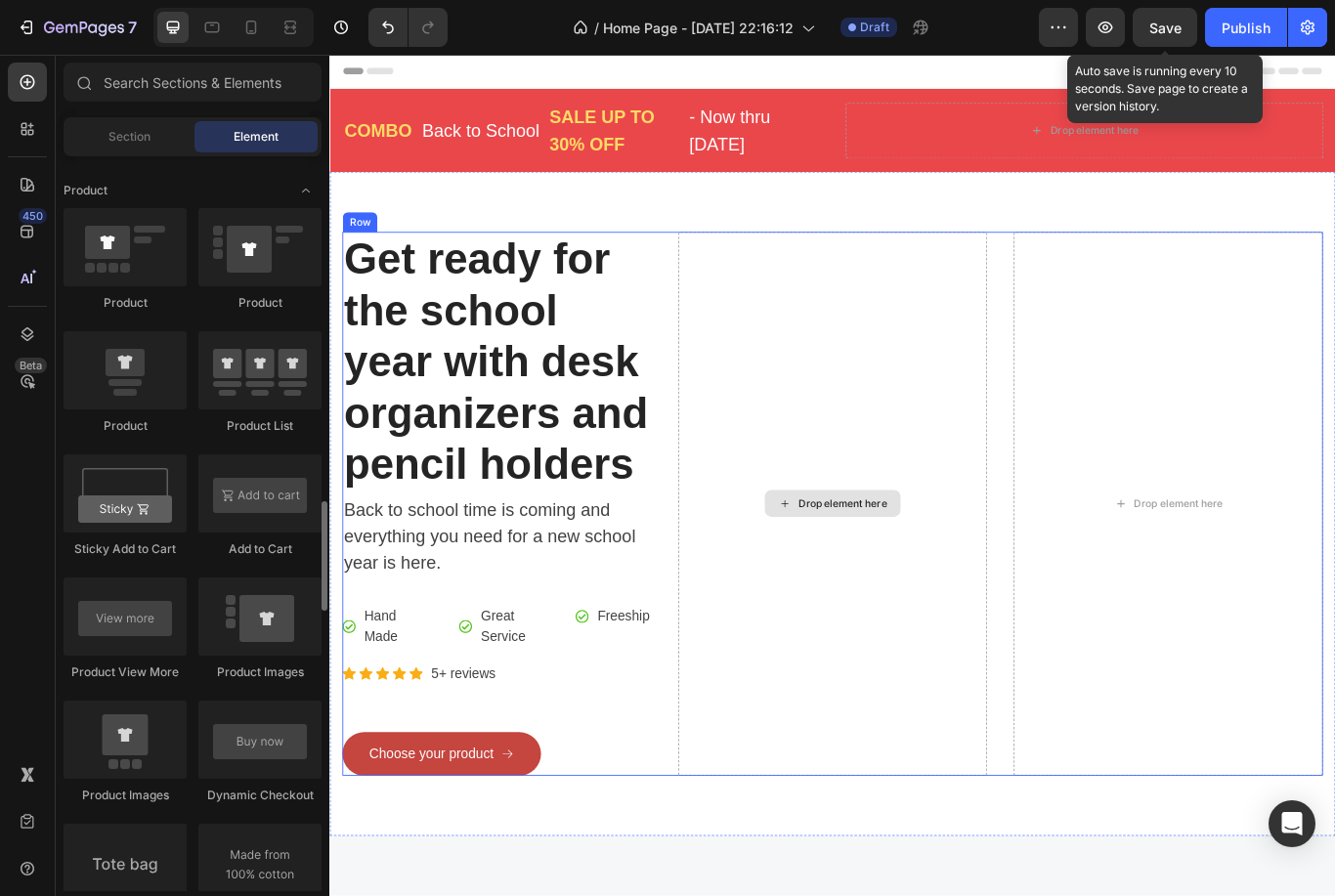
scroll to position [2468, 0]
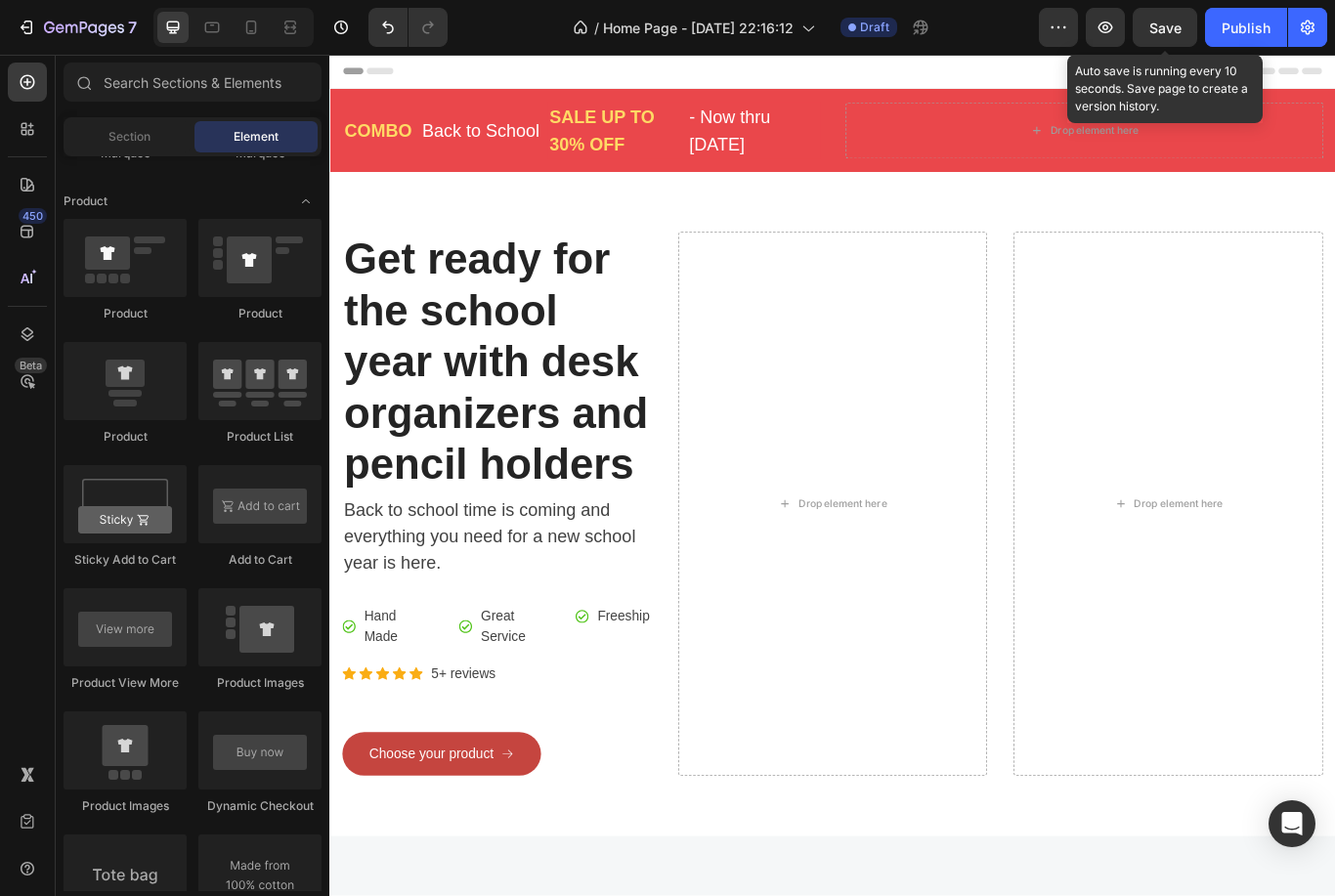
click at [150, 269] on div at bounding box center [125, 258] width 123 height 78
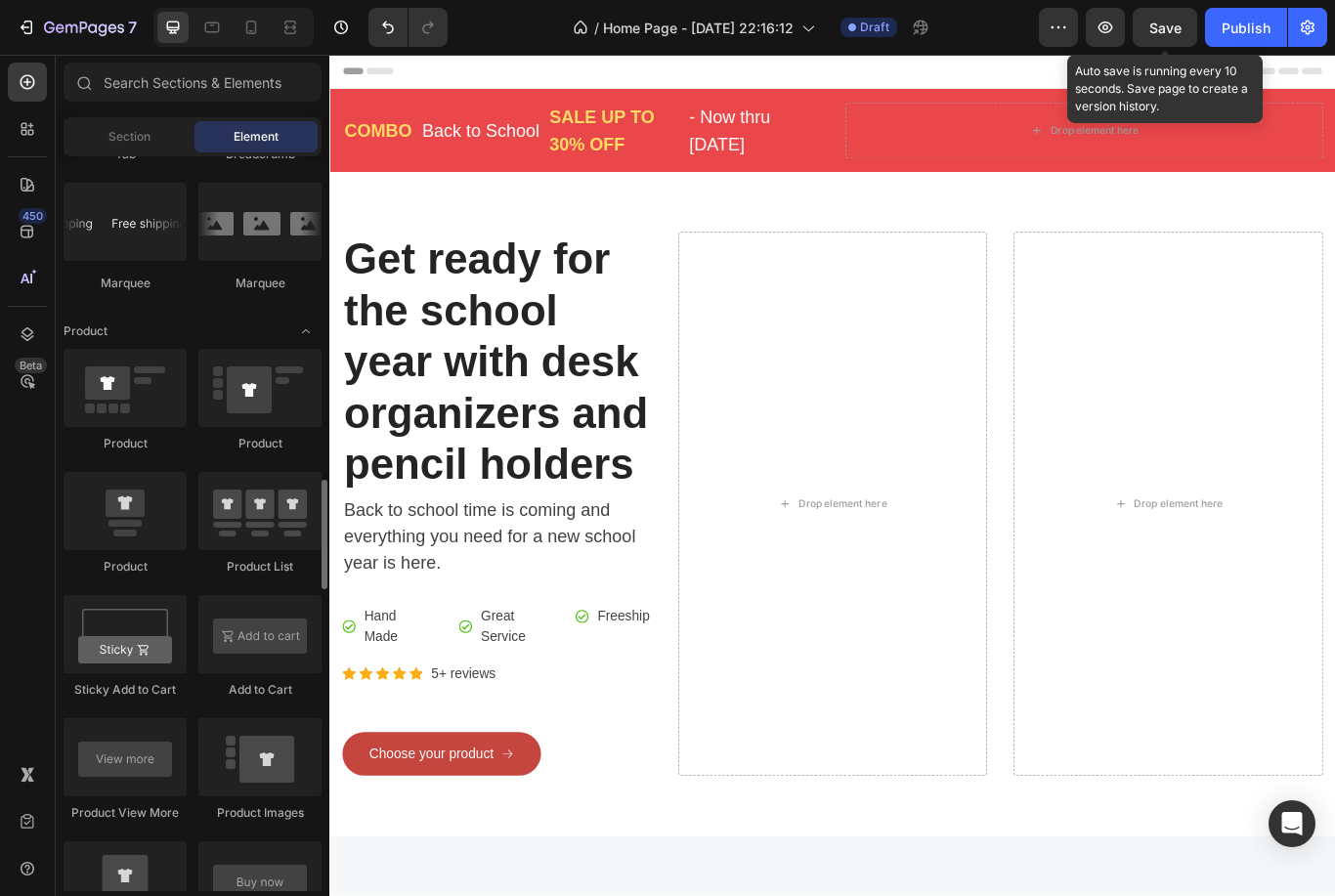
scroll to position [2339, 0]
click at [150, 531] on div at bounding box center [125, 509] width 123 height 78
click at [156, 532] on div at bounding box center [125, 509] width 123 height 78
click at [155, 532] on div at bounding box center [125, 509] width 123 height 78
click at [150, 539] on div at bounding box center [125, 509] width 123 height 78
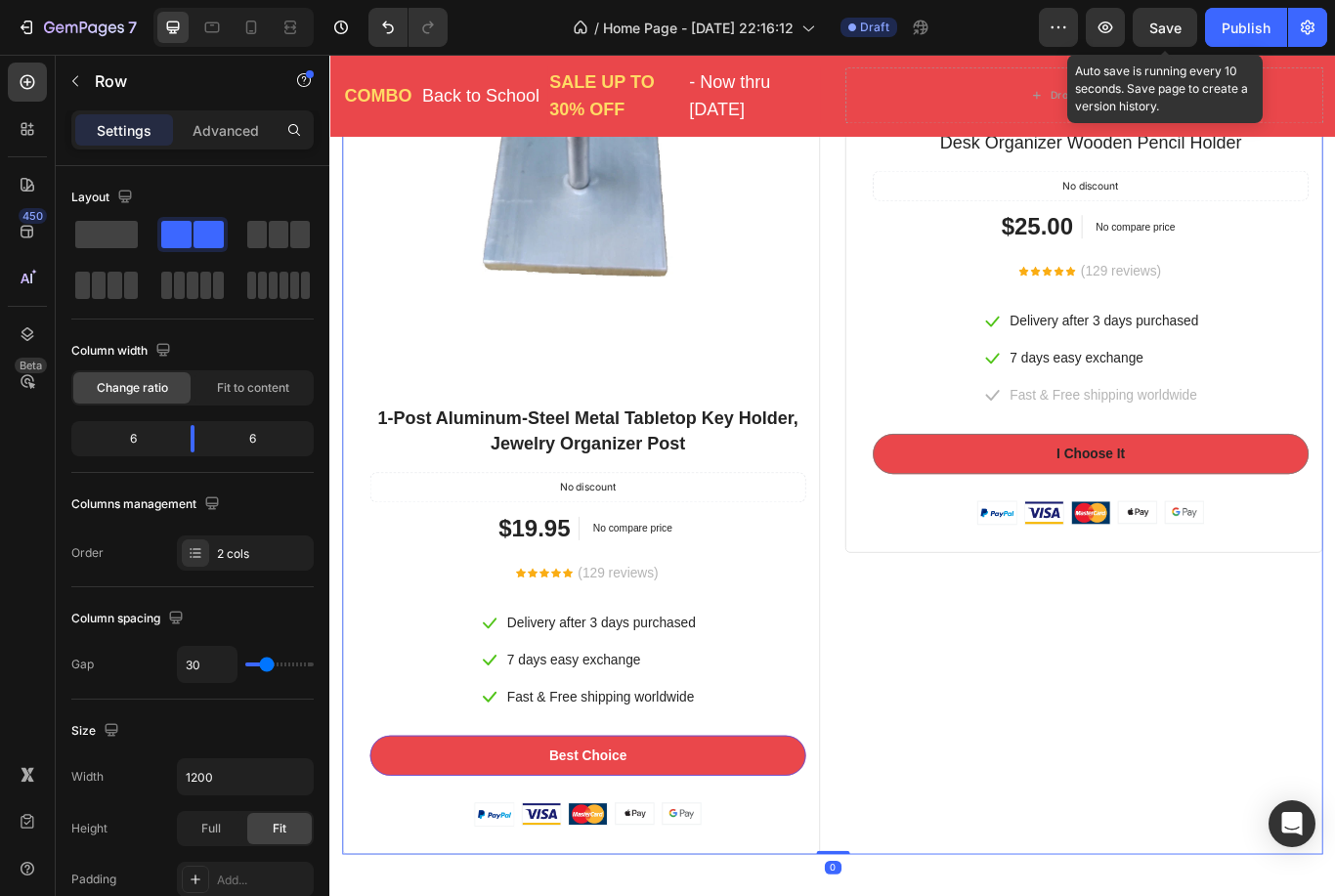
scroll to position [3270, 0]
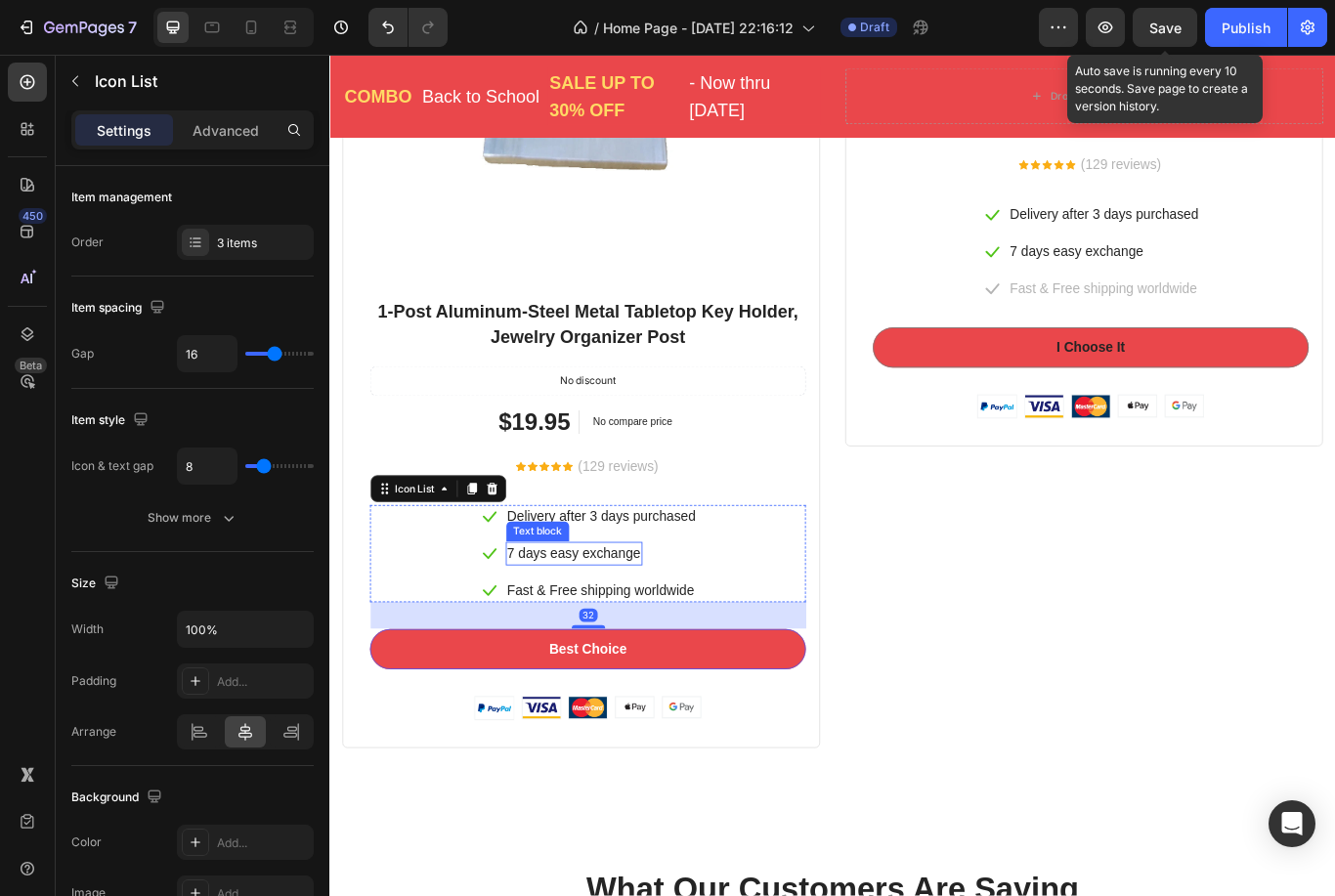
click at [671, 646] on div "7 days easy exchange" at bounding box center [614, 637] width 160 height 27
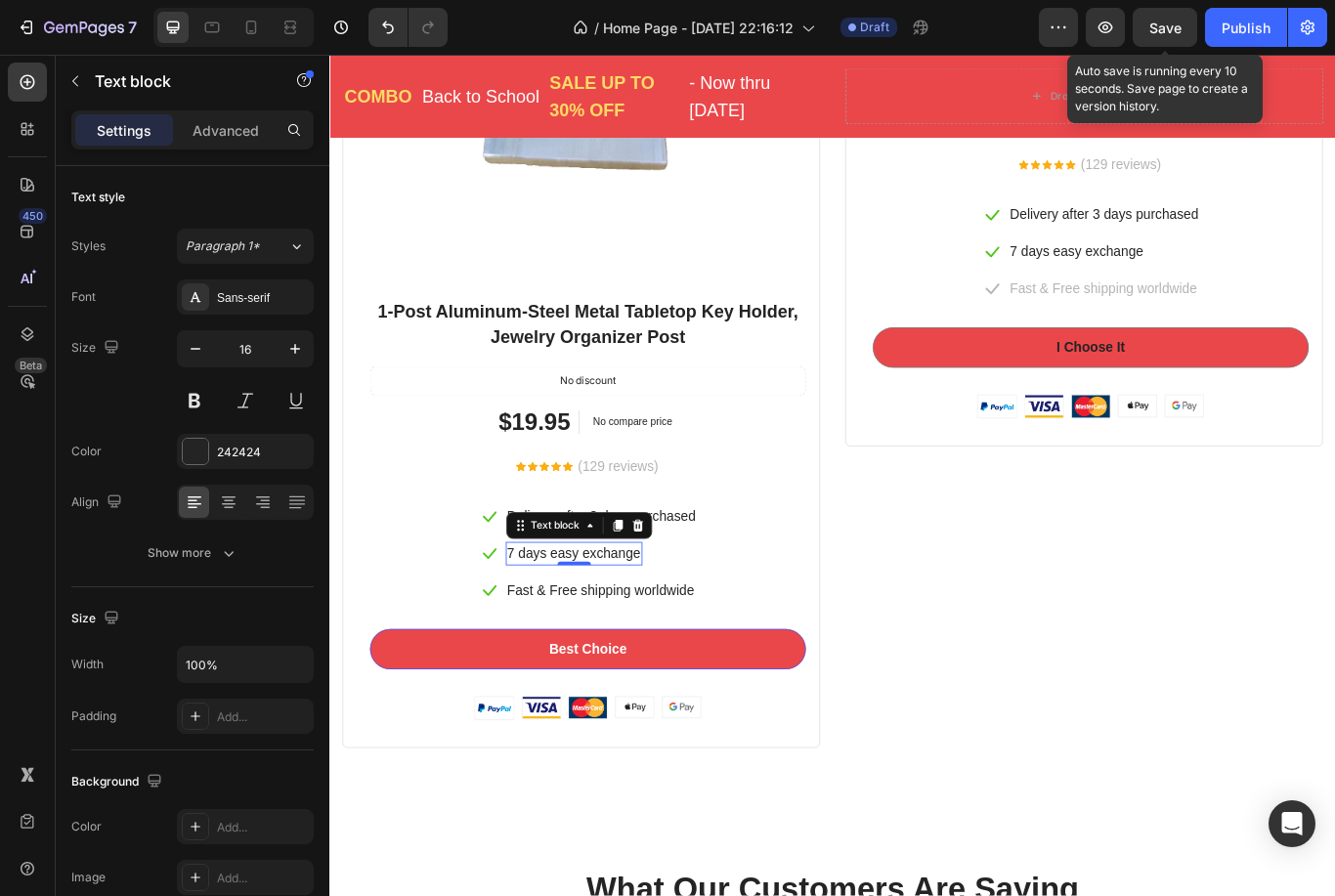
click at [554, 633] on p "7 days easy exchange" at bounding box center [614, 637] width 156 height 24
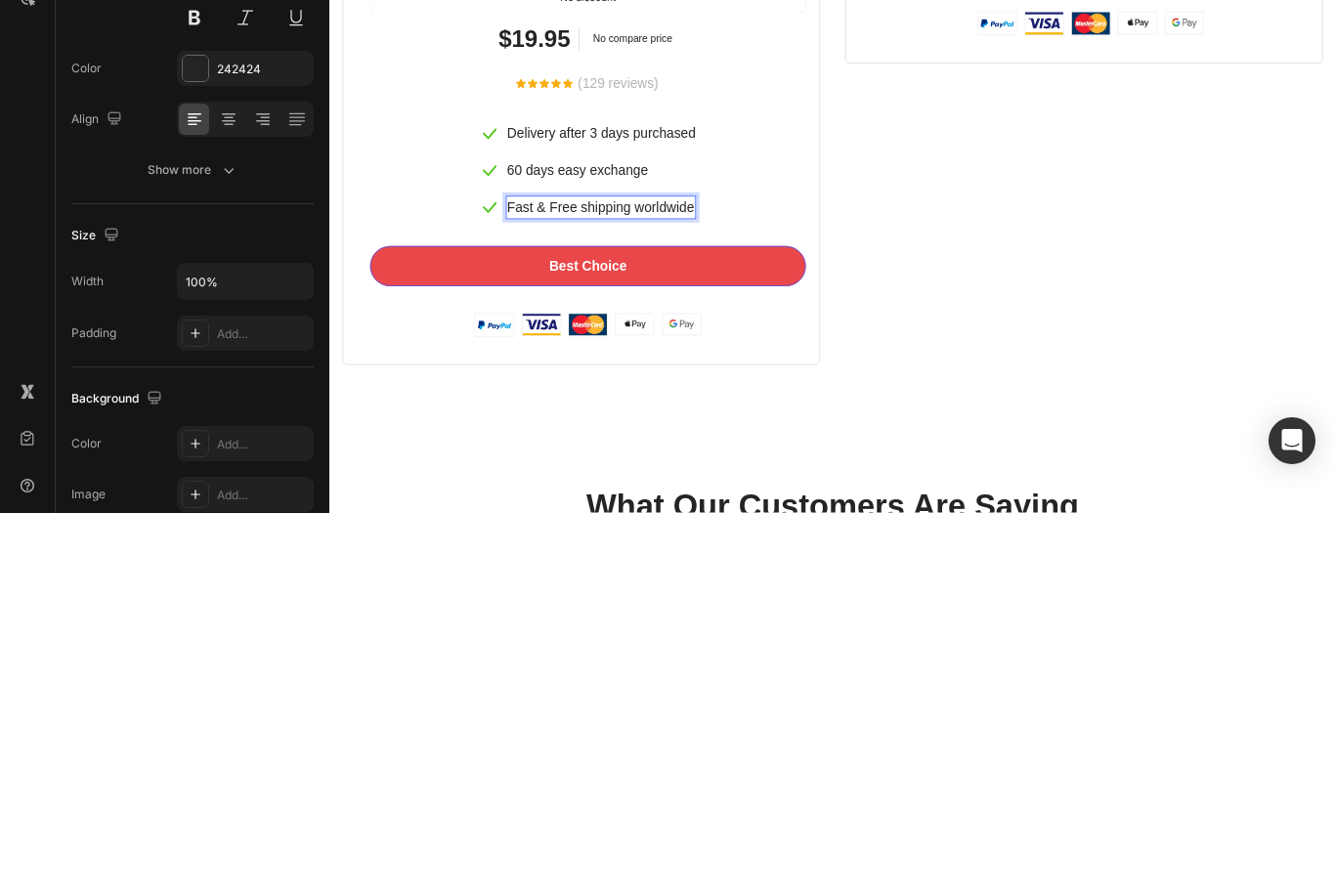
click at [718, 305] on p "Fast & Free shipping worldwide" at bounding box center [645, 298] width 217 height 24
click at [718, 304] on p "Fast & Free shipping worldwide" at bounding box center [645, 298] width 217 height 24
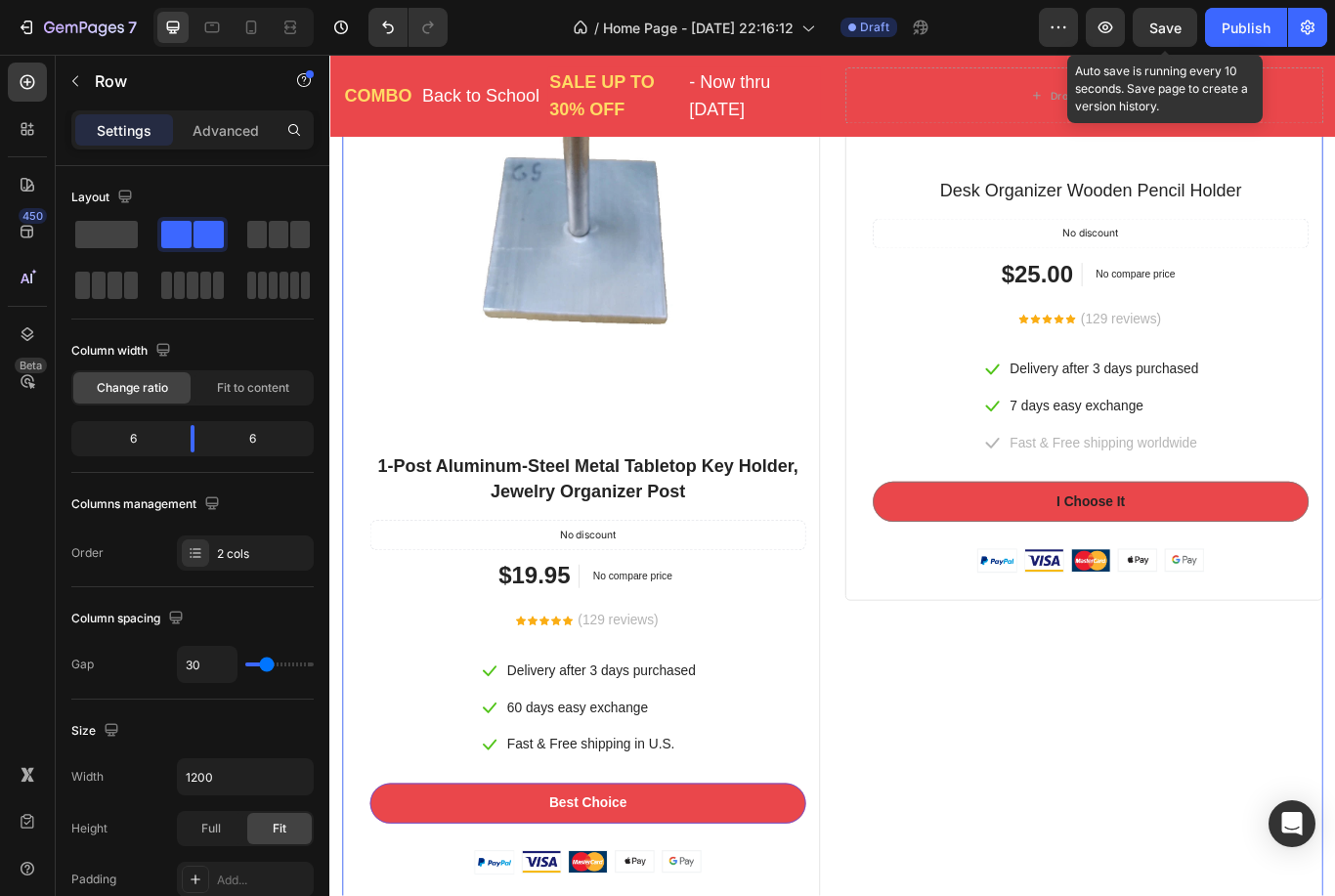
scroll to position [3089, 0]
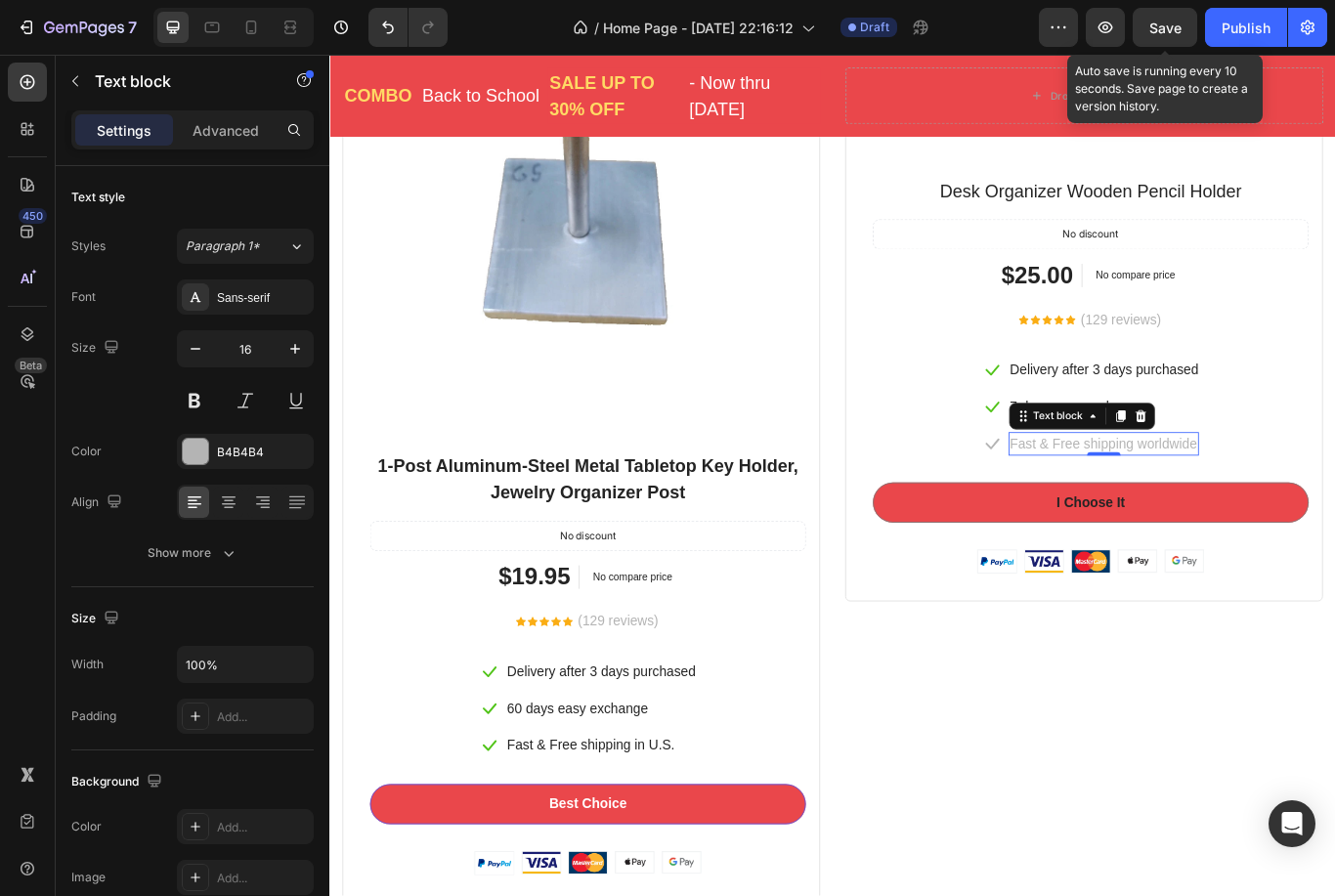
click at [1273, 510] on p "Fast & Free shipping worldwide" at bounding box center [1231, 509] width 217 height 24
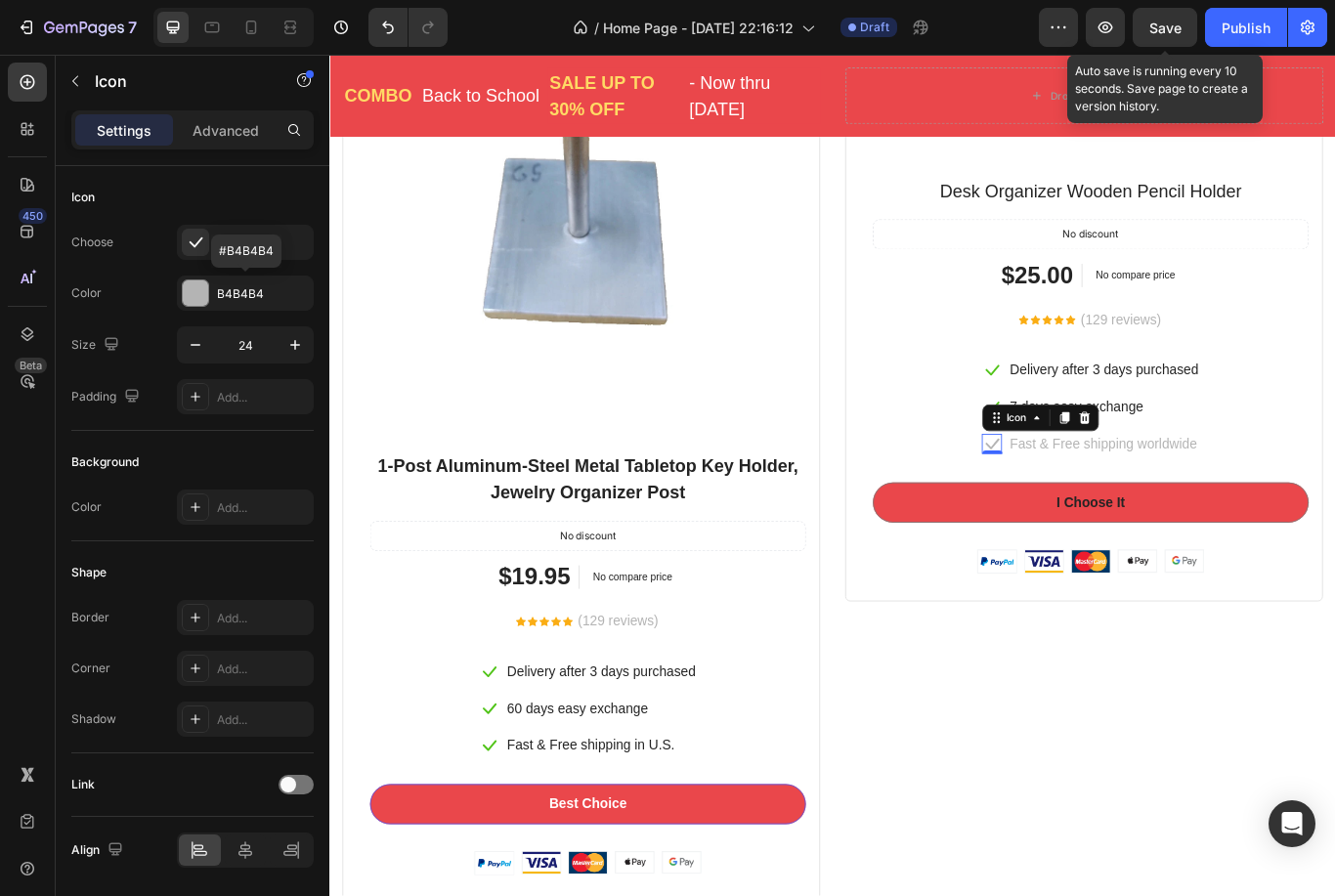
click at [242, 289] on div "B4B4B4" at bounding box center [262, 294] width 92 height 18
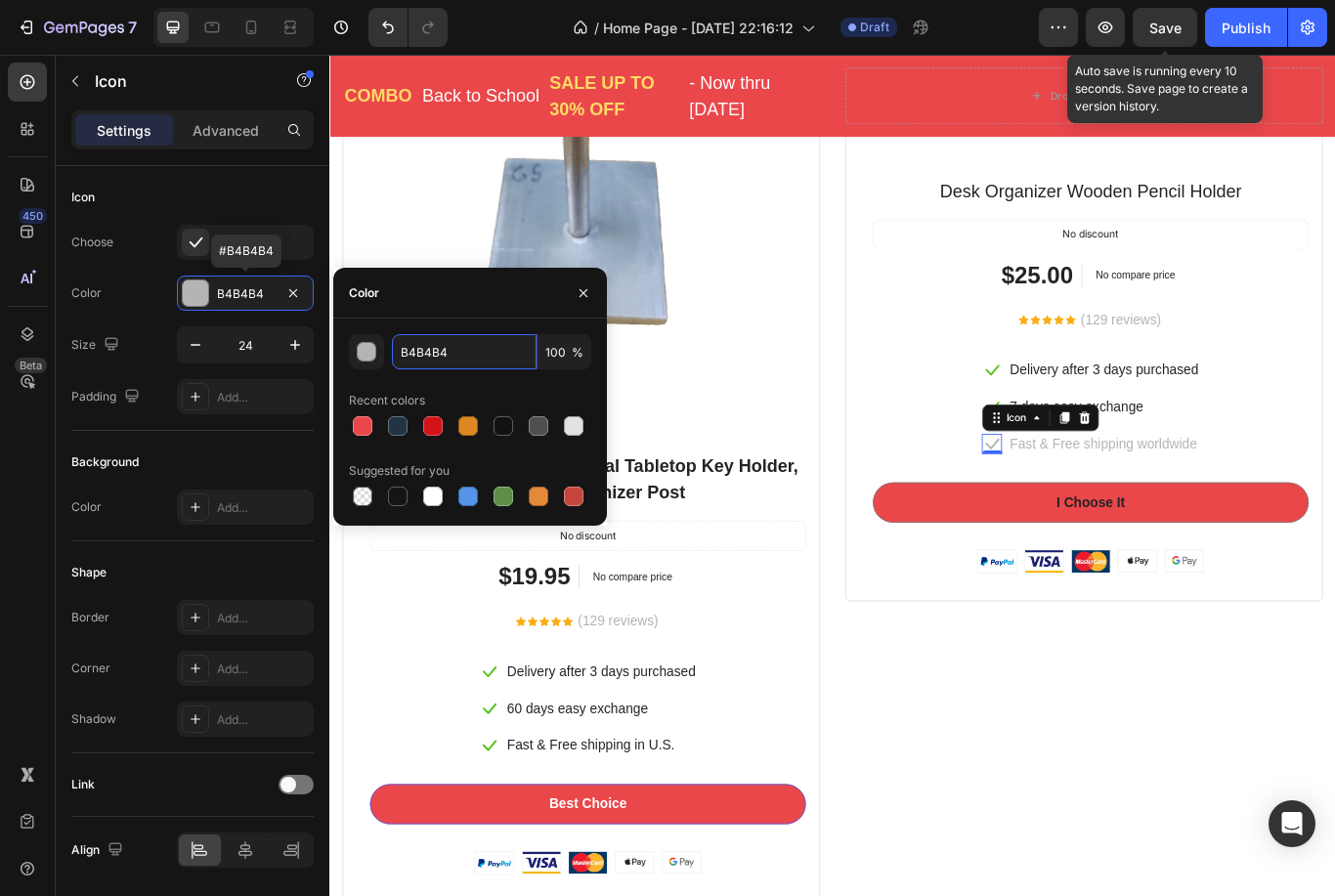
click at [476, 358] on input "B4B4B4" at bounding box center [464, 352] width 145 height 35
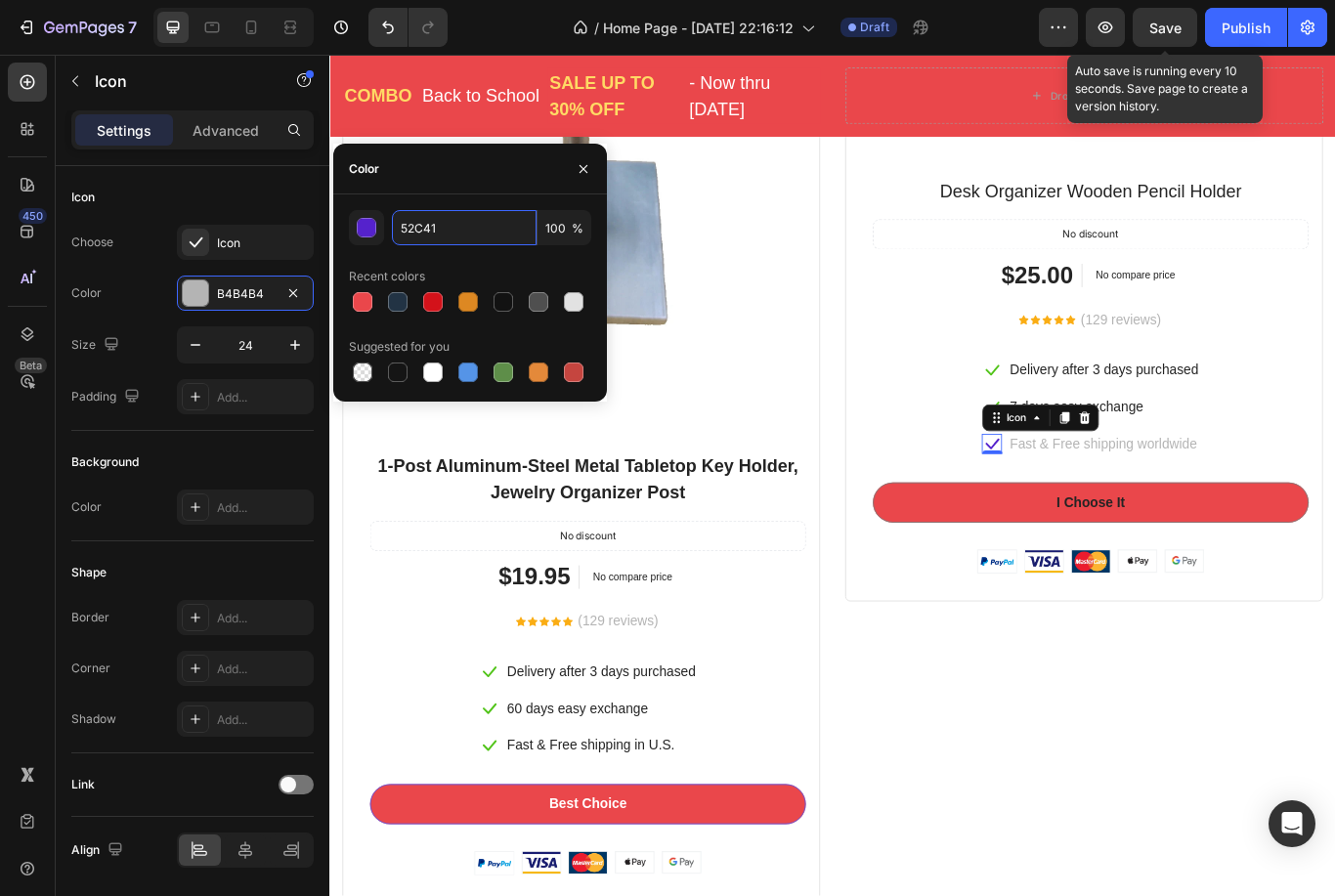
type input "52C41A"
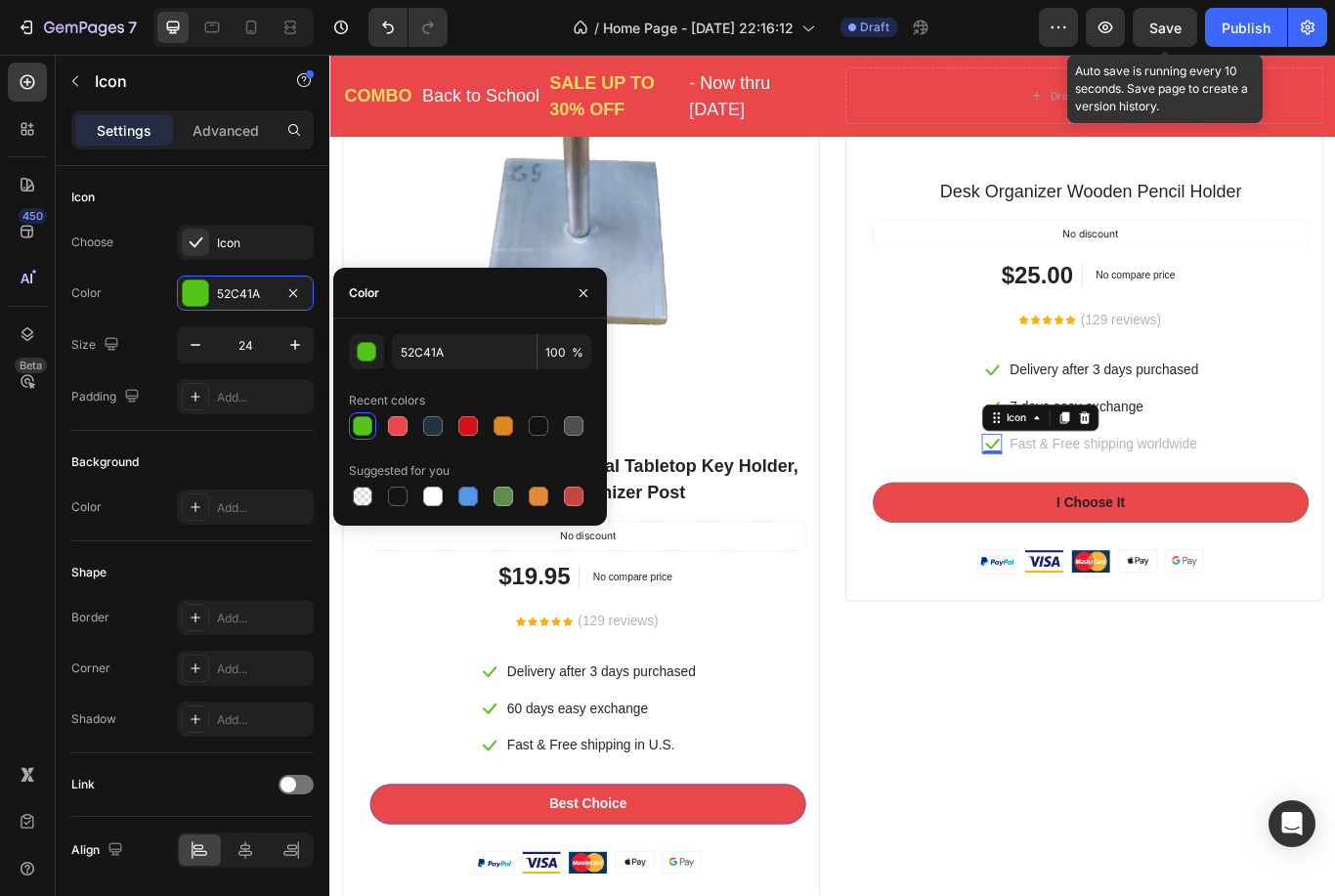
click at [597, 294] on button "button" at bounding box center [584, 293] width 31 height 31
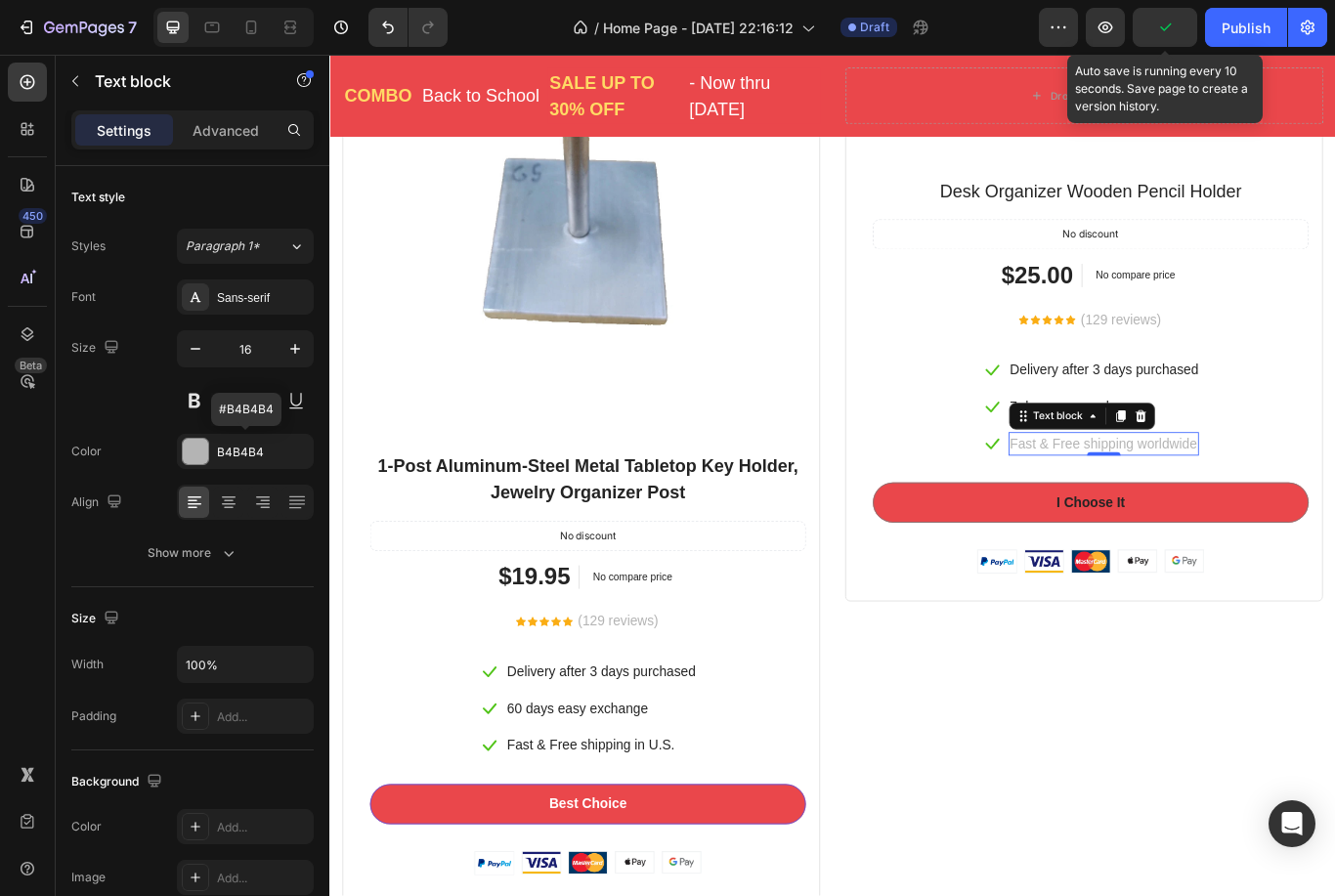
click at [0, 0] on icon "button" at bounding box center [0, 0] width 0 height 0
click at [207, 448] on div at bounding box center [196, 451] width 27 height 27
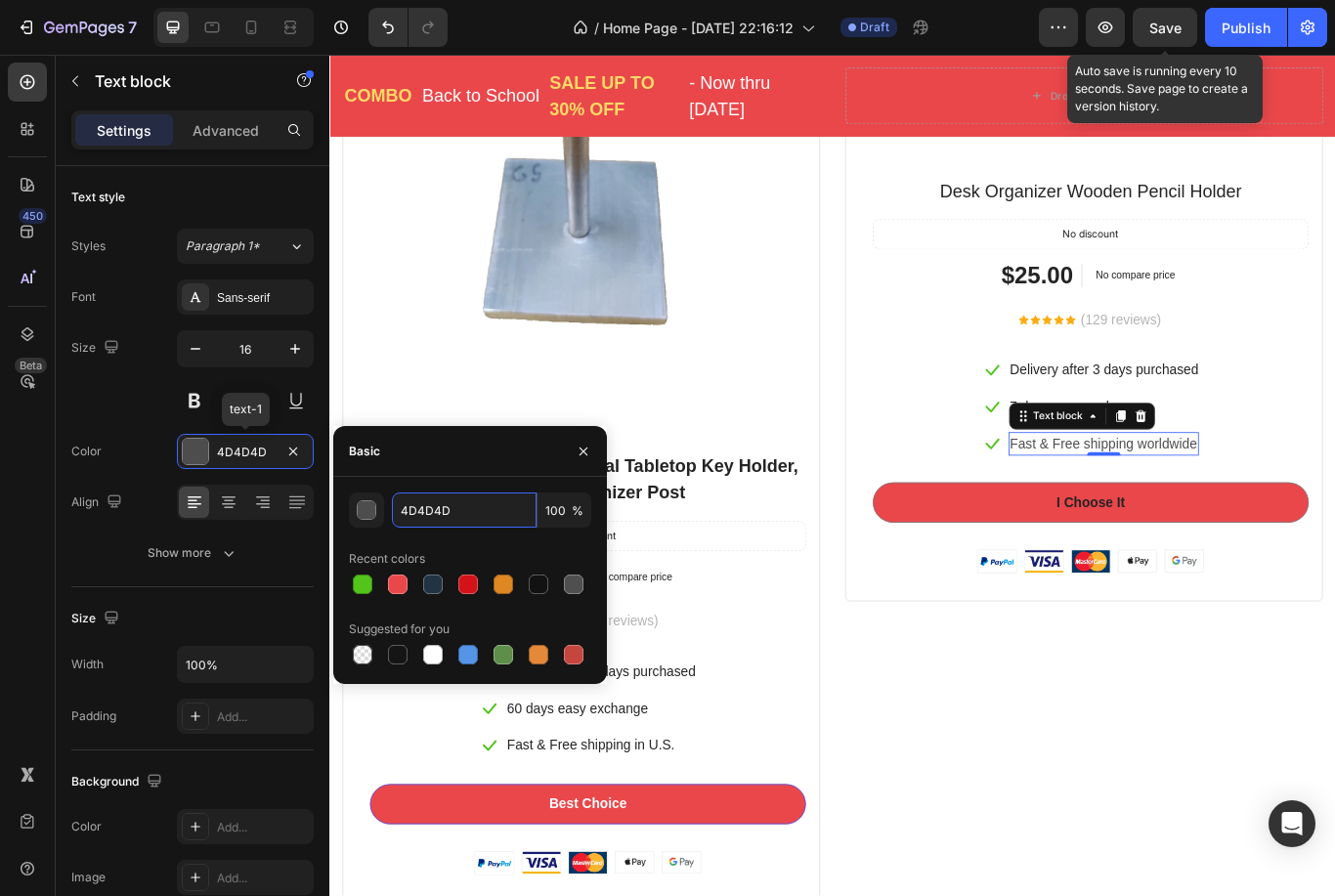
click at [462, 519] on input "4D4D4D" at bounding box center [464, 510] width 145 height 35
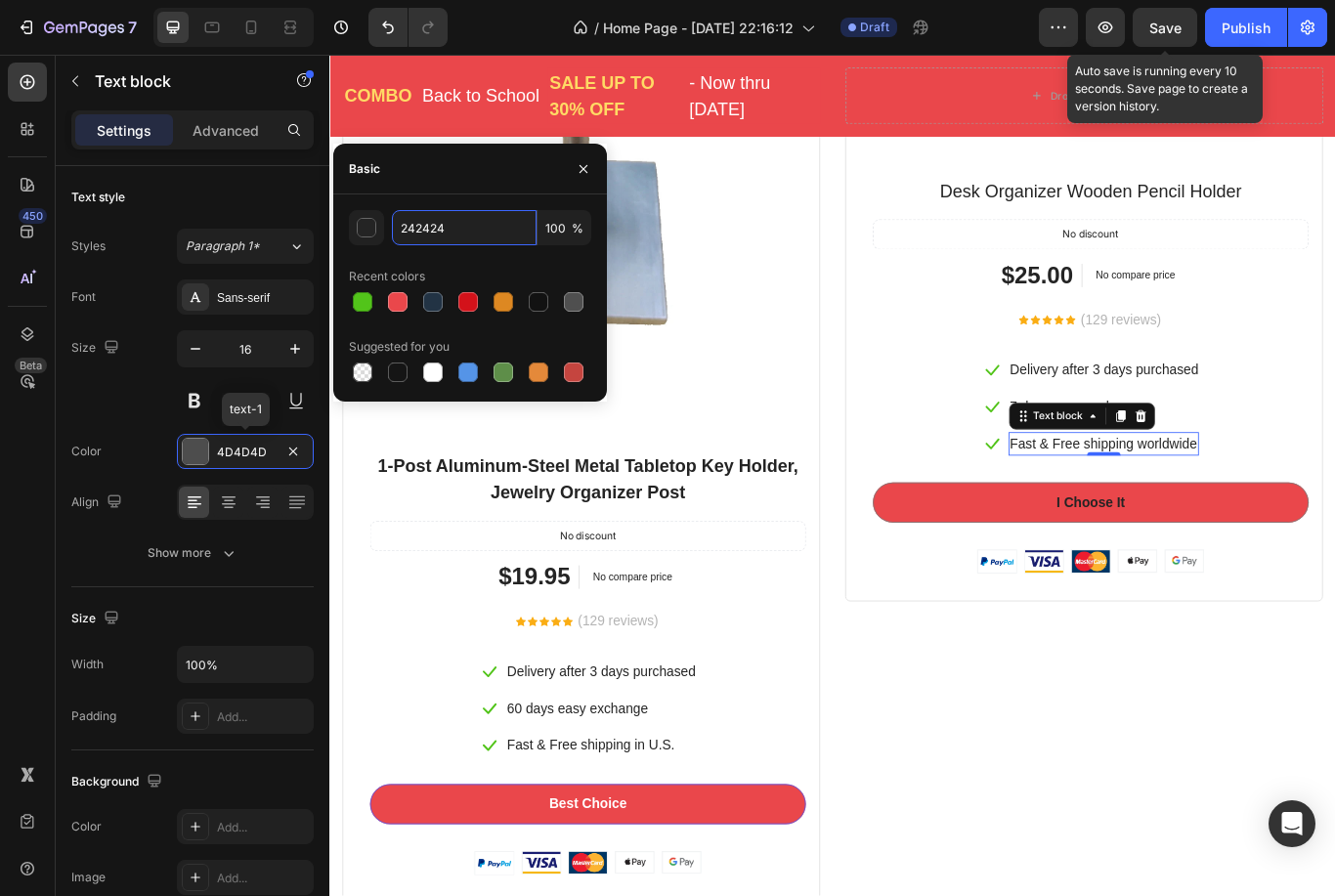
type input "242424"
click at [376, 232] on button "button" at bounding box center [366, 228] width 35 height 35
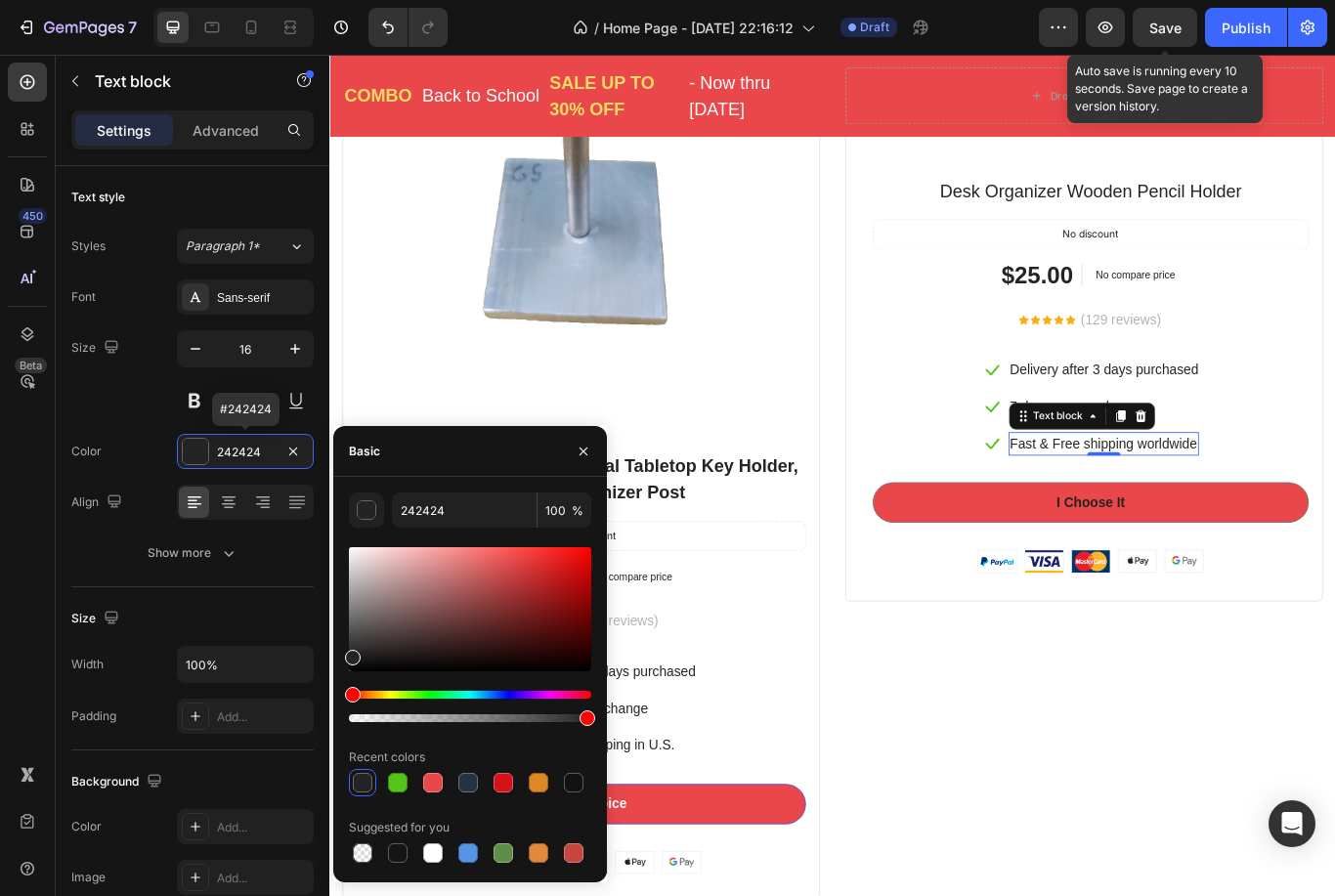
click at [594, 448] on button "button" at bounding box center [584, 451] width 31 height 31
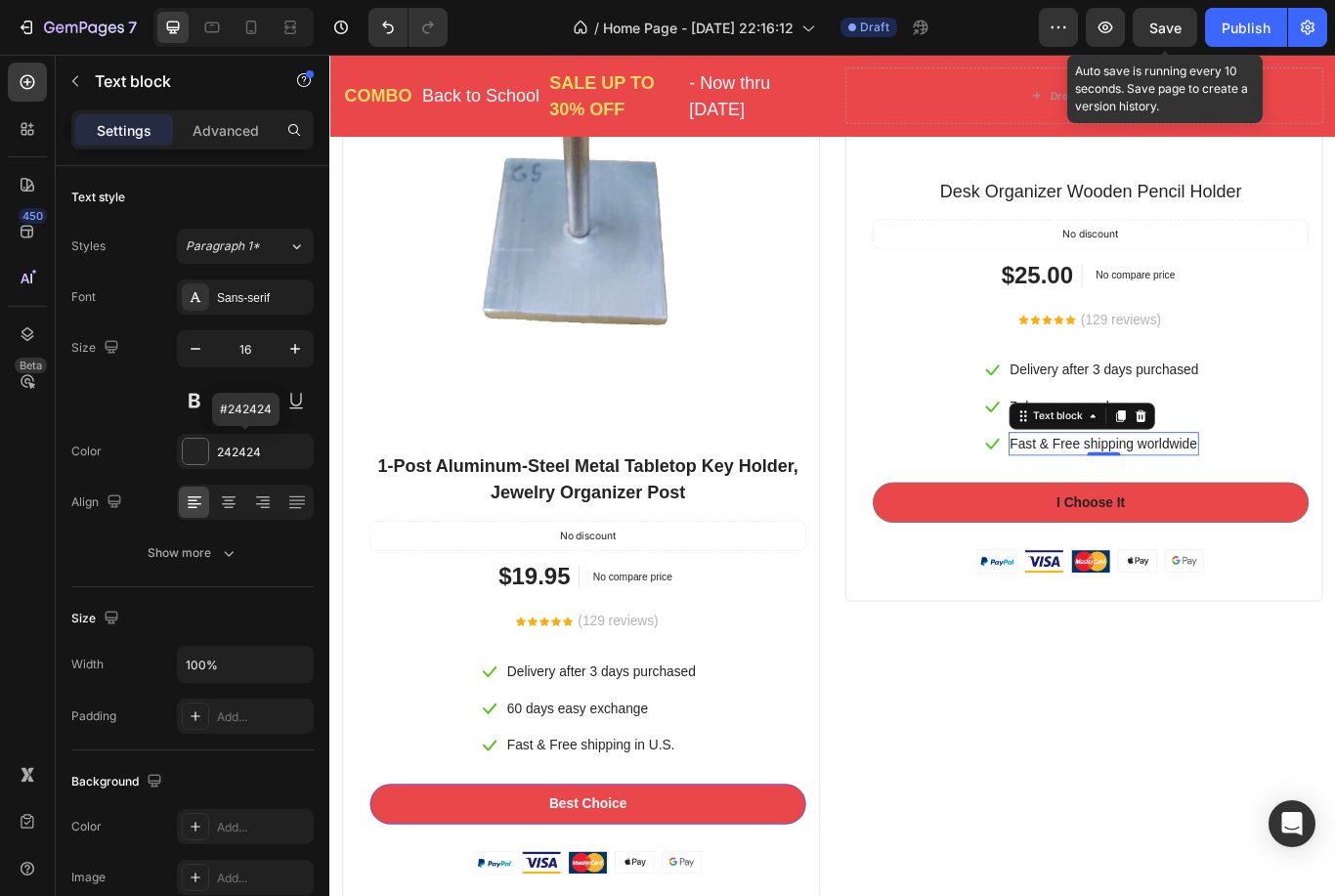
click at [1325, 499] on p "Fast & Free shipping worldwide" at bounding box center [1231, 509] width 217 height 24
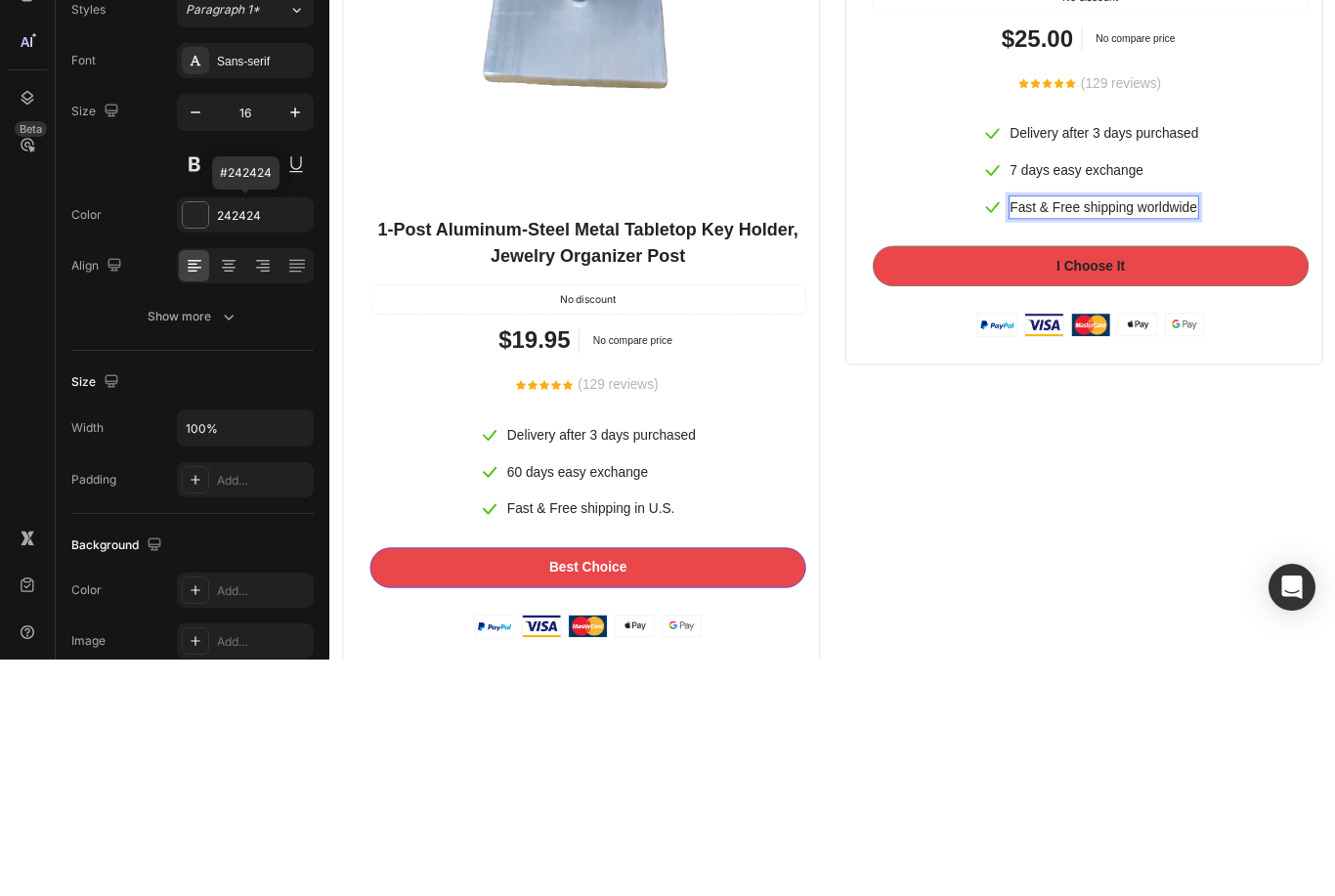
click at [1322, 277] on p "Fast & Free shipping worldwide" at bounding box center [1231, 273] width 217 height 24
click at [1321, 277] on p "Fast & Free shipping worldwide" at bounding box center [1231, 273] width 217 height 24
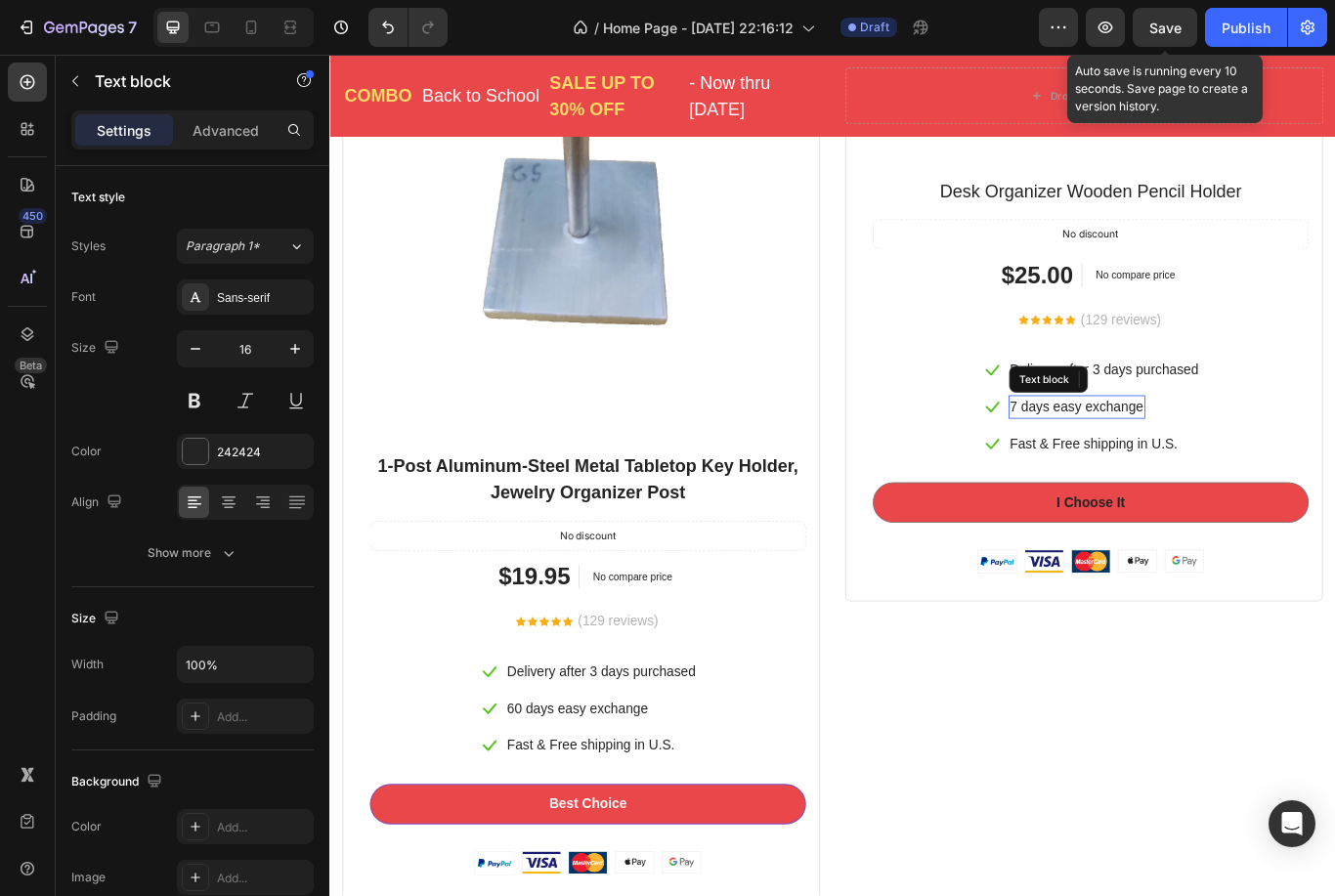
click at [1127, 455] on p "7 days easy exchange" at bounding box center [1200, 466] width 156 height 24
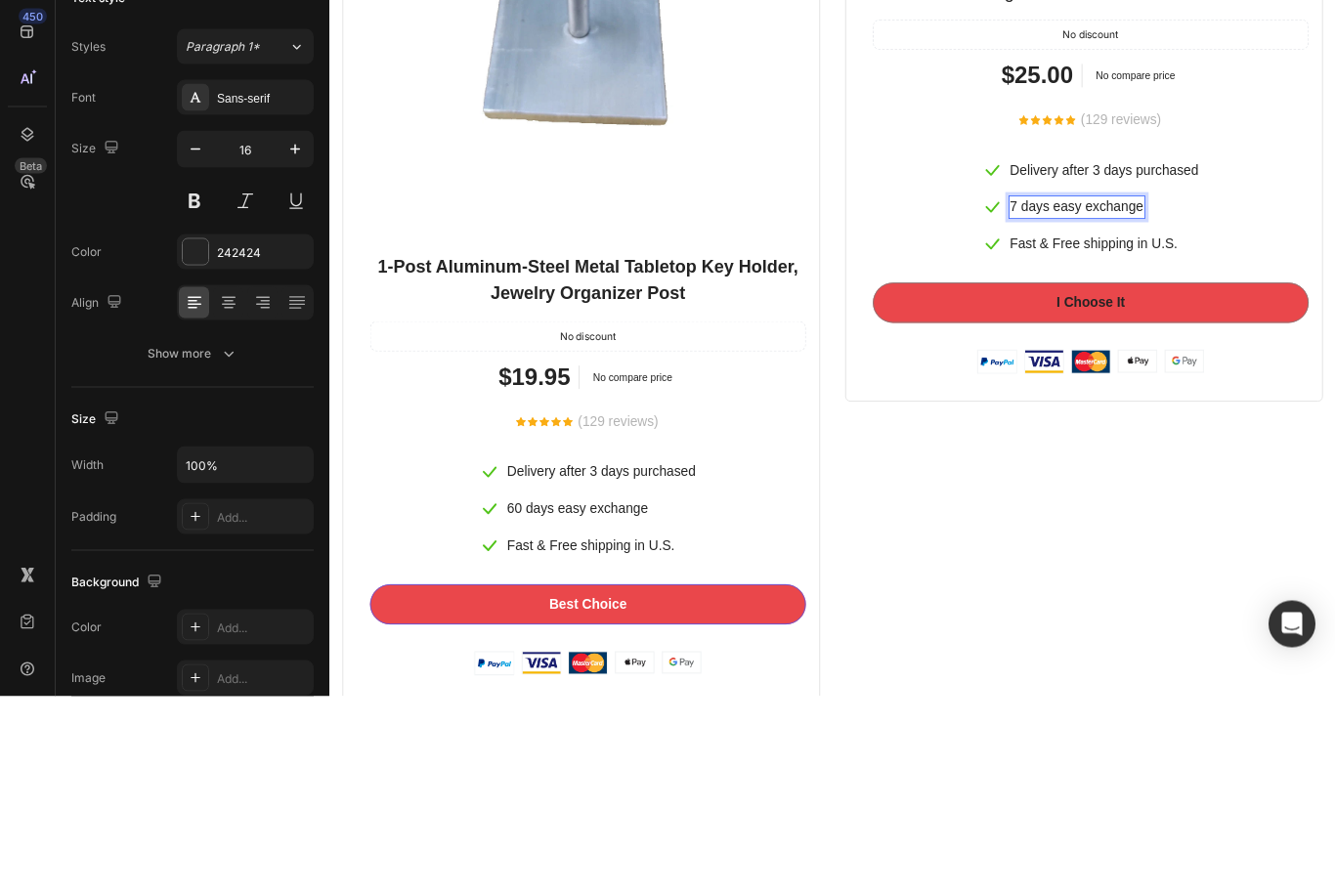
click at [1125, 267] on p "7 days easy exchange" at bounding box center [1200, 266] width 156 height 24
click at [1124, 267] on p "7 days easy exchange" at bounding box center [1200, 266] width 156 height 24
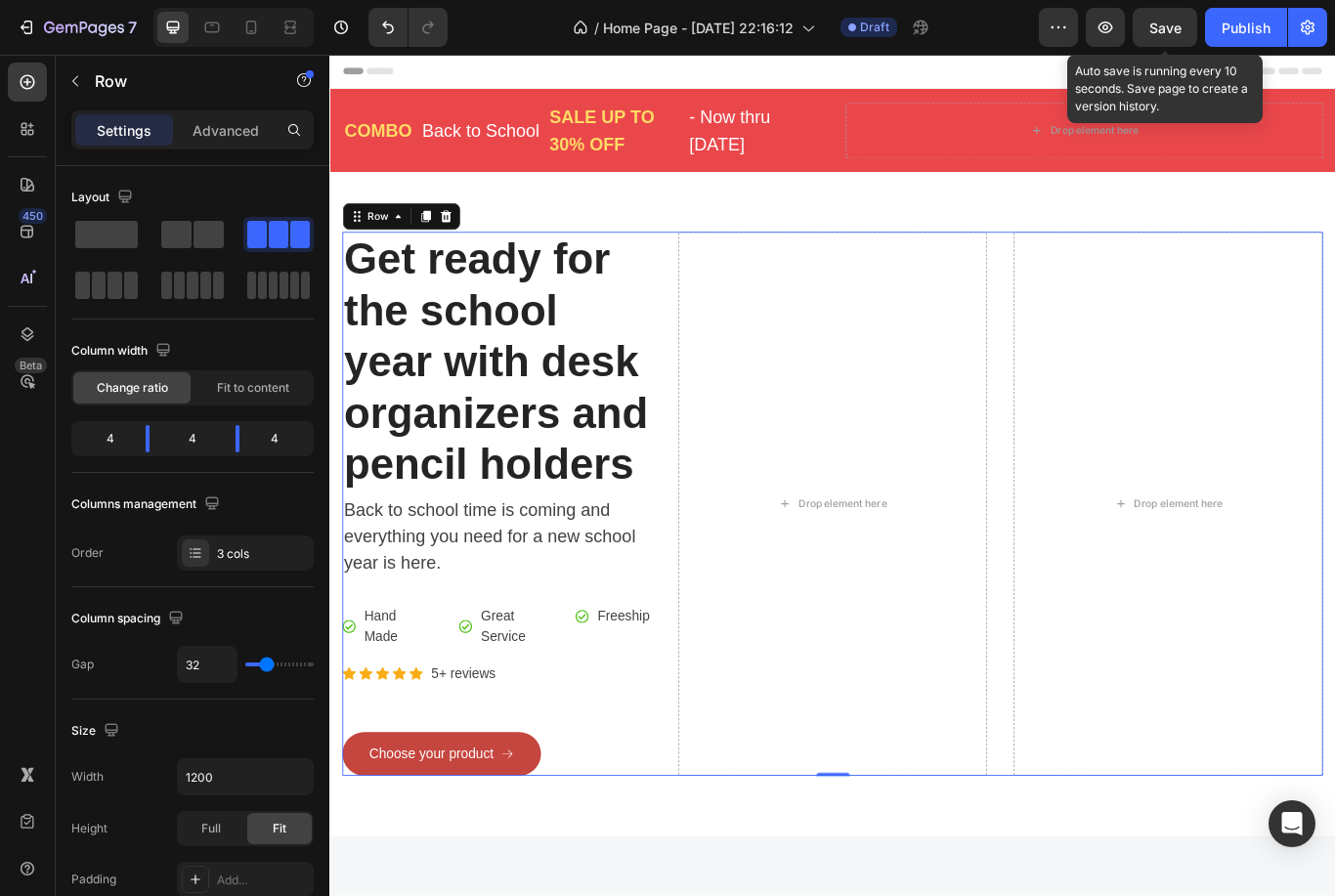
scroll to position [0, 0]
click at [1165, 28] on span "Save" at bounding box center [1165, 27] width 32 height 17
